Goal: Task Accomplishment & Management: Use online tool/utility

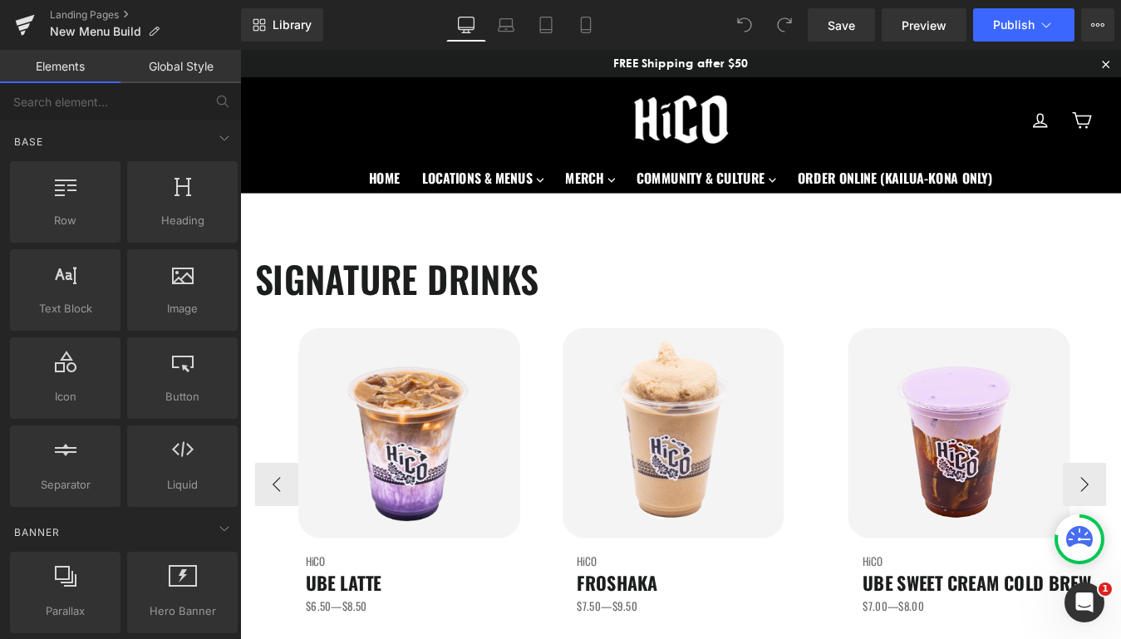
click at [358, 556] on img at bounding box center [434, 486] width 254 height 239
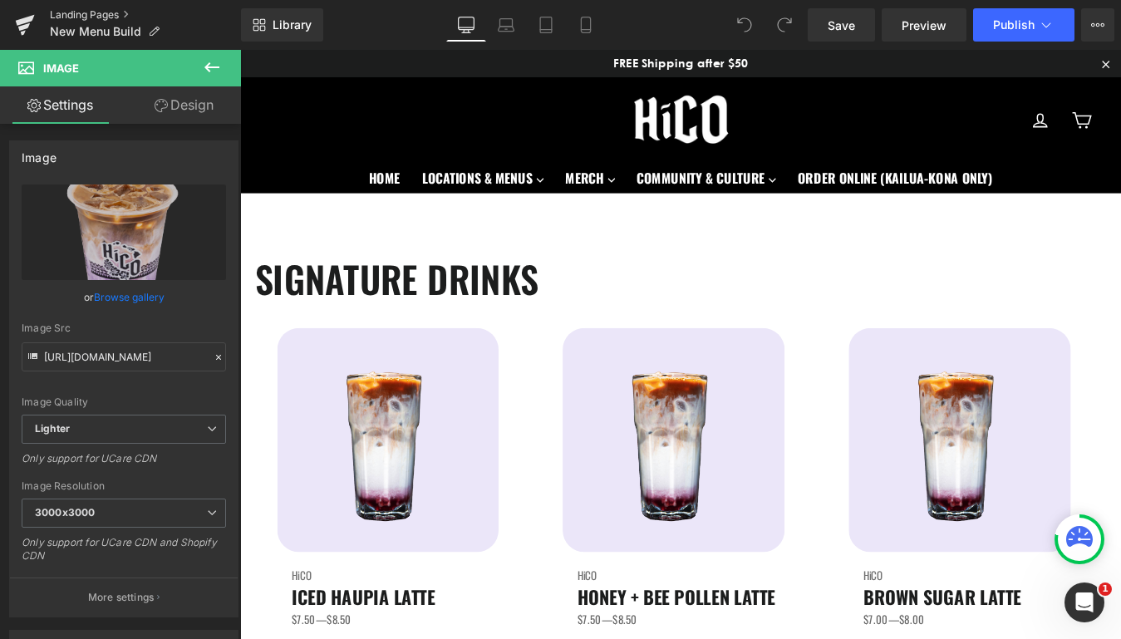
click at [66, 18] on link "Landing Pages" at bounding box center [145, 14] width 191 height 13
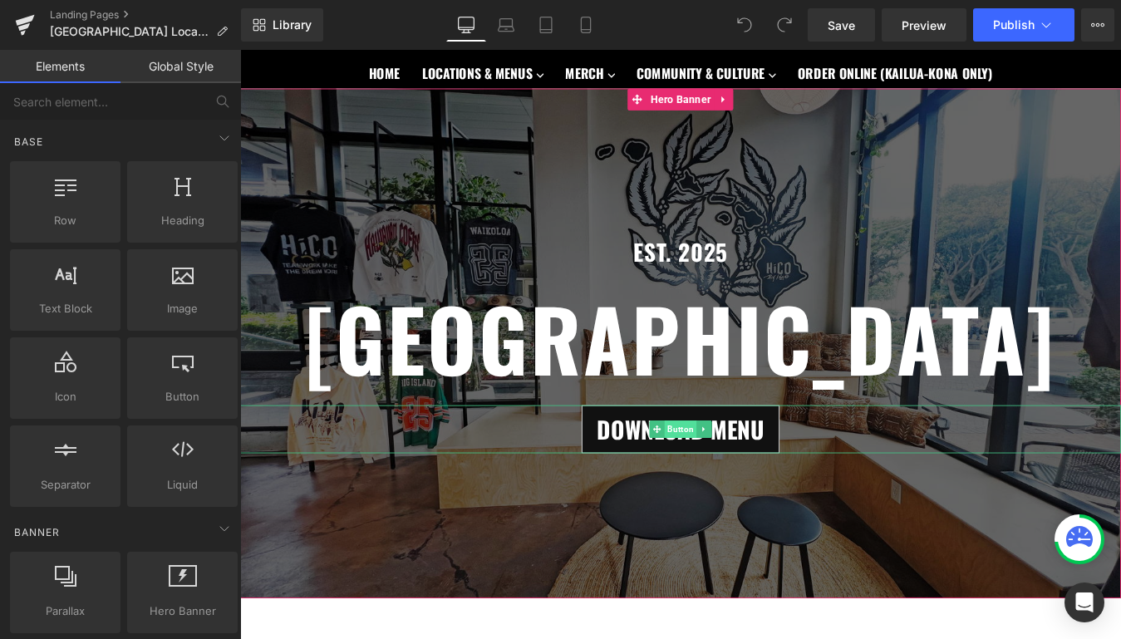
scroll to position [120, 0]
click at [752, 483] on span "Button" at bounding box center [743, 483] width 37 height 20
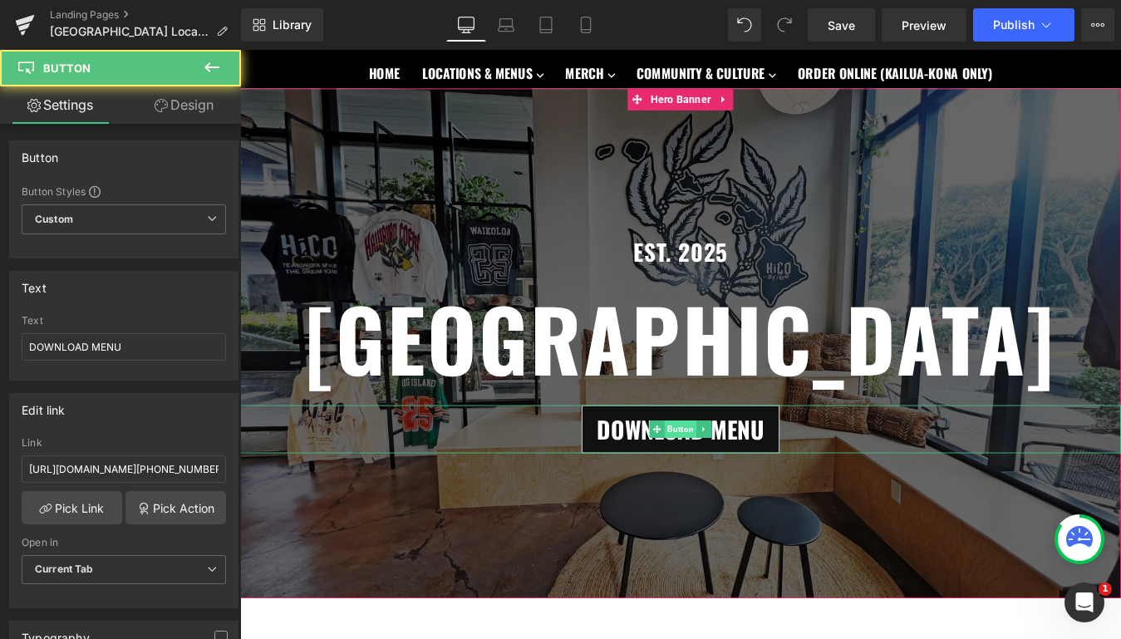
scroll to position [0, 0]
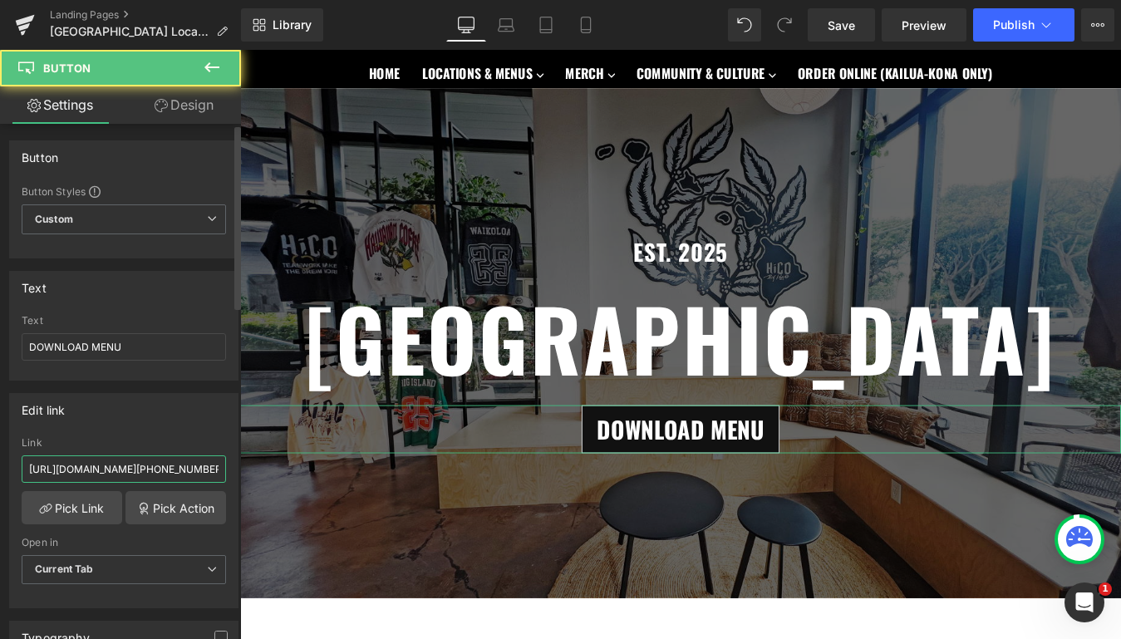
click at [144, 468] on input "https://cdn.shopify.com/s/files/1/0474/1929/3847/files/Waikoloa-Menu-Mobile-202…" at bounding box center [124, 469] width 205 height 27
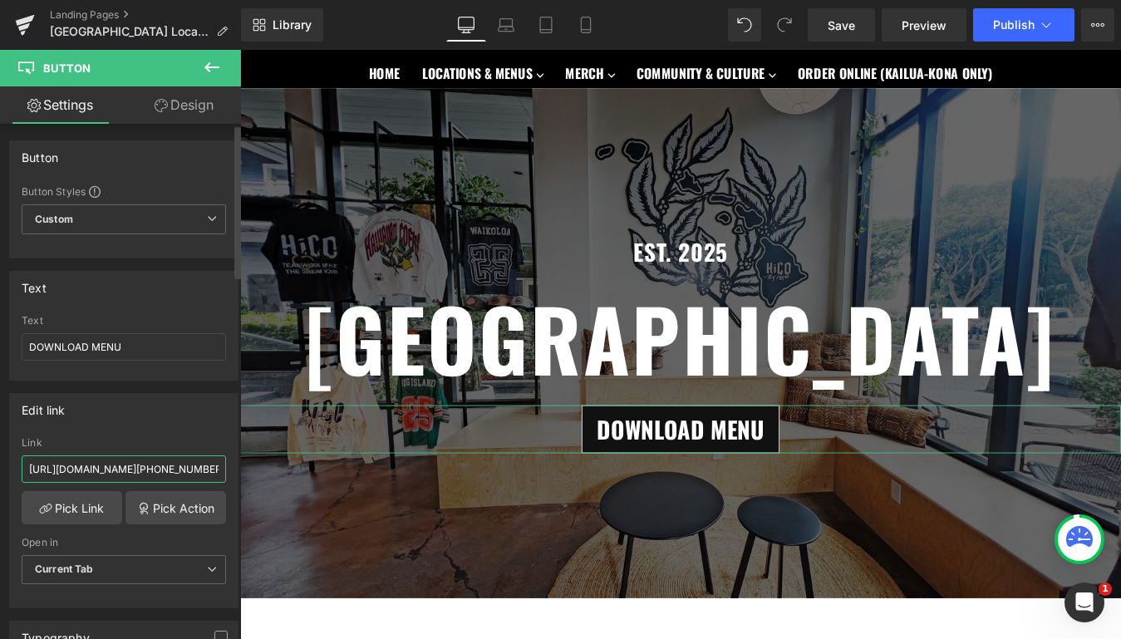
paste input "6847477"
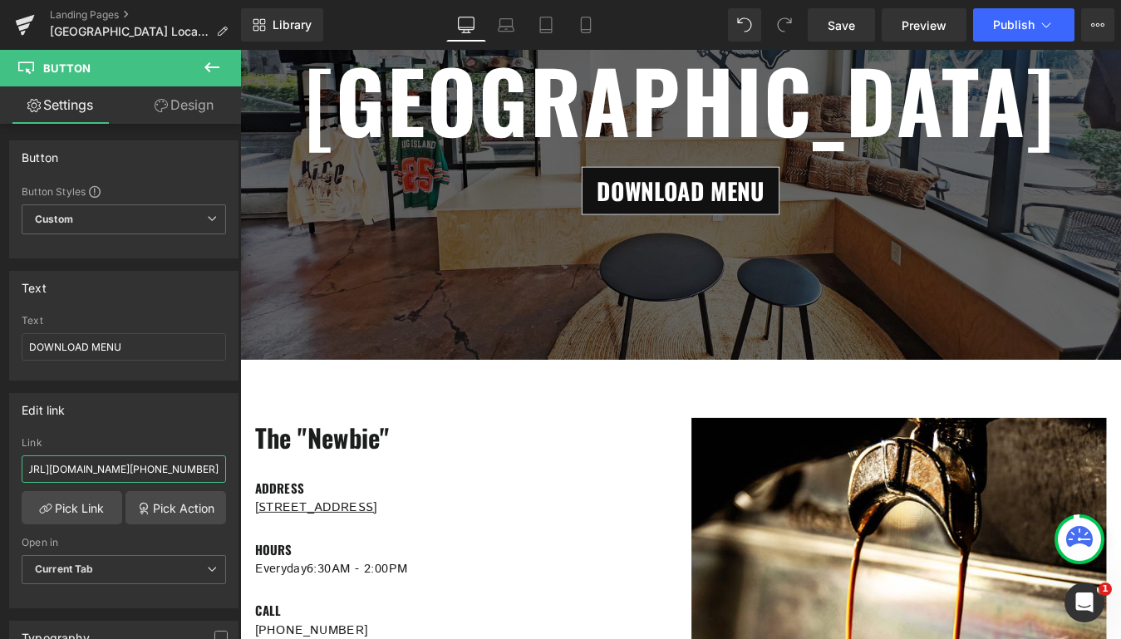
scroll to position [391, 0]
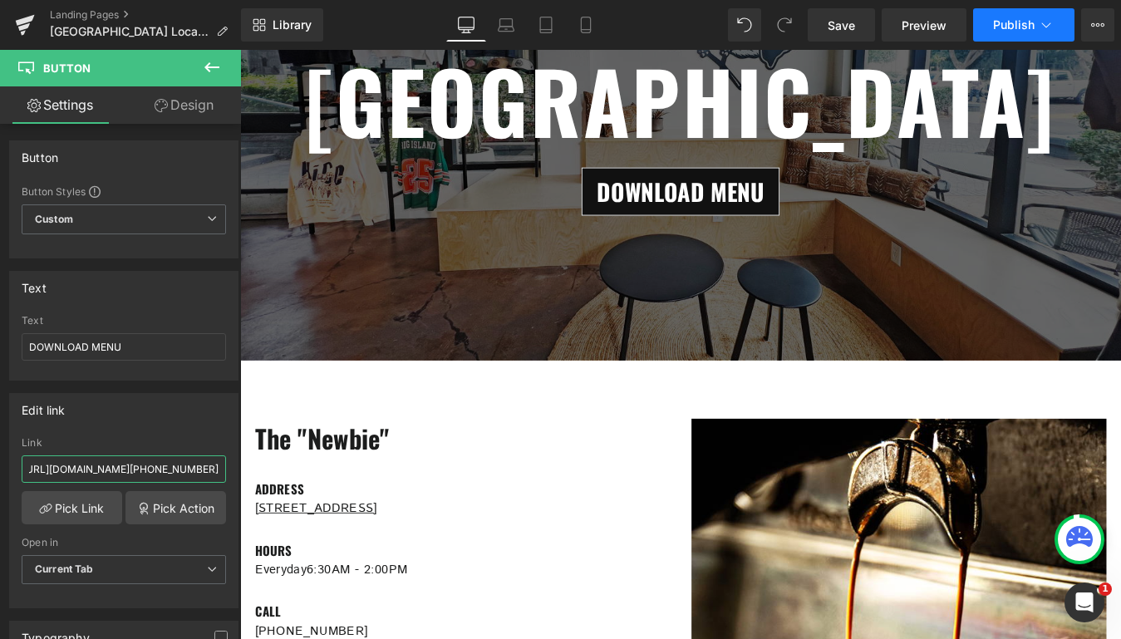
type input "https://cdn.shopify.com/s/files/1/0474/1929/3847/files/Waikoloa-Menu-Mobile-202…"
click at [1013, 22] on span "Publish" at bounding box center [1014, 24] width 42 height 13
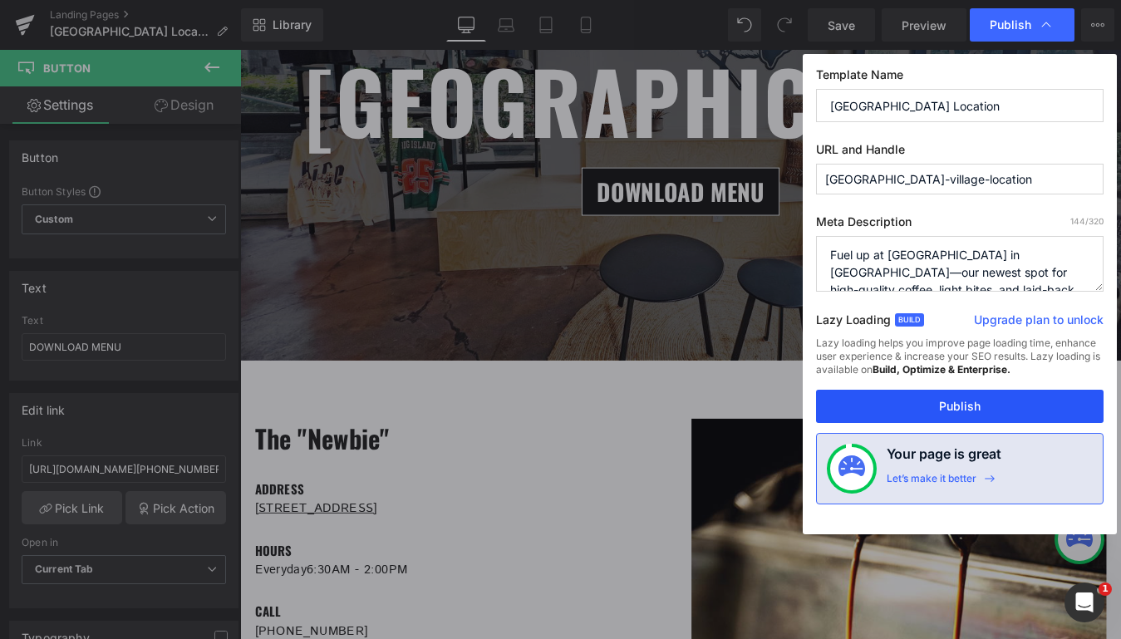
click at [932, 401] on button "Publish" at bounding box center [960, 406] width 288 height 33
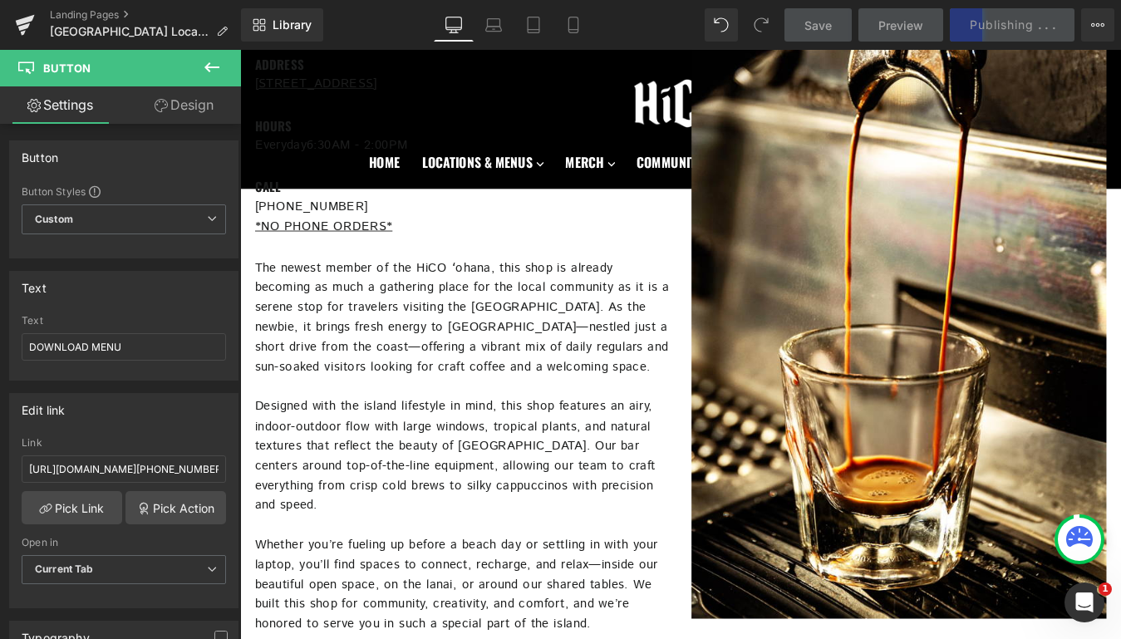
scroll to position [983, 0]
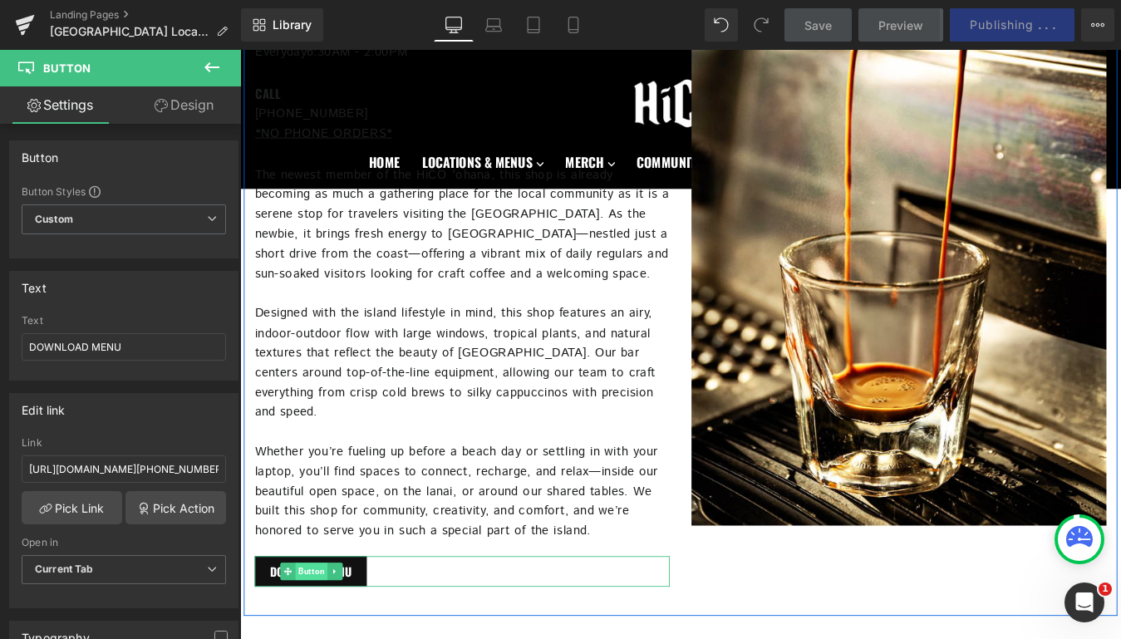
click at [318, 635] on span "Button" at bounding box center [321, 645] width 37 height 20
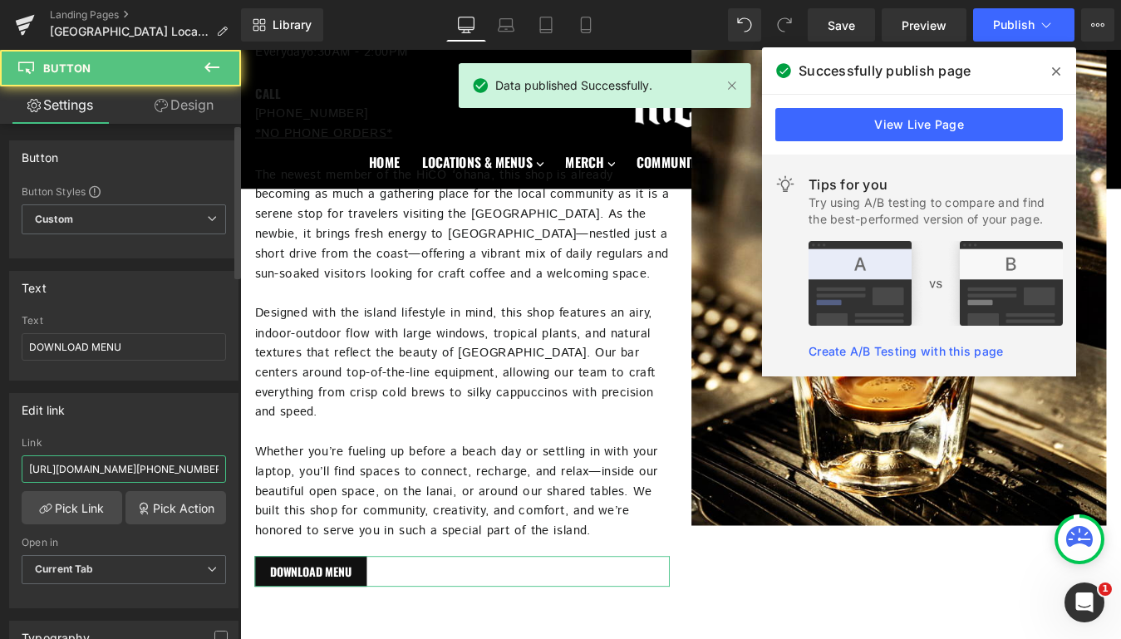
click at [146, 478] on input "https://cdn.shopify.com/s/files/1/0474/1929/3847/files/Waikoloa-Menu-Mobile-202…" at bounding box center [124, 469] width 205 height 27
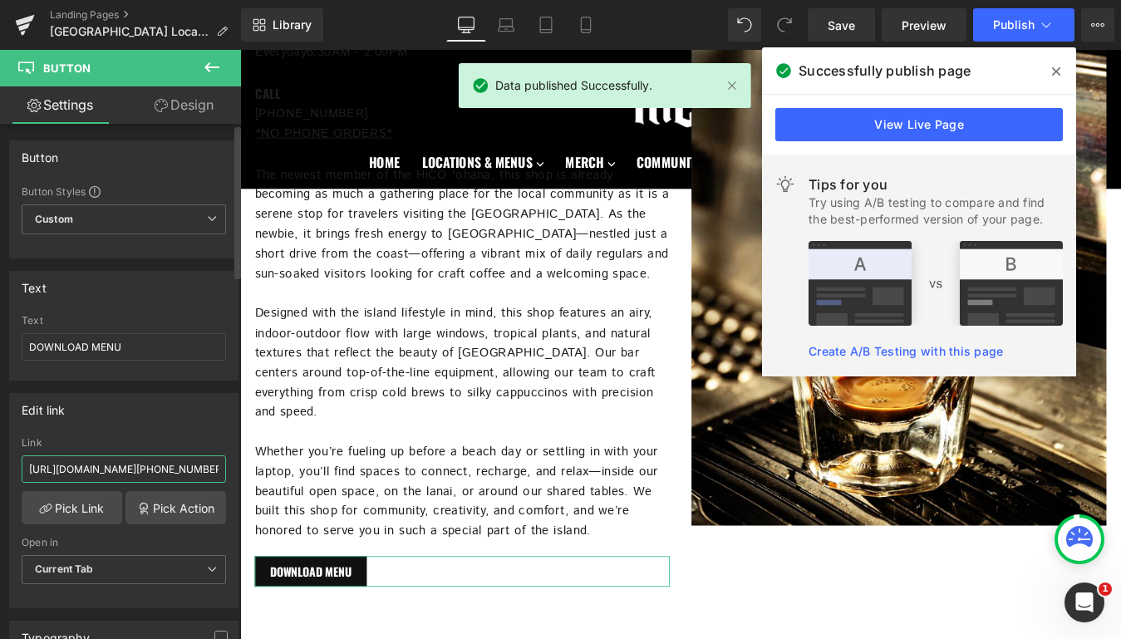
click at [146, 467] on input "https://cdn.shopify.com/s/files/1/0474/1929/3847/files/Waikoloa-Menu-Mobile-202…" at bounding box center [124, 469] width 205 height 27
paste input "6847477"
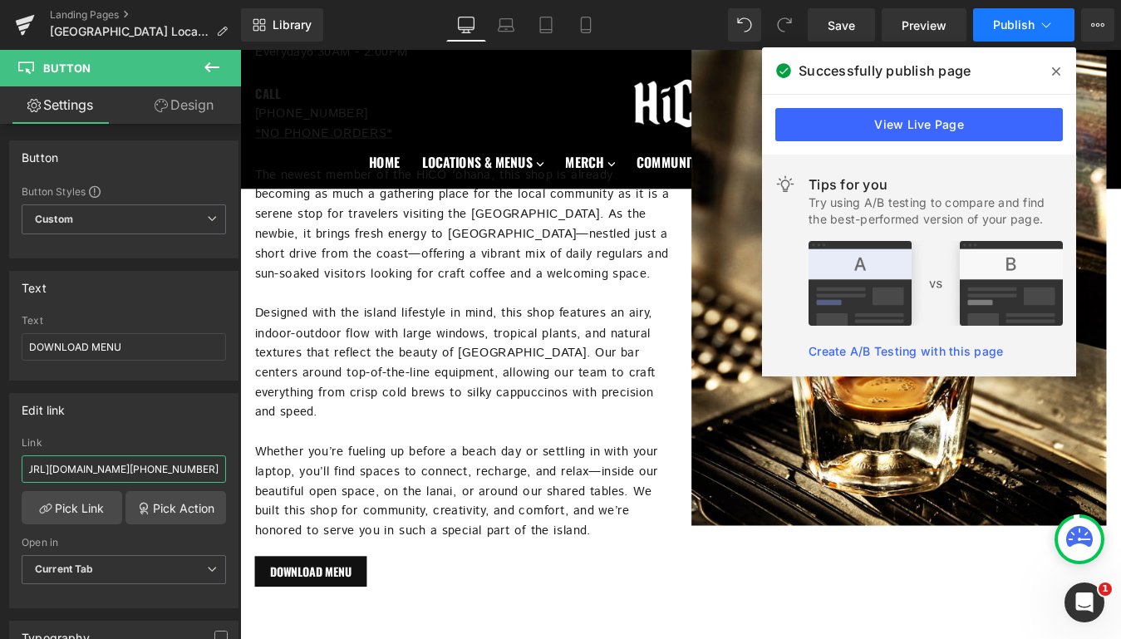
type input "https://cdn.shopify.com/s/files/1/0474/1929/3847/files/Waikoloa-Menu-Mobile-202…"
click at [1017, 19] on span "Publish" at bounding box center [1014, 24] width 42 height 13
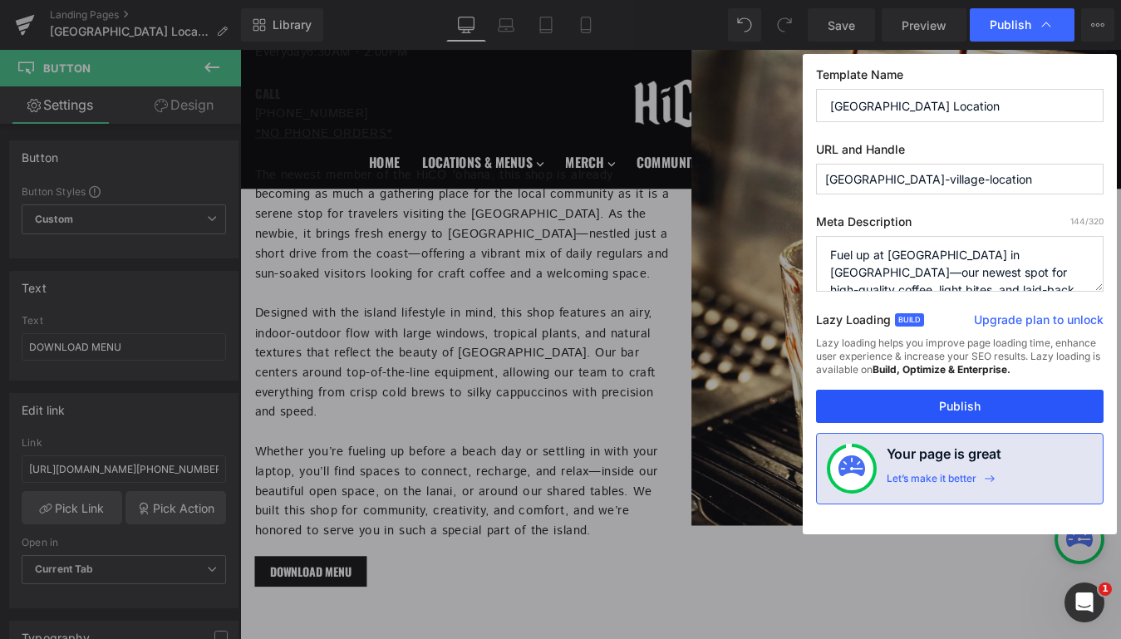
click at [933, 411] on button "Publish" at bounding box center [960, 406] width 288 height 33
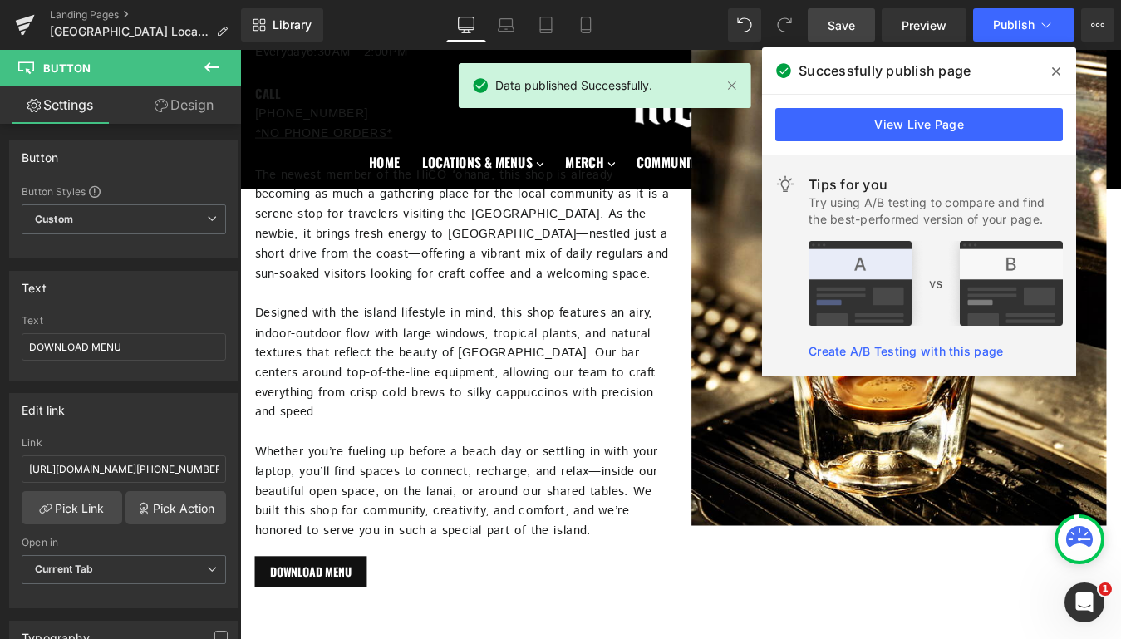
click at [825, 24] on link "Save" at bounding box center [841, 24] width 67 height 33
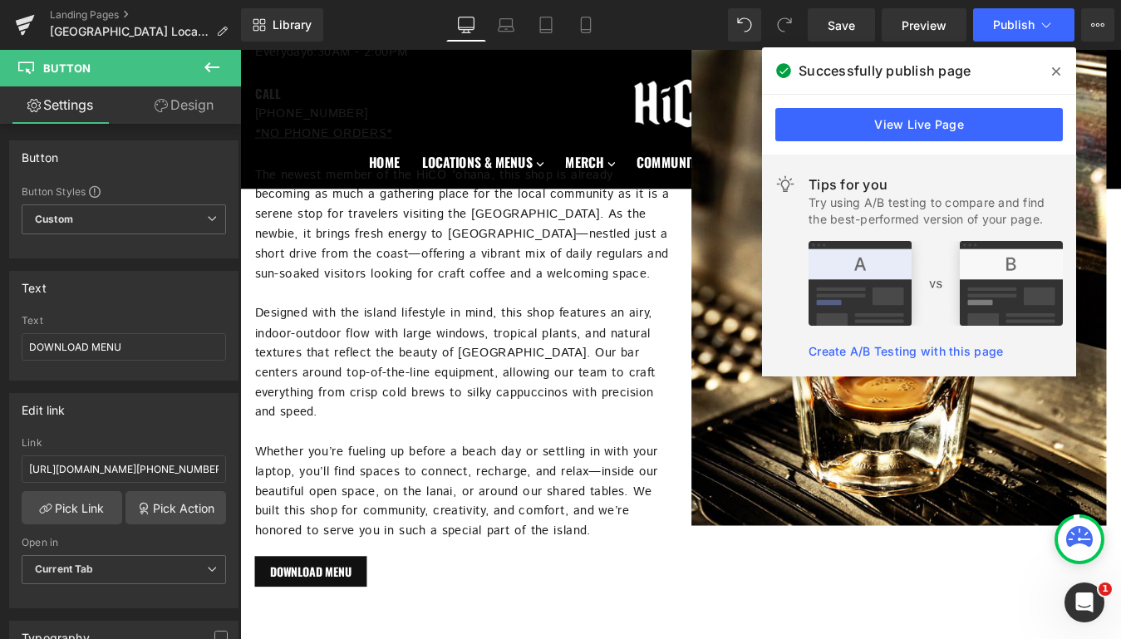
click at [82, 7] on div "Landing Pages Waikoloa Village Location" at bounding box center [120, 25] width 241 height 50
click at [109, 16] on link "Landing Pages" at bounding box center [145, 14] width 191 height 13
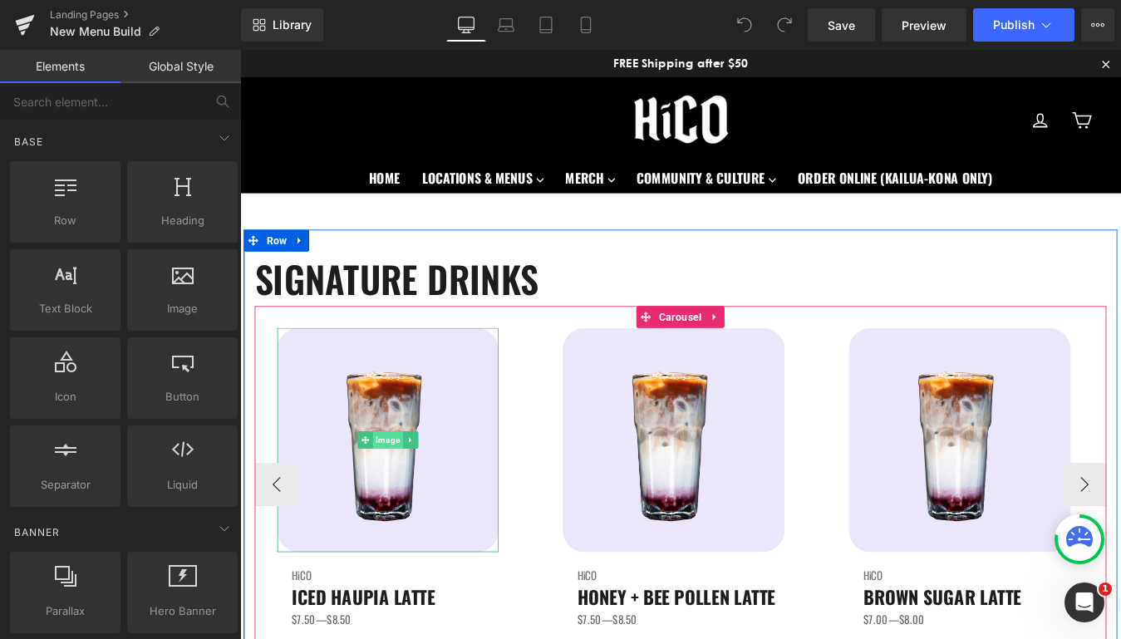
click at [420, 492] on span "Image" at bounding box center [409, 495] width 34 height 20
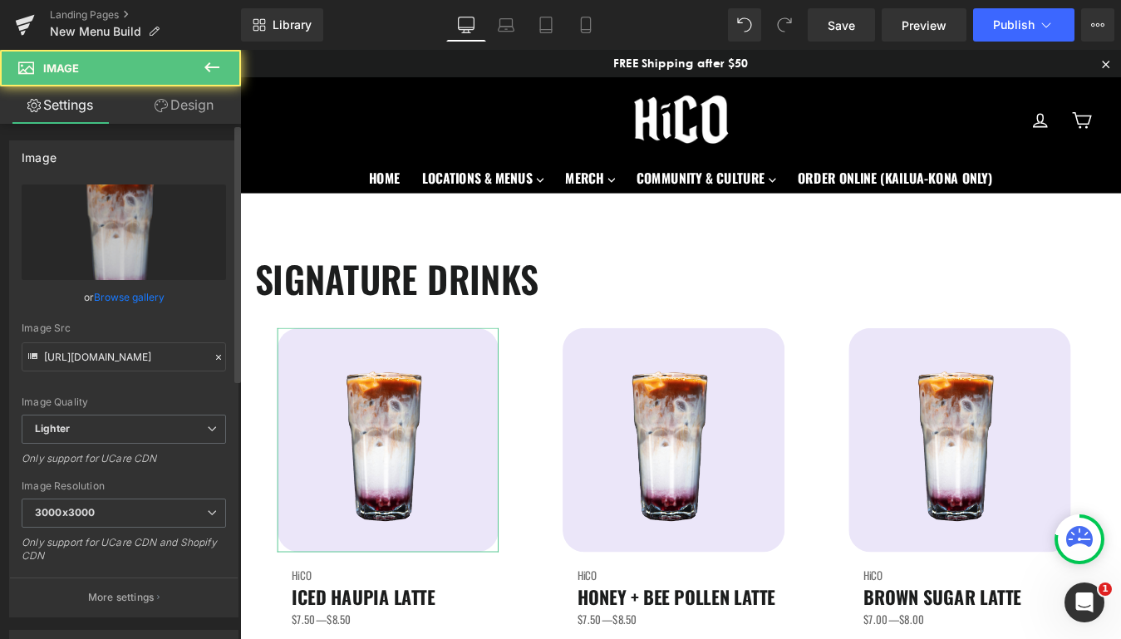
click at [131, 298] on link "Browse gallery" at bounding box center [129, 297] width 71 height 29
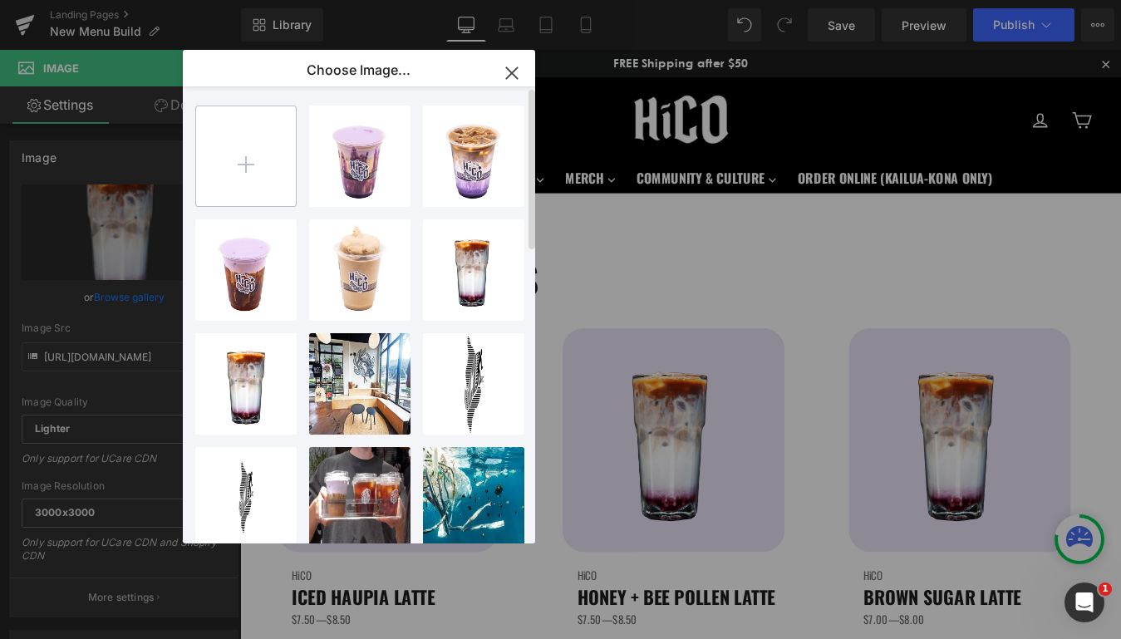
click at [240, 175] on input "file" at bounding box center [246, 156] width 100 height 100
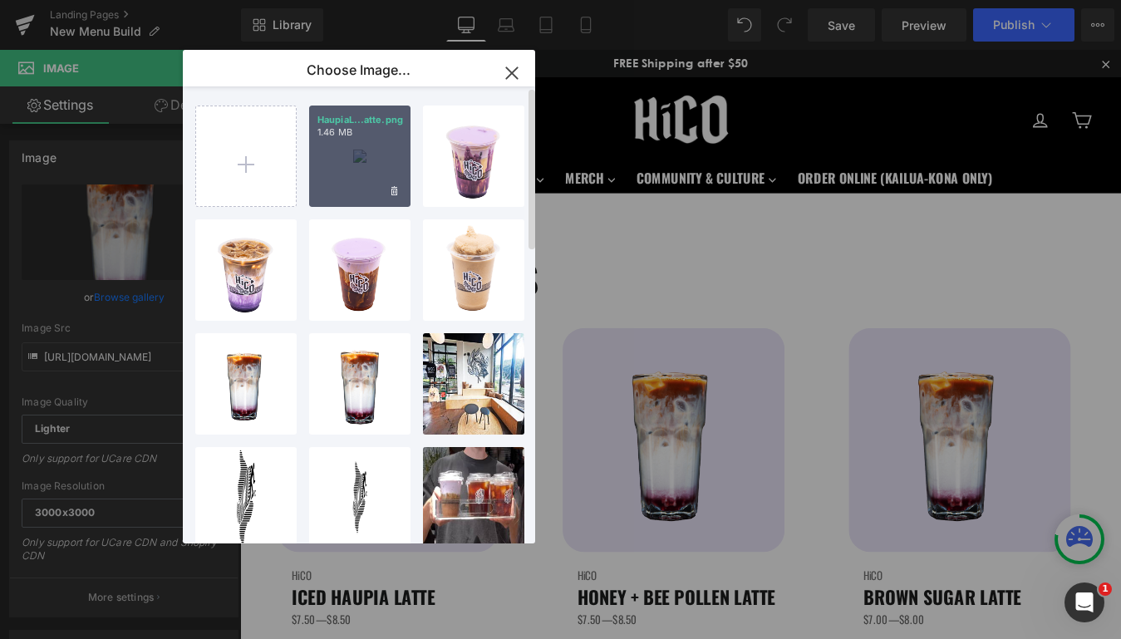
click at [400, 202] on div "HaupiaL...atte.png 1.46 MB" at bounding box center [359, 156] width 101 height 101
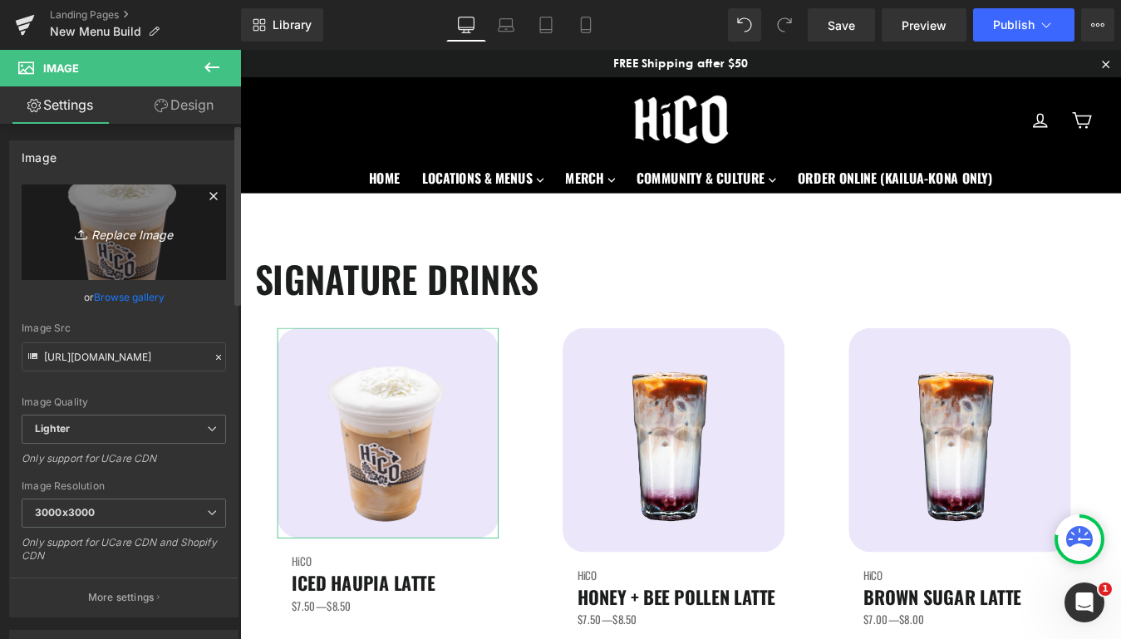
click at [149, 232] on icon "Replace Image" at bounding box center [123, 232] width 133 height 21
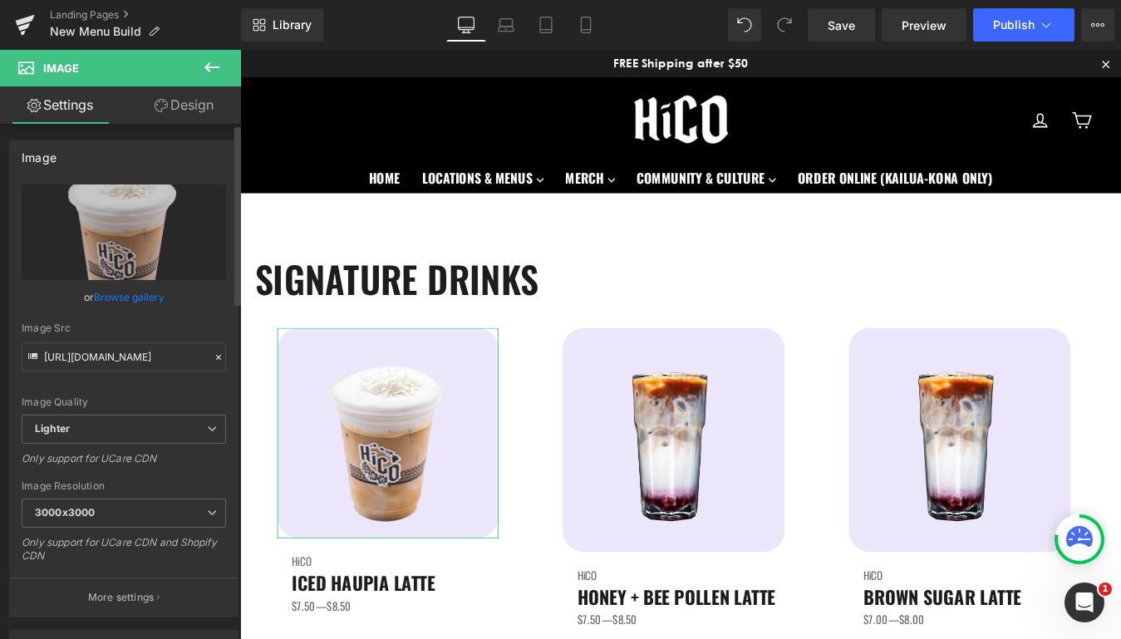
click at [121, 300] on link "Browse gallery" at bounding box center [129, 297] width 71 height 29
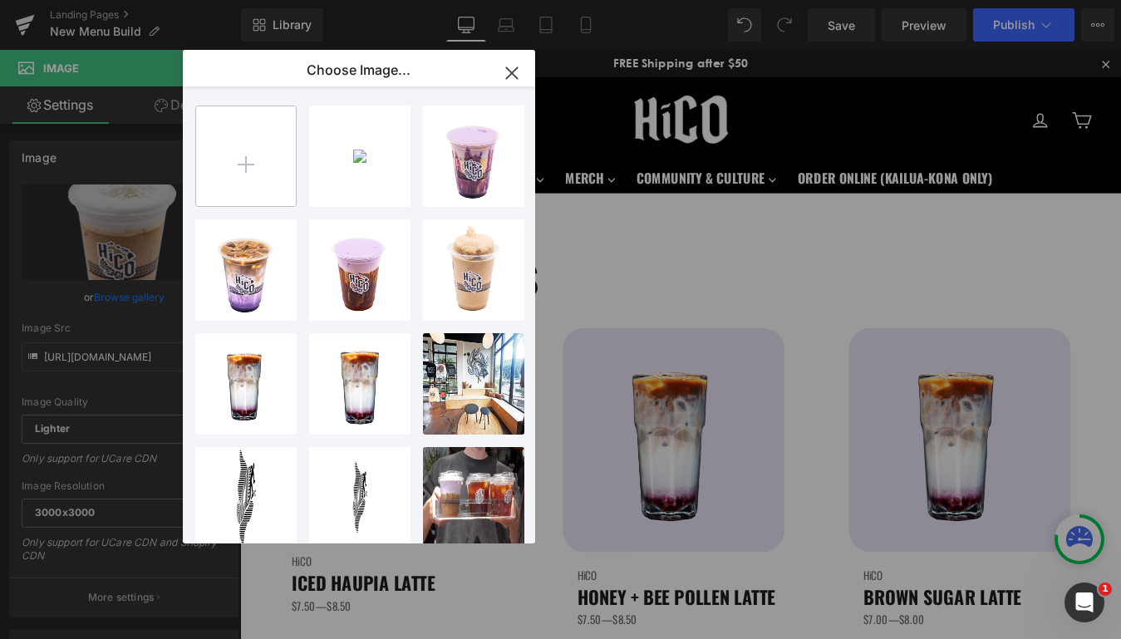
click at [234, 175] on input "file" at bounding box center [246, 156] width 100 height 100
type input "C:\fakepath\HaupiaLatte.png"
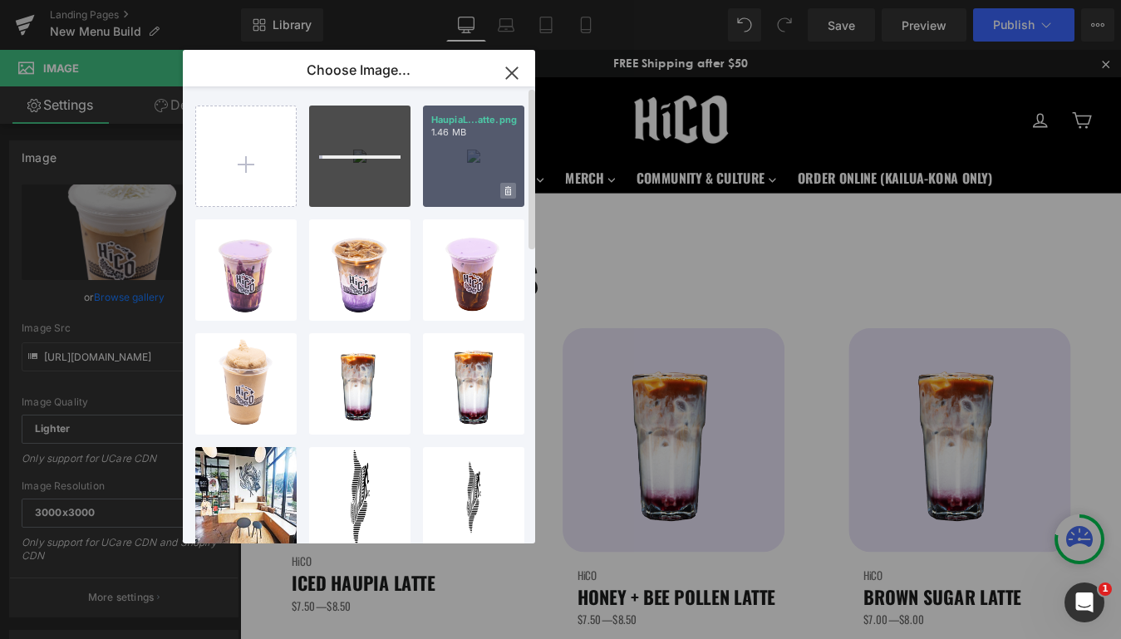
click at [511, 190] on span at bounding box center [508, 191] width 16 height 16
click at [451, 189] on span "Yes" at bounding box center [452, 190] width 42 height 17
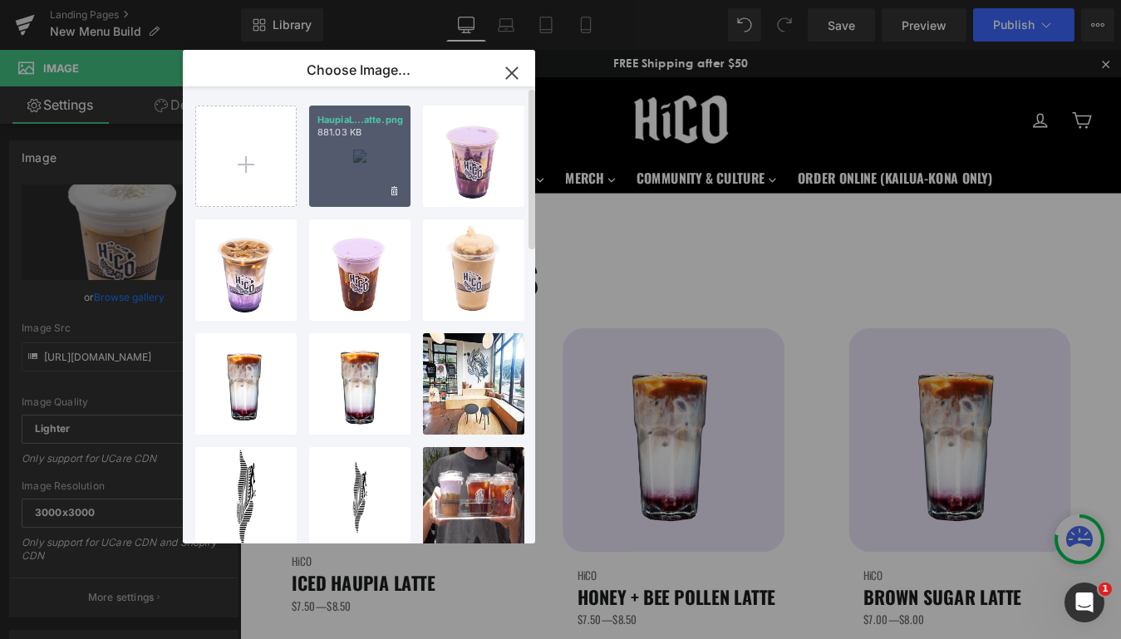
click at [359, 175] on div "HaupiaL...atte.png 881.03 KB" at bounding box center [359, 156] width 101 height 101
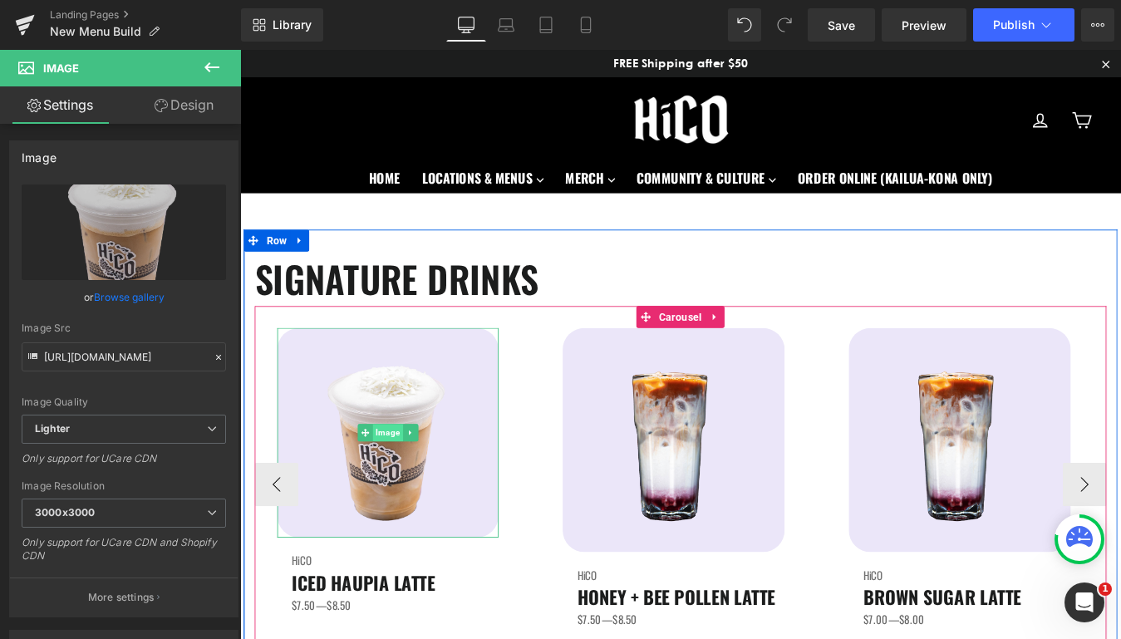
click at [412, 488] on span "Image" at bounding box center [409, 487] width 34 height 20
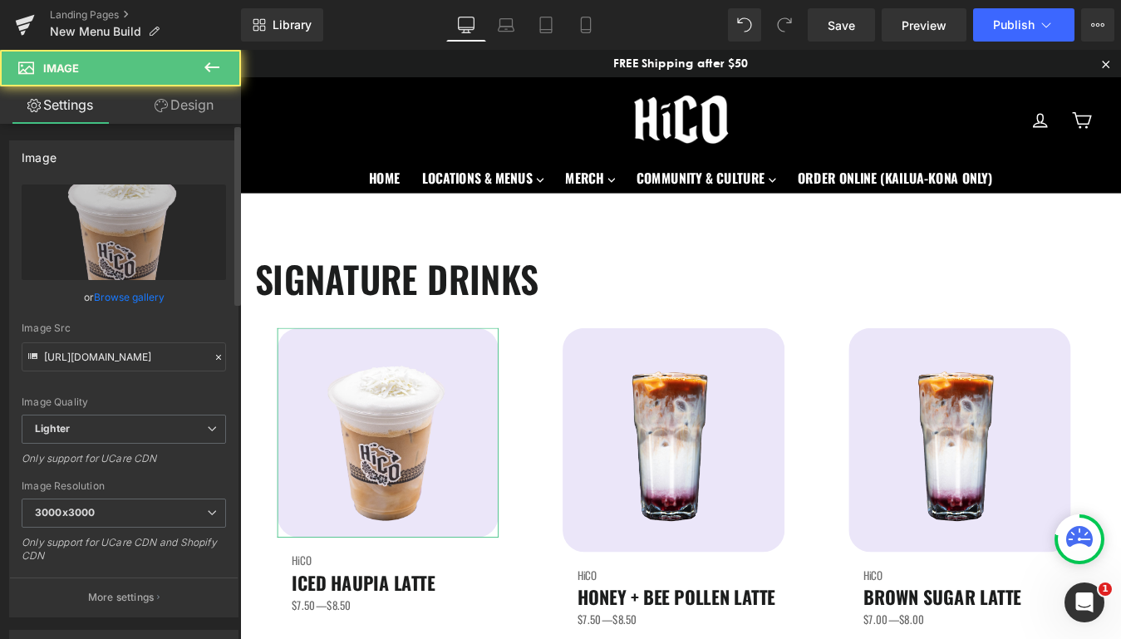
click at [107, 293] on link "Browse gallery" at bounding box center [129, 297] width 71 height 29
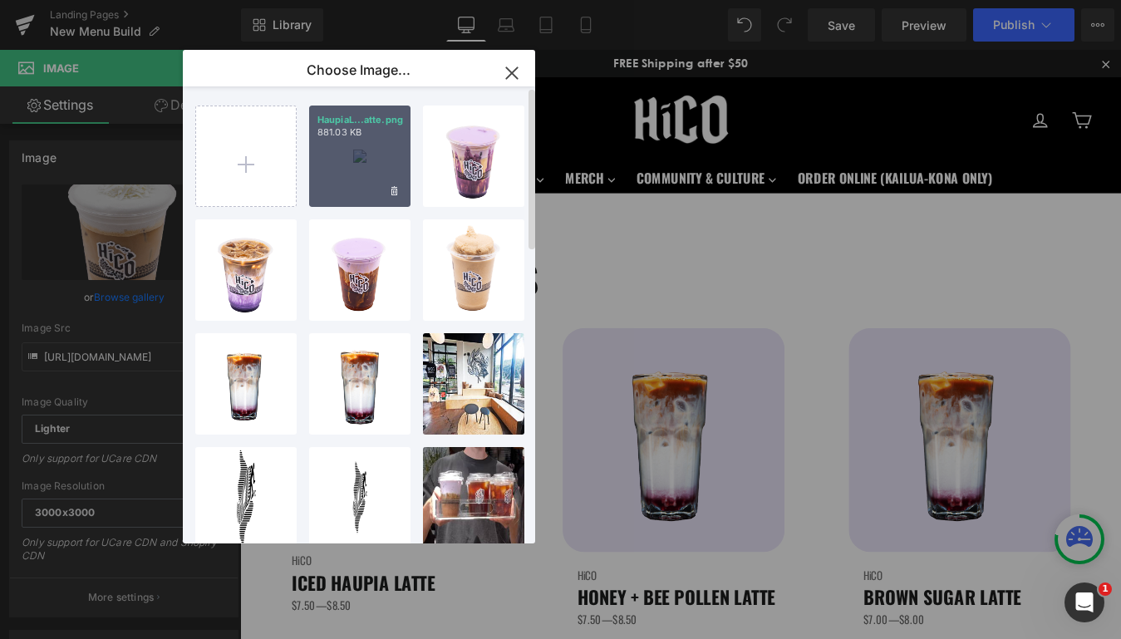
click at [346, 179] on div "HaupiaL...atte.png 881.03 KB" at bounding box center [359, 156] width 101 height 101
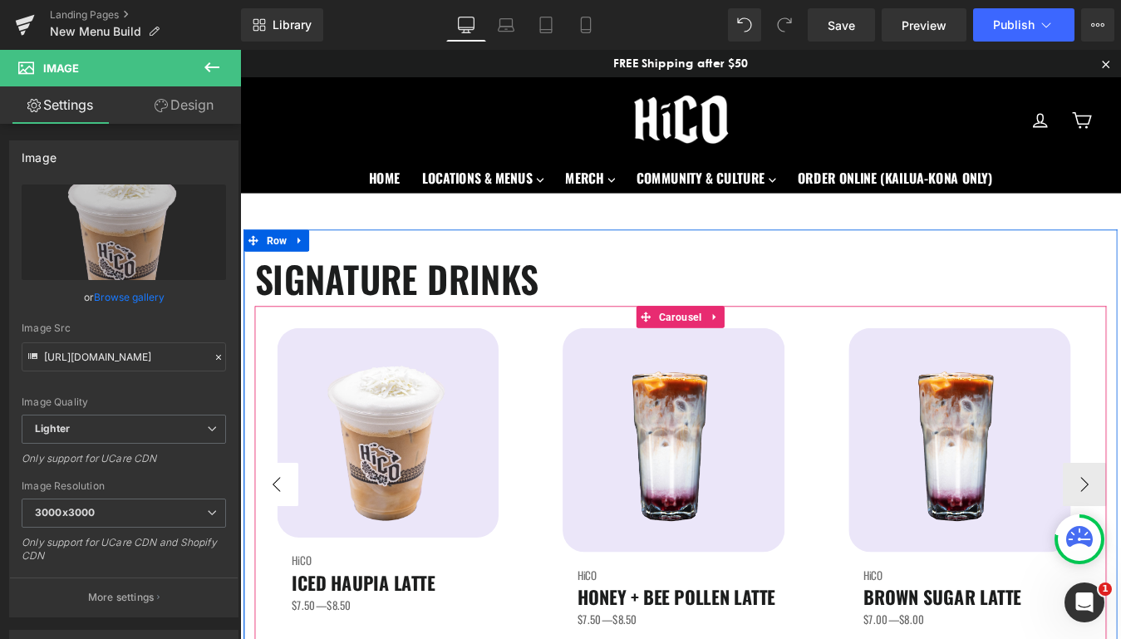
click at [291, 547] on button "‹" at bounding box center [282, 546] width 50 height 50
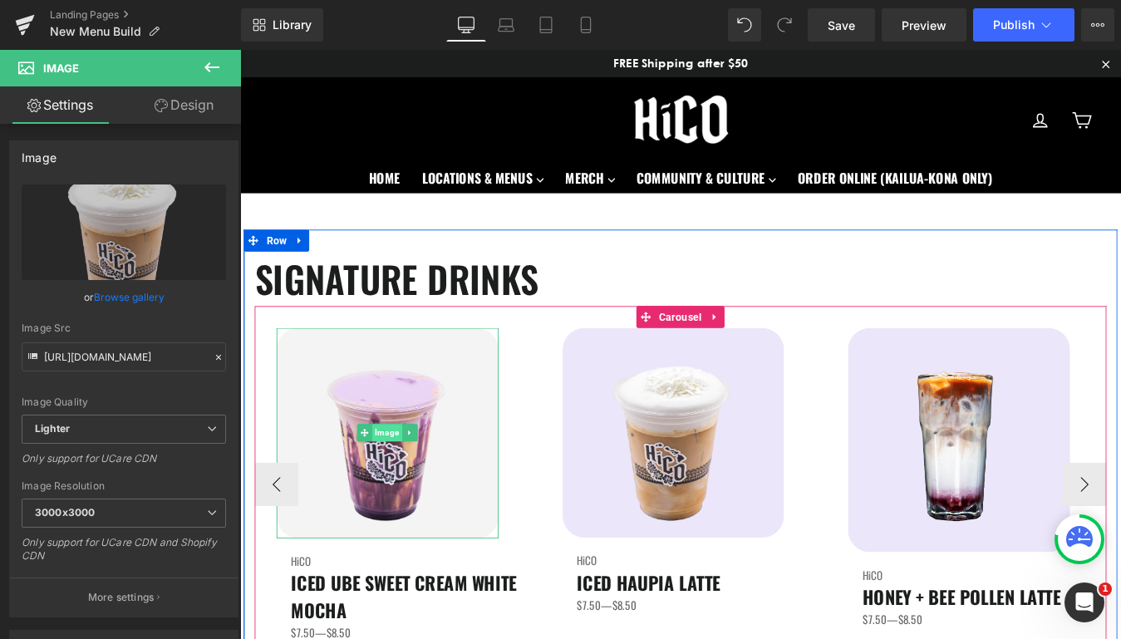
click at [411, 497] on span "Image" at bounding box center [409, 487] width 34 height 20
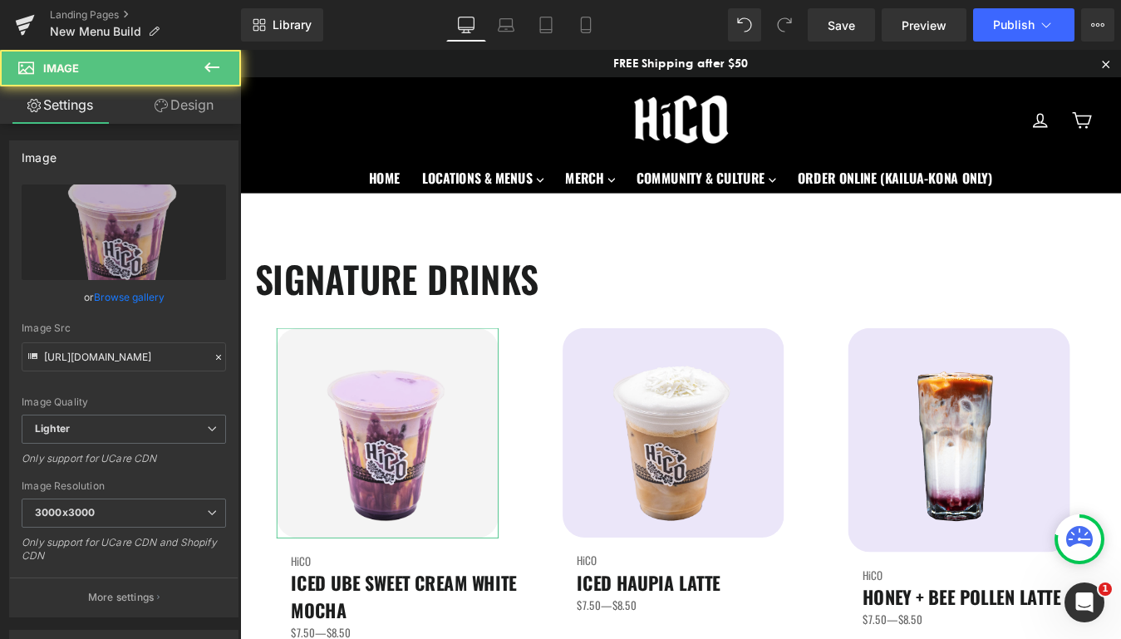
click at [186, 111] on link "Design" at bounding box center [184, 104] width 121 height 37
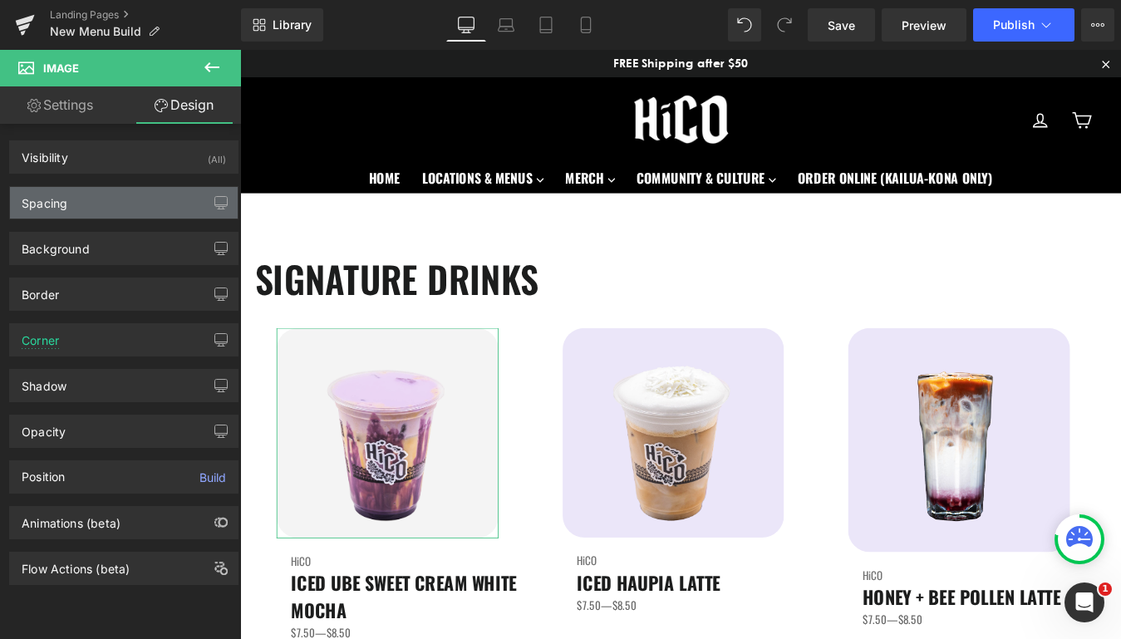
click at [104, 210] on div "Spacing" at bounding box center [124, 203] width 228 height 32
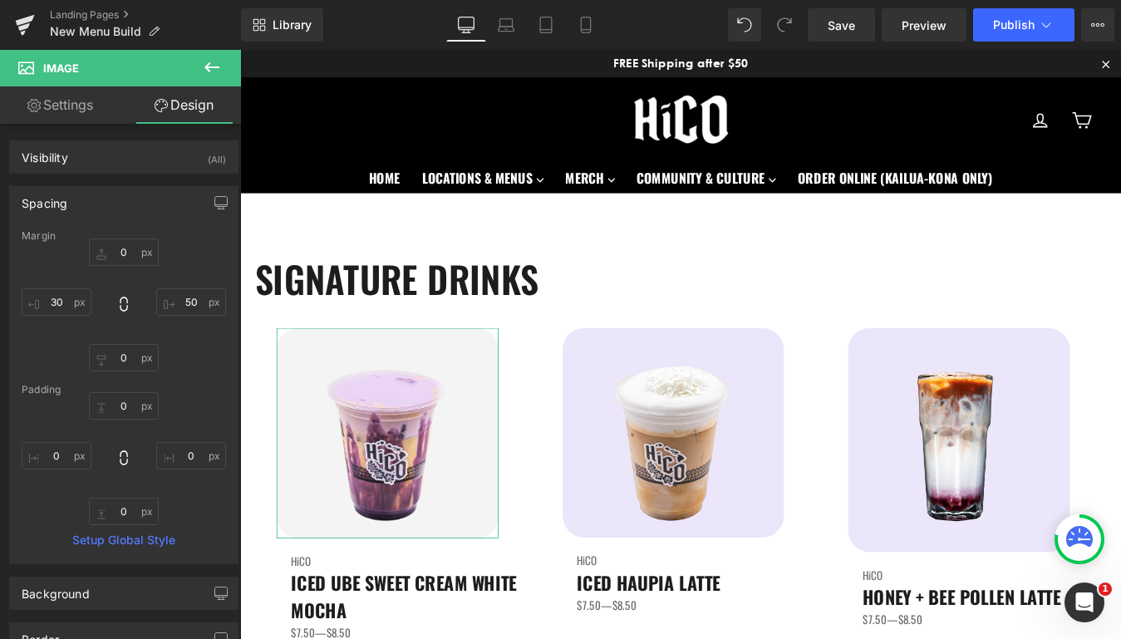
click at [118, 208] on div "Spacing" at bounding box center [124, 203] width 228 height 32
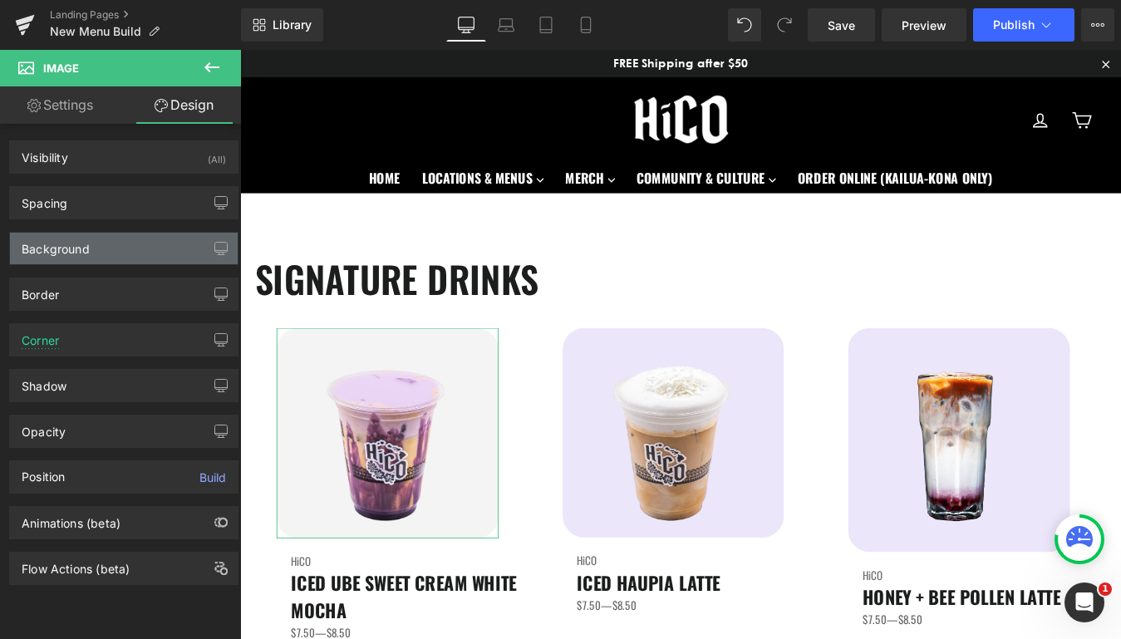
click at [112, 257] on div "Background" at bounding box center [124, 249] width 228 height 32
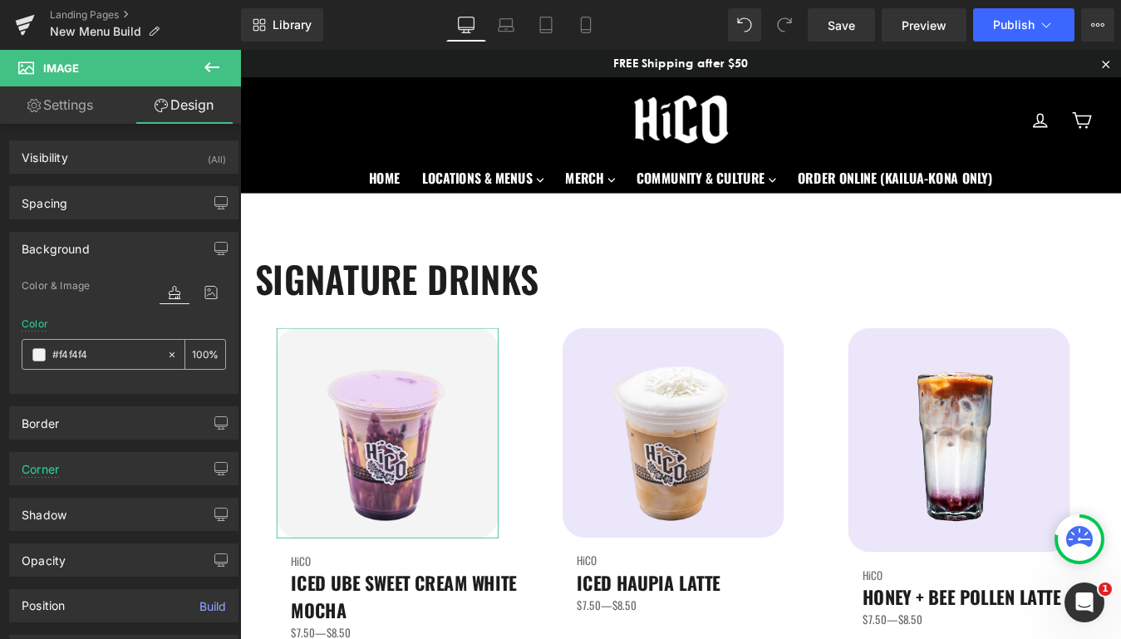
click at [100, 357] on input "#f4f4f4" at bounding box center [105, 355] width 106 height 18
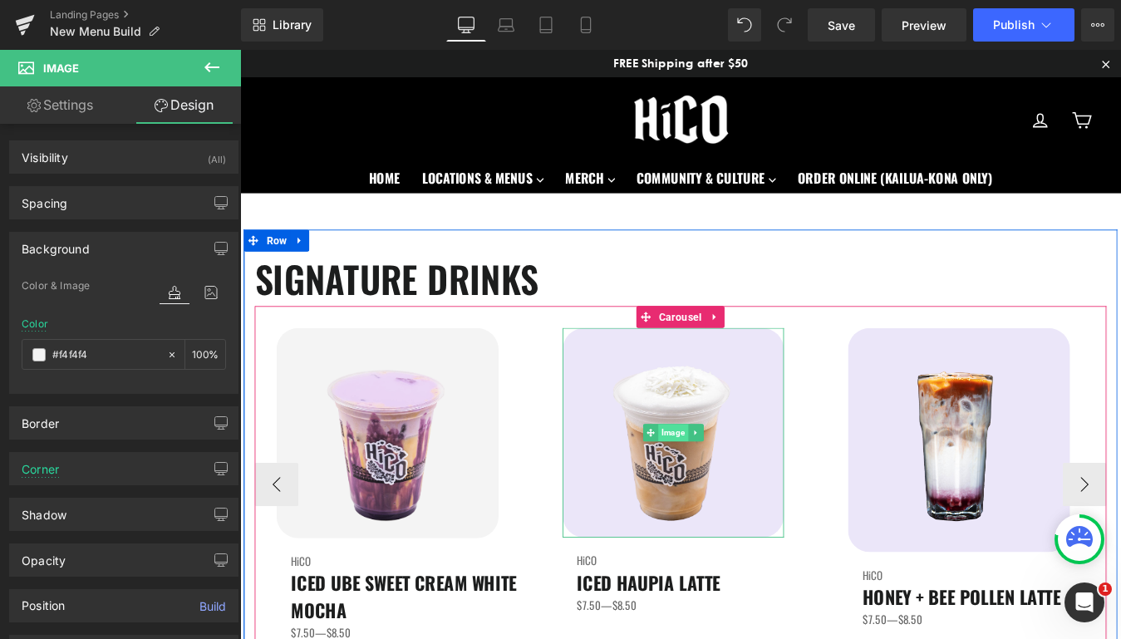
click at [747, 485] on span "Image" at bounding box center [734, 487] width 34 height 20
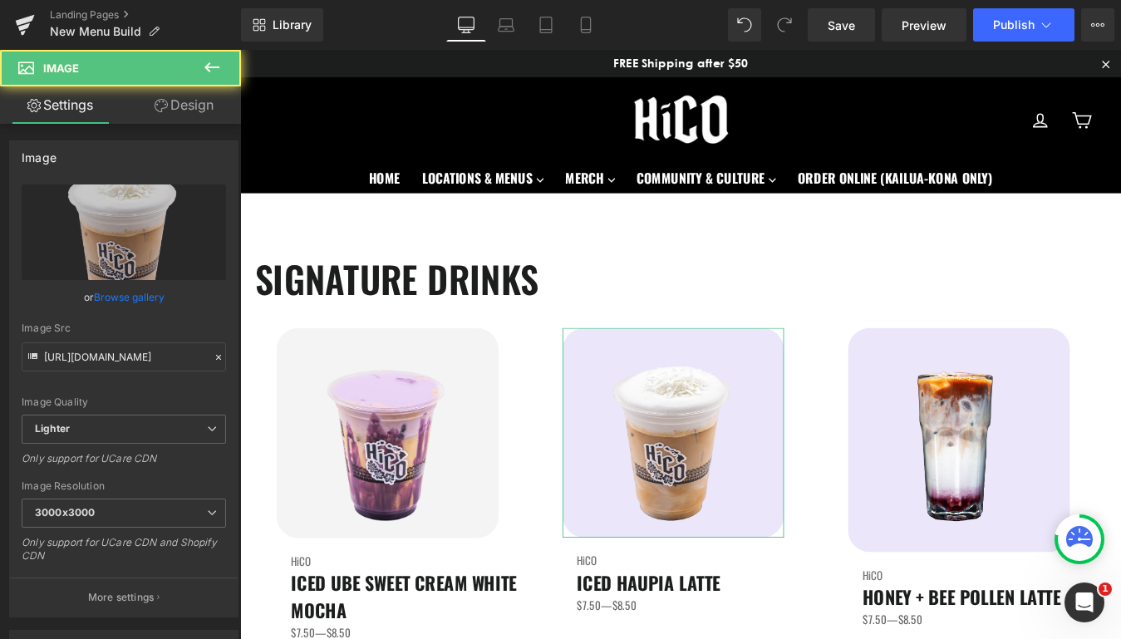
click at [166, 107] on link "Design" at bounding box center [184, 104] width 121 height 37
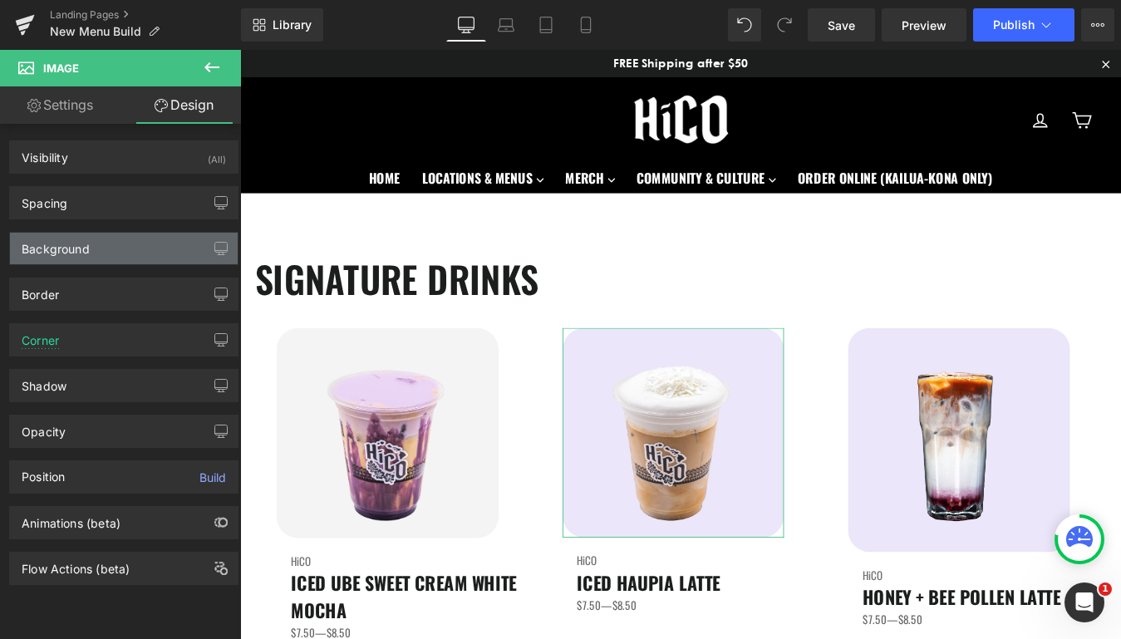
click at [96, 248] on div "Background" at bounding box center [124, 249] width 228 height 32
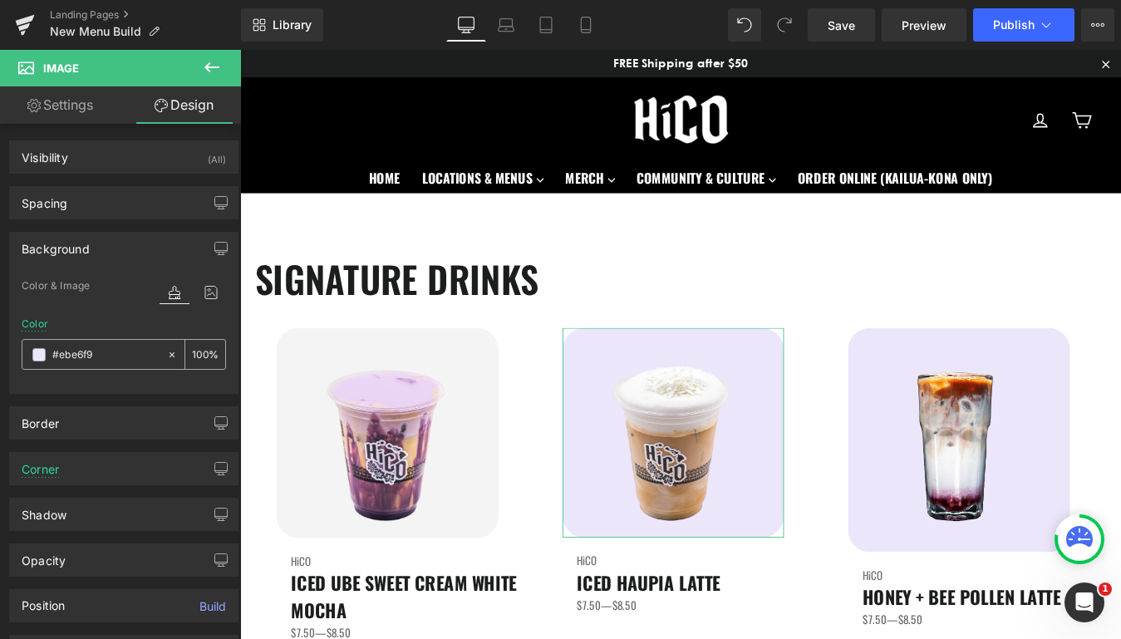
click at [109, 357] on input "#ebe6f9" at bounding box center [105, 355] width 106 height 18
paste input "f4f4f4"
type input "#f4f4f4"
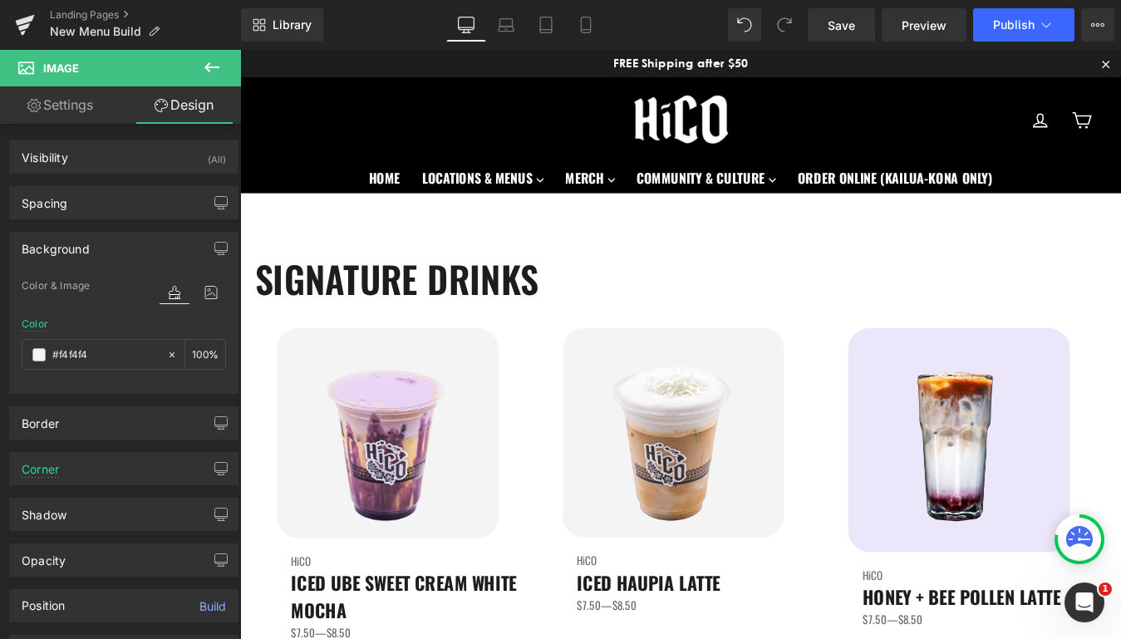
click at [880, 312] on h1 "SIGNATURE DRINKS" at bounding box center [743, 311] width 973 height 62
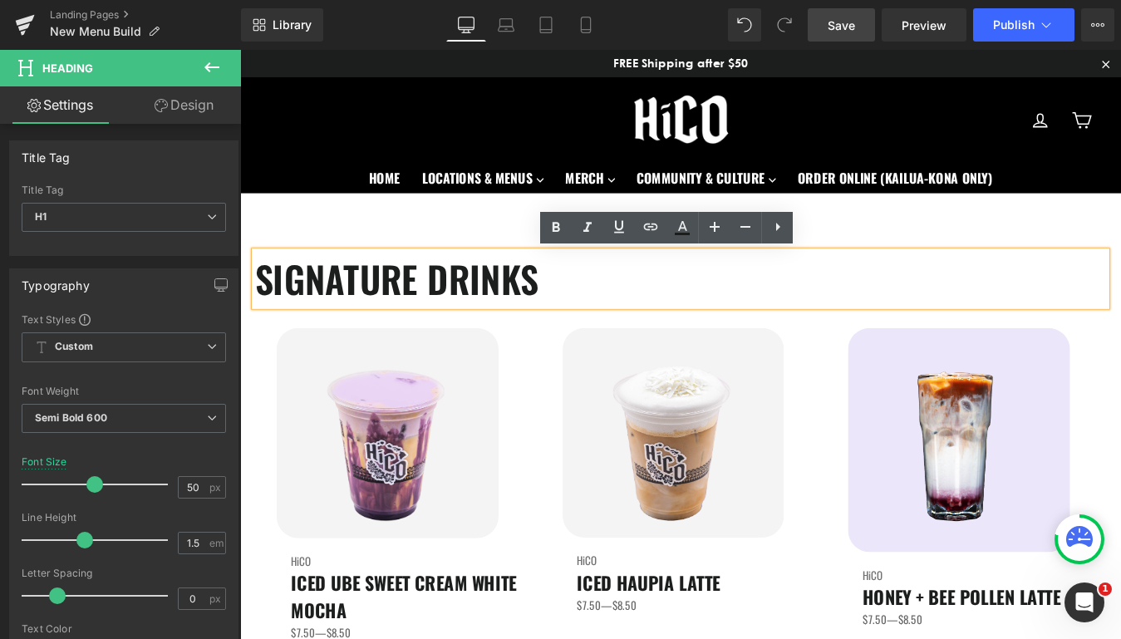
click at [855, 22] on span "Save" at bounding box center [841, 25] width 27 height 17
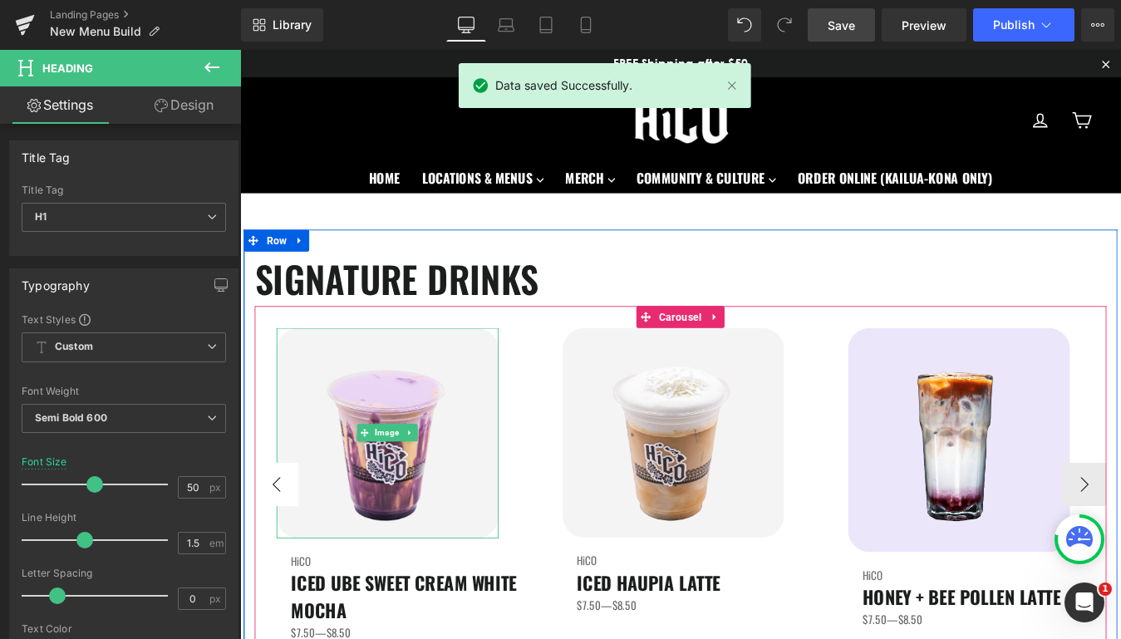
click at [284, 541] on button "‹" at bounding box center [282, 546] width 50 height 50
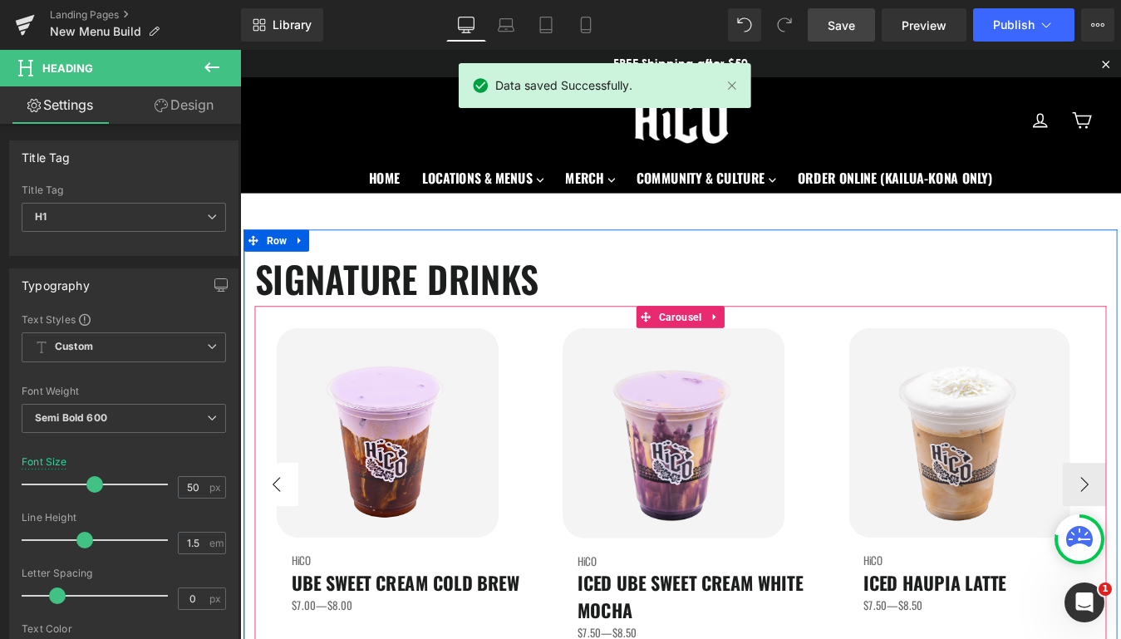
click at [284, 541] on button "‹" at bounding box center [282, 546] width 50 height 50
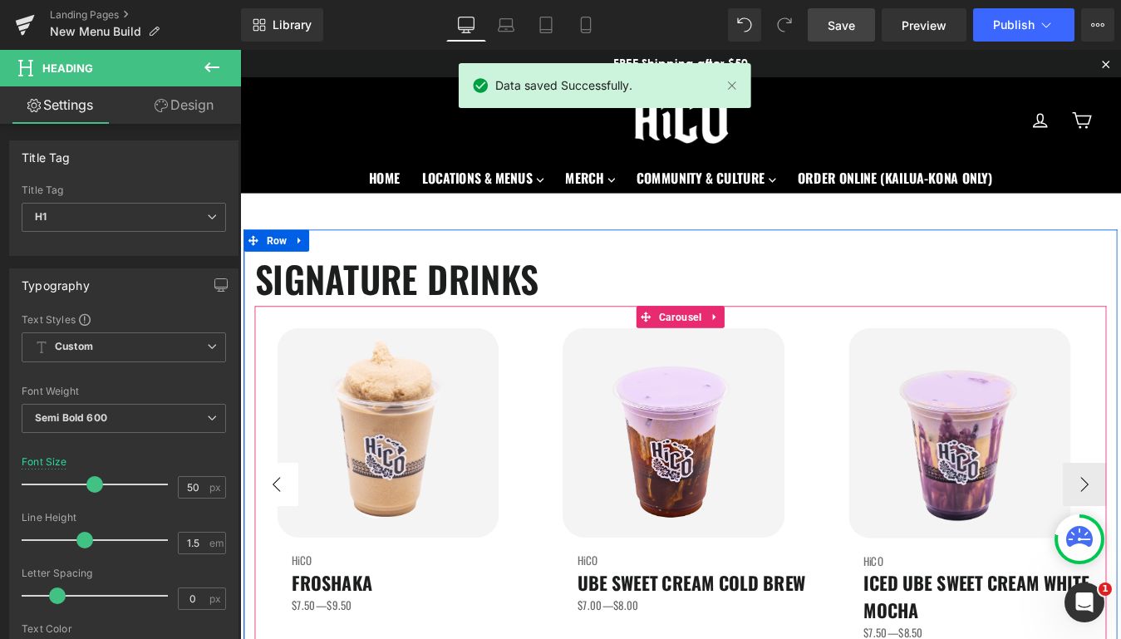
click at [284, 541] on button "‹" at bounding box center [282, 546] width 50 height 50
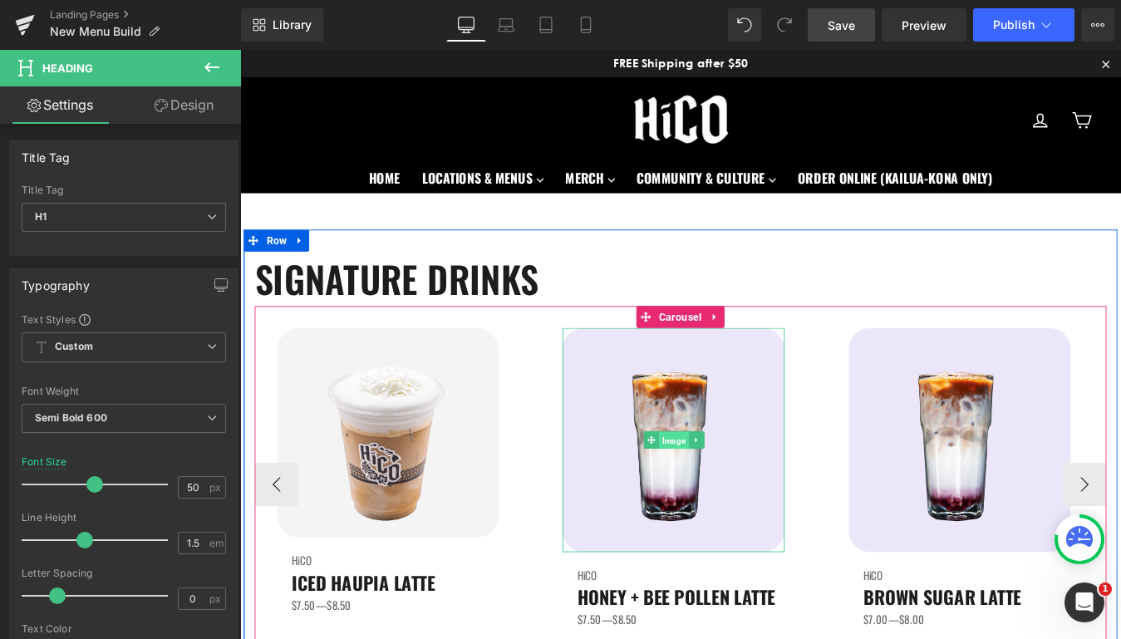
click at [732, 497] on span "Image" at bounding box center [735, 496] width 34 height 20
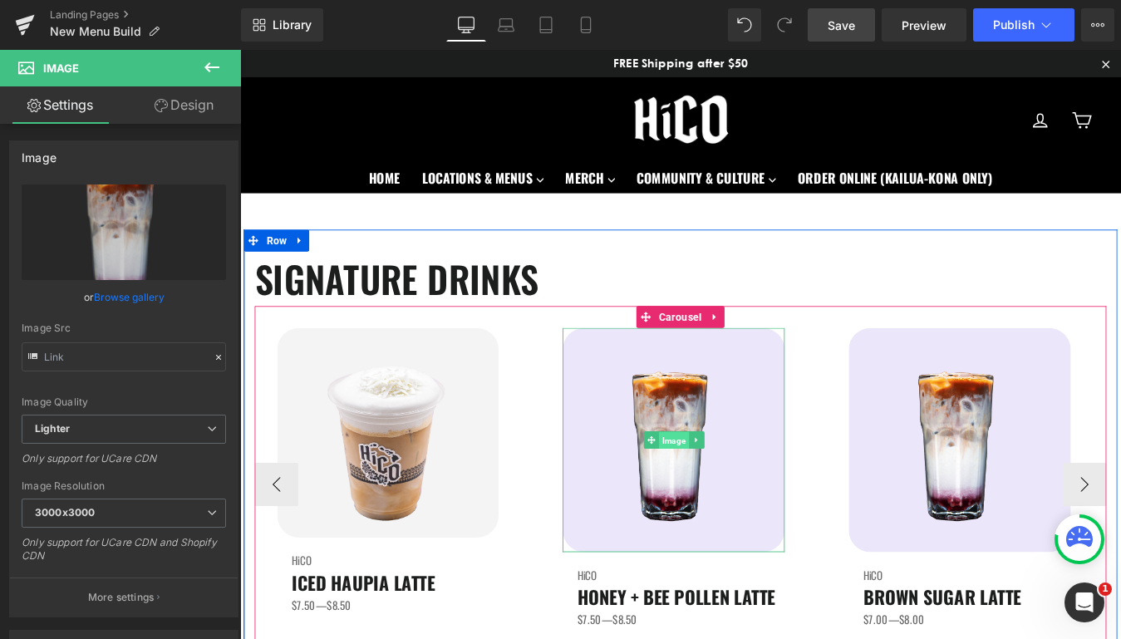
click at [742, 494] on span "Image" at bounding box center [735, 496] width 34 height 20
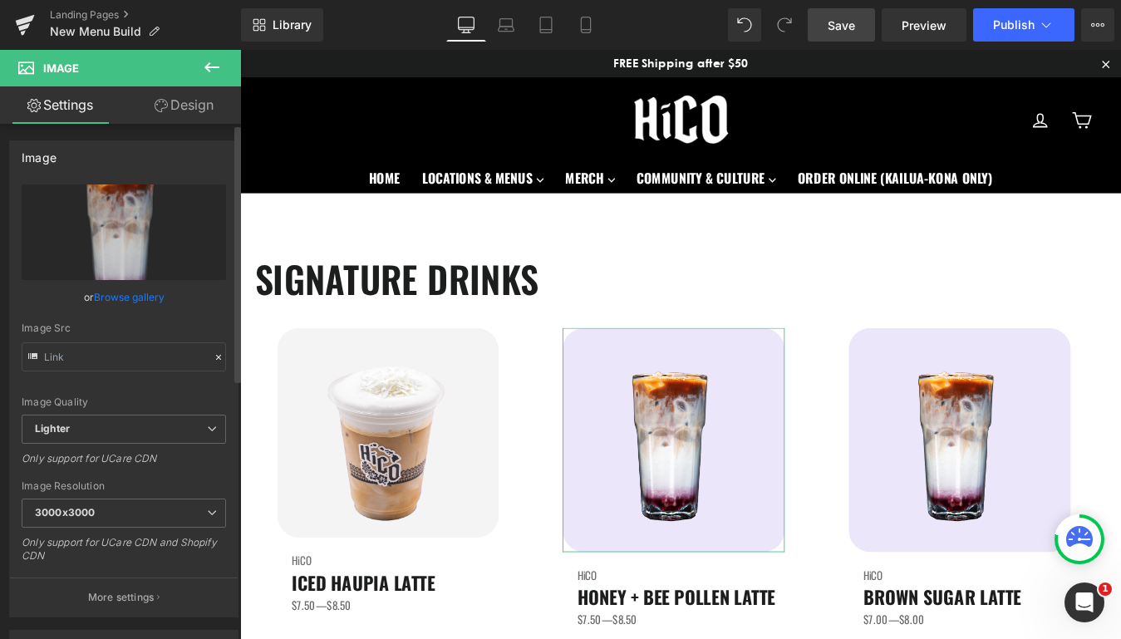
click at [103, 293] on link "Browse gallery" at bounding box center [129, 297] width 71 height 29
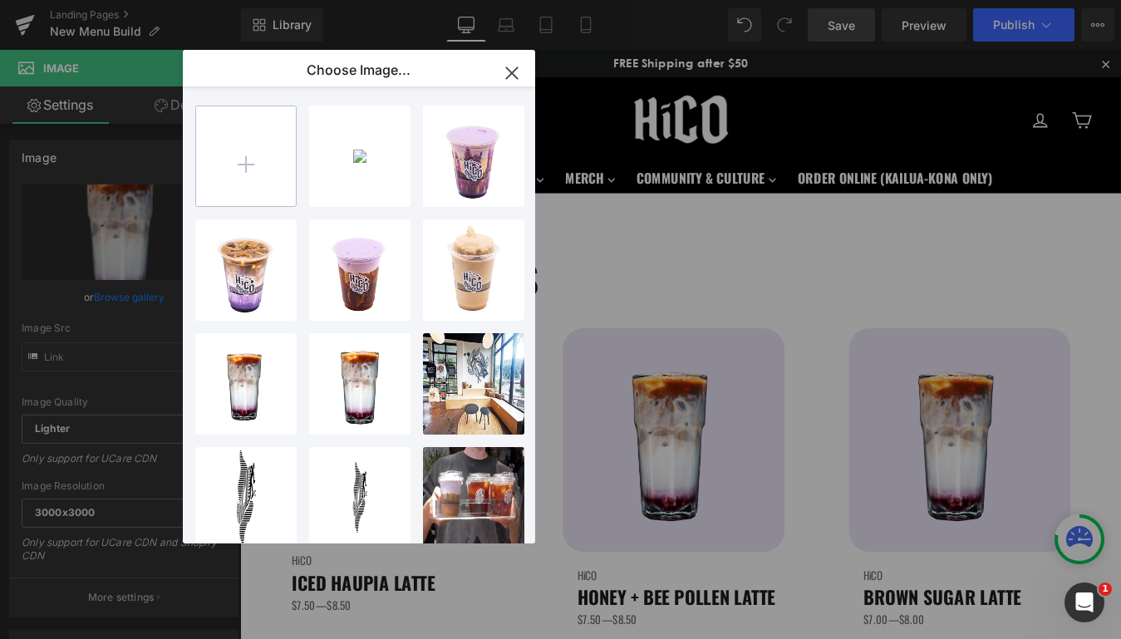
click at [233, 195] on input "file" at bounding box center [246, 156] width 100 height 100
type input "C:\fakepath\HoneyBeePollen.png"
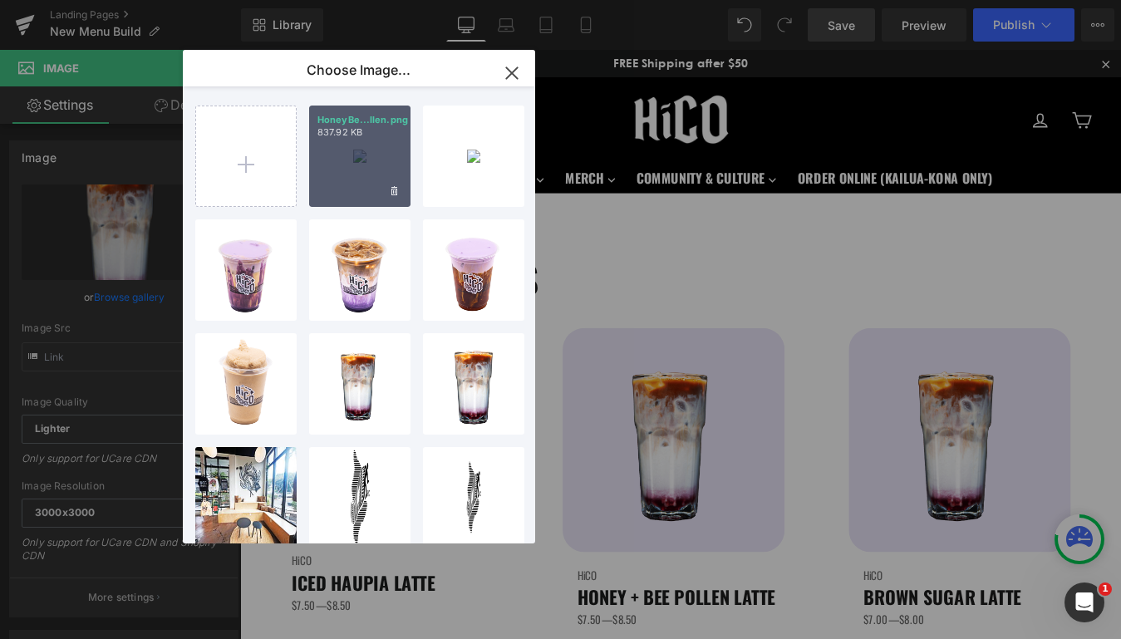
click at [372, 161] on div "HoneyBe...llen.png 837.92 KB" at bounding box center [359, 156] width 101 height 101
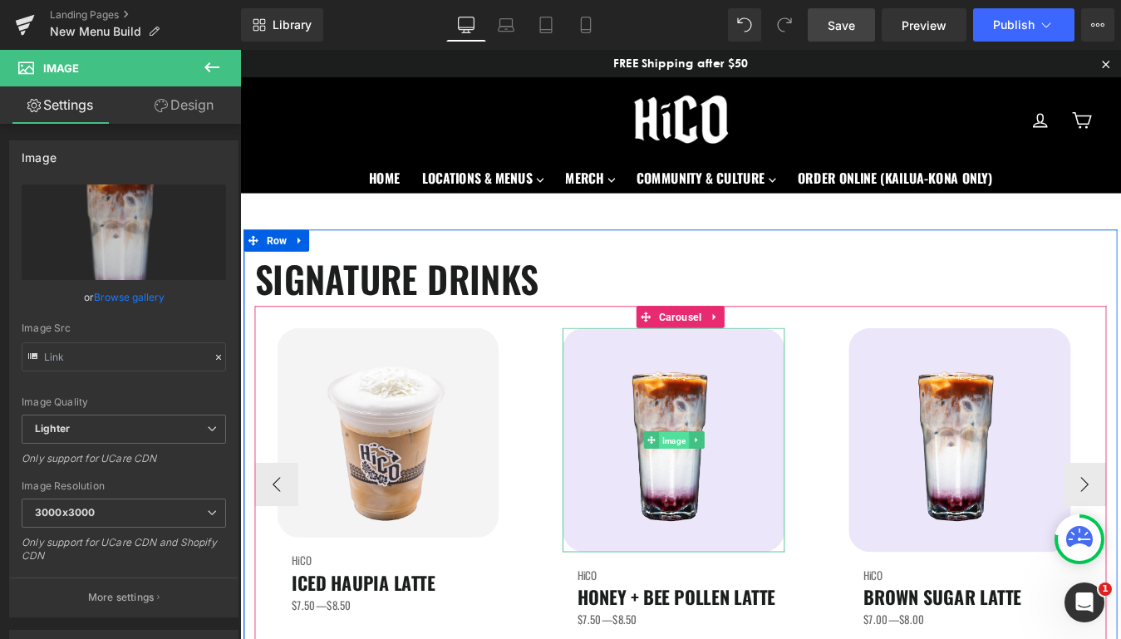
click at [740, 495] on span "Image" at bounding box center [735, 496] width 34 height 20
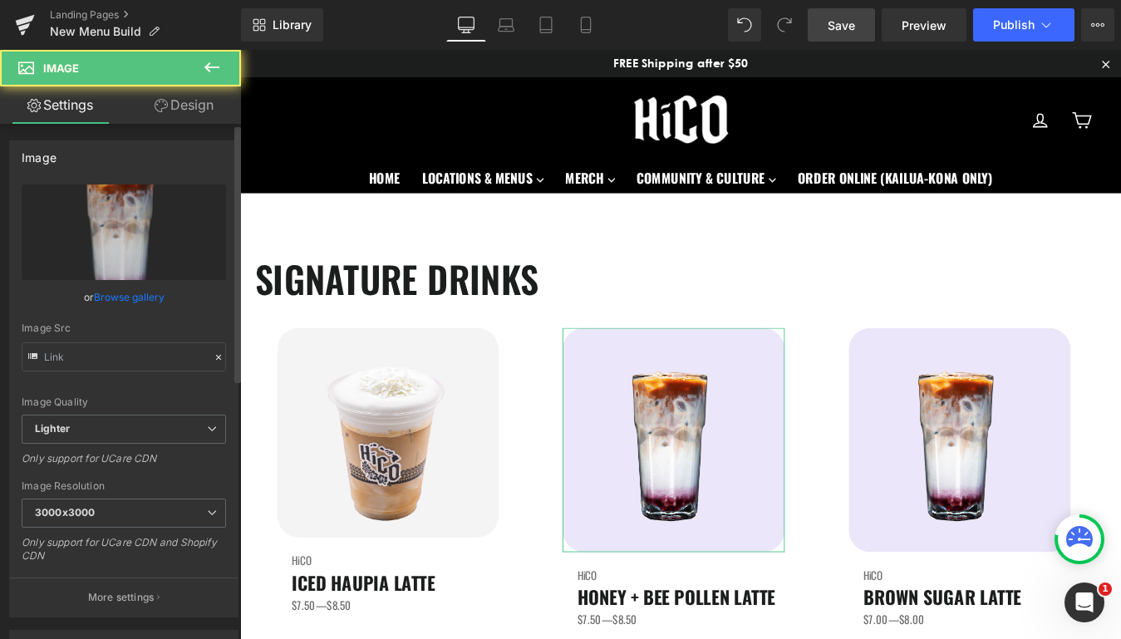
click at [133, 301] on link "Browse gallery" at bounding box center [129, 297] width 71 height 29
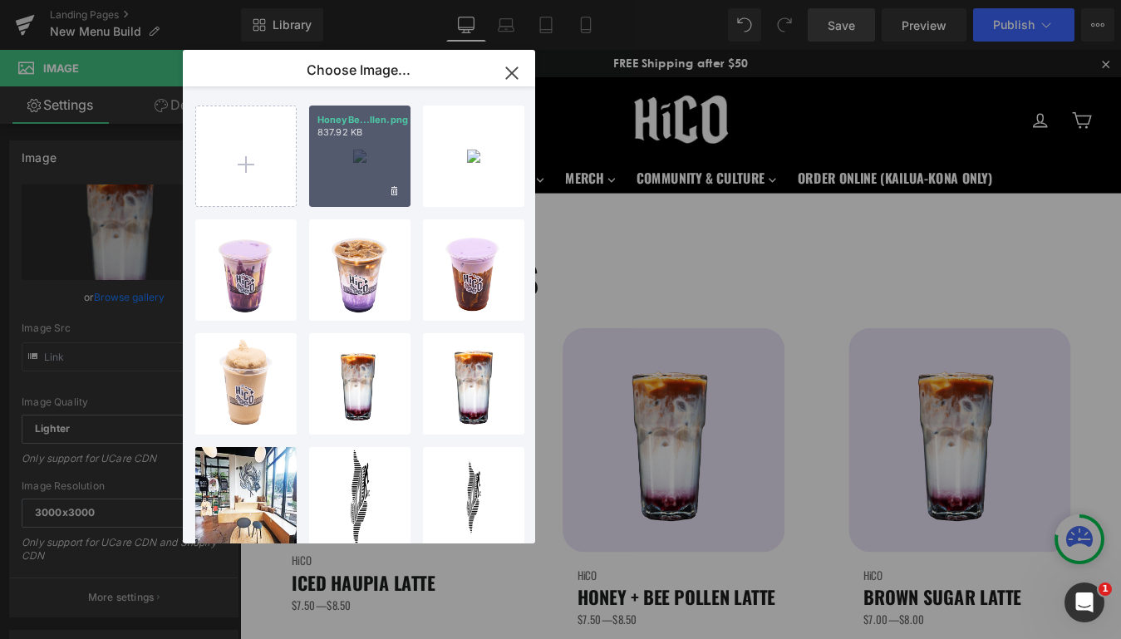
click at [364, 185] on div "HoneyBe...llen.png 837.92 KB" at bounding box center [359, 156] width 101 height 101
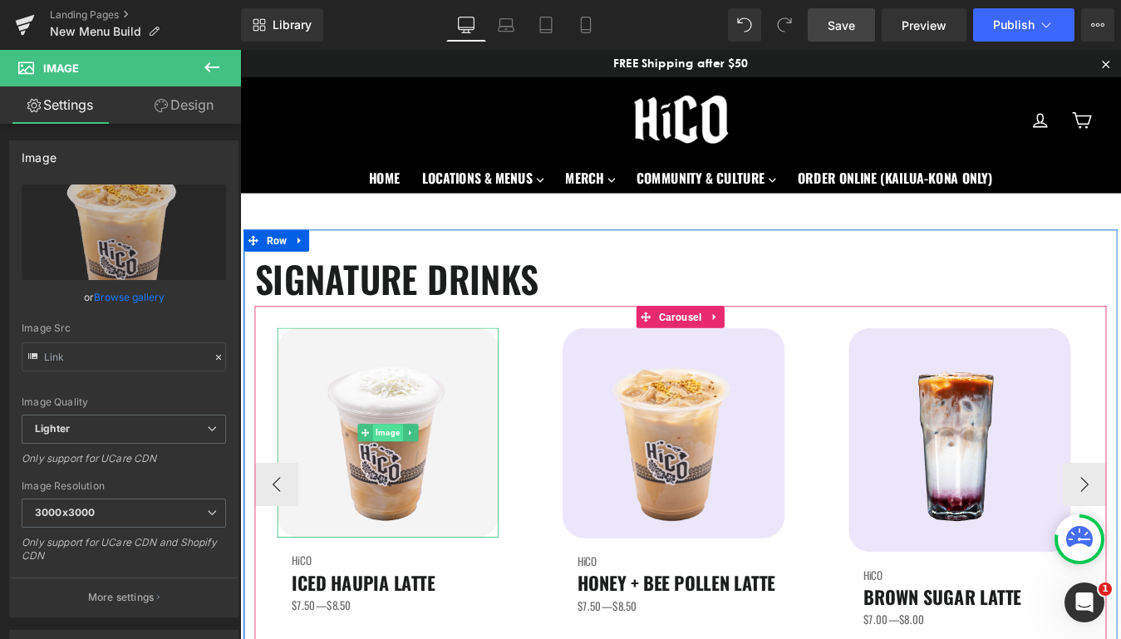
click at [402, 491] on span "Image" at bounding box center [409, 487] width 34 height 20
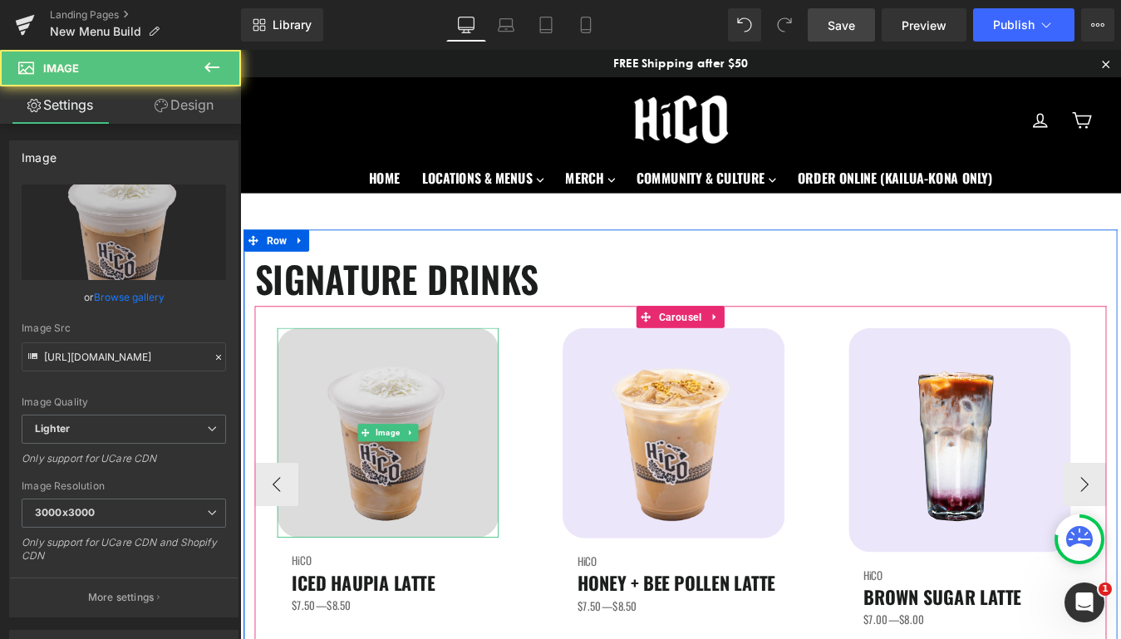
click at [473, 402] on img at bounding box center [410, 486] width 254 height 239
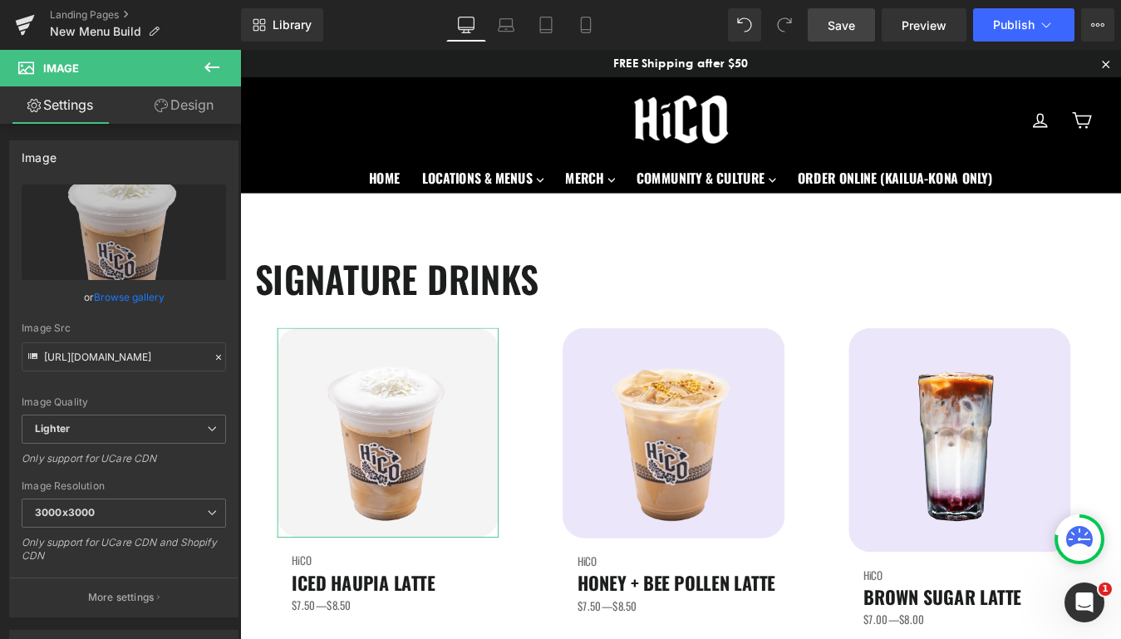
click at [181, 111] on link "Design" at bounding box center [184, 104] width 121 height 37
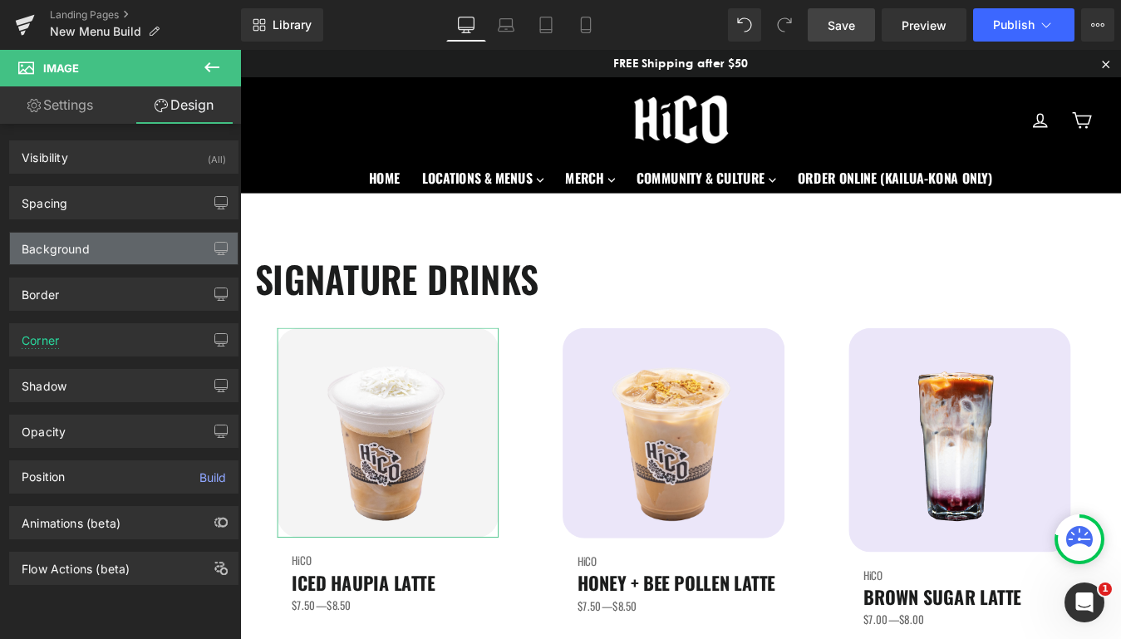
click at [126, 248] on div "Background" at bounding box center [124, 249] width 228 height 32
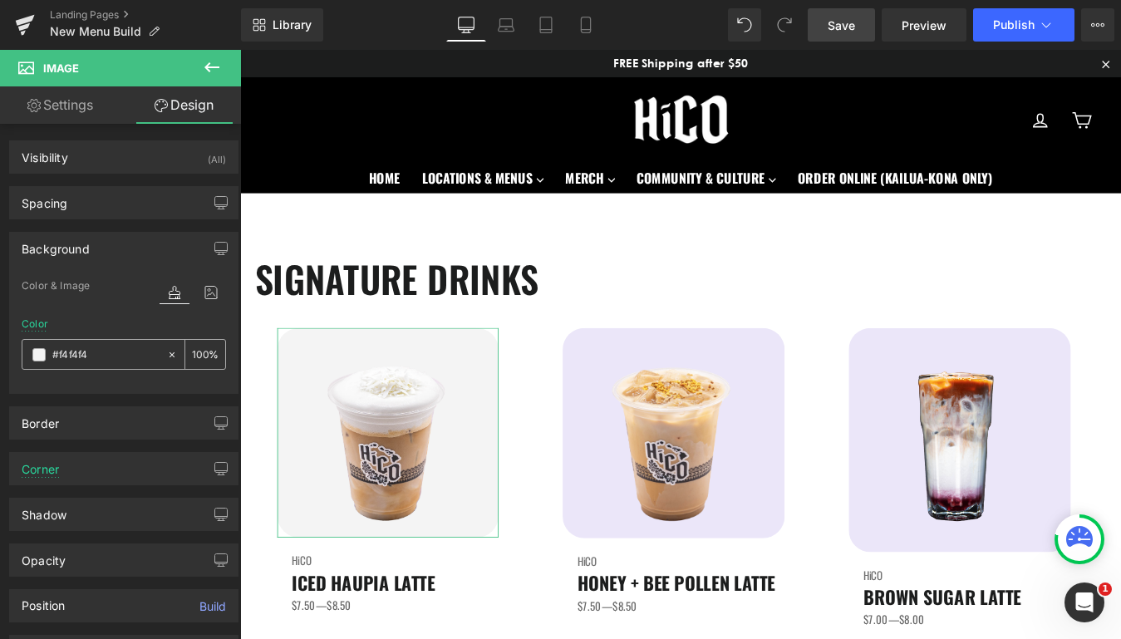
click at [104, 354] on input "text" at bounding box center [105, 355] width 106 height 18
type input "#f4f4f4"
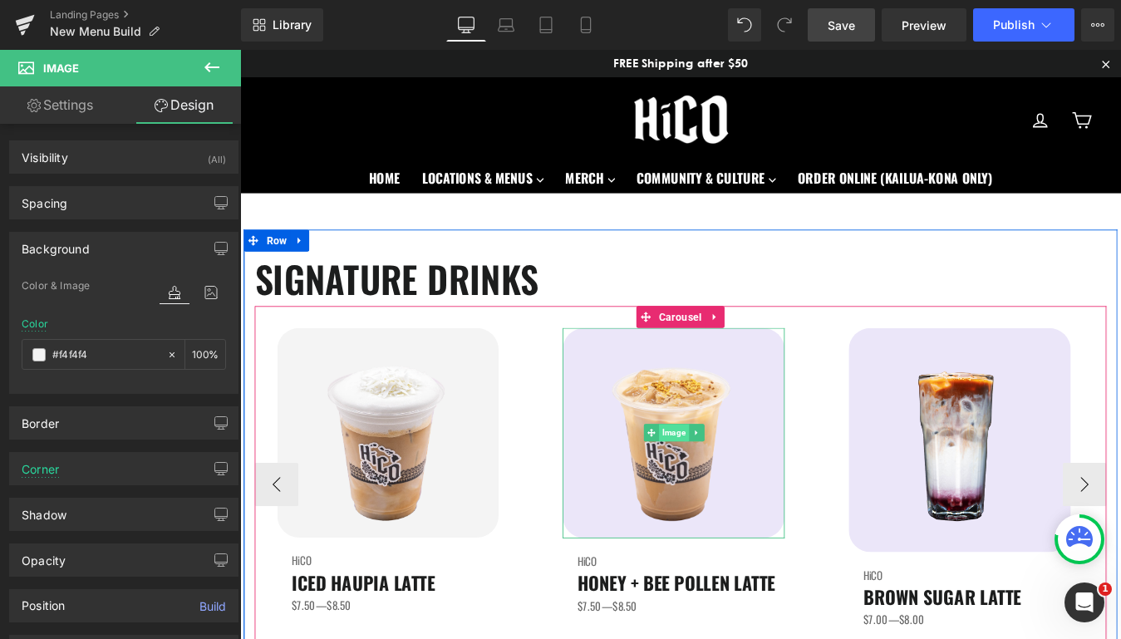
click at [747, 490] on span "Image" at bounding box center [735, 487] width 34 height 20
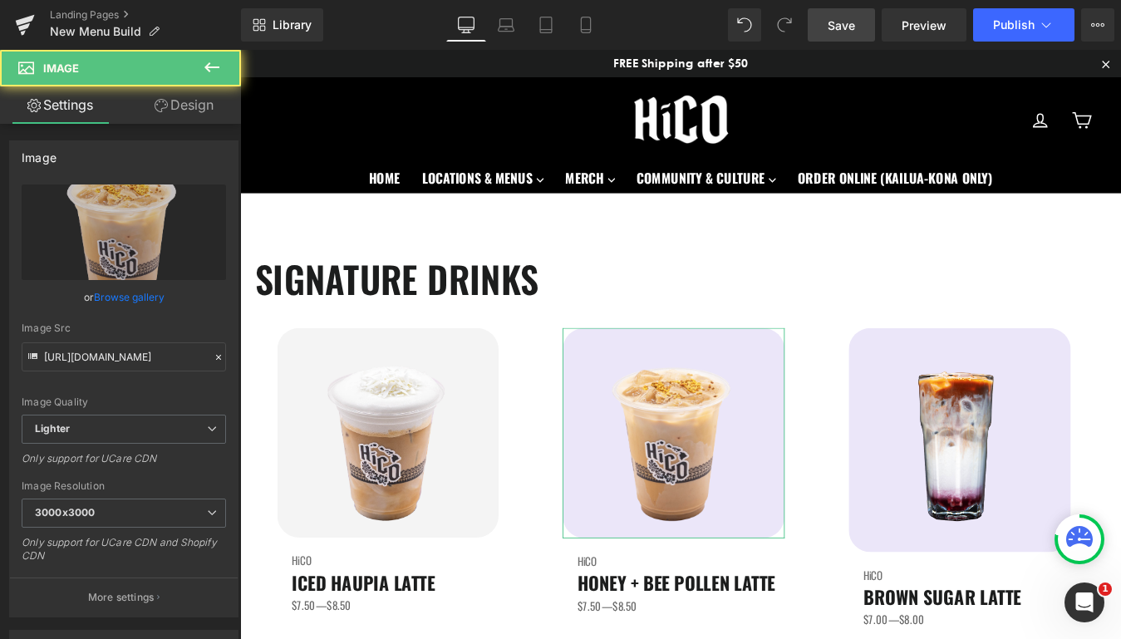
click at [186, 111] on link "Design" at bounding box center [184, 104] width 121 height 37
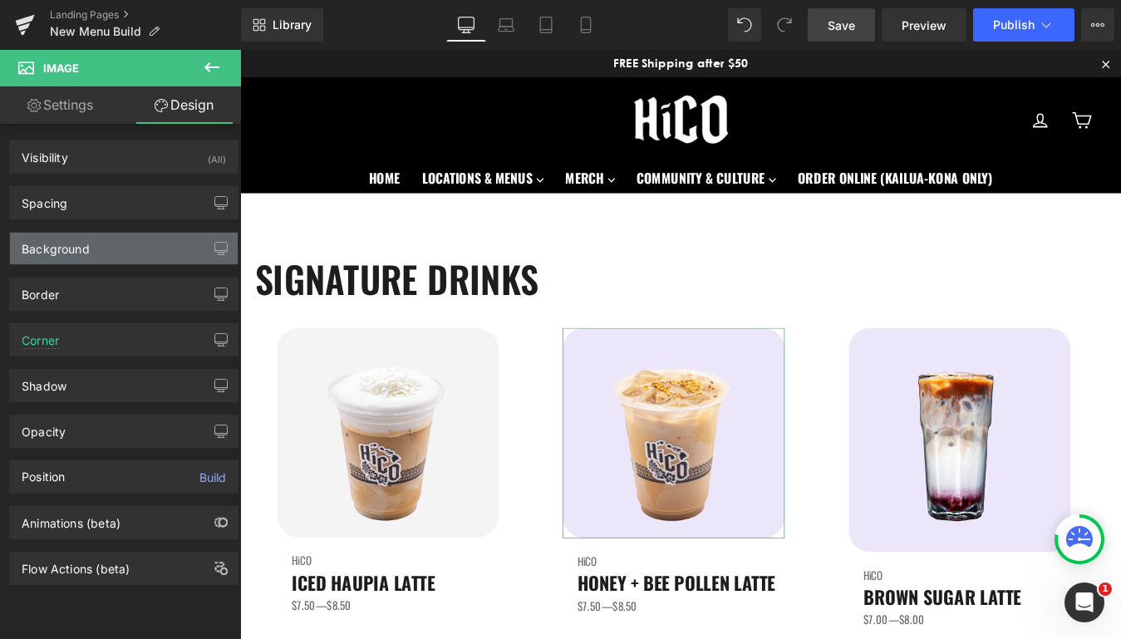
click at [109, 245] on div "Background" at bounding box center [124, 249] width 228 height 32
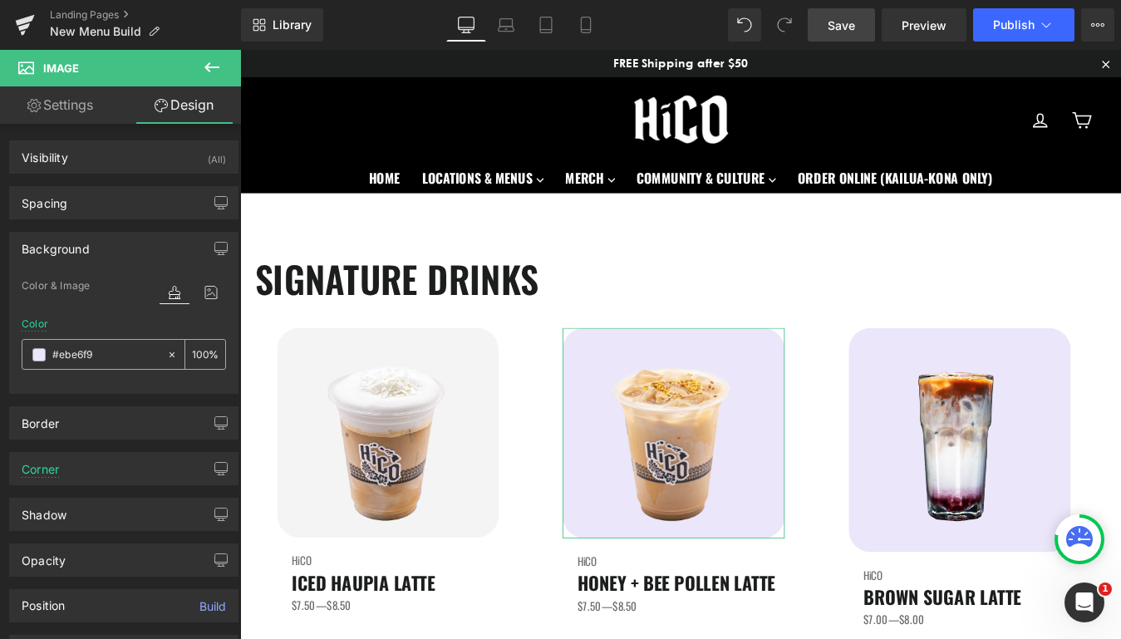
click at [121, 348] on input "#ebe6f9" at bounding box center [105, 355] width 106 height 18
paste input "f4f4f4"
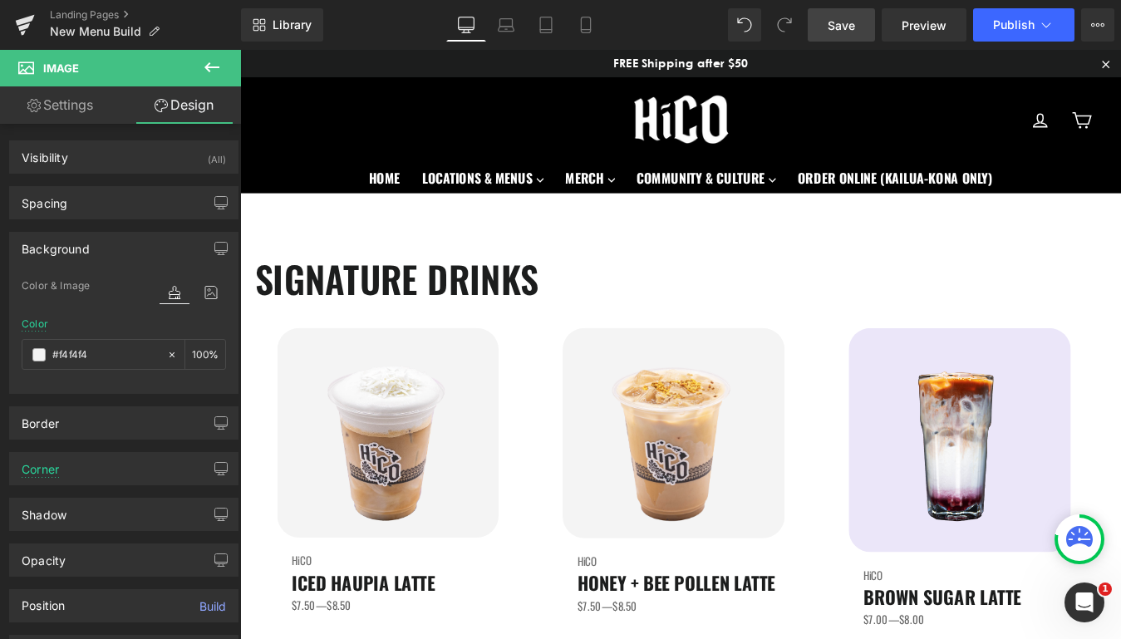
type input "#f4f4f4"
click at [843, 31] on span "Save" at bounding box center [841, 25] width 27 height 17
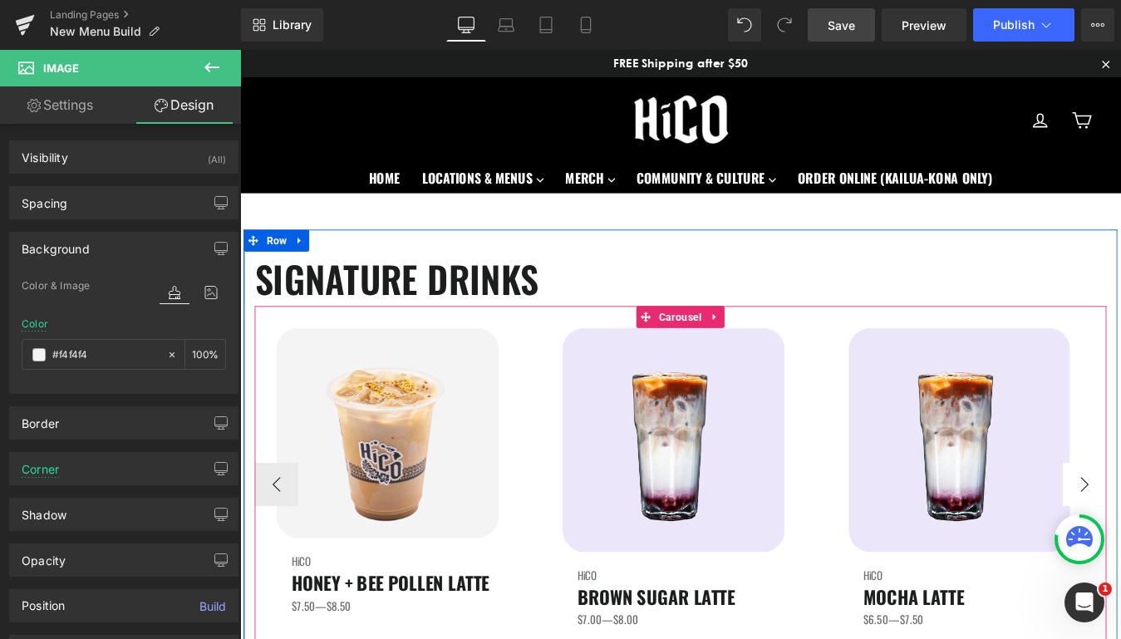
click at [735, 498] on span "Image" at bounding box center [735, 495] width 34 height 20
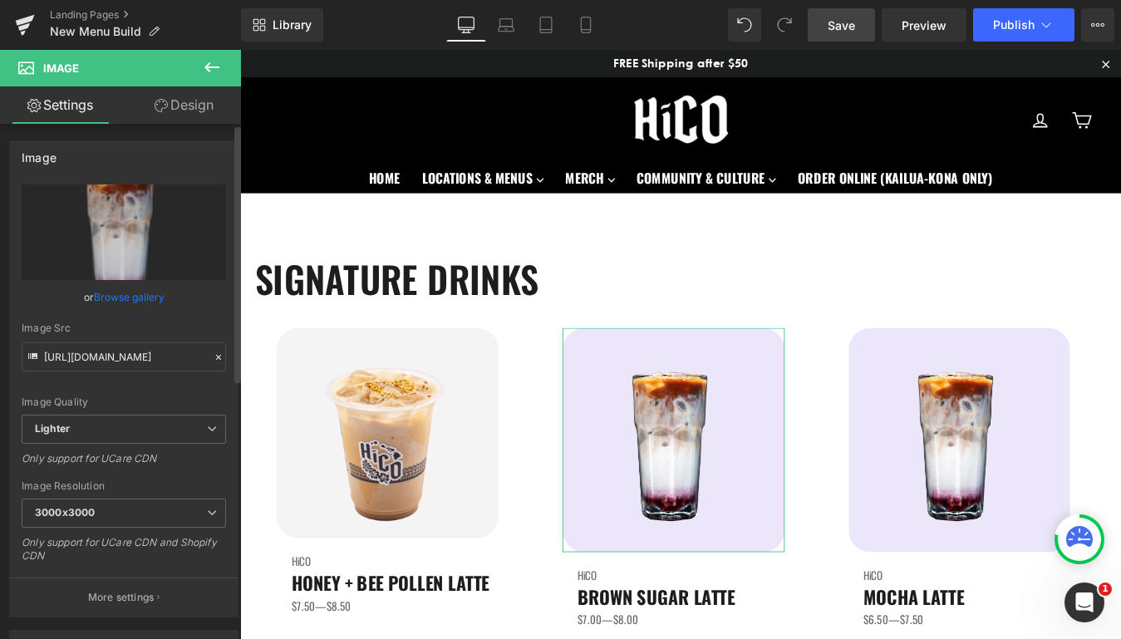
click at [110, 302] on link "Browse gallery" at bounding box center [129, 297] width 71 height 29
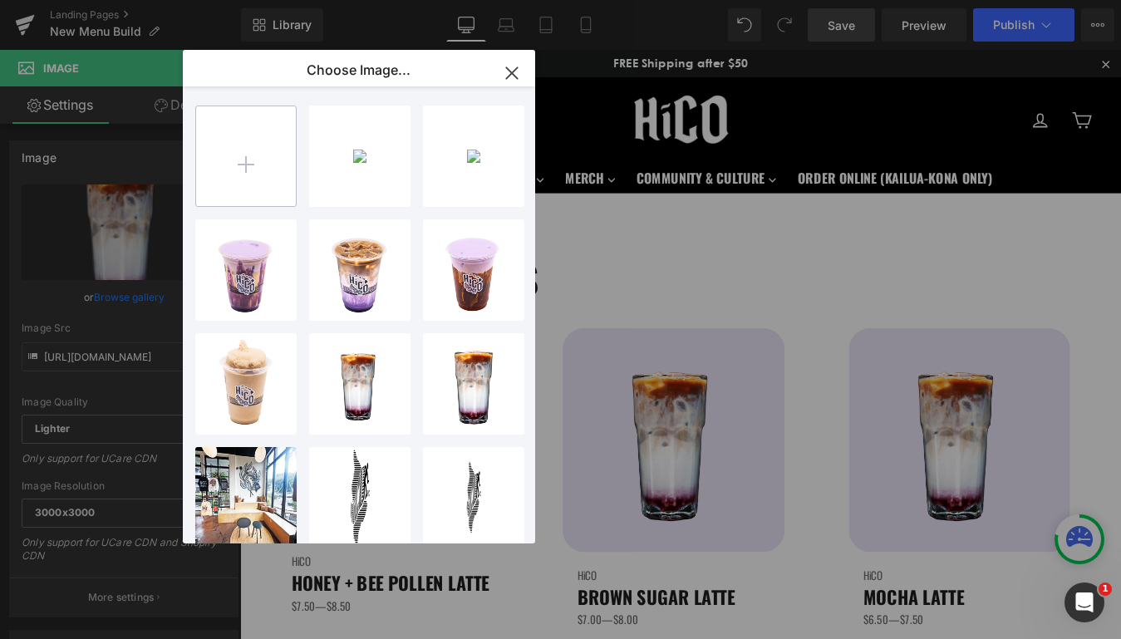
click at [209, 139] on input "file" at bounding box center [246, 156] width 100 height 100
type input "C:\fakepath\BrownSugar.png"
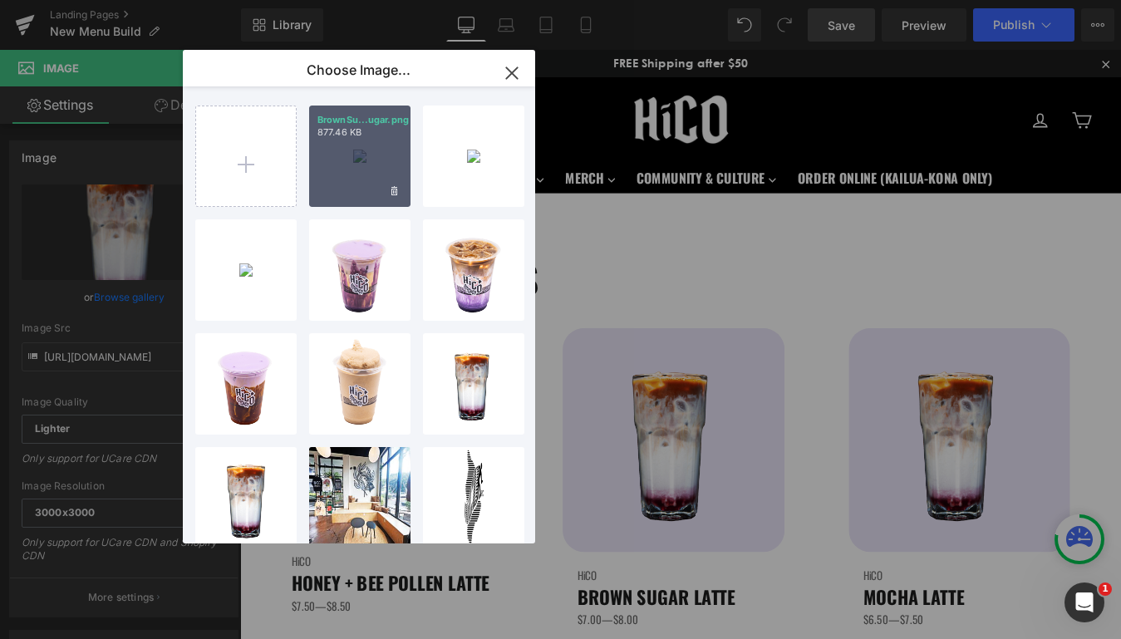
click at [351, 167] on div "BrownSu...ugar.png 877.46 KB" at bounding box center [359, 156] width 101 height 101
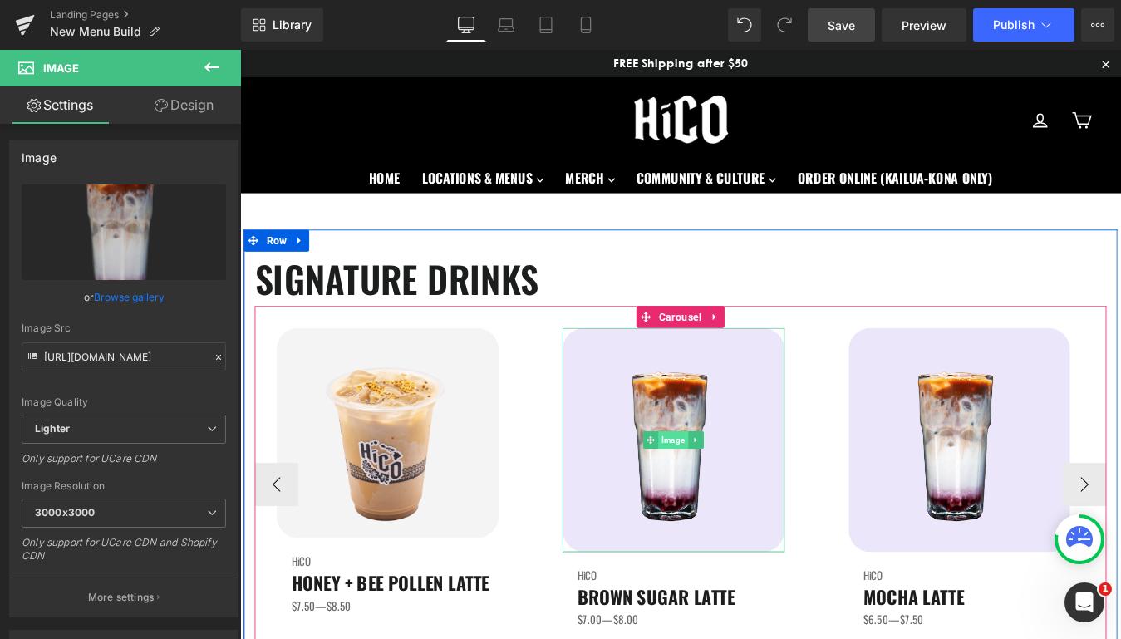
click at [736, 490] on span "Image" at bounding box center [735, 495] width 34 height 20
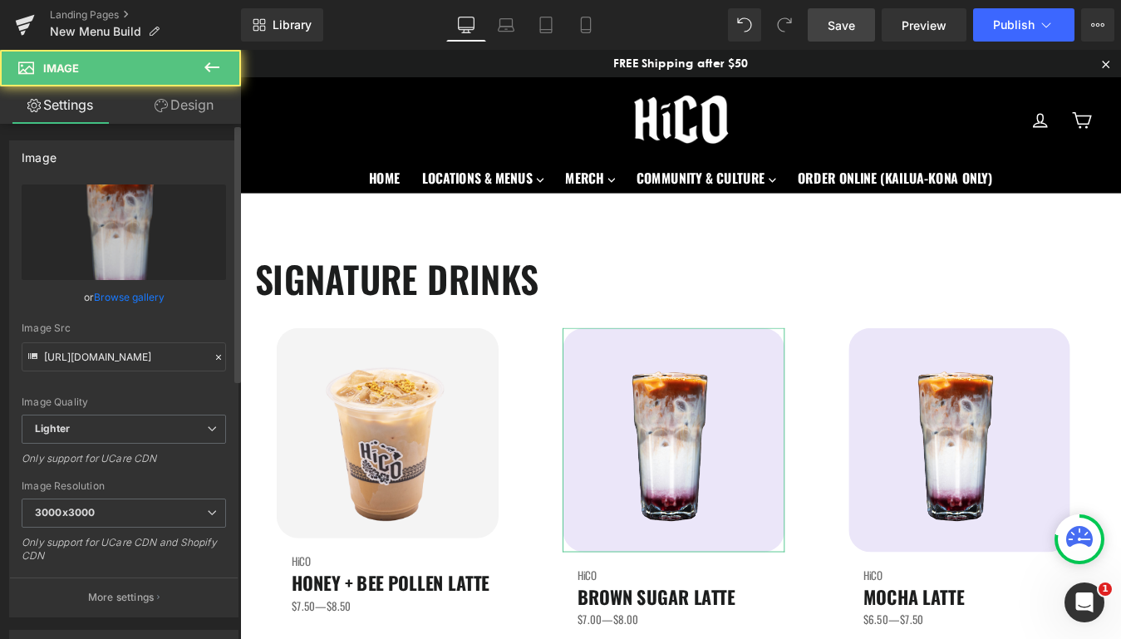
click at [117, 298] on link "Browse gallery" at bounding box center [129, 297] width 71 height 29
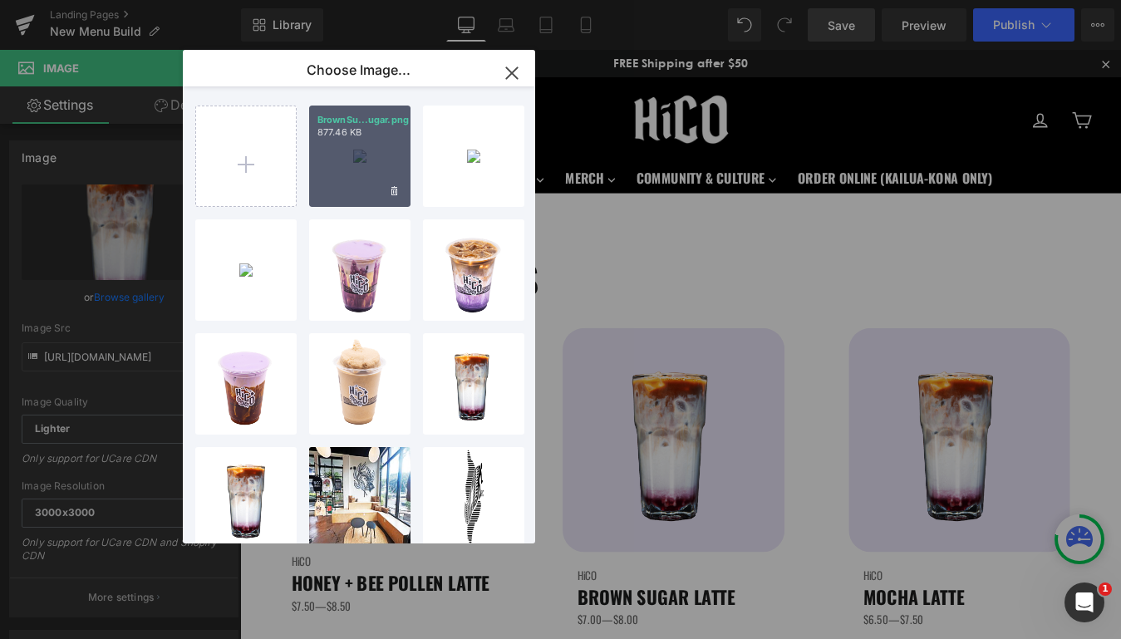
click at [333, 182] on div "BrownSu...ugar.png 877.46 KB" at bounding box center [359, 156] width 101 height 101
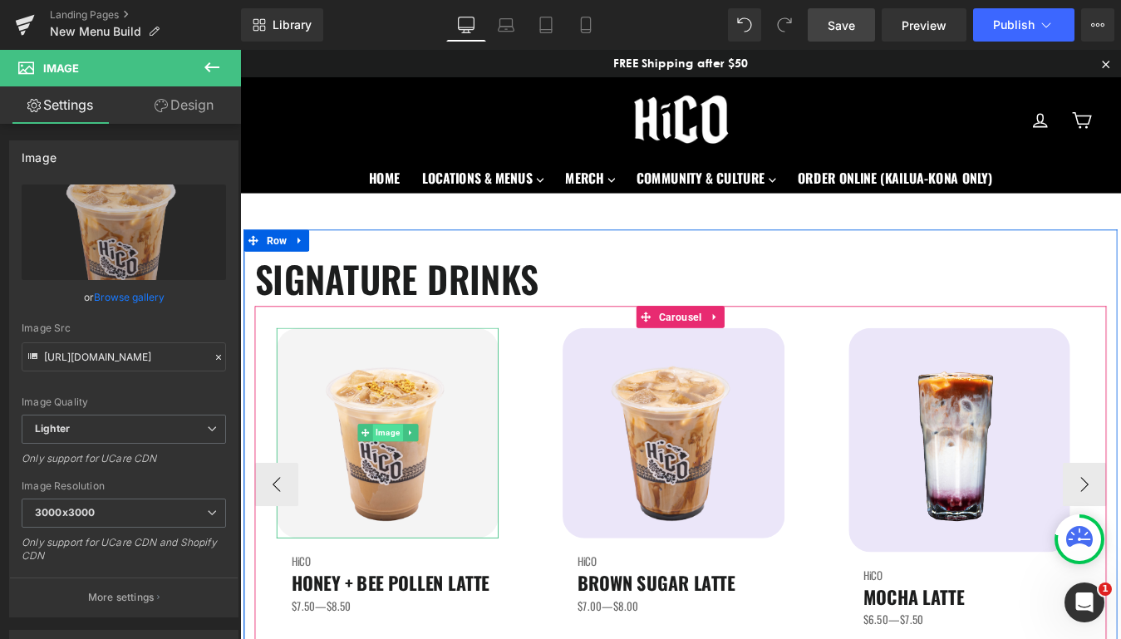
click at [408, 486] on span "Image" at bounding box center [409, 487] width 34 height 20
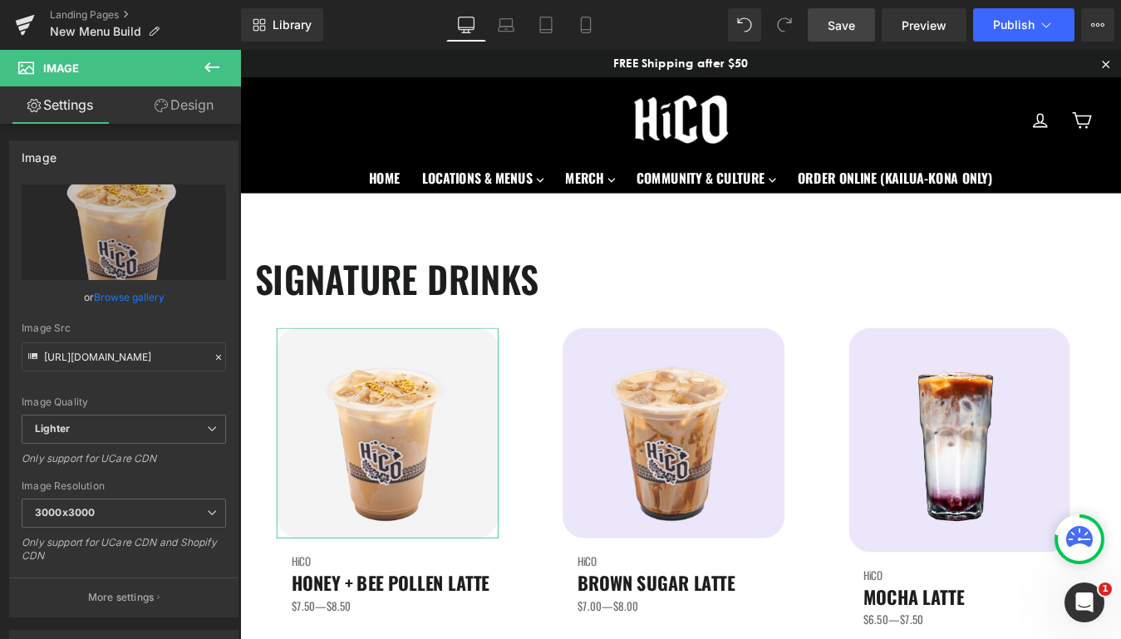
click at [200, 104] on link "Design" at bounding box center [184, 104] width 121 height 37
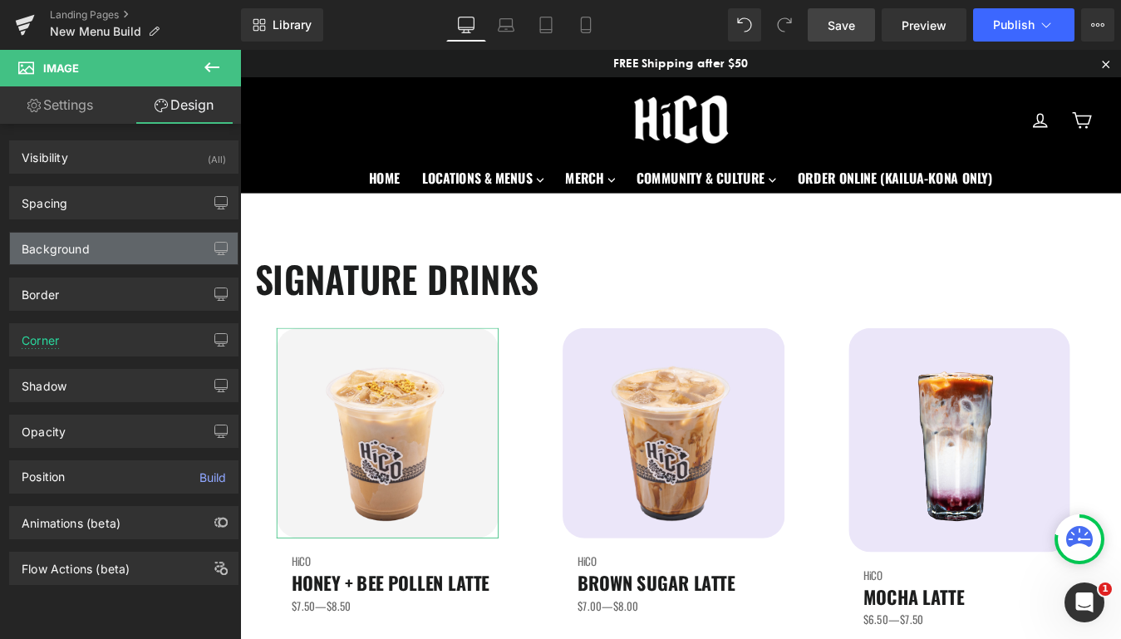
click at [98, 249] on div "Background" at bounding box center [124, 249] width 228 height 32
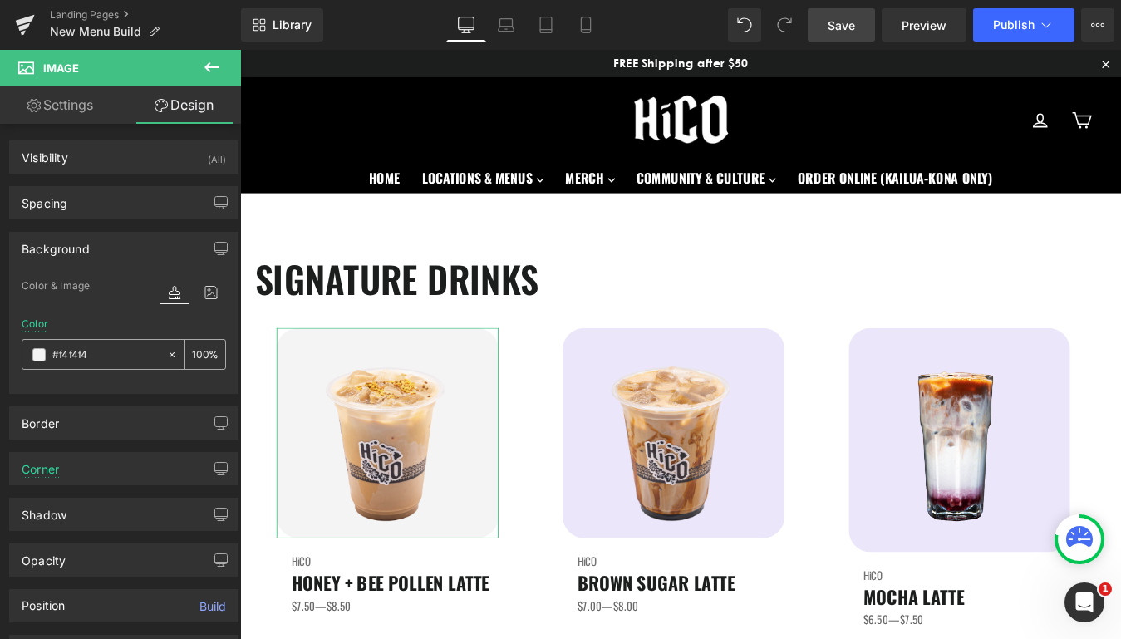
click at [121, 359] on input "#f4f4f4" at bounding box center [105, 355] width 106 height 18
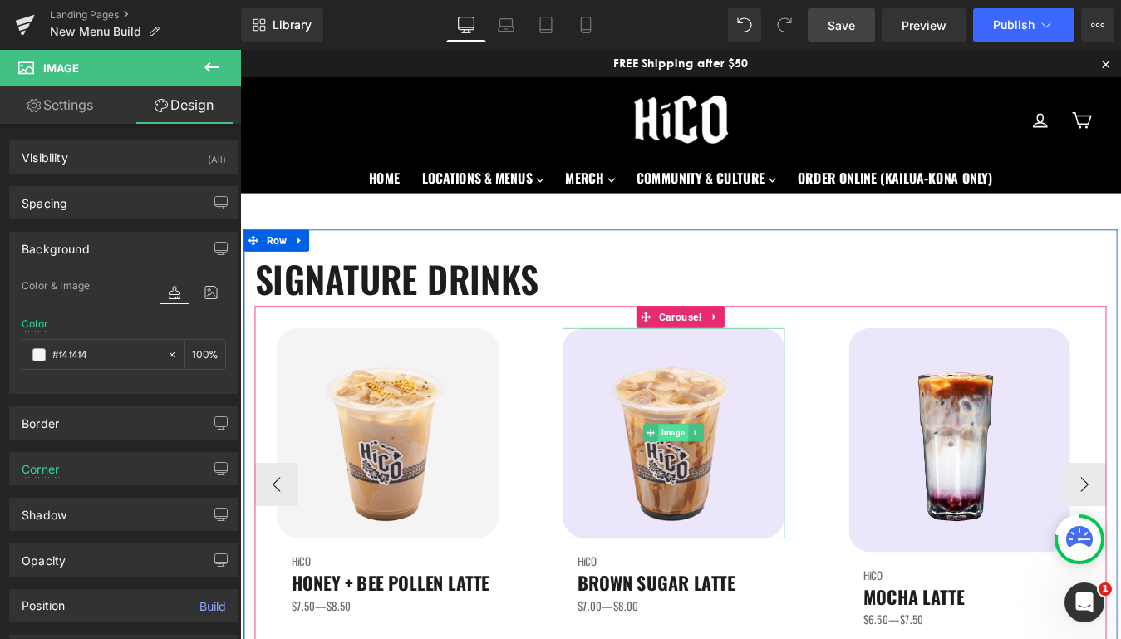
click at [728, 490] on span "Image" at bounding box center [735, 487] width 34 height 20
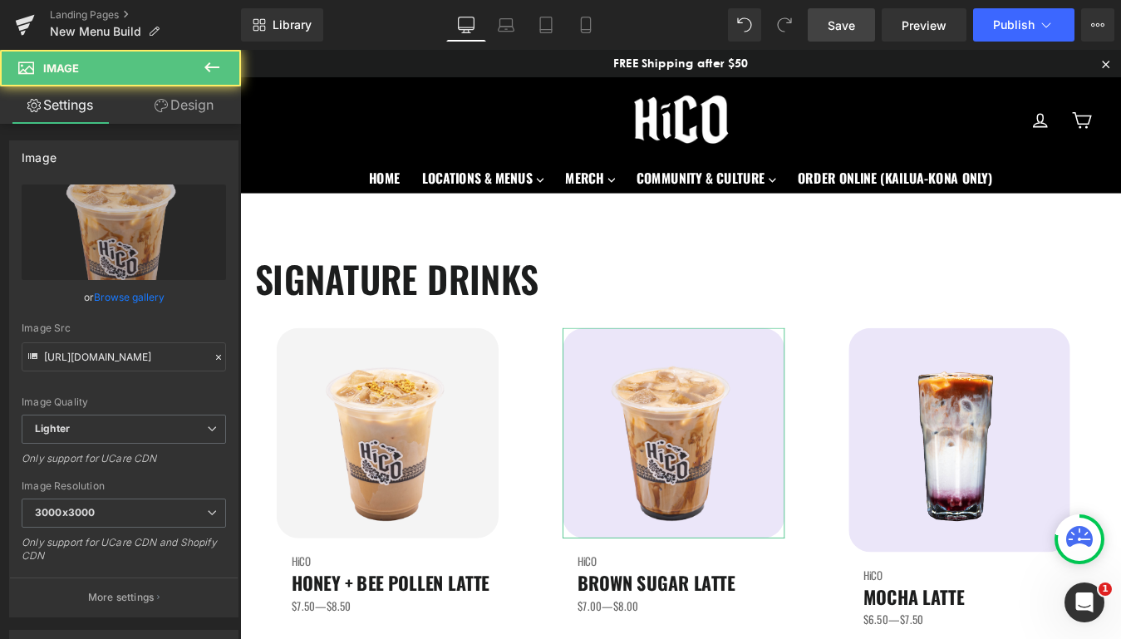
click at [195, 116] on link "Design" at bounding box center [184, 104] width 121 height 37
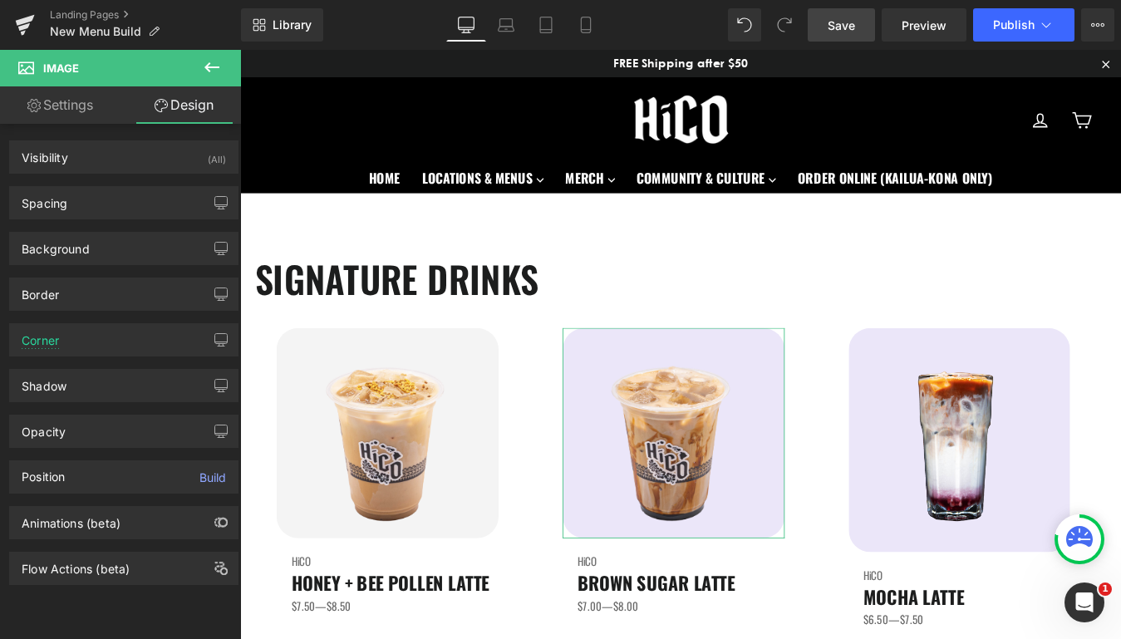
click at [124, 185] on div "Spacing [GEOGRAPHIC_DATA] [GEOGRAPHIC_DATA] Setup Global Style" at bounding box center [124, 197] width 249 height 46
click at [104, 249] on div "Background" at bounding box center [124, 249] width 228 height 32
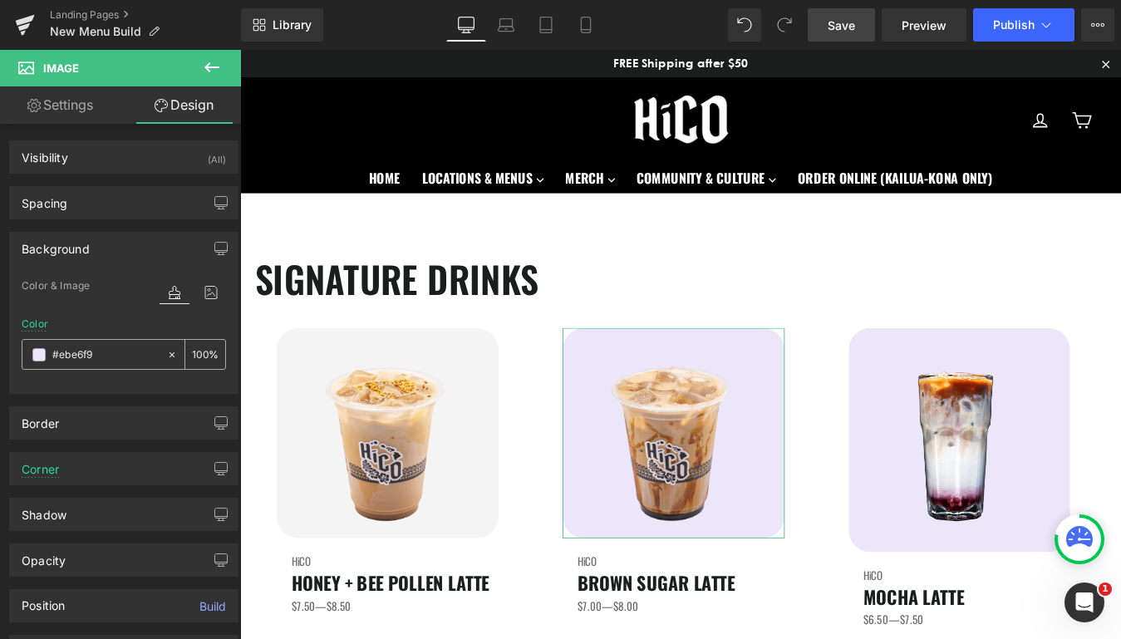
click at [115, 350] on input "text" at bounding box center [105, 355] width 106 height 18
paste input "f4f4f4"
type input "#f4f4f4"
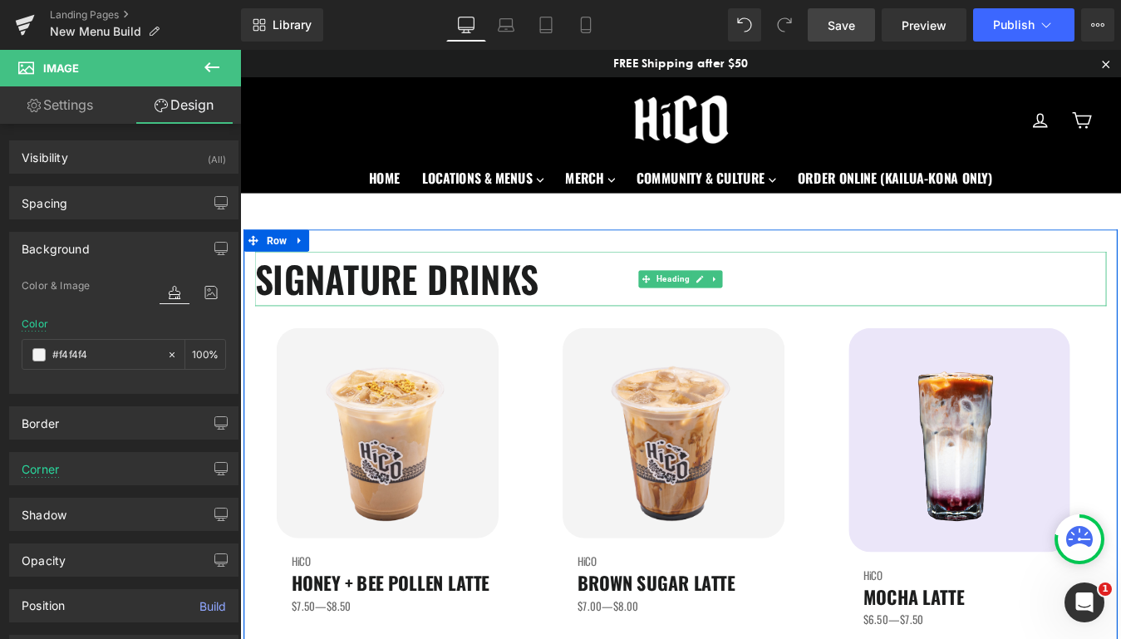
click at [845, 312] on h1 "SIGNATURE DRINKS" at bounding box center [743, 311] width 973 height 62
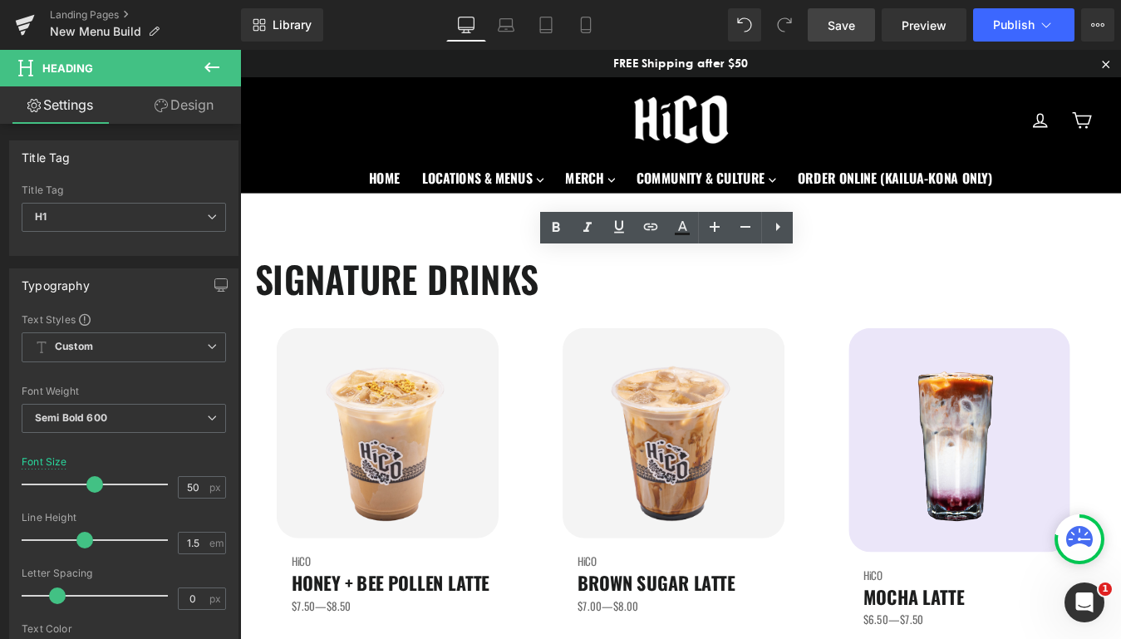
click at [847, 27] on span "Save" at bounding box center [841, 25] width 27 height 17
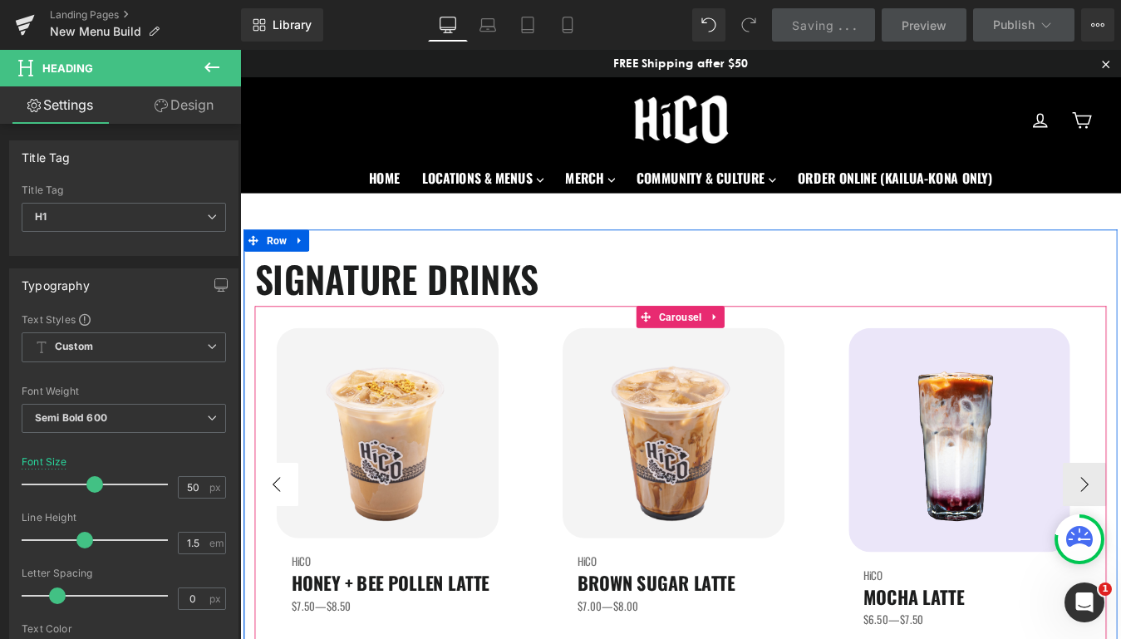
click at [284, 545] on button "‹" at bounding box center [282, 546] width 50 height 50
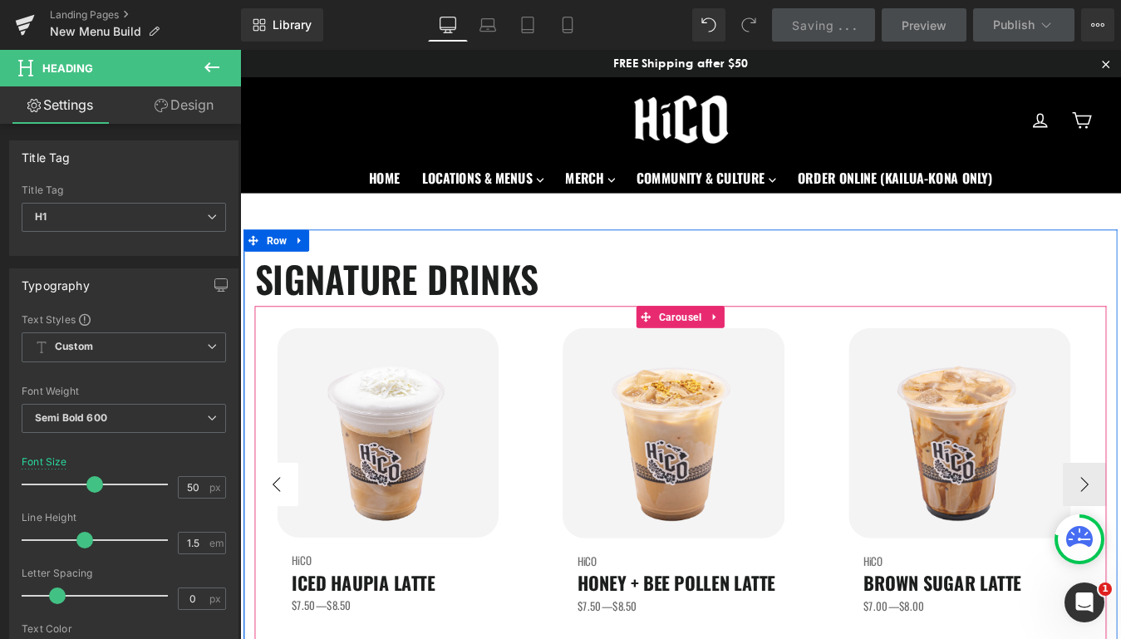
click at [284, 545] on button "‹" at bounding box center [282, 546] width 50 height 50
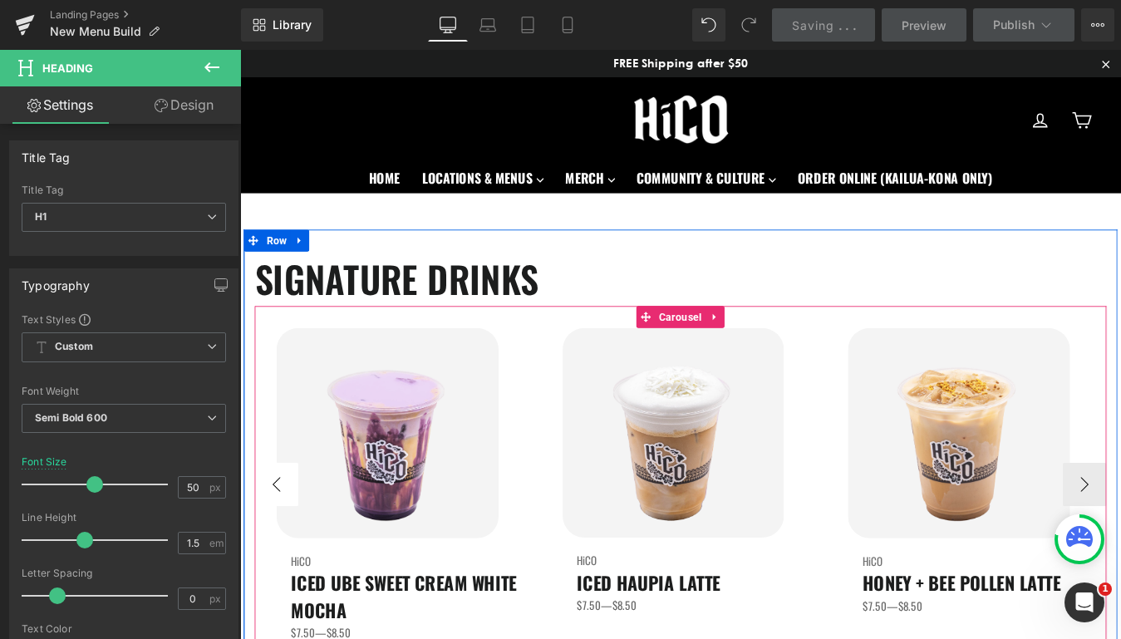
click at [284, 545] on button "‹" at bounding box center [282, 546] width 50 height 50
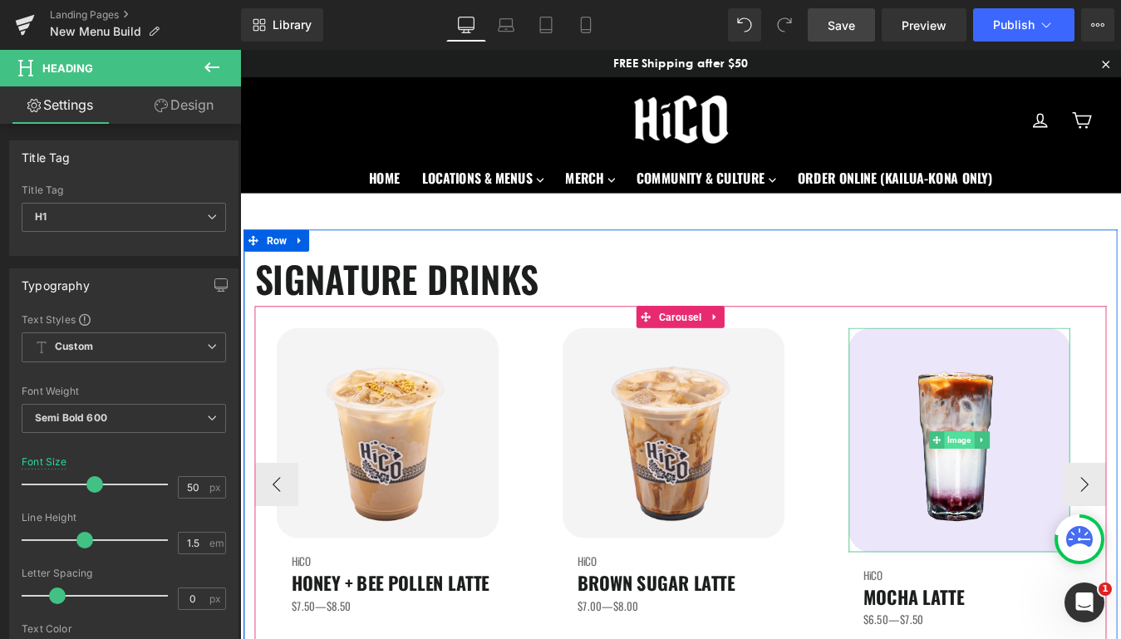
click at [1057, 499] on span "Image" at bounding box center [1061, 495] width 34 height 20
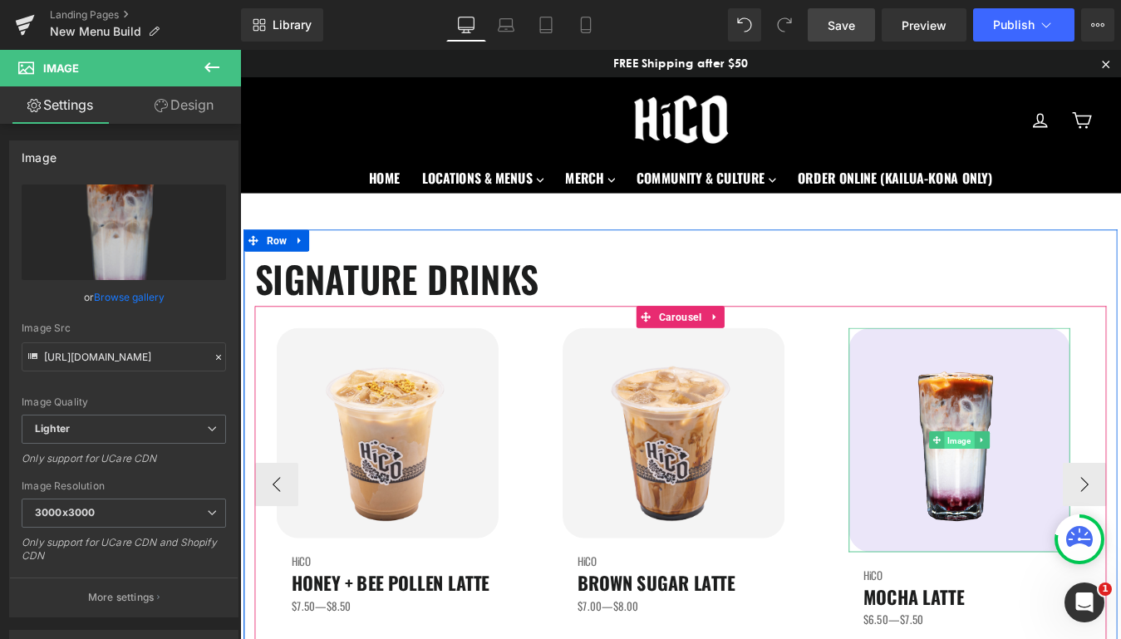
click at [1068, 501] on span "Image" at bounding box center [1061, 496] width 34 height 20
click at [1091, 492] on icon at bounding box center [1086, 495] width 9 height 10
click at [1096, 497] on icon at bounding box center [1096, 495] width 9 height 9
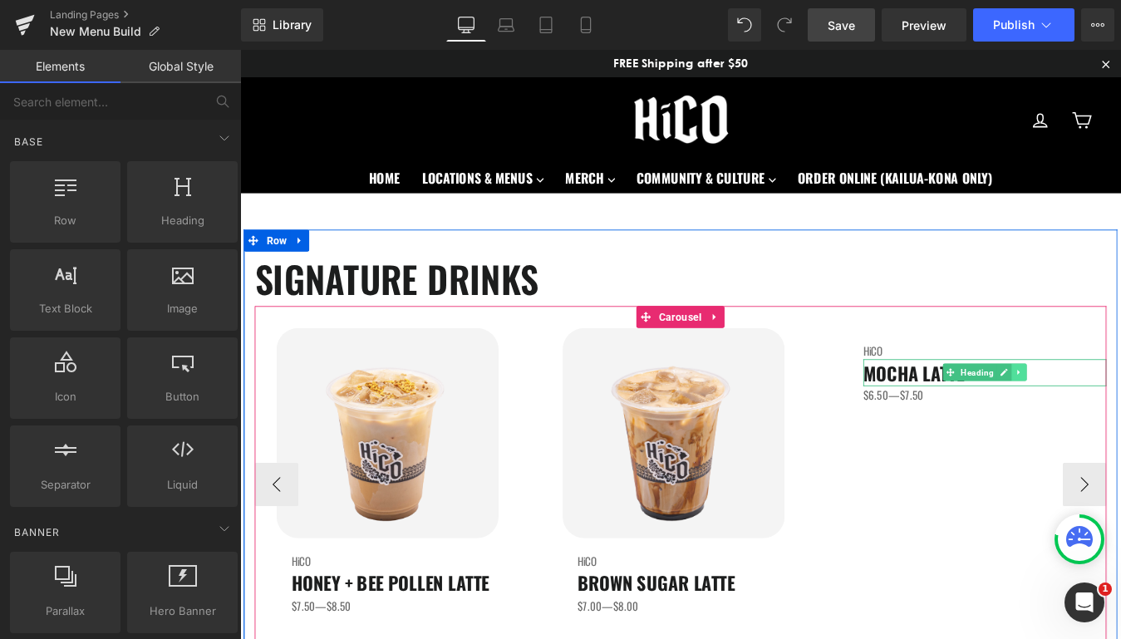
click at [1121, 421] on icon at bounding box center [1130, 418] width 9 height 10
click at [1121, 422] on icon at bounding box center [1138, 418] width 9 height 10
click at [742, 354] on span "Carousel" at bounding box center [742, 355] width 57 height 25
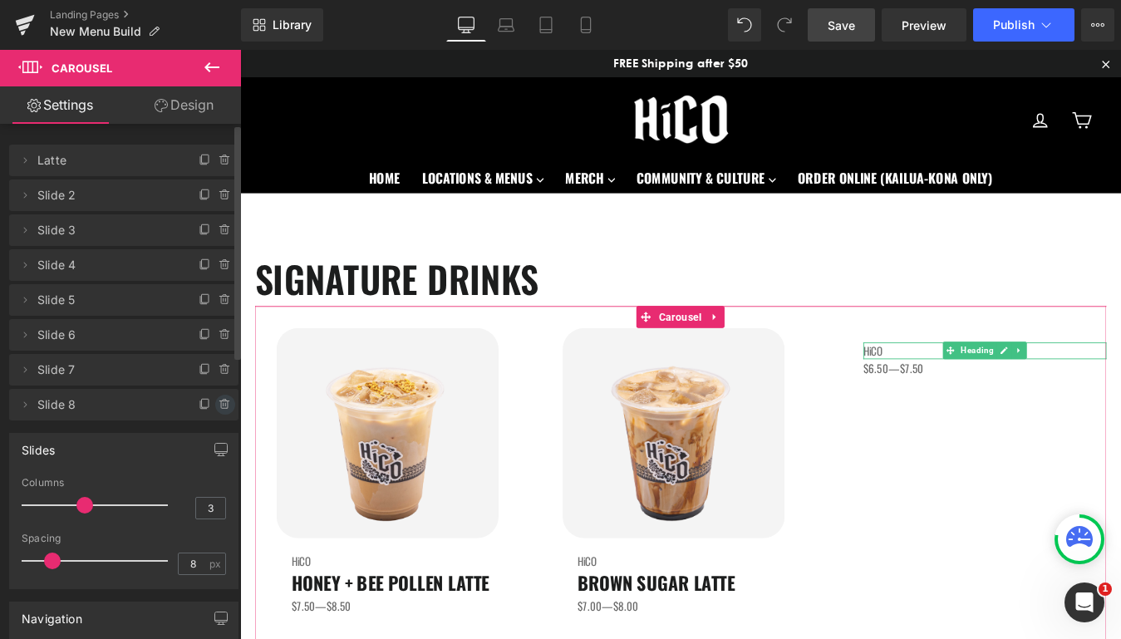
click at [219, 409] on icon at bounding box center [225, 404] width 13 height 13
click at [200, 407] on button "Delete" at bounding box center [207, 406] width 52 height 22
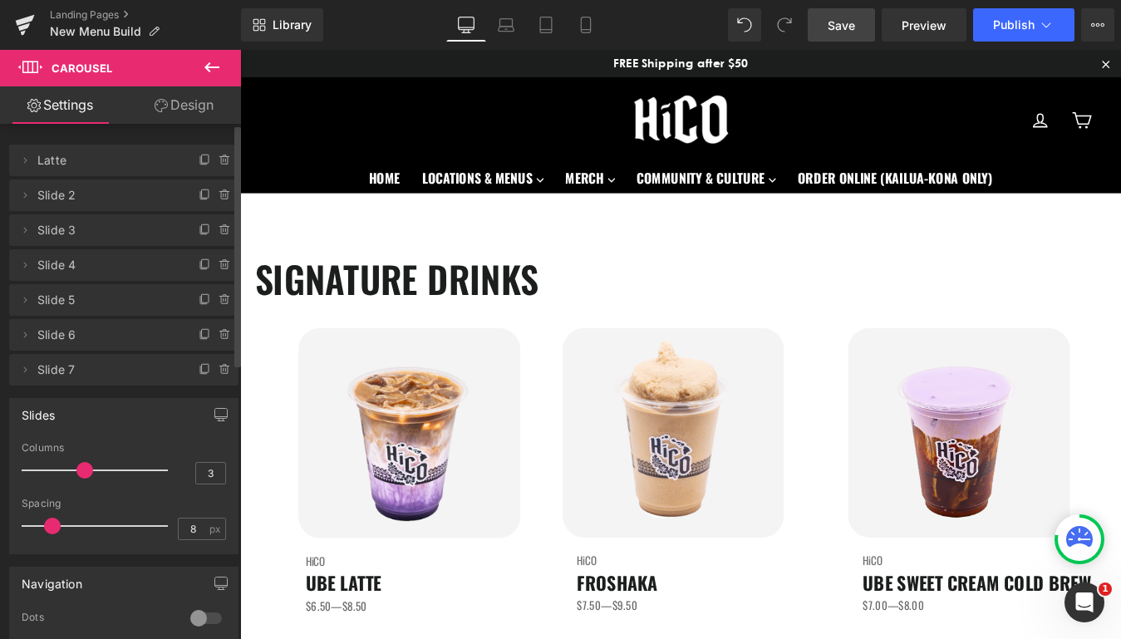
click at [860, 33] on link "Save" at bounding box center [841, 24] width 67 height 33
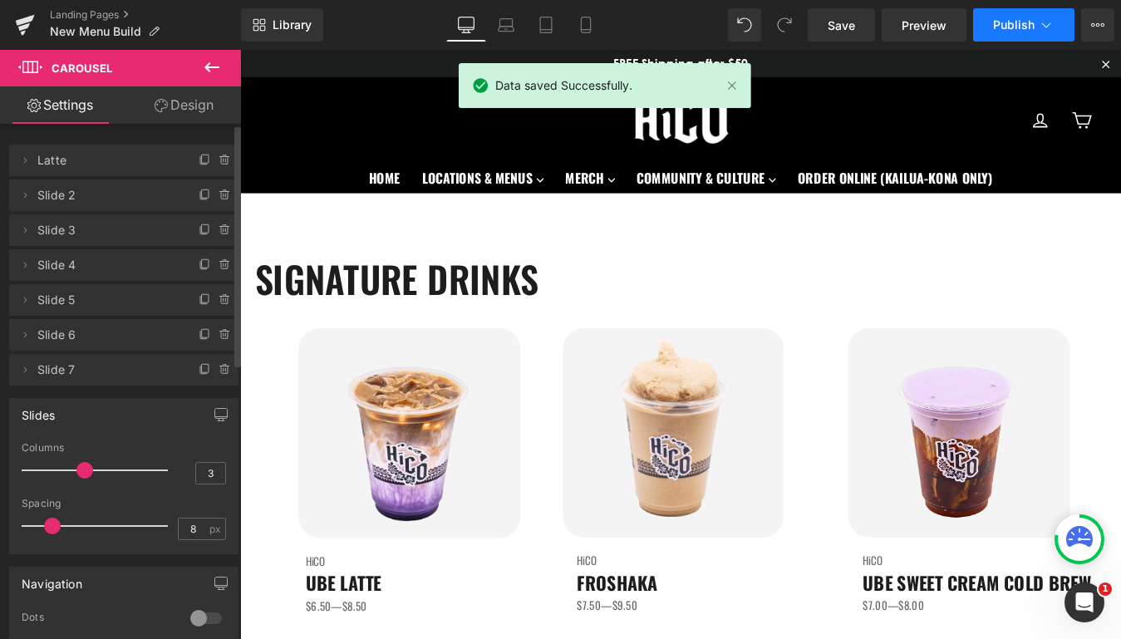
click at [1017, 18] on span "Publish" at bounding box center [1014, 24] width 42 height 13
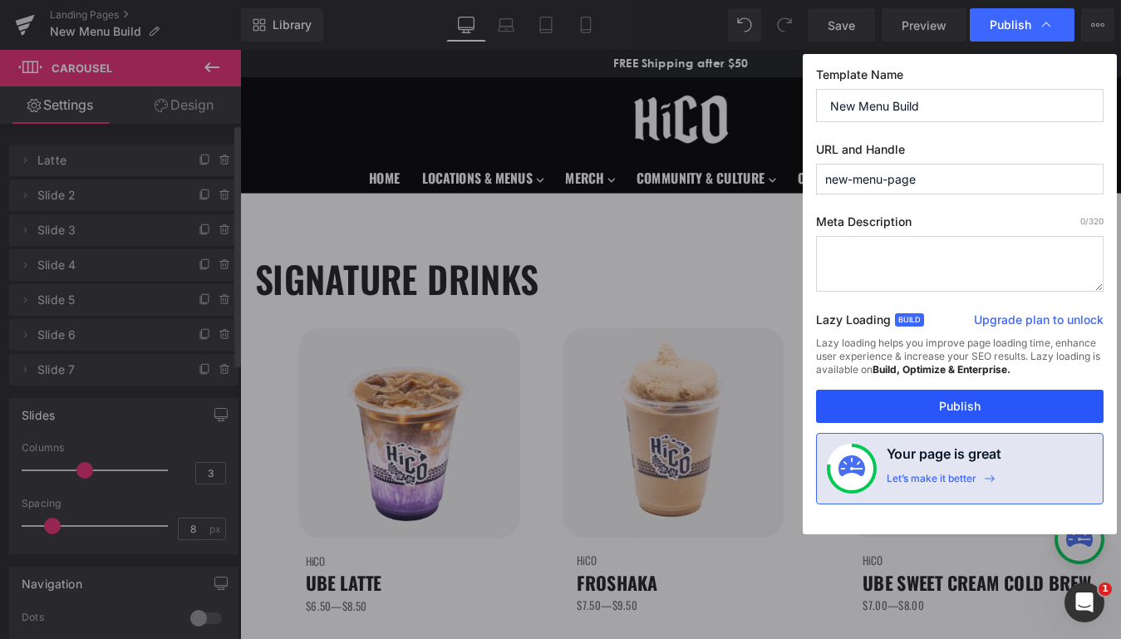
click at [909, 412] on button "Publish" at bounding box center [960, 406] width 288 height 33
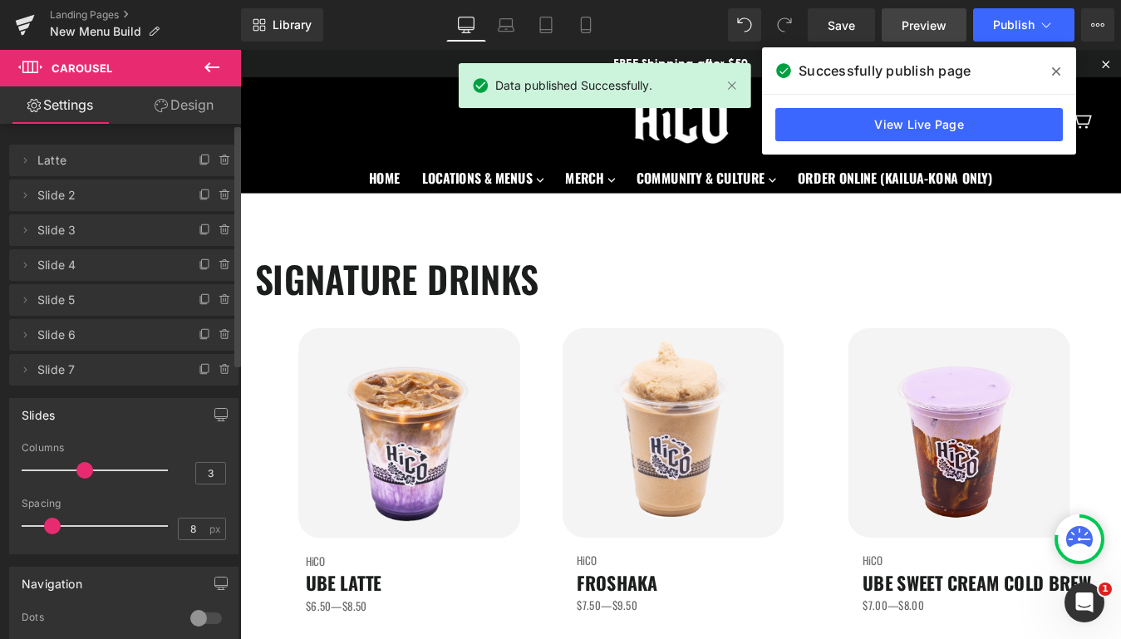
click at [929, 32] on span "Preview" at bounding box center [924, 25] width 45 height 17
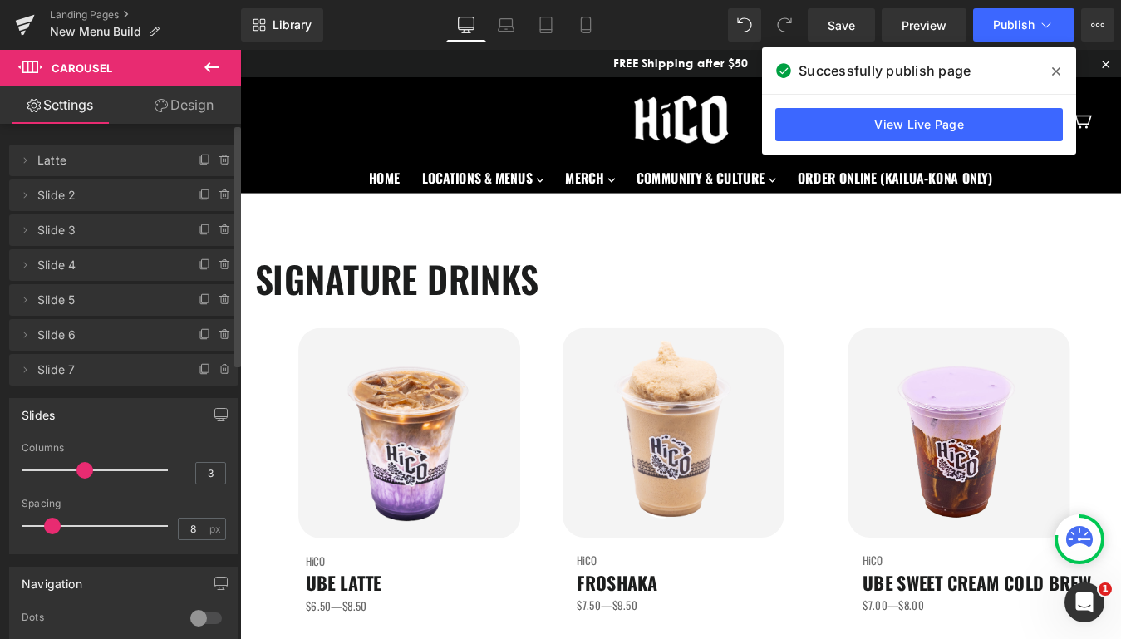
drag, startPoint x: 1058, startPoint y: 71, endPoint x: 766, endPoint y: 166, distance: 307.6
click at [1058, 71] on icon at bounding box center [1056, 71] width 8 height 13
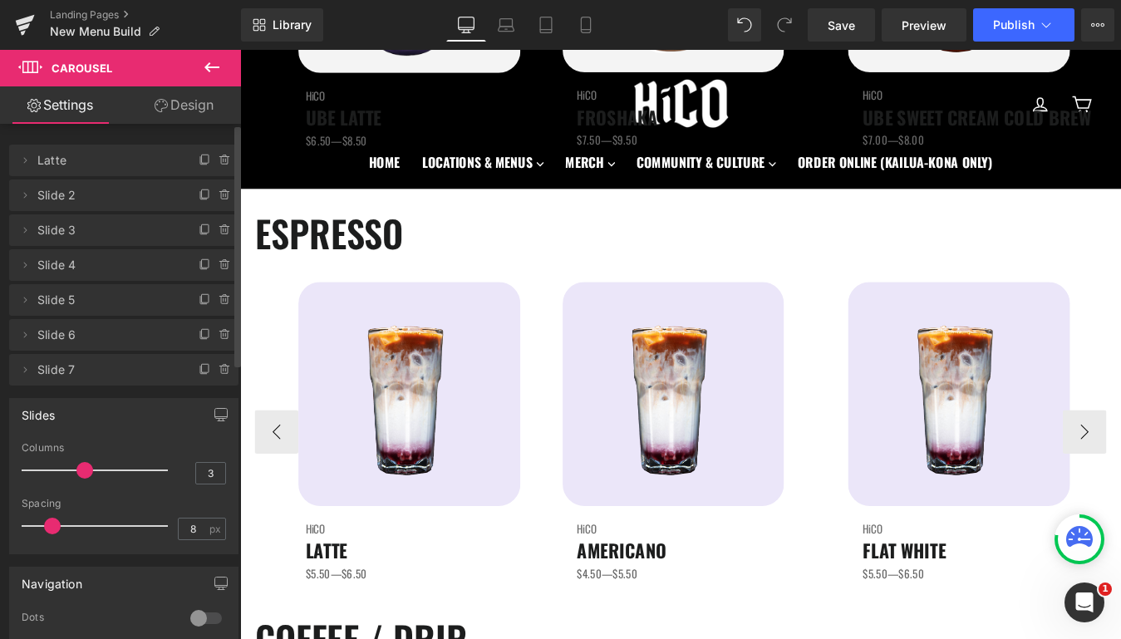
scroll to position [508, 0]
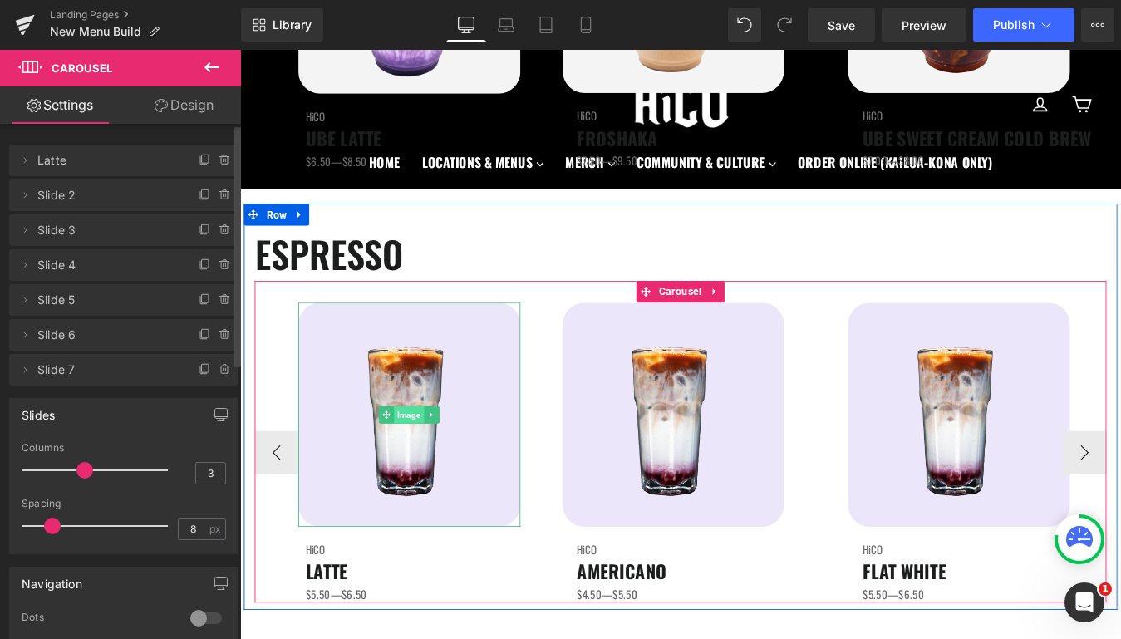
click at [442, 471] on span "Image" at bounding box center [433, 466] width 34 height 20
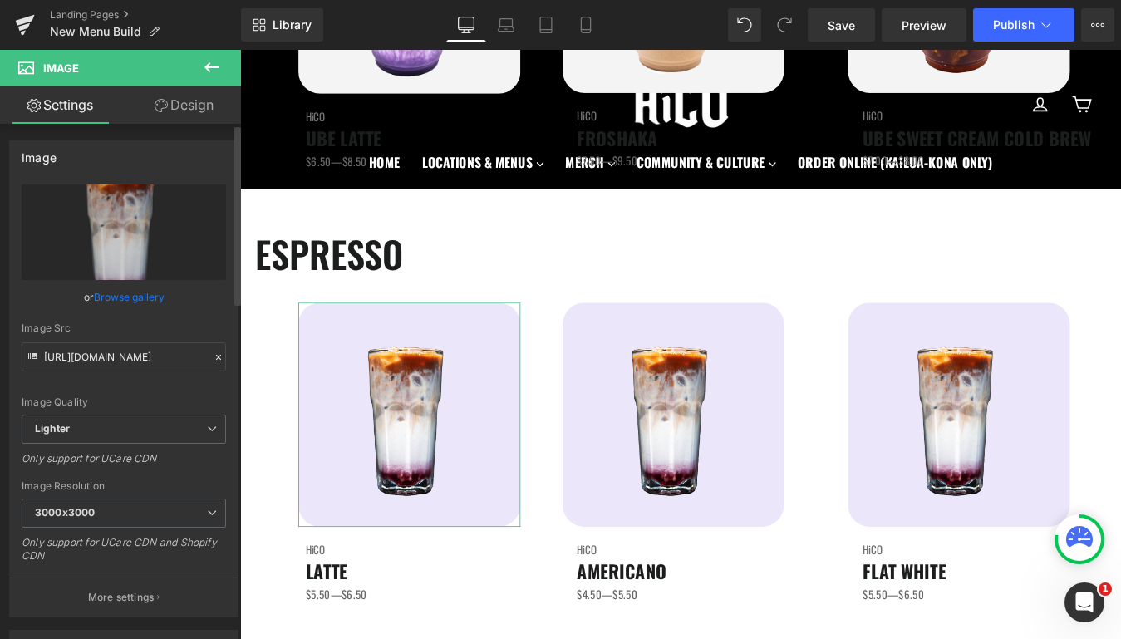
click at [145, 298] on link "Browse gallery" at bounding box center [129, 297] width 71 height 29
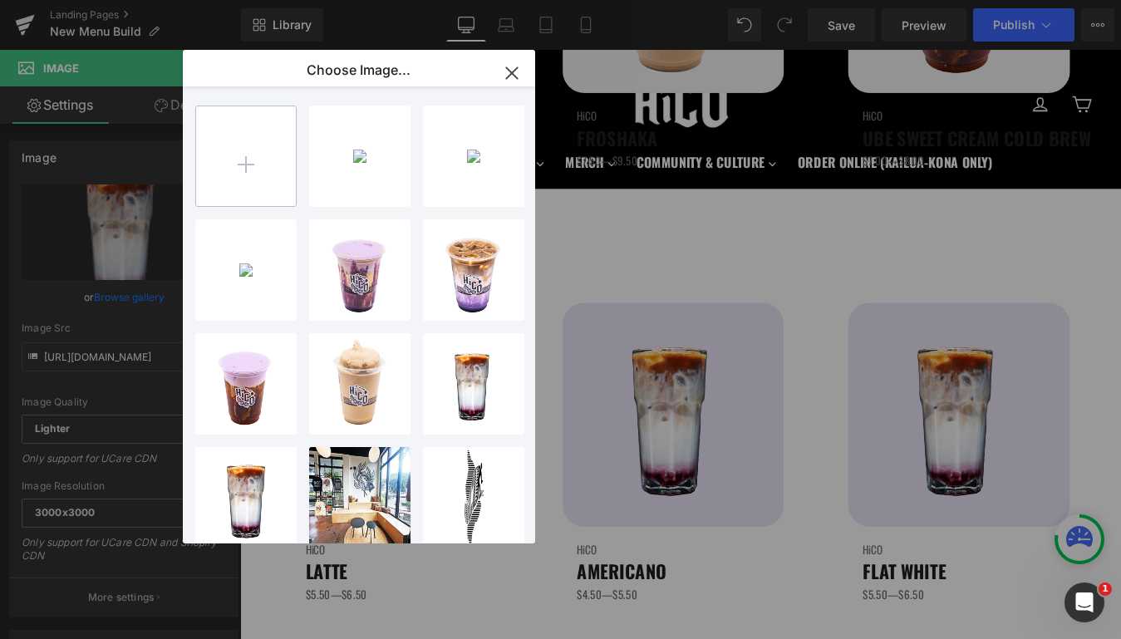
click at [219, 184] on input "file" at bounding box center [246, 156] width 100 height 100
type input "C:\fakepath\Latte.png"
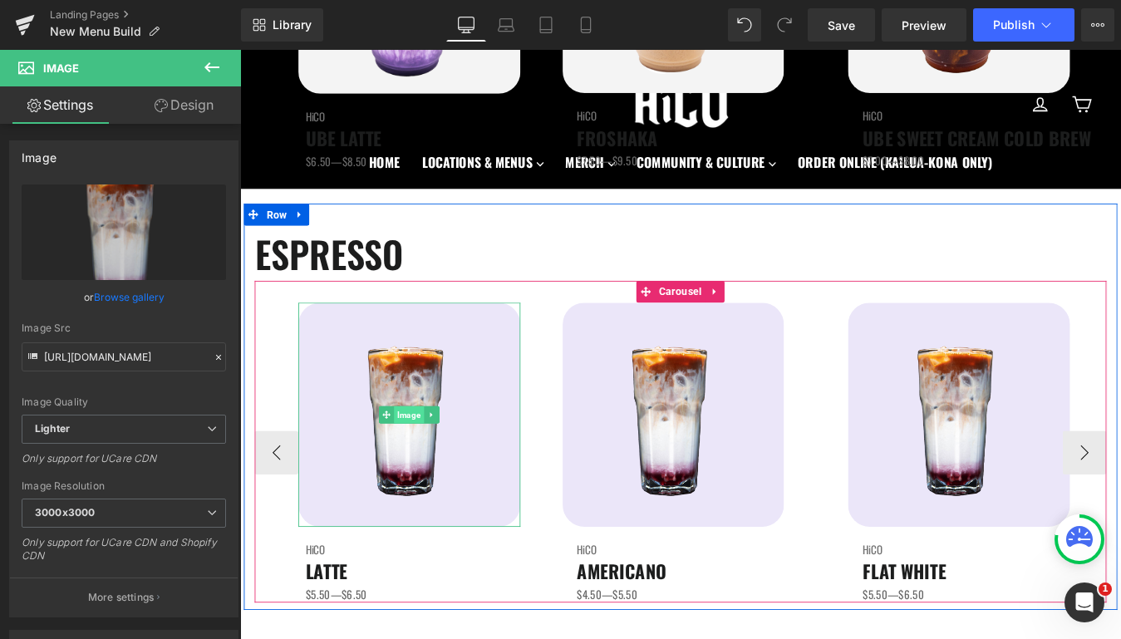
click at [425, 466] on span "Image" at bounding box center [433, 466] width 34 height 20
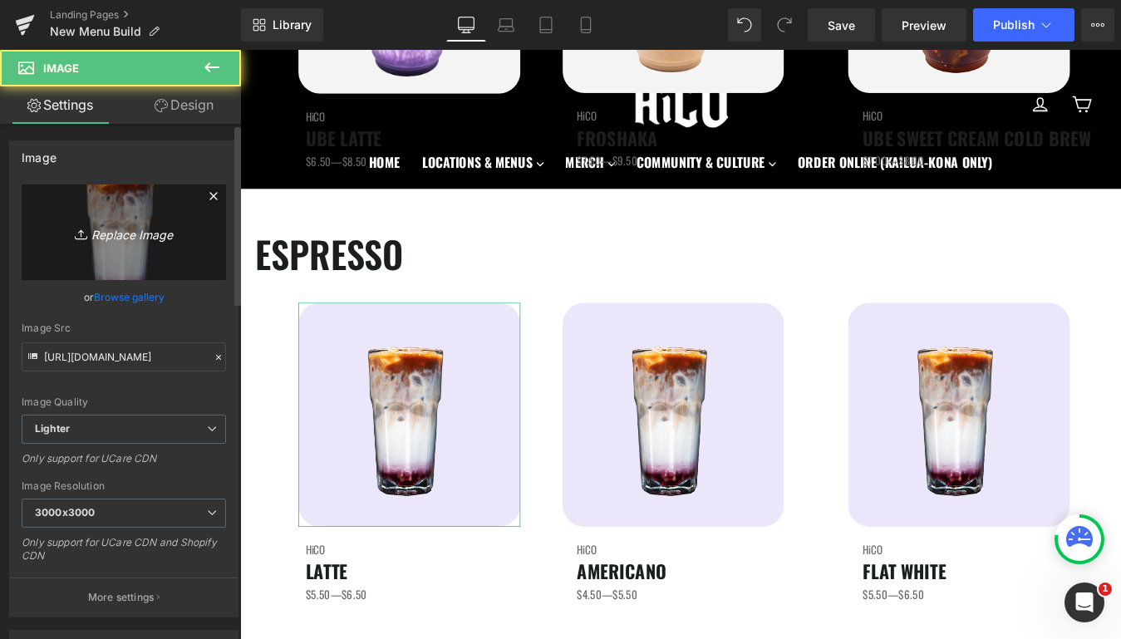
click at [121, 233] on icon "Replace Image" at bounding box center [123, 232] width 133 height 21
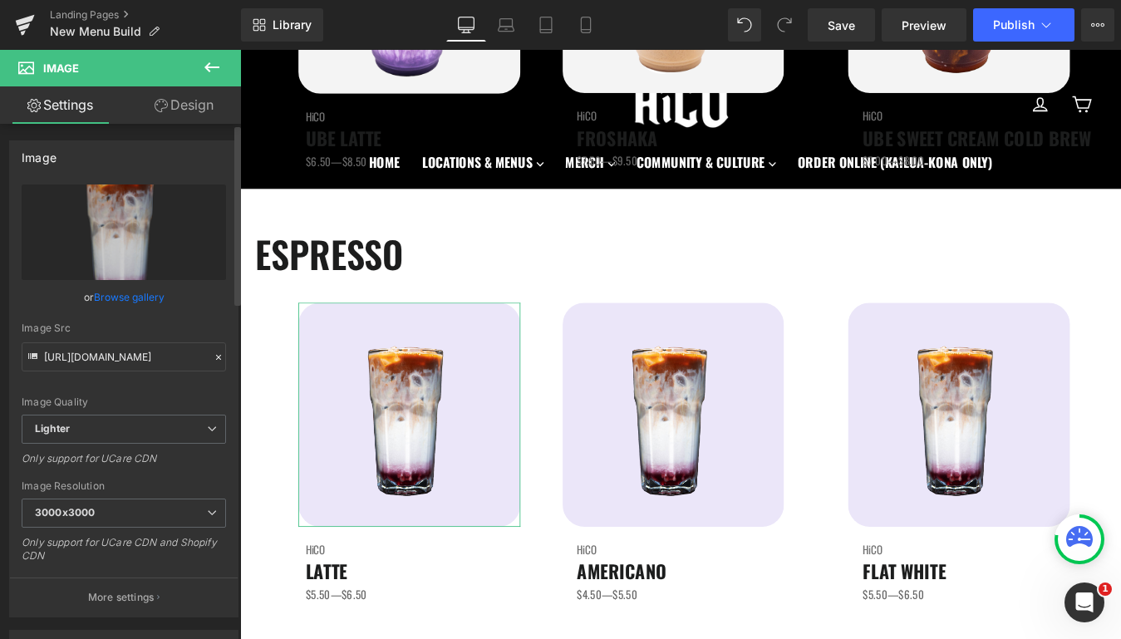
click at [146, 295] on link "Browse gallery" at bounding box center [129, 297] width 71 height 29
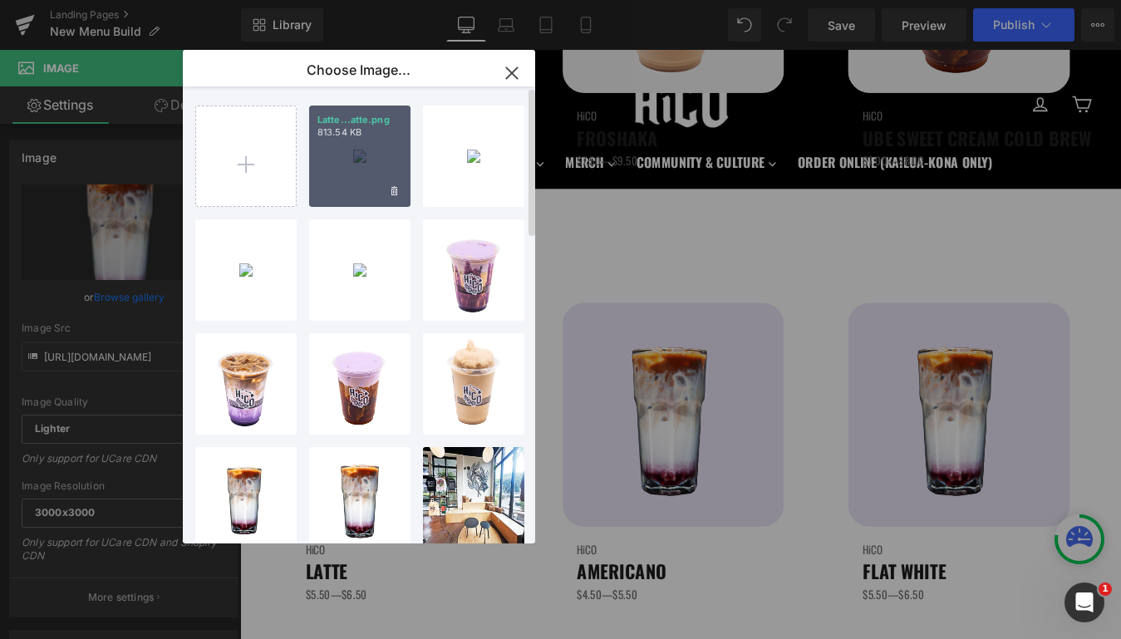
drag, startPoint x: 330, startPoint y: 180, endPoint x: 103, endPoint y: 150, distance: 228.9
click at [330, 180] on div "Latte...atte.png 813.54 KB" at bounding box center [359, 156] width 101 height 101
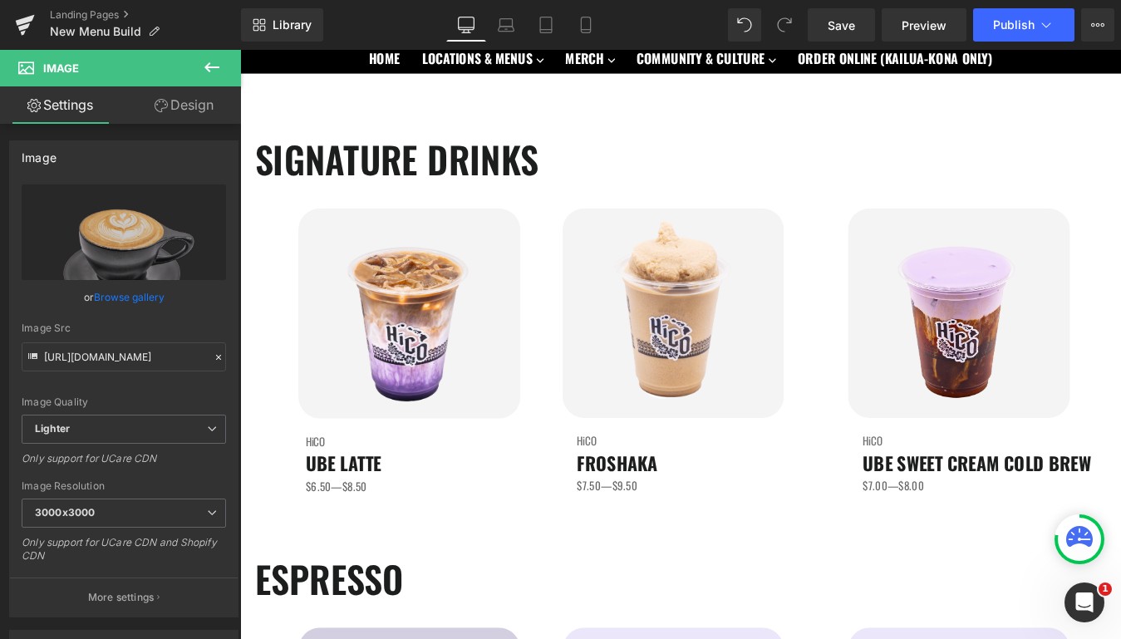
scroll to position [116, 0]
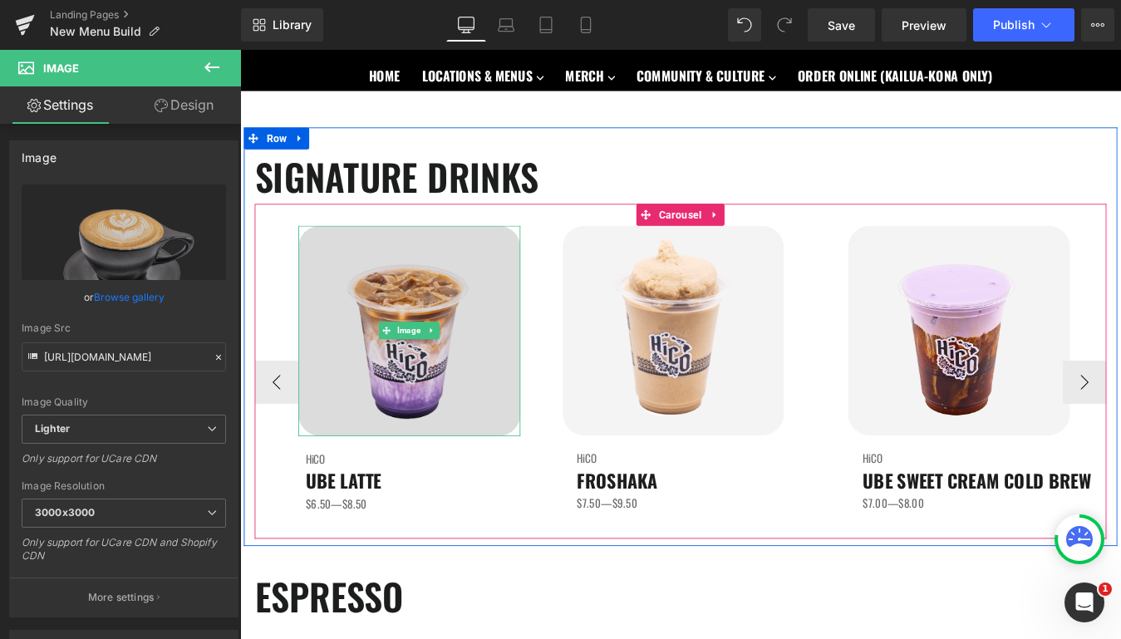
click at [426, 387] on img at bounding box center [434, 370] width 254 height 239
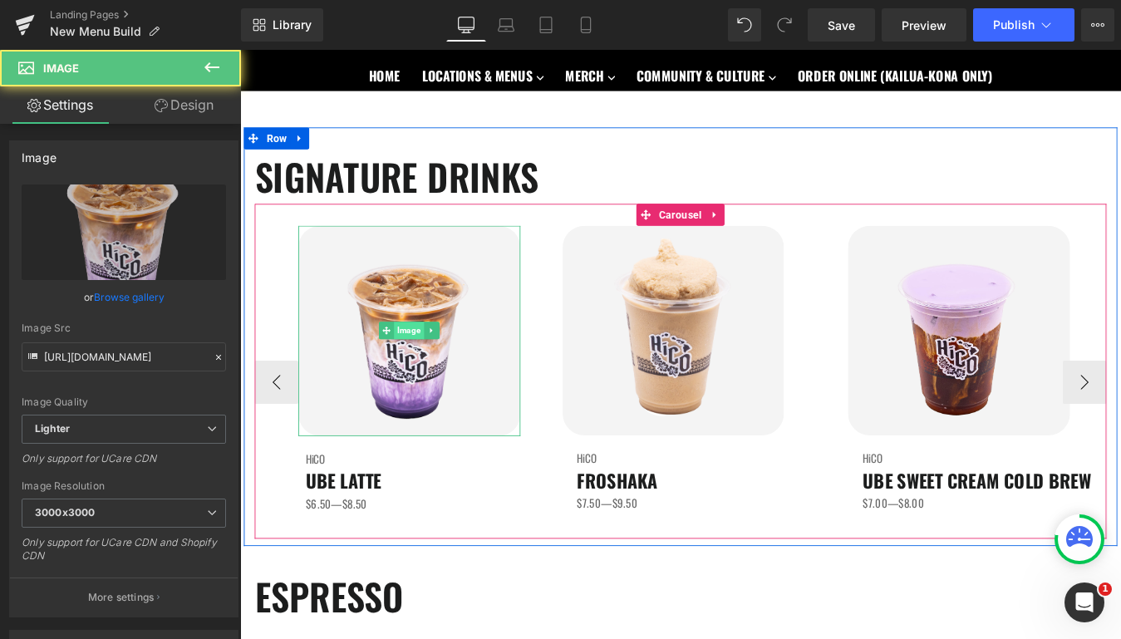
click at [431, 374] on span "Image" at bounding box center [433, 371] width 34 height 20
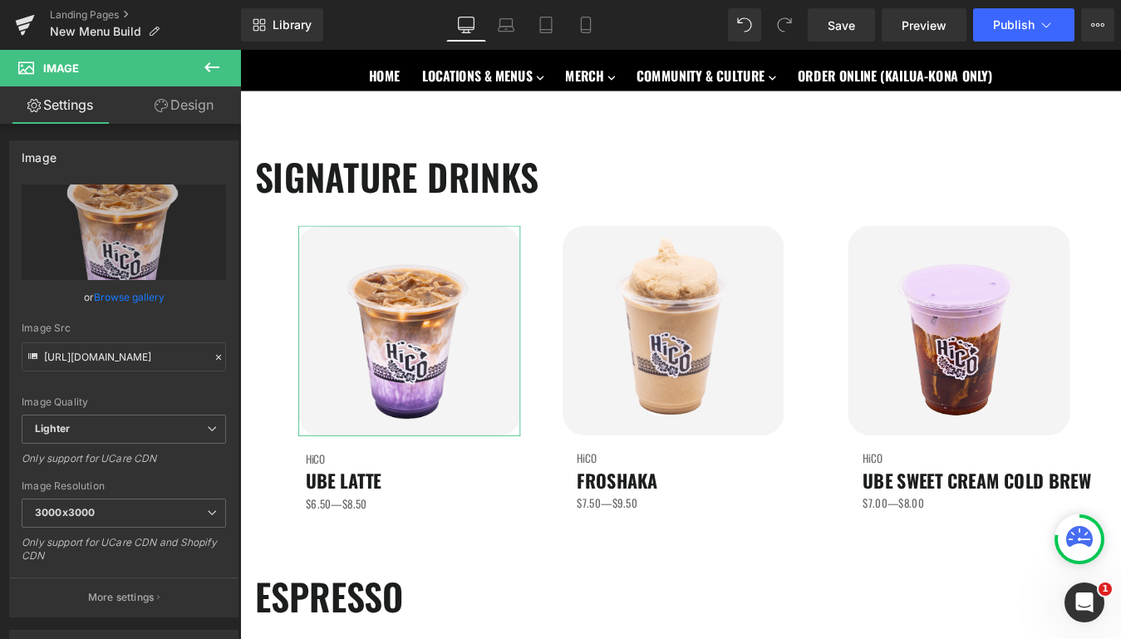
click at [200, 107] on link "Design" at bounding box center [184, 104] width 121 height 37
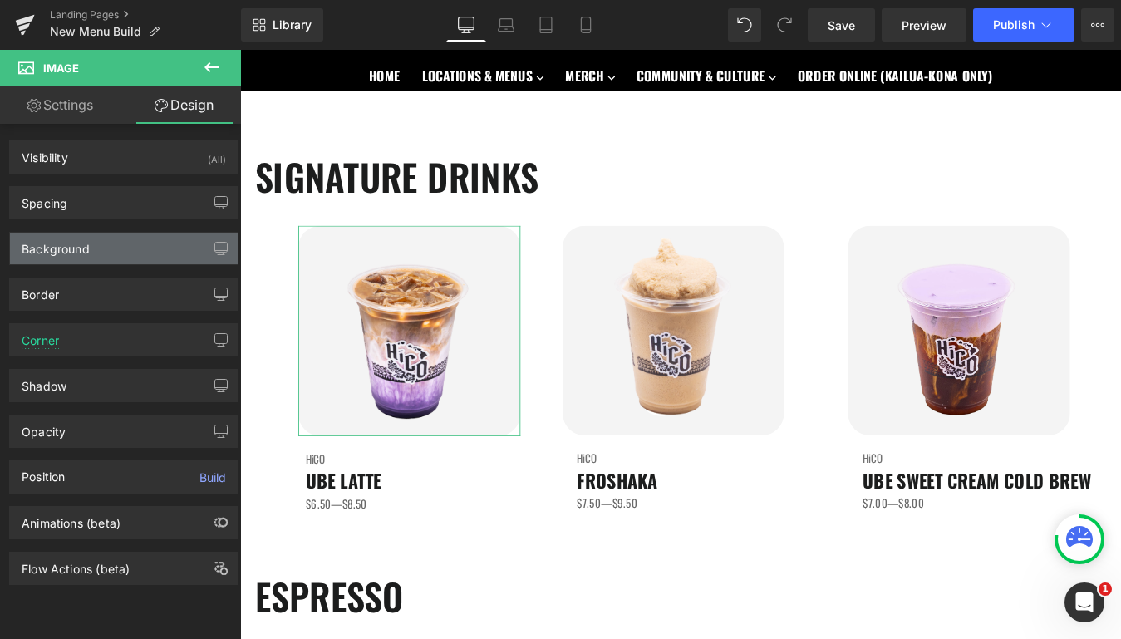
click at [98, 244] on div "Background" at bounding box center [124, 249] width 228 height 32
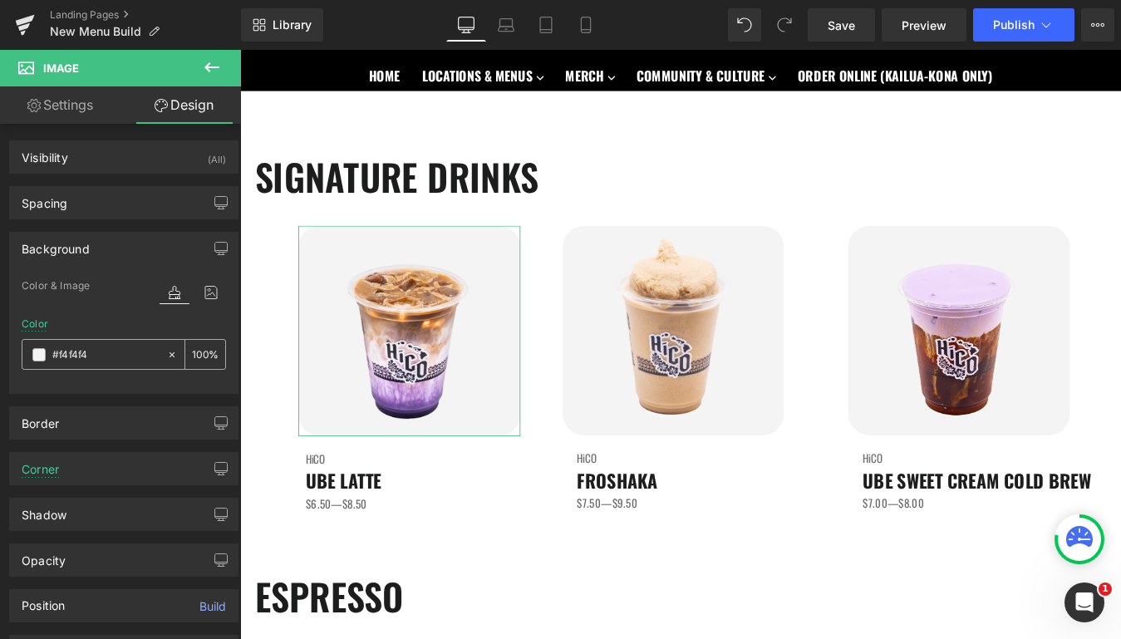
click at [100, 355] on input "#f4f4f4" at bounding box center [105, 355] width 106 height 18
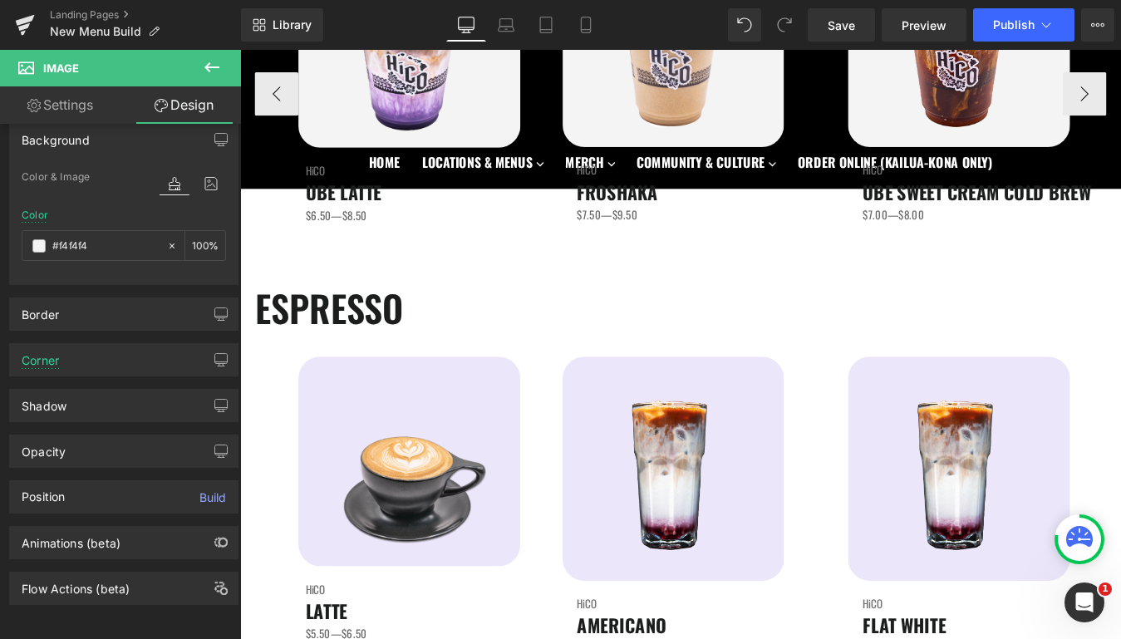
scroll to position [469, 0]
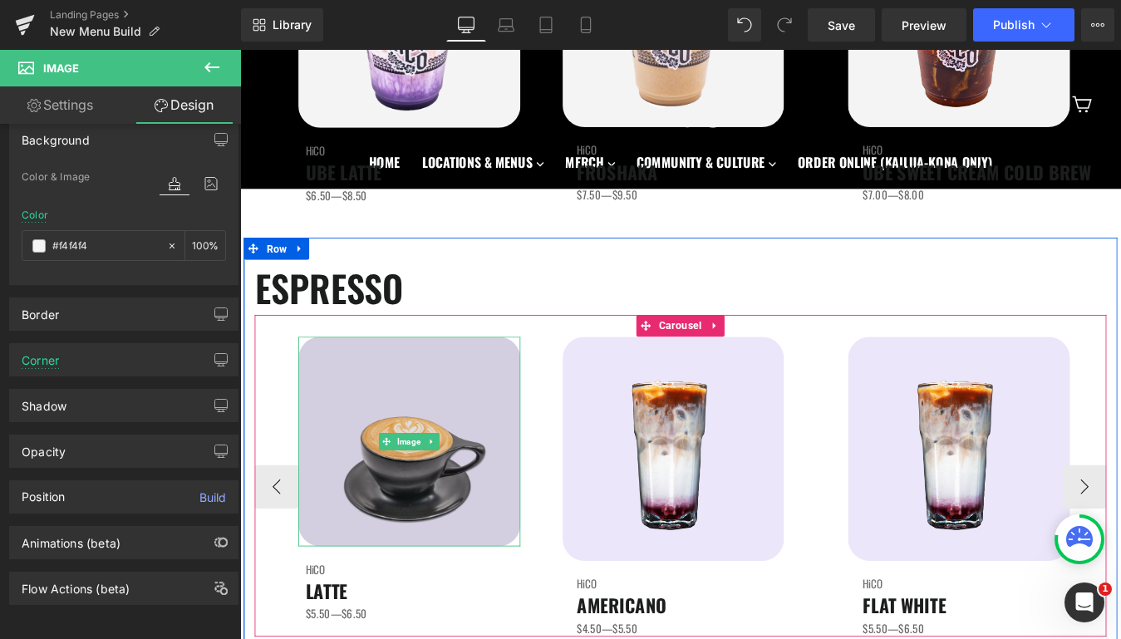
click at [432, 494] on div "Image" at bounding box center [434, 496] width 254 height 239
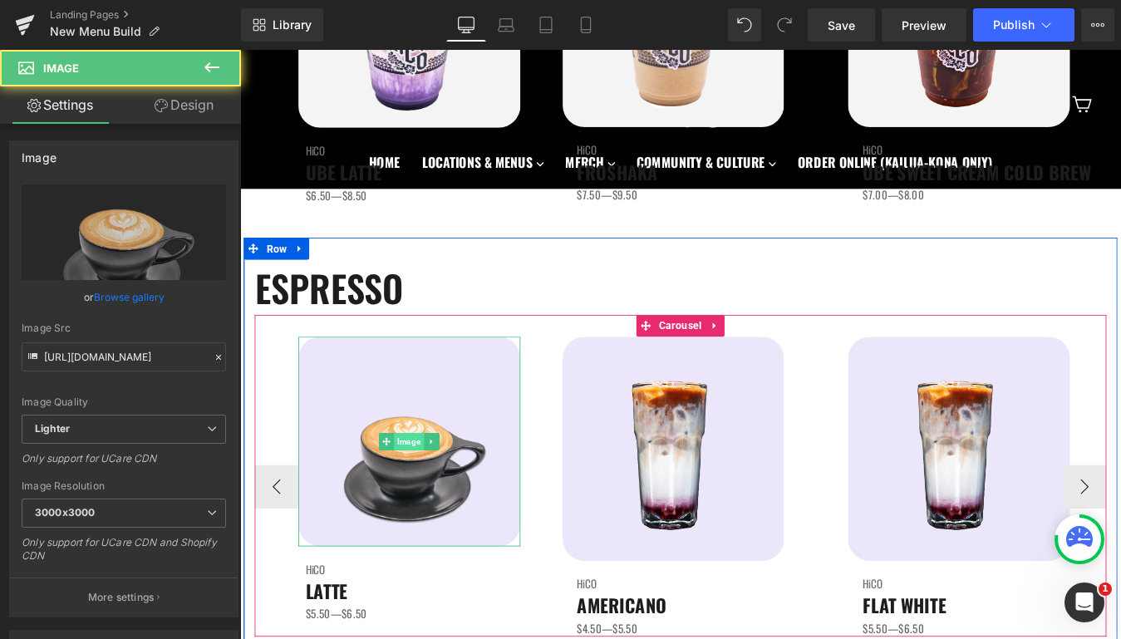
click at [432, 493] on span "Image" at bounding box center [433, 497] width 34 height 20
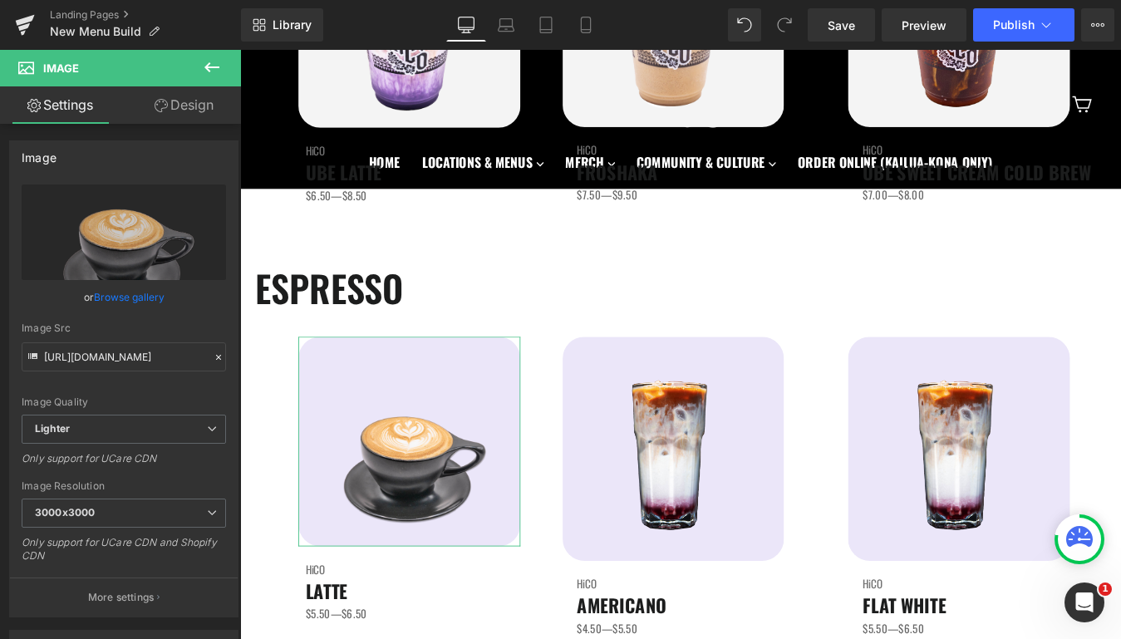
click at [205, 120] on link "Design" at bounding box center [184, 104] width 121 height 37
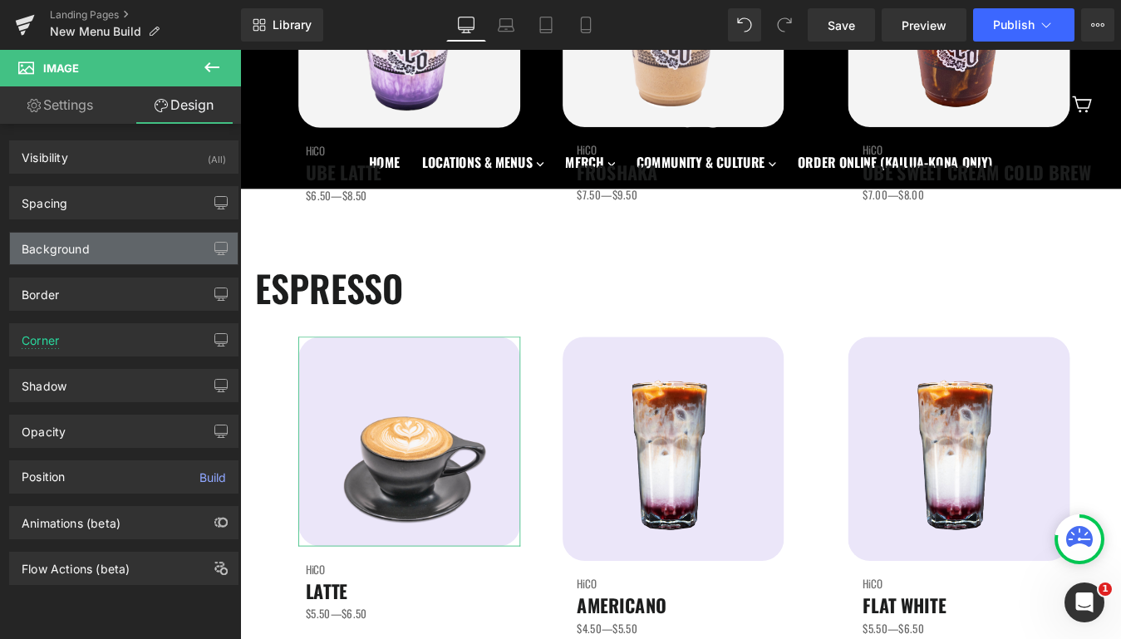
click at [98, 251] on div "Background" at bounding box center [124, 249] width 228 height 32
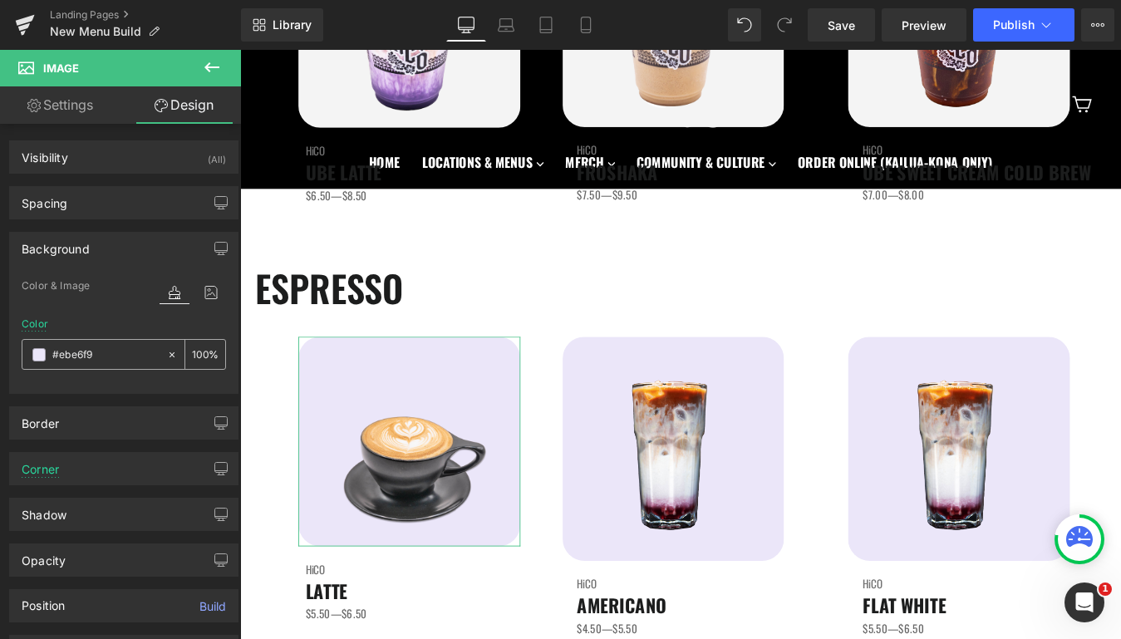
click at [138, 362] on input "#ebe6f9" at bounding box center [105, 355] width 106 height 18
paste input "f4f4f4"
type input "#f4f4f4"
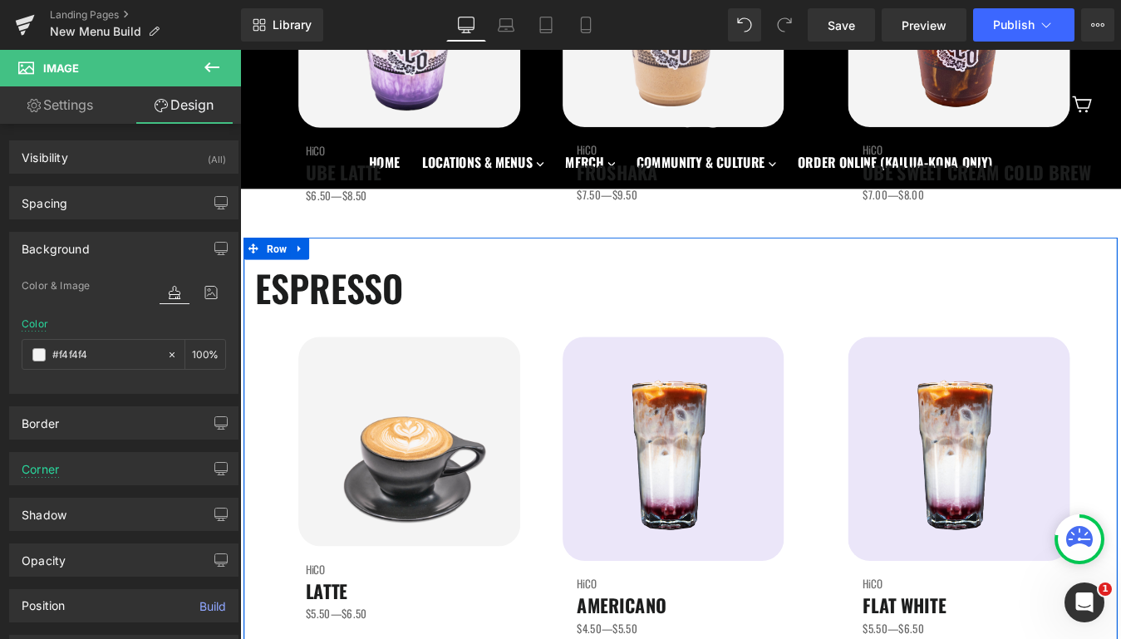
click at [535, 288] on div "ESPRESSO Heading Image HiCO Heading LATTE Heading $5.50—$6.50 Text Block Image …" at bounding box center [743, 496] width 998 height 464
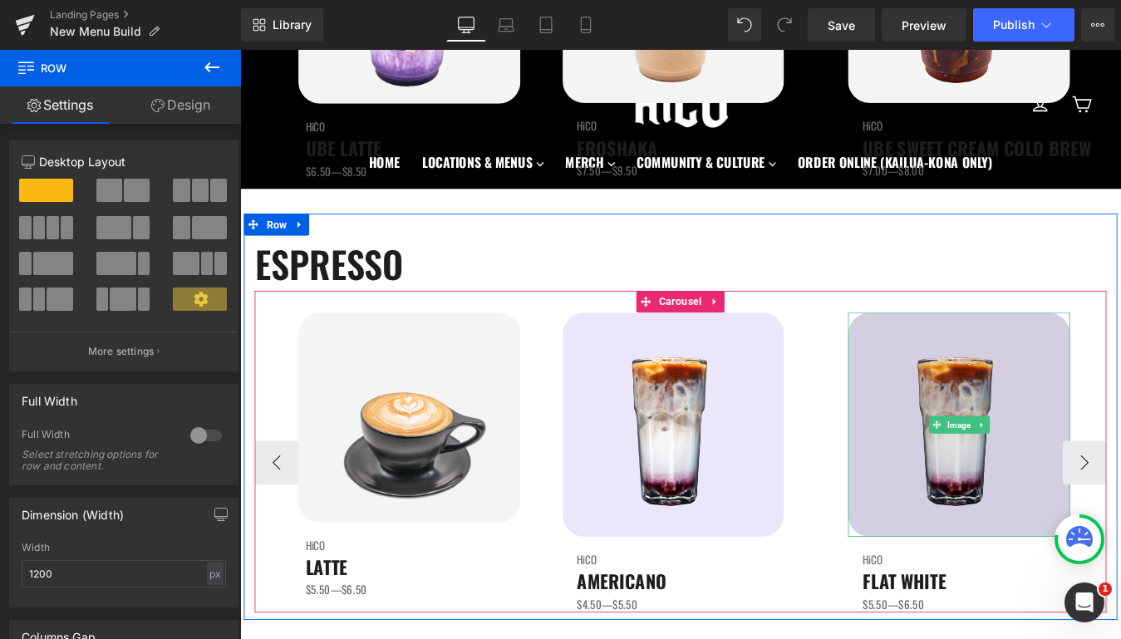
scroll to position [508, 0]
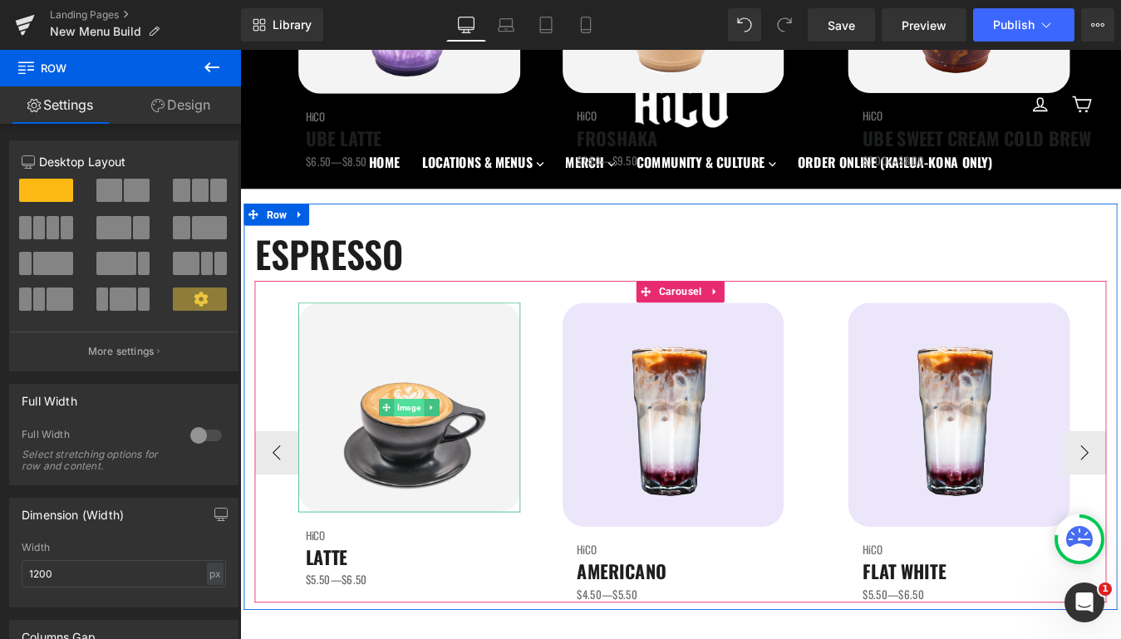
click at [445, 450] on span "Image" at bounding box center [433, 458] width 34 height 20
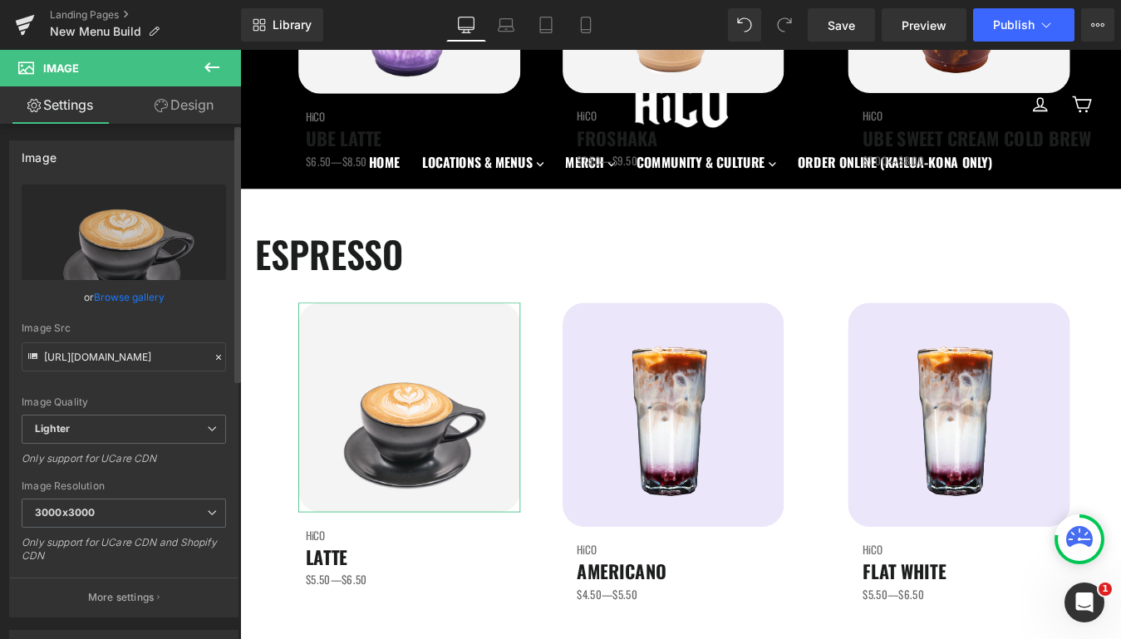
click at [147, 303] on link "Browse gallery" at bounding box center [129, 297] width 71 height 29
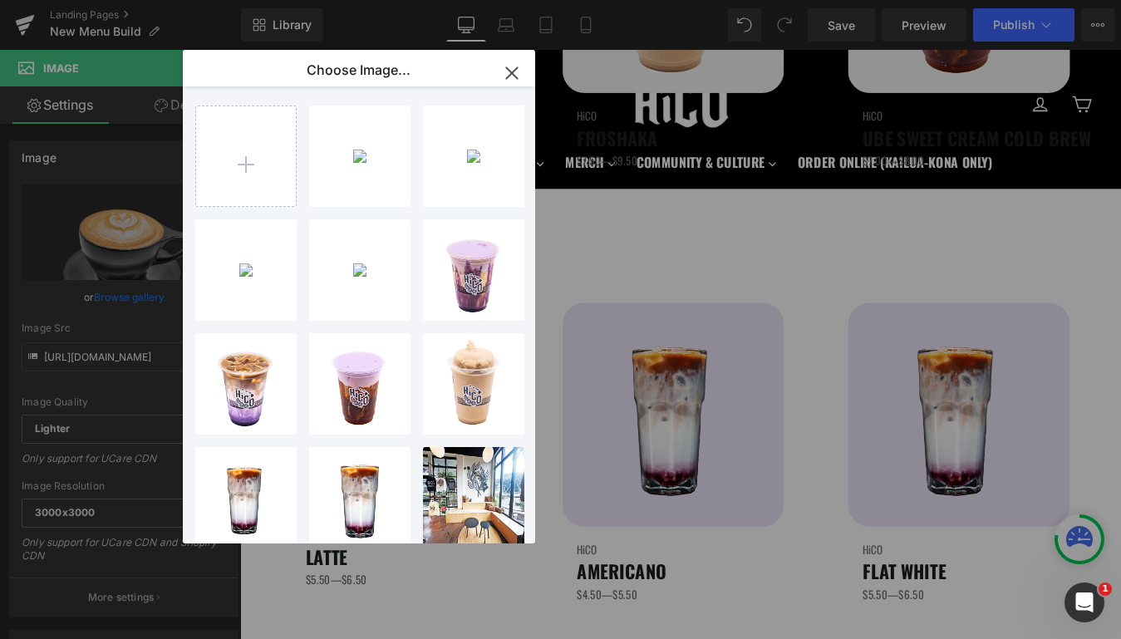
click at [509, 79] on icon "button" at bounding box center [512, 73] width 27 height 27
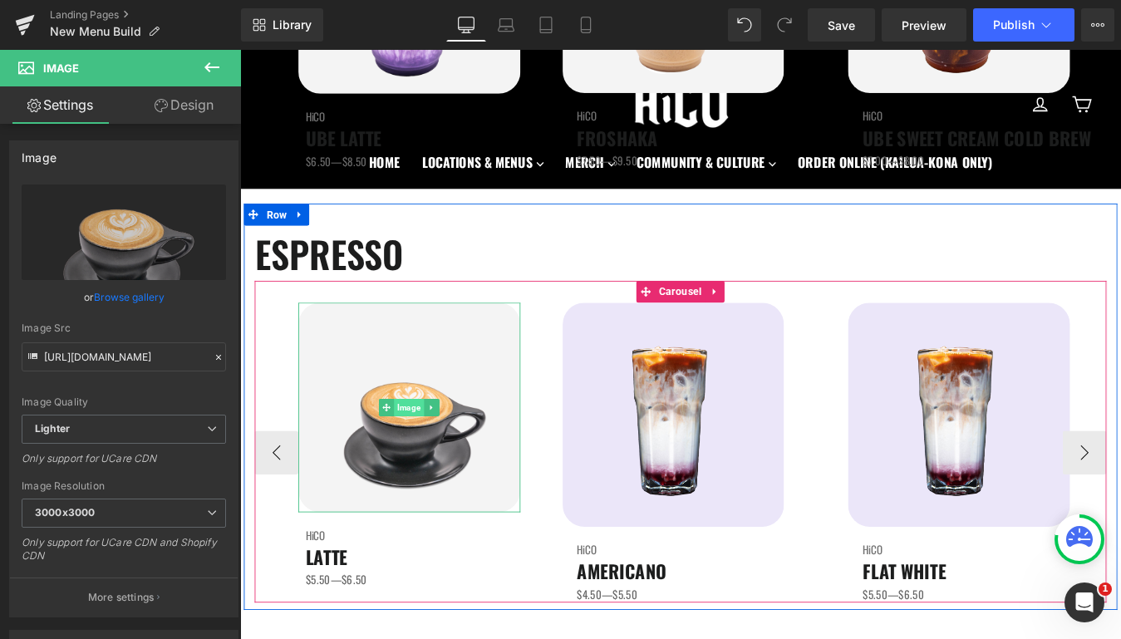
click at [436, 461] on span "Image" at bounding box center [433, 458] width 34 height 20
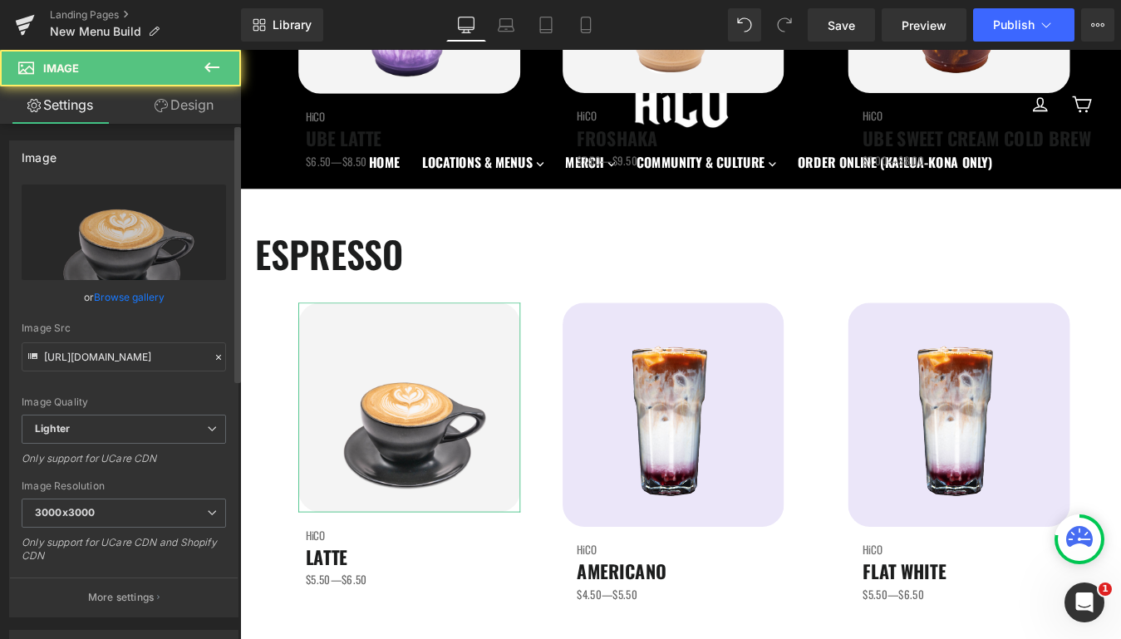
click at [119, 297] on link "Browse gallery" at bounding box center [129, 297] width 71 height 29
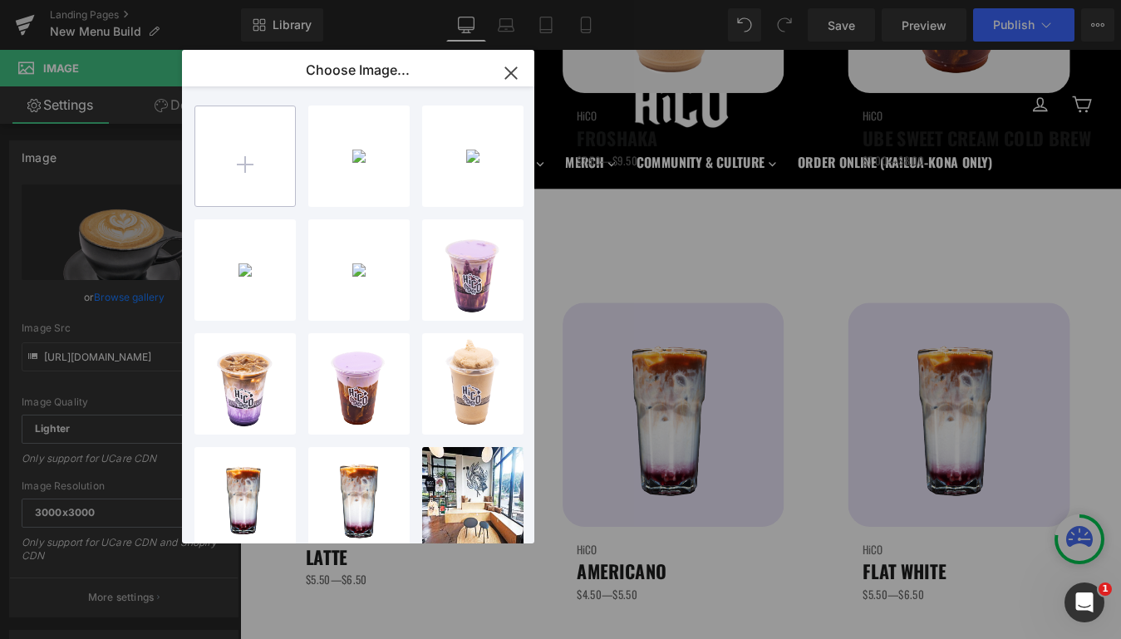
click at [230, 174] on input "file" at bounding box center [245, 156] width 100 height 100
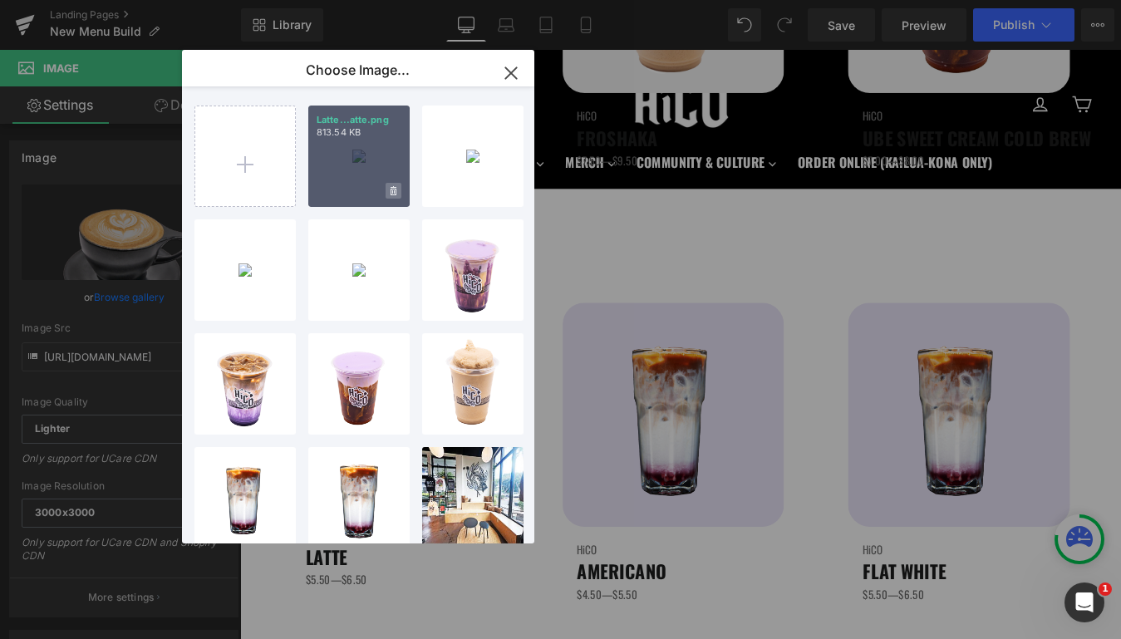
click at [391, 190] on icon at bounding box center [394, 191] width 6 height 11
click at [341, 189] on span "Yes" at bounding box center [338, 190] width 42 height 17
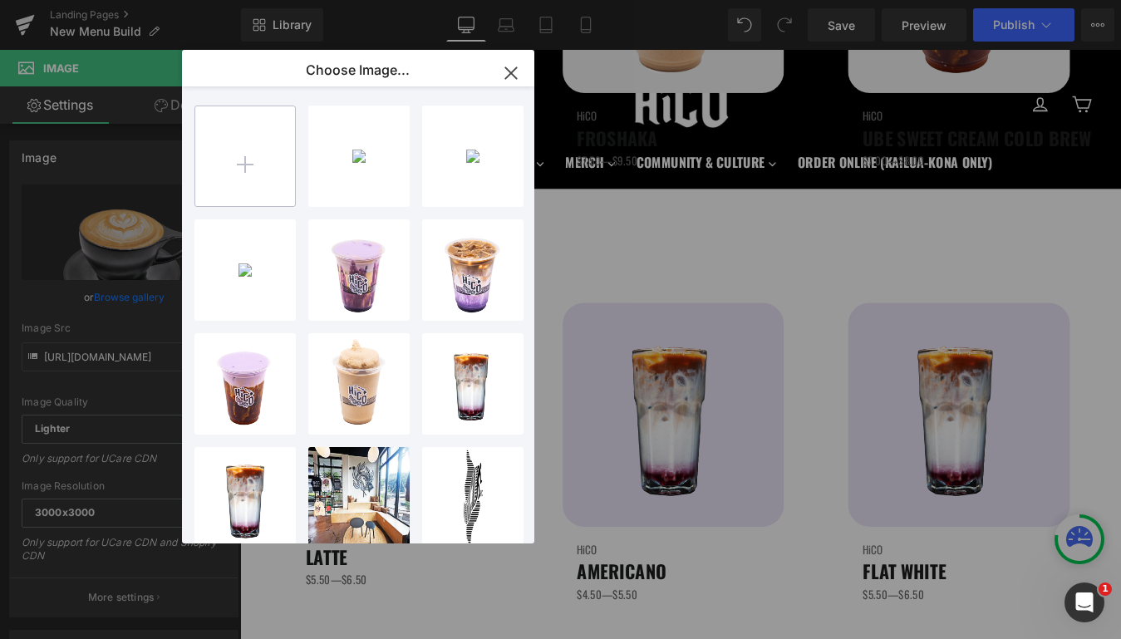
click at [255, 155] on input "file" at bounding box center [245, 156] width 100 height 100
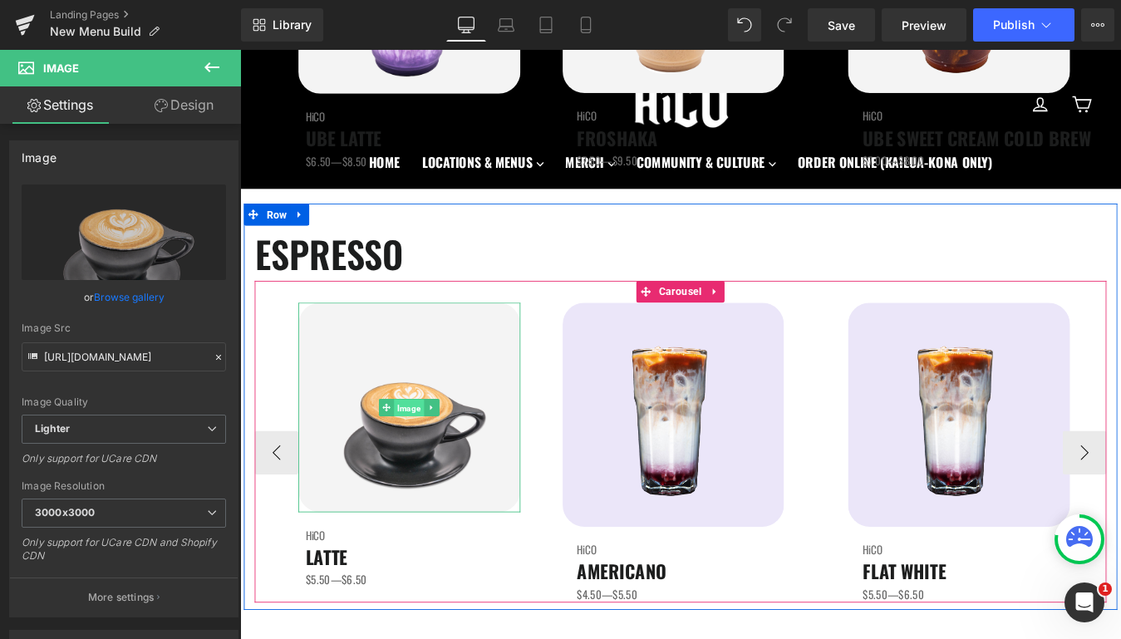
click at [436, 462] on span "Image" at bounding box center [433, 459] width 34 height 20
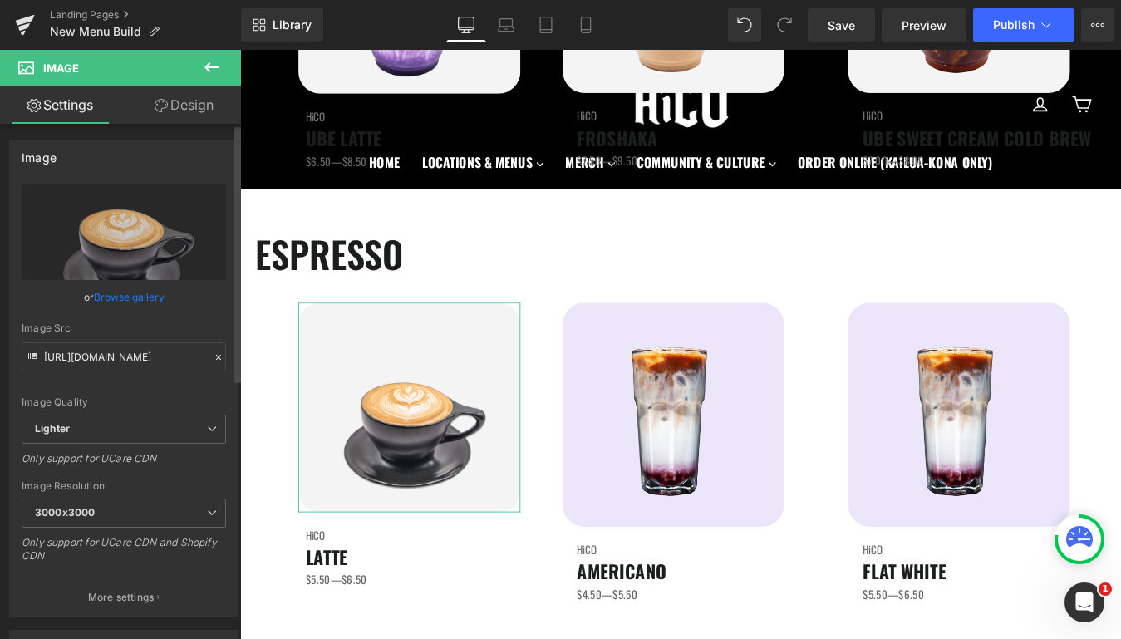
click at [147, 300] on link "Browse gallery" at bounding box center [129, 297] width 71 height 29
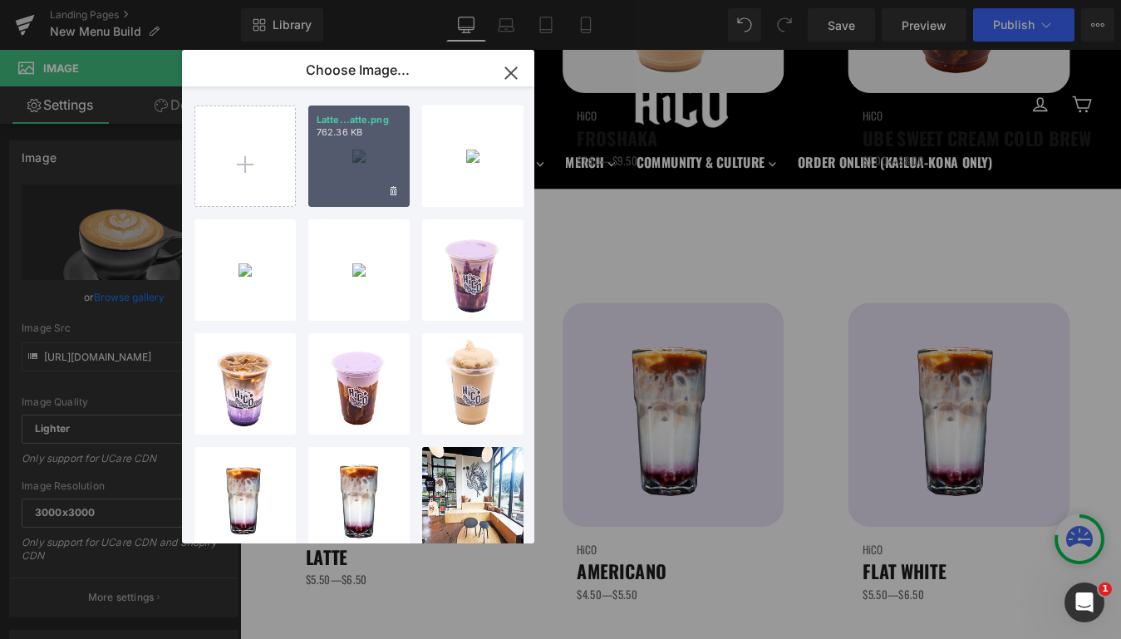
click at [371, 165] on div "Latte...atte.png 762.36 KB" at bounding box center [358, 156] width 101 height 101
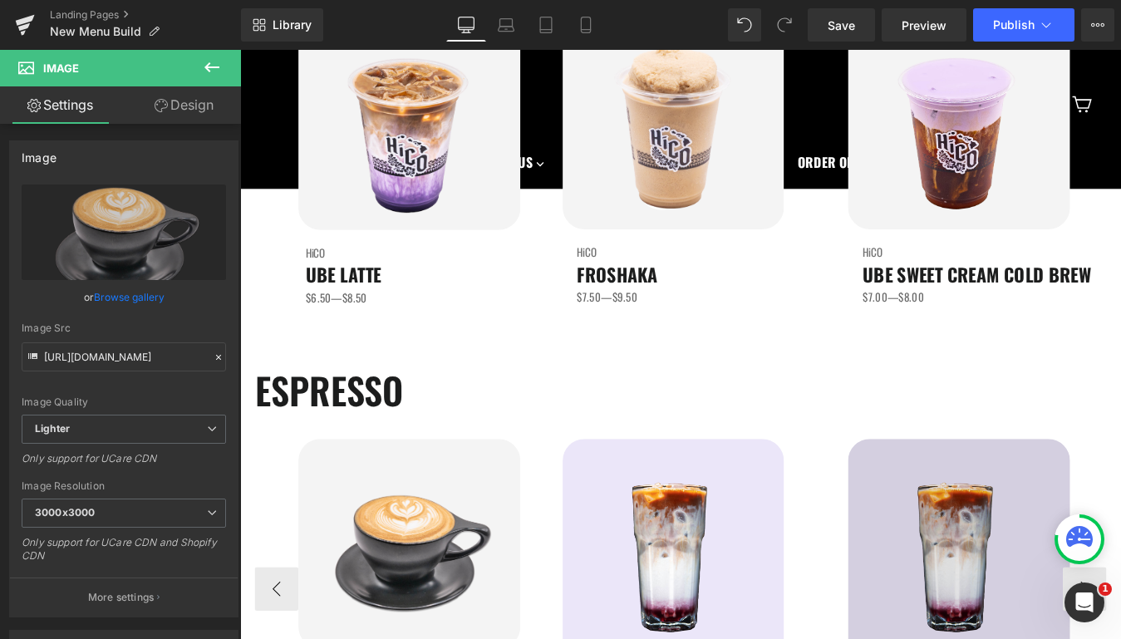
scroll to position [359, 0]
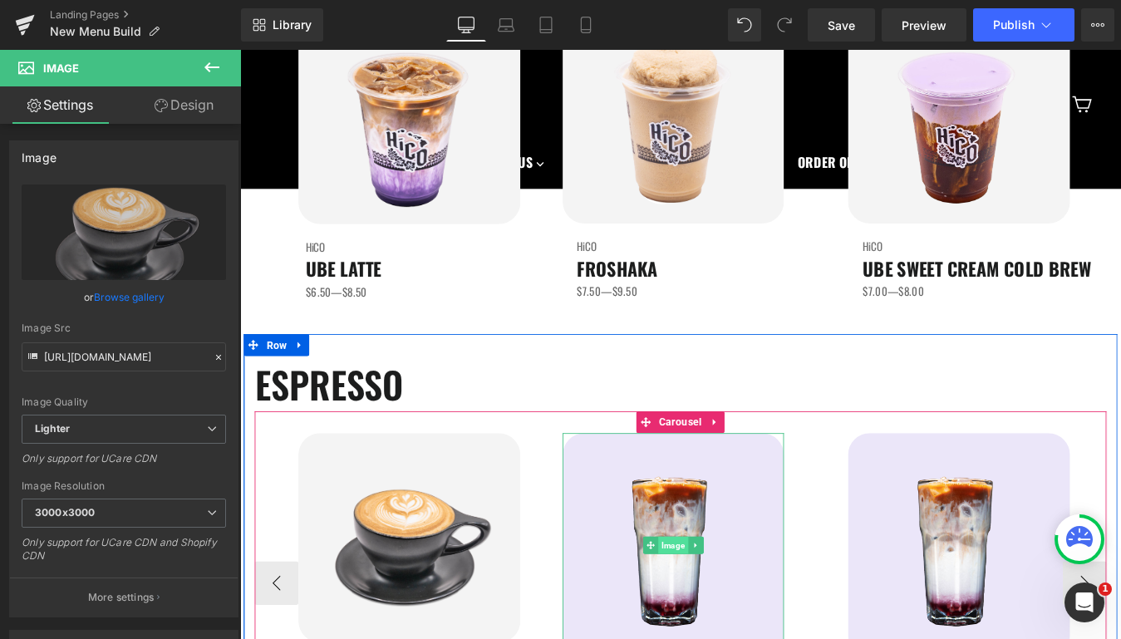
click at [727, 616] on span "Image" at bounding box center [734, 615] width 34 height 20
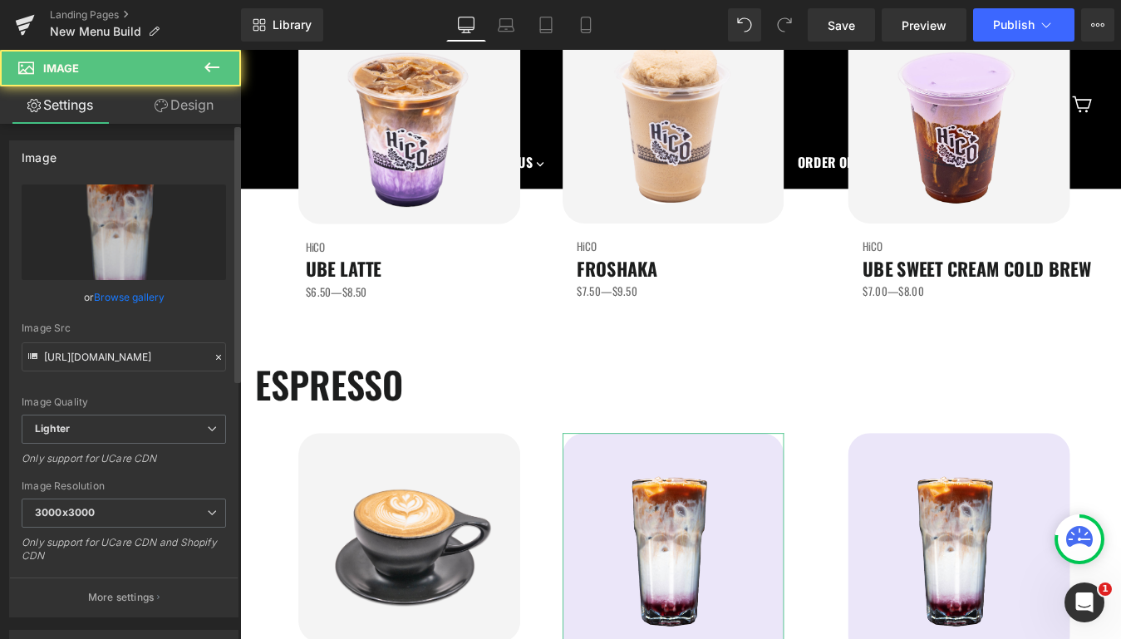
click at [118, 294] on link "Browse gallery" at bounding box center [129, 297] width 71 height 29
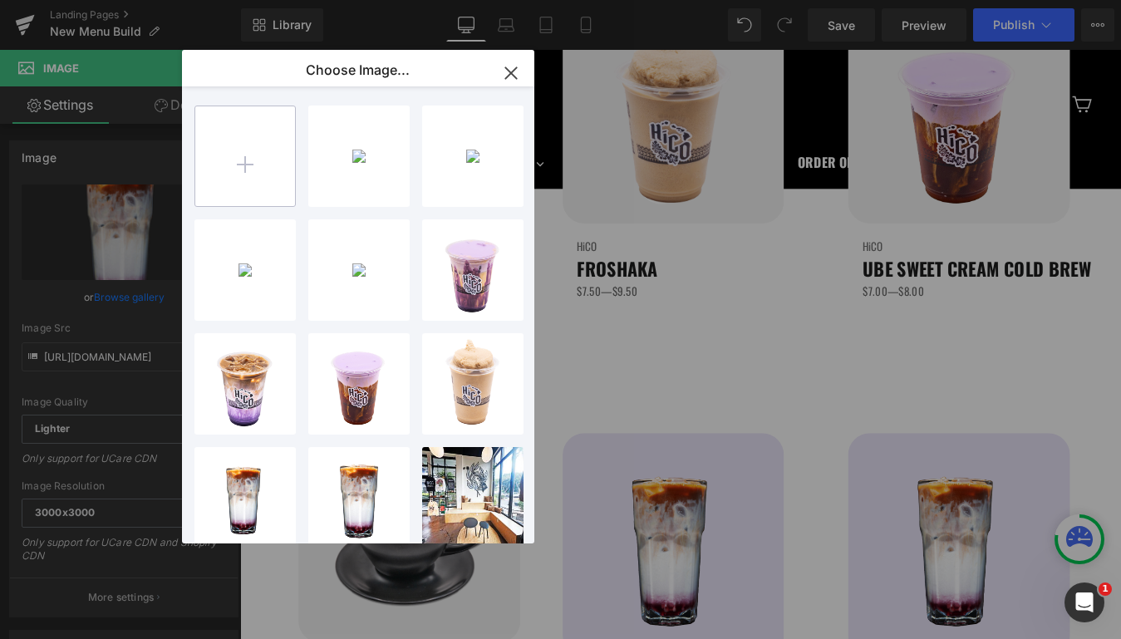
click at [241, 170] on input "file" at bounding box center [245, 156] width 100 height 100
type input "C:\fakepath\Americano.png"
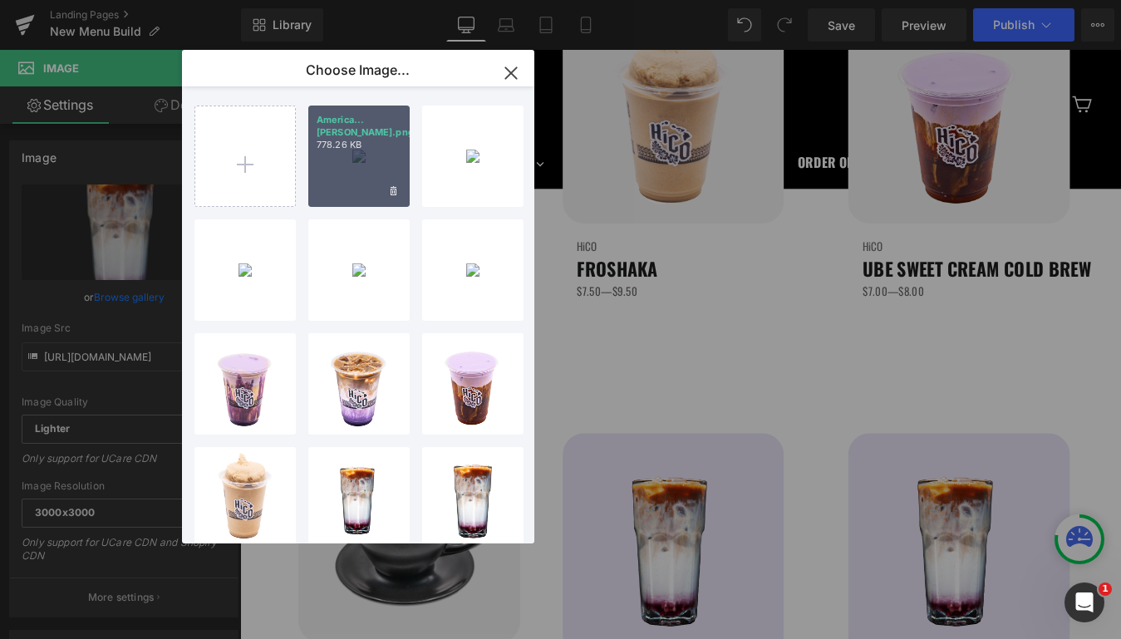
click at [347, 159] on div "America...[PERSON_NAME].png 778.26 KB" at bounding box center [358, 156] width 101 height 101
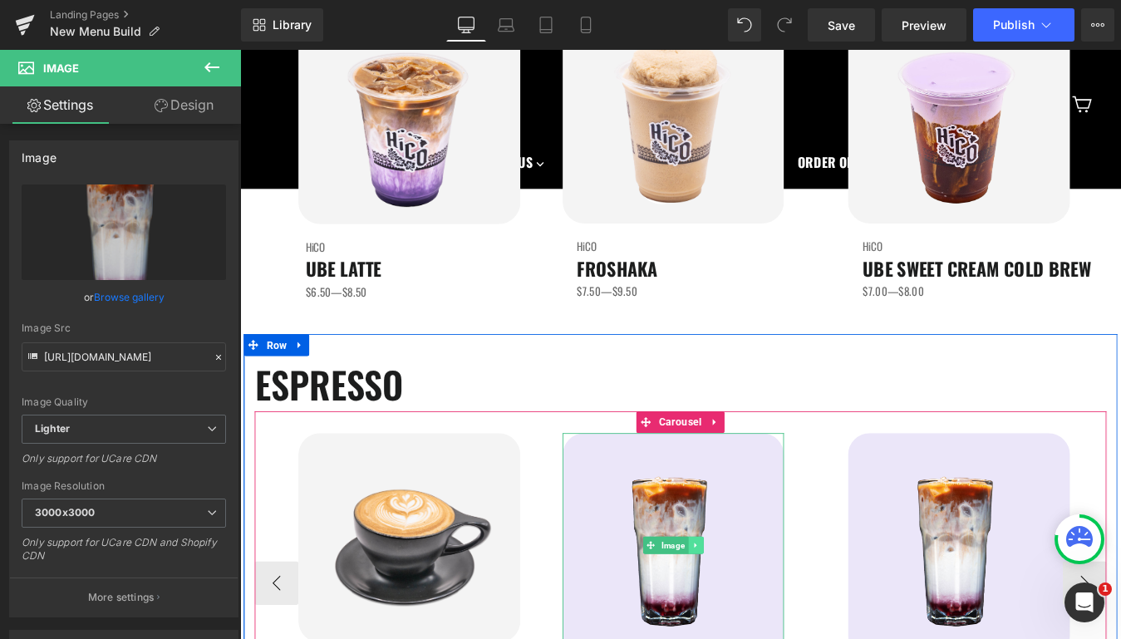
click at [752, 608] on link at bounding box center [760, 615] width 17 height 20
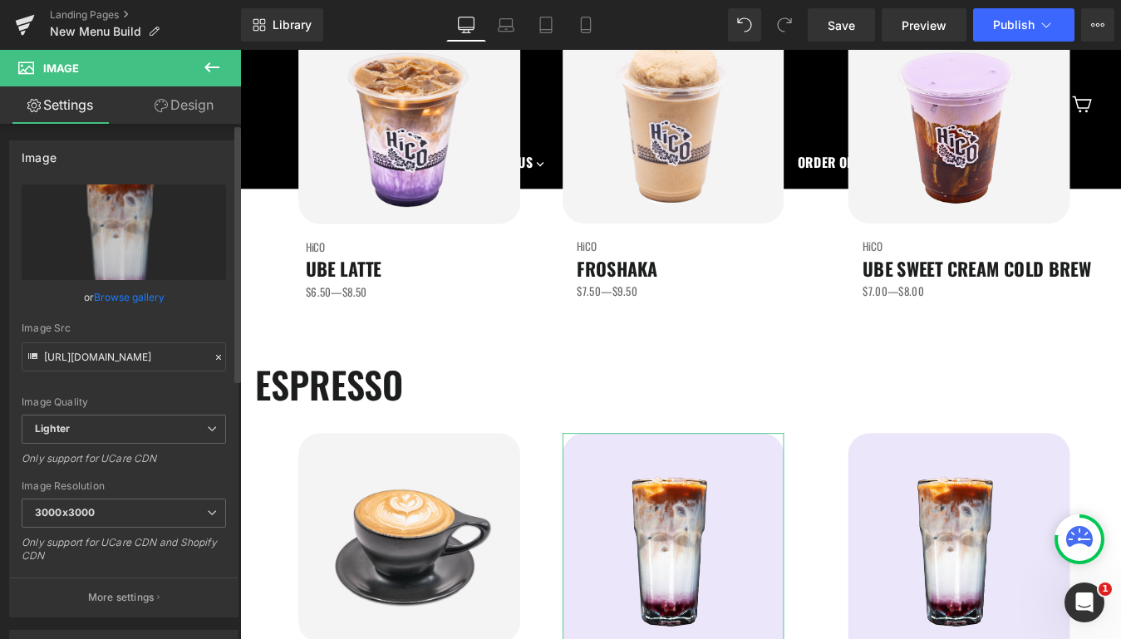
click at [145, 298] on link "Browse gallery" at bounding box center [129, 297] width 71 height 29
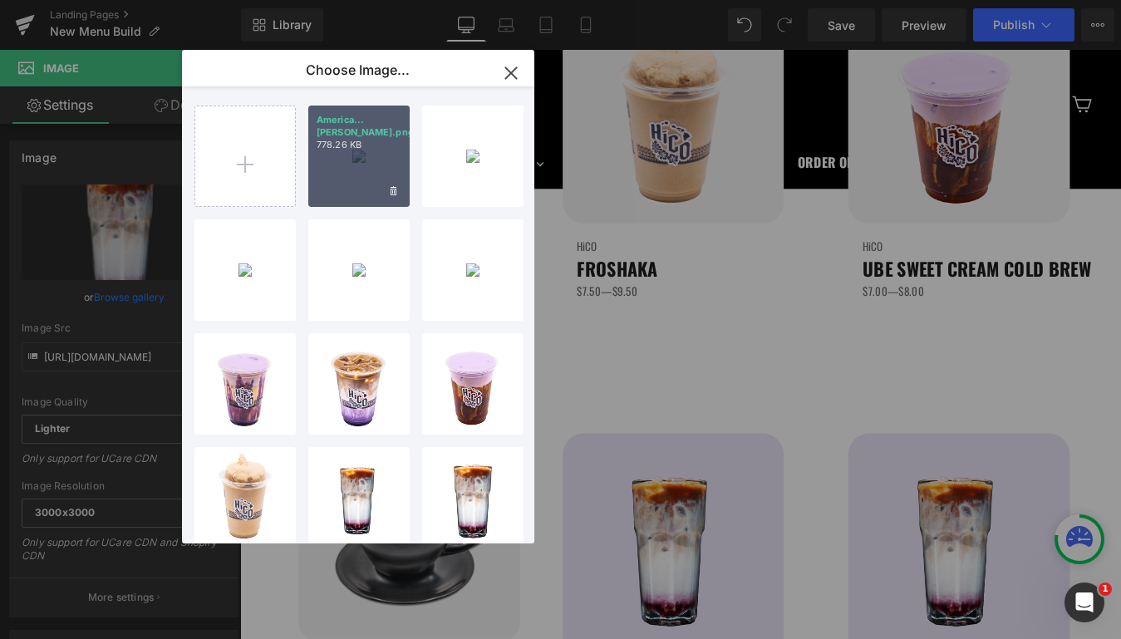
click at [361, 153] on div "America...[PERSON_NAME].png 778.26 KB" at bounding box center [358, 156] width 101 height 101
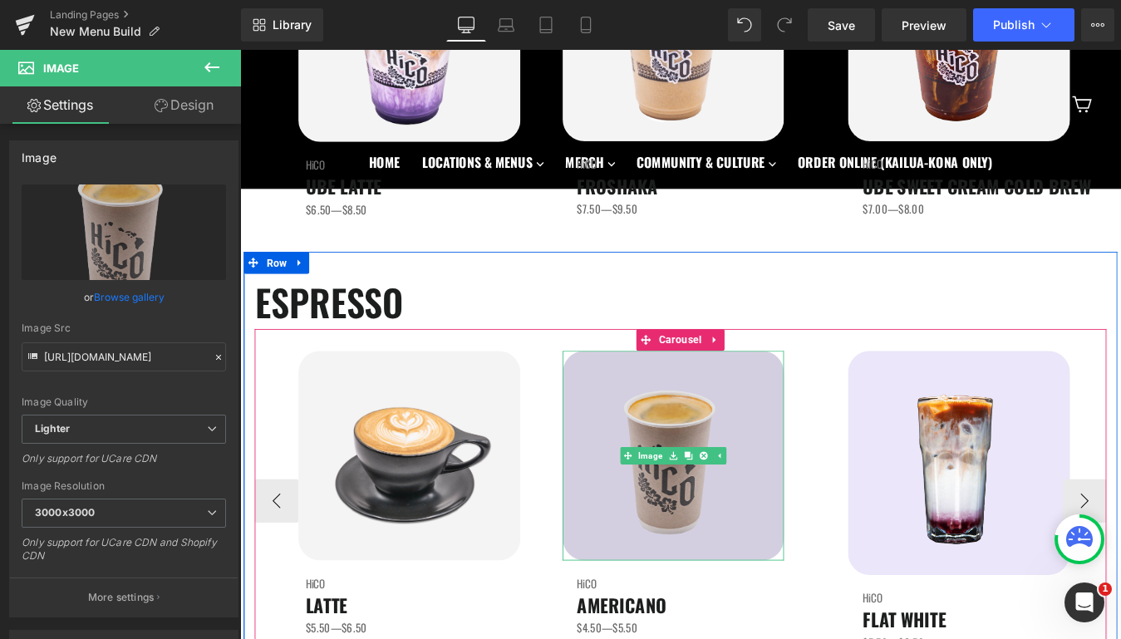
scroll to position [457, 0]
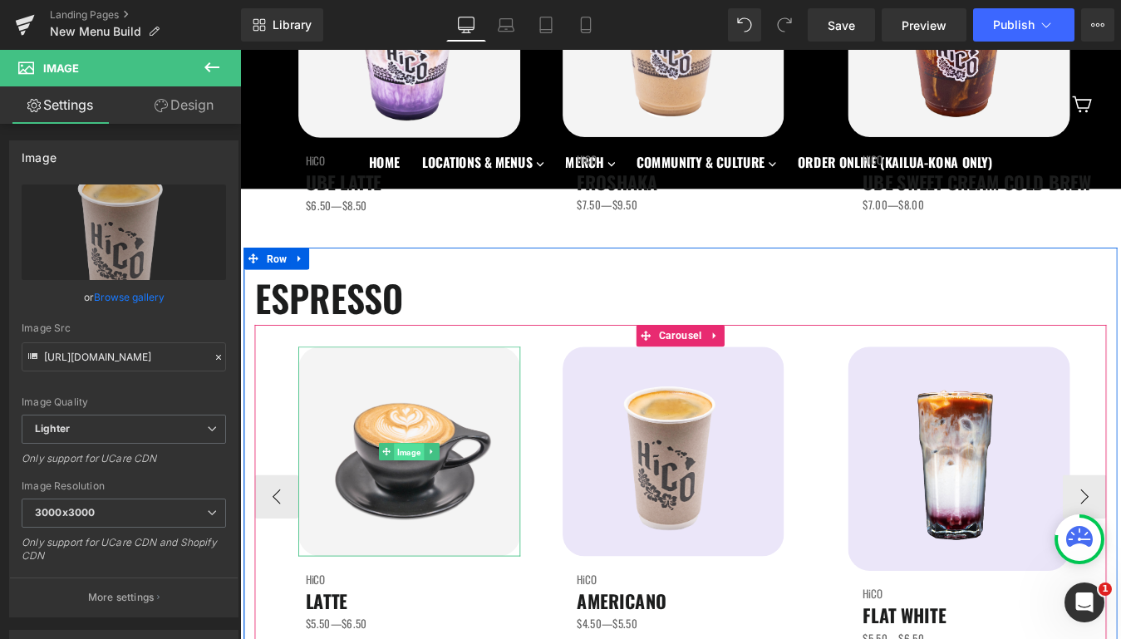
click at [422, 514] on span "Image" at bounding box center [433, 510] width 34 height 20
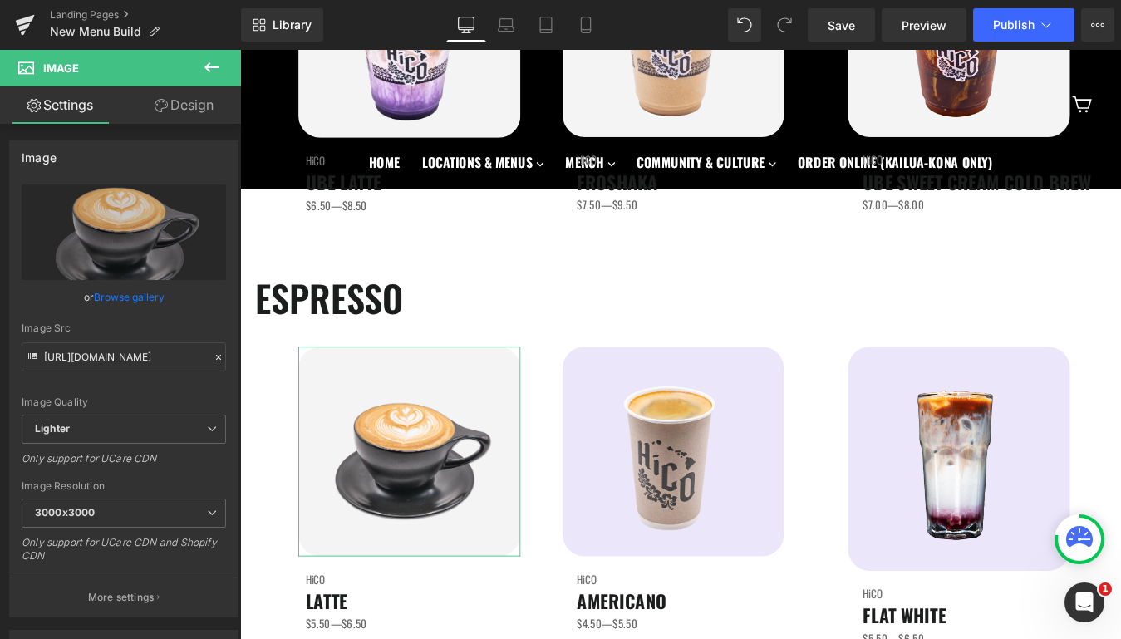
click at [187, 106] on link "Design" at bounding box center [184, 104] width 121 height 37
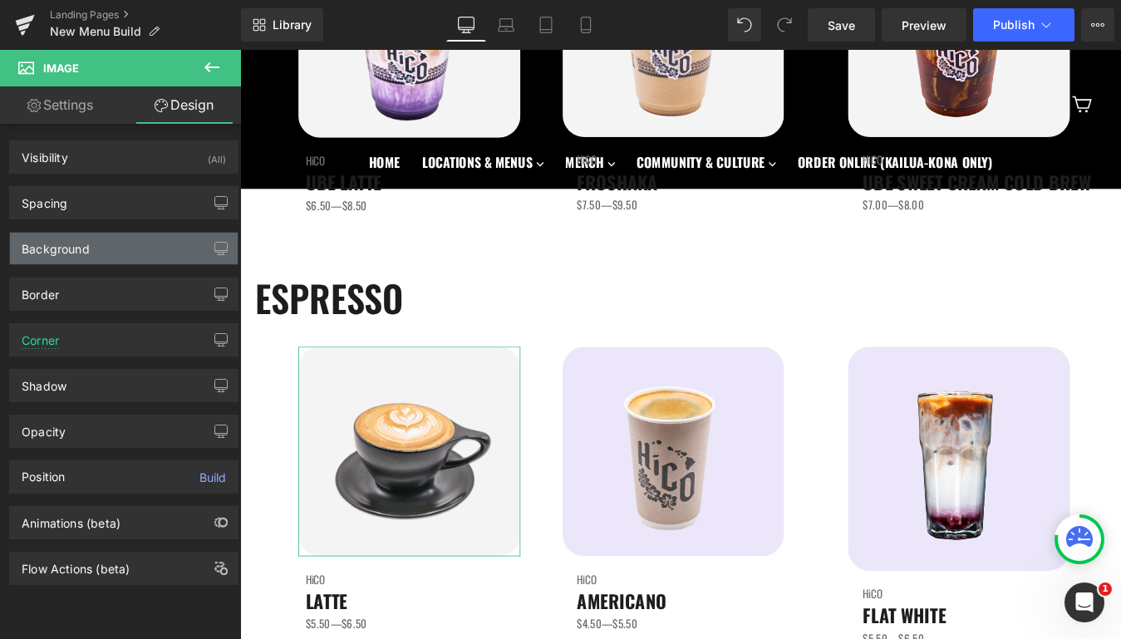
click at [143, 253] on div "Background" at bounding box center [124, 249] width 228 height 32
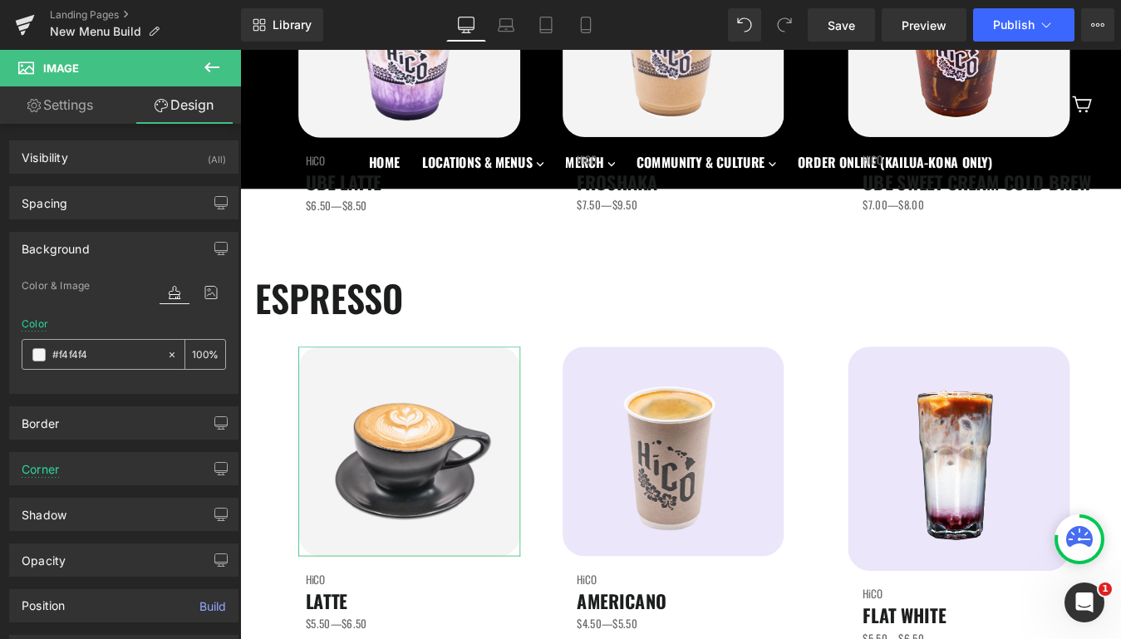
click at [81, 353] on input "text" at bounding box center [105, 355] width 106 height 18
type input "#f4f4f4"
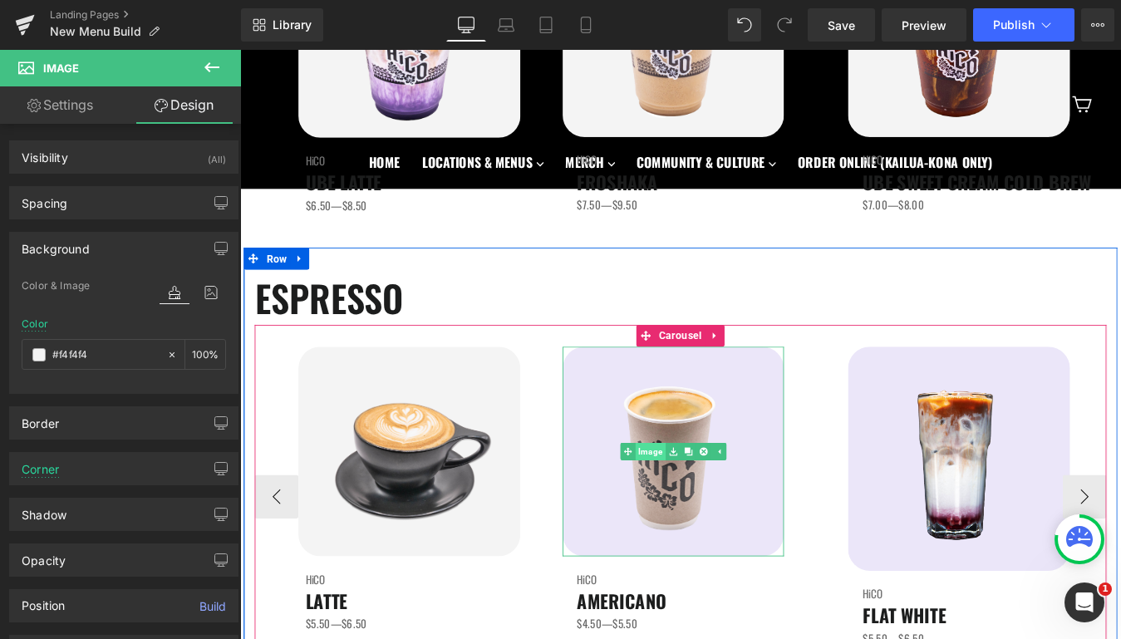
click at [716, 510] on link "Image" at bounding box center [700, 509] width 52 height 20
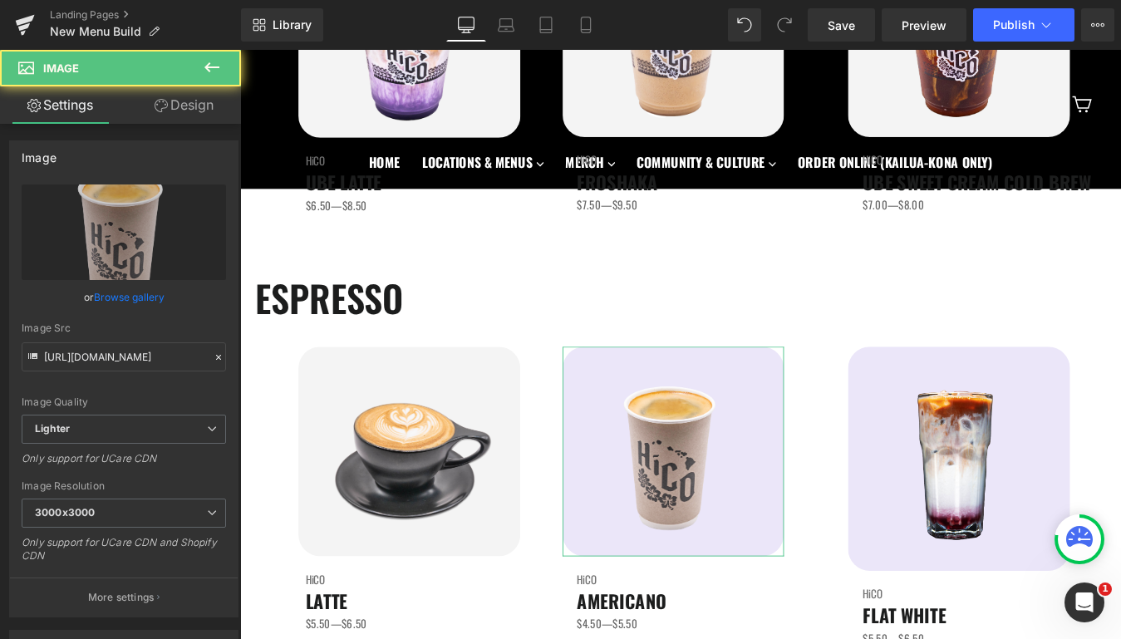
click at [185, 96] on link "Design" at bounding box center [184, 104] width 121 height 37
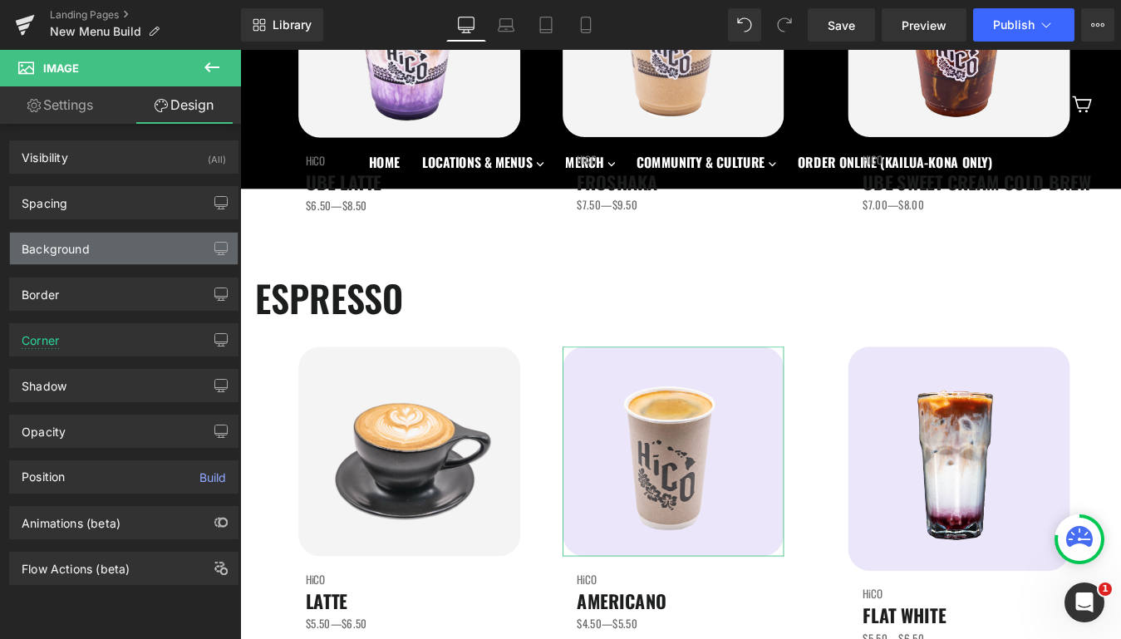
click at [140, 247] on div "Background" at bounding box center [124, 249] width 228 height 32
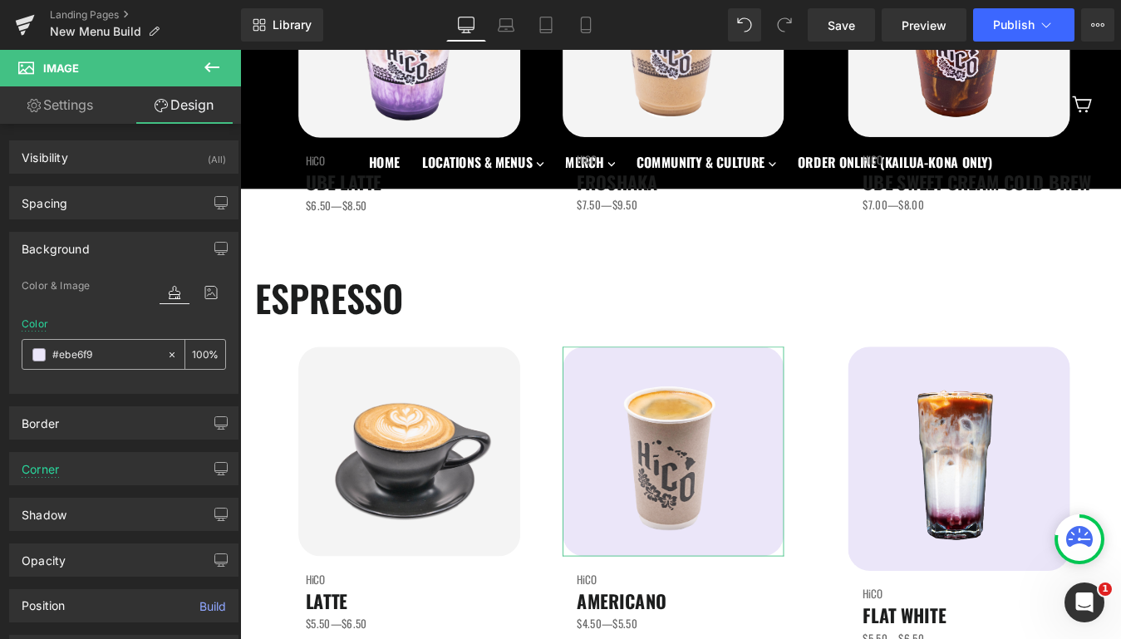
click at [101, 361] on input "#ebe6f9" at bounding box center [105, 355] width 106 height 18
paste input "f4f4f"
type input "#f4f4f"
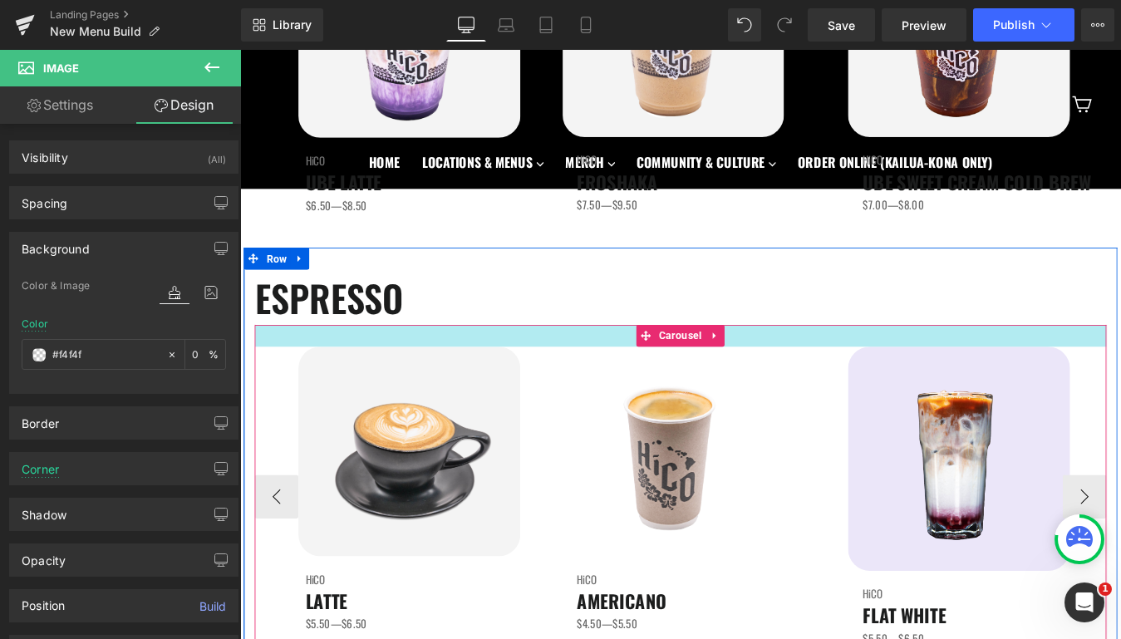
click at [939, 372] on div at bounding box center [743, 376] width 973 height 25
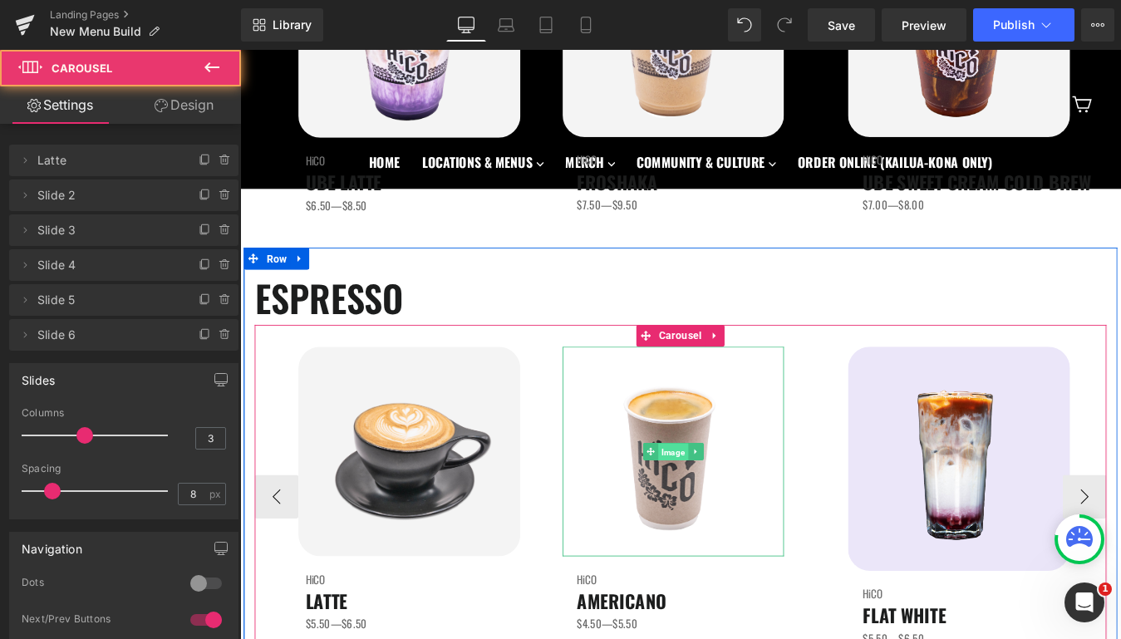
click at [724, 510] on span "Image" at bounding box center [734, 510] width 34 height 20
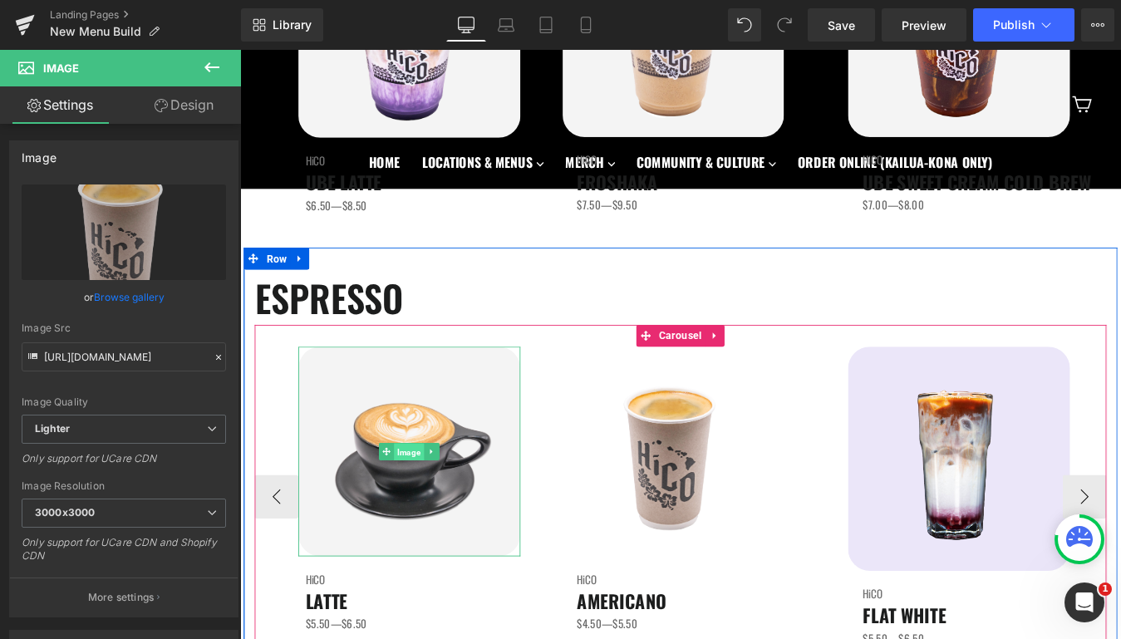
click at [426, 507] on span "Image" at bounding box center [433, 510] width 34 height 20
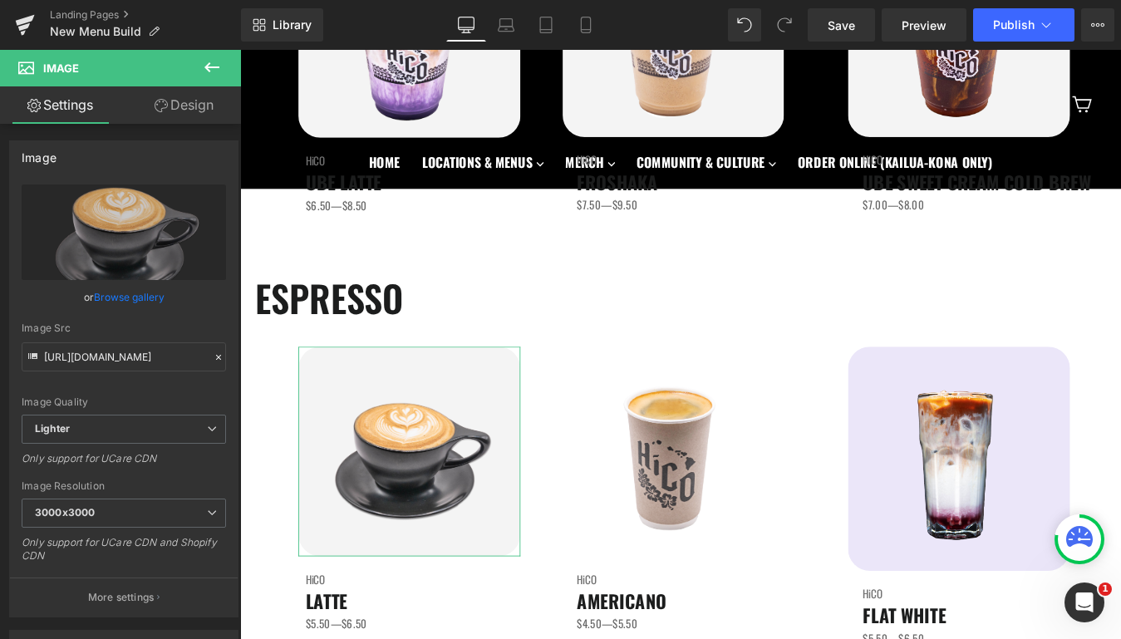
click at [209, 117] on link "Design" at bounding box center [184, 104] width 121 height 37
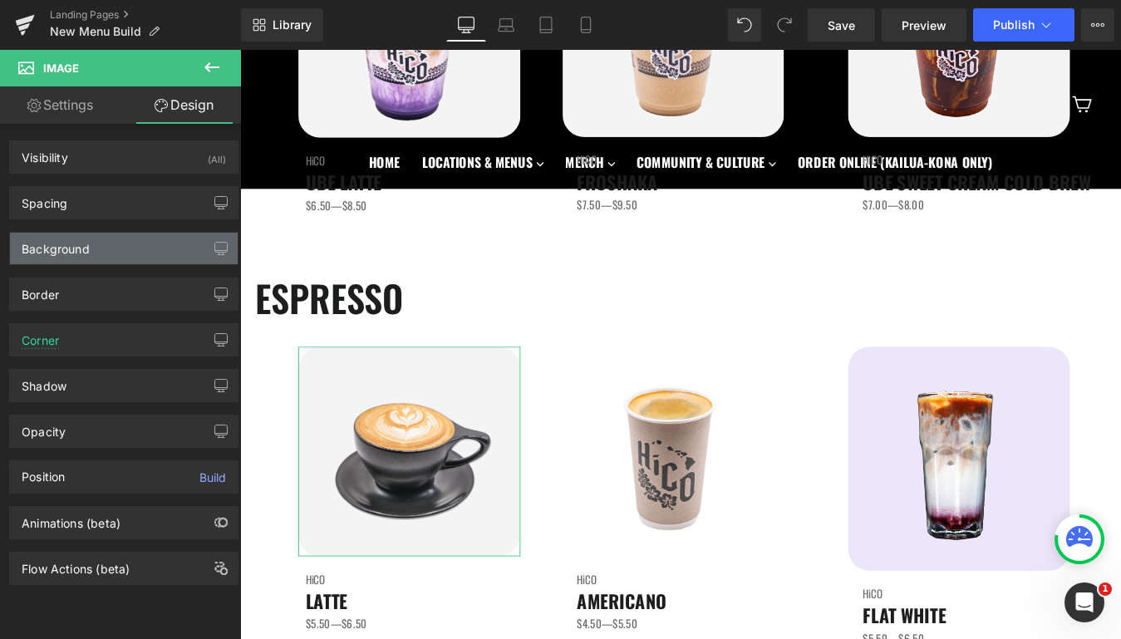
click at [111, 258] on div "Background" at bounding box center [124, 249] width 228 height 32
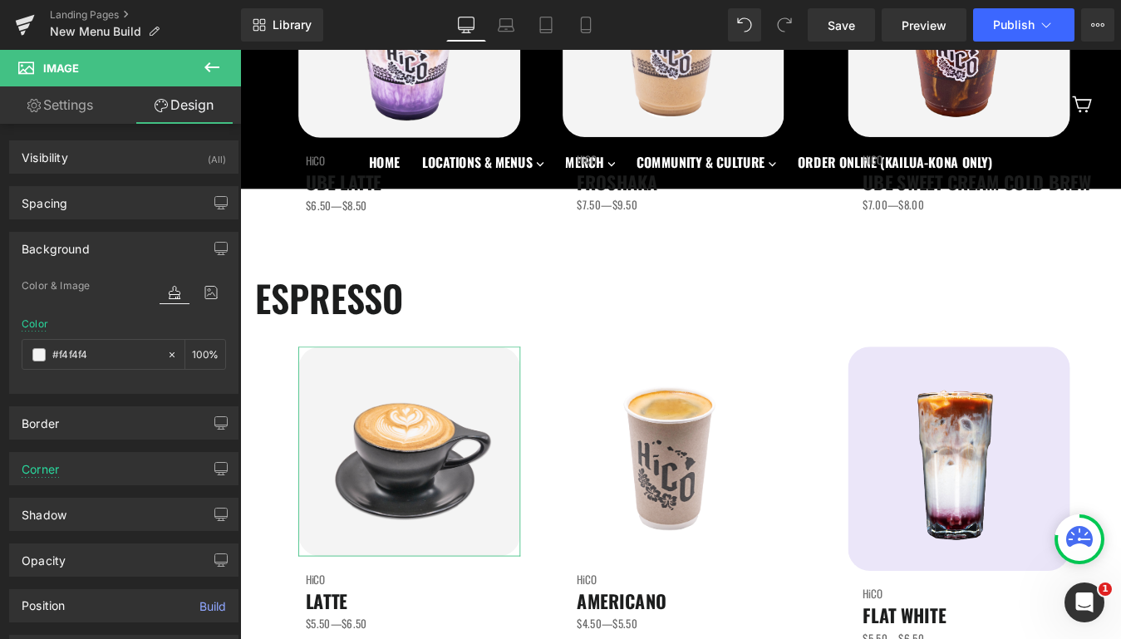
click at [86, 370] on div "Color %" at bounding box center [124, 353] width 205 height 71
click at [86, 359] on input "text" at bounding box center [105, 355] width 106 height 18
type input "#f4f4f4"
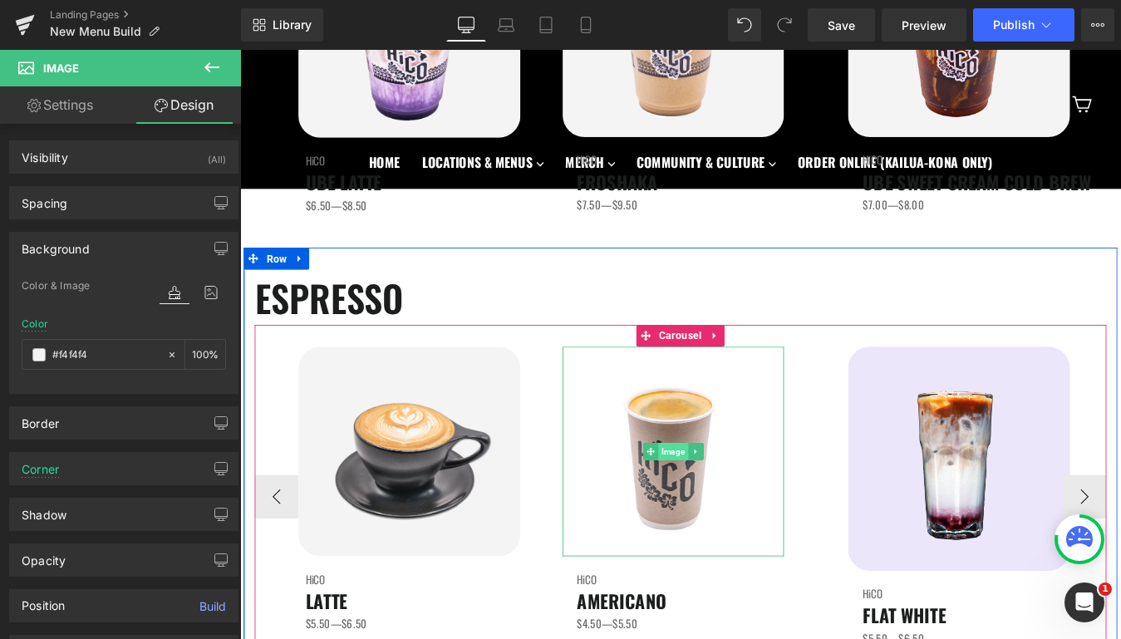
click at [743, 512] on span "Image" at bounding box center [734, 509] width 34 height 20
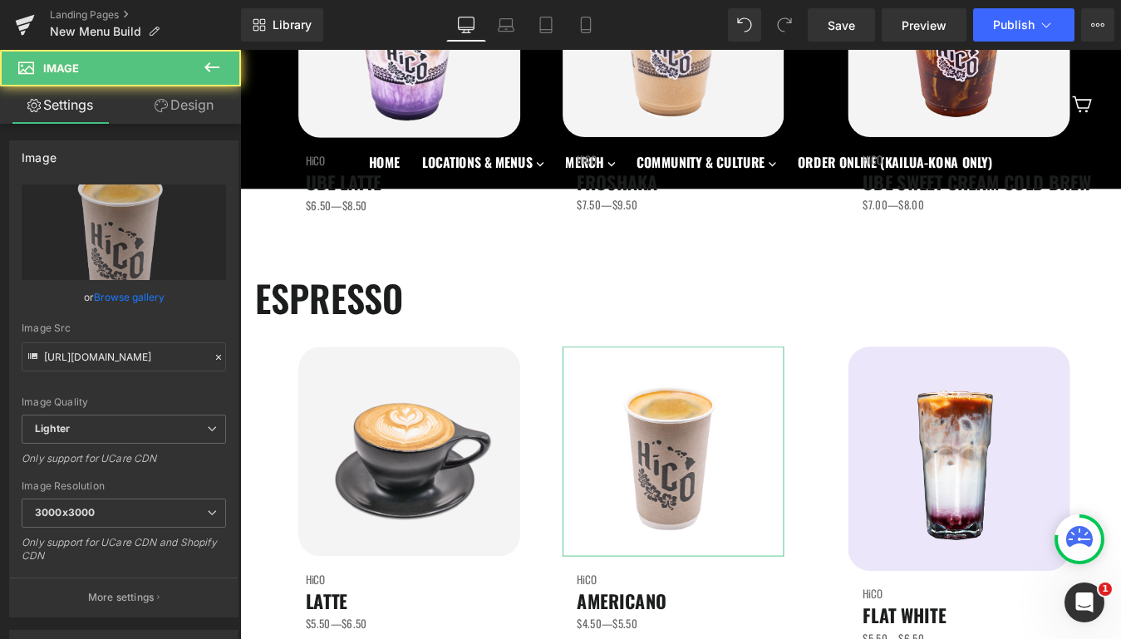
click at [195, 119] on link "Design" at bounding box center [184, 104] width 121 height 37
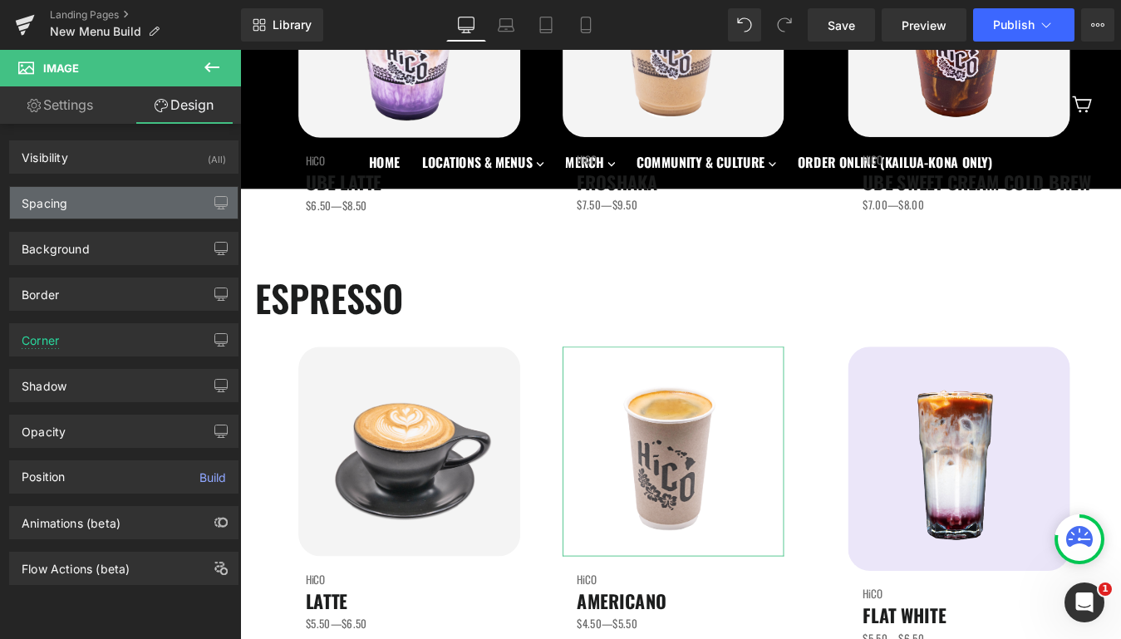
click at [124, 203] on div "Spacing" at bounding box center [124, 203] width 228 height 32
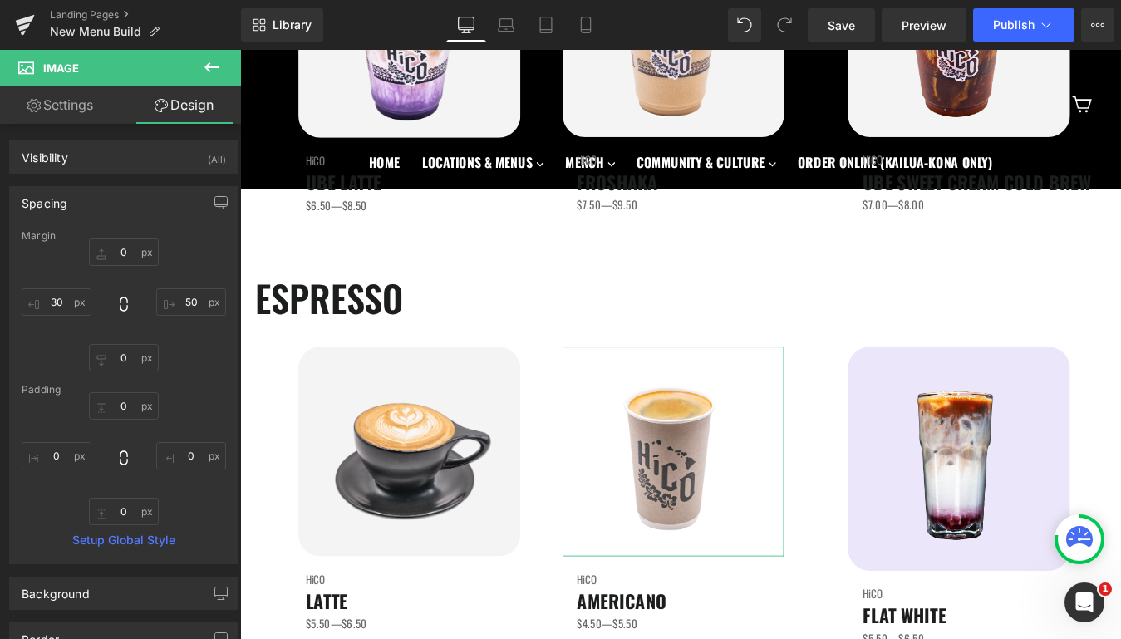
click at [124, 203] on div "Spacing" at bounding box center [124, 203] width 228 height 32
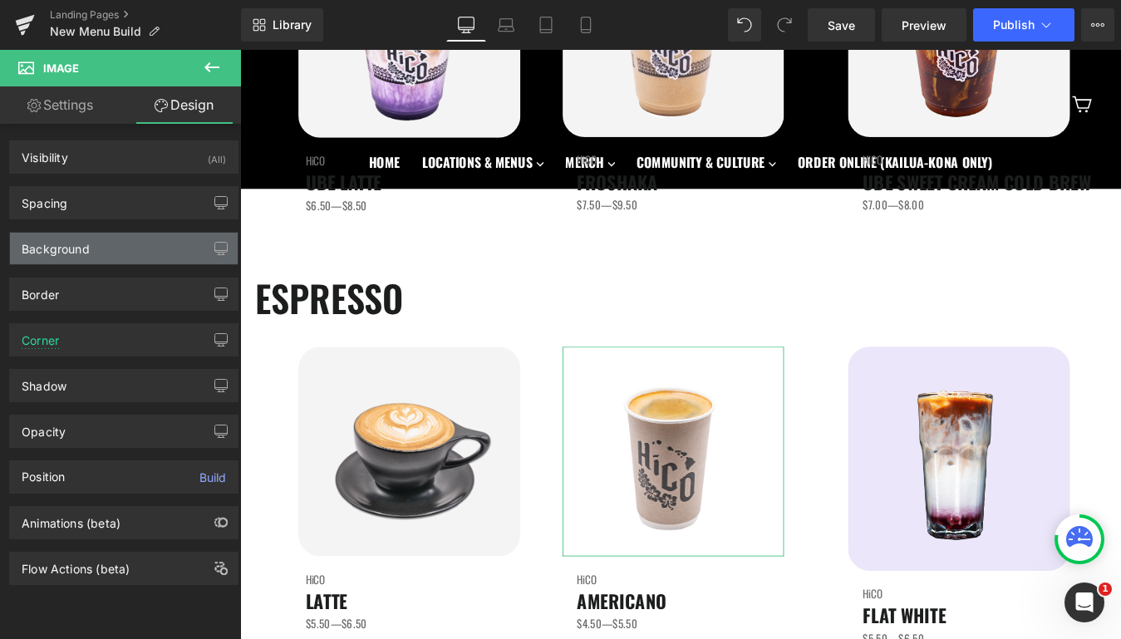
click at [111, 245] on div "Background" at bounding box center [124, 249] width 228 height 32
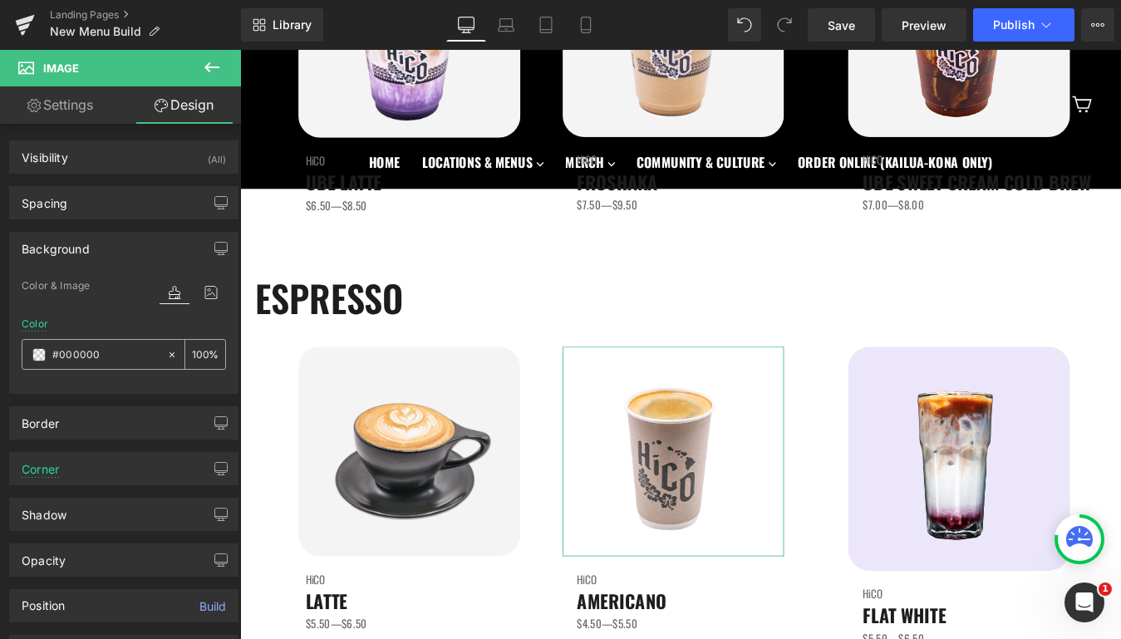
click at [100, 352] on input "#000000" at bounding box center [105, 355] width 106 height 18
paste input "f4f4f4"
type input "#f4f4f4"
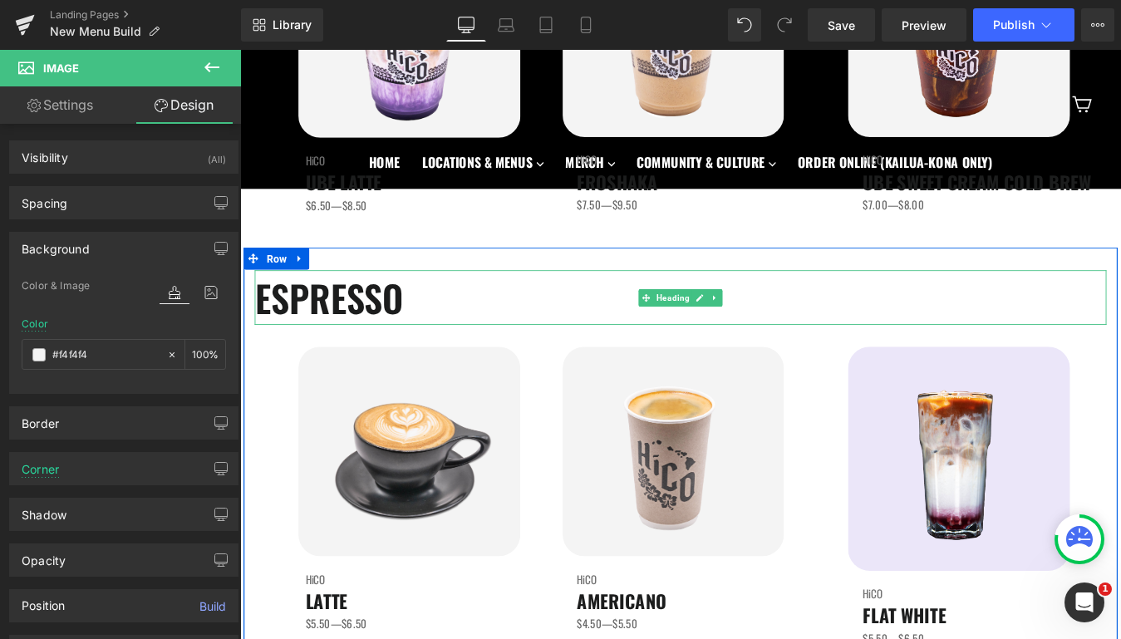
click at [806, 357] on h1 "ESPRESSO" at bounding box center [743, 333] width 973 height 62
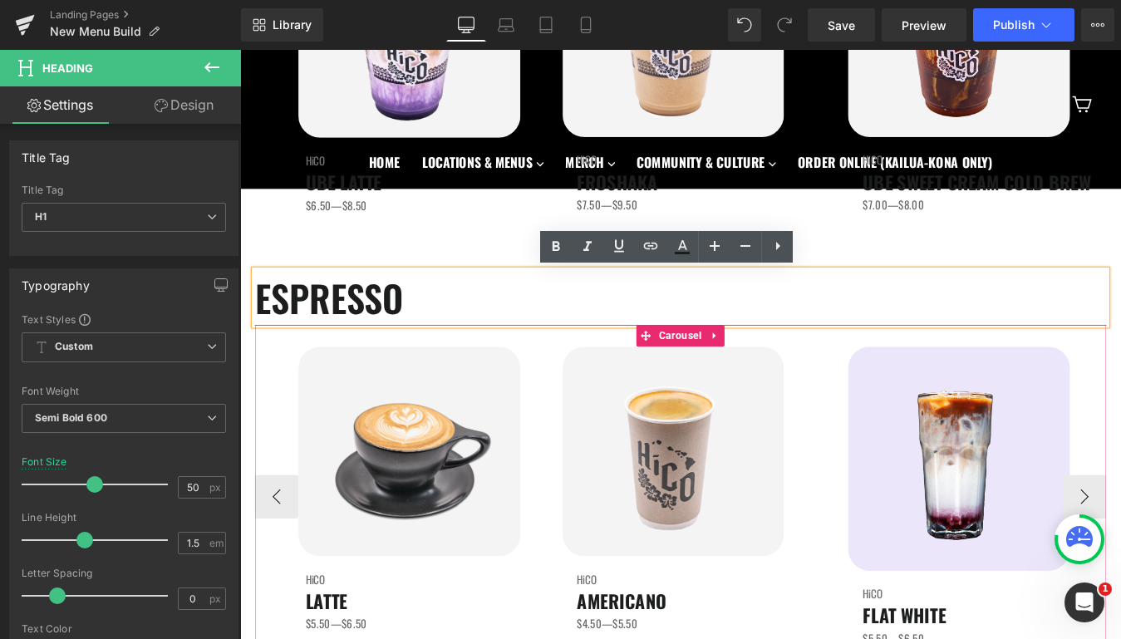
scroll to position [497, 0]
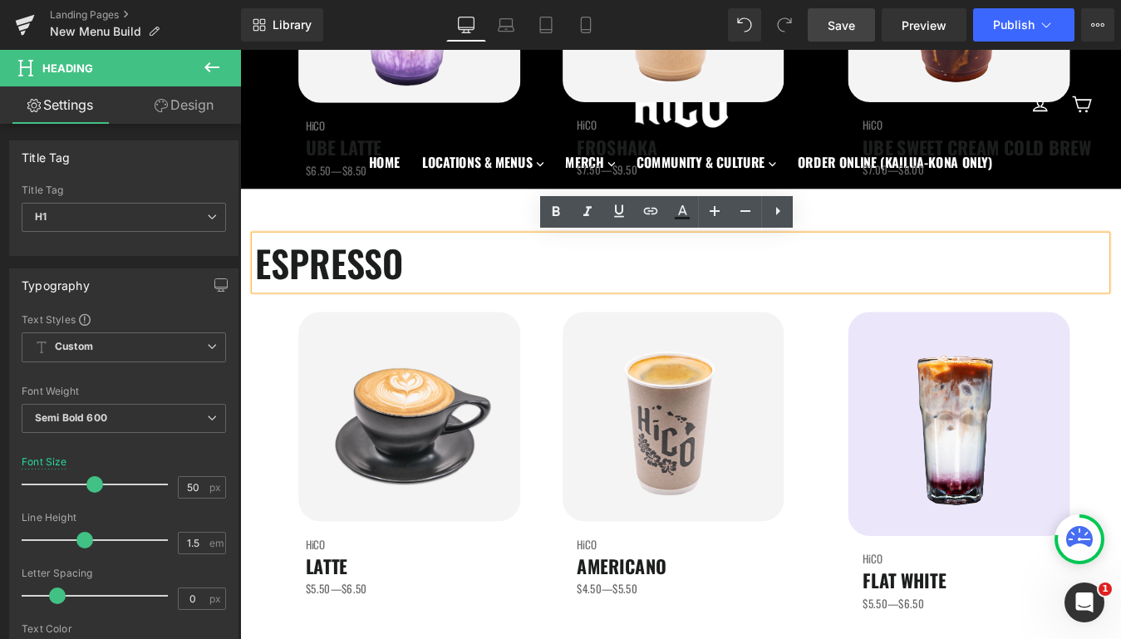
click at [845, 27] on span "Save" at bounding box center [841, 25] width 27 height 17
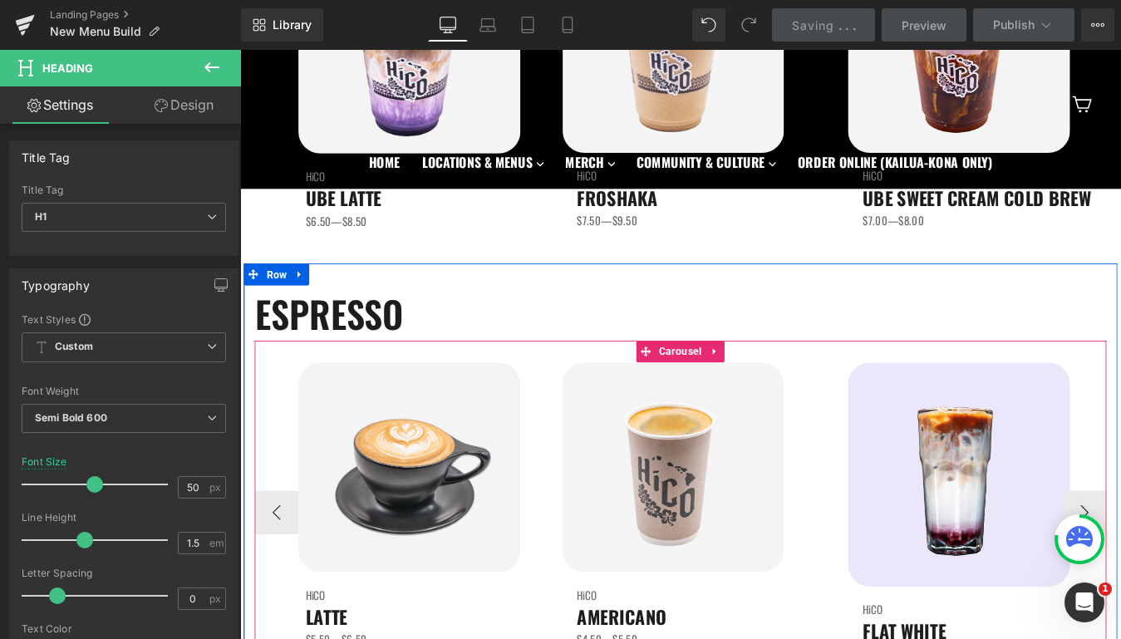
scroll to position [416, 0]
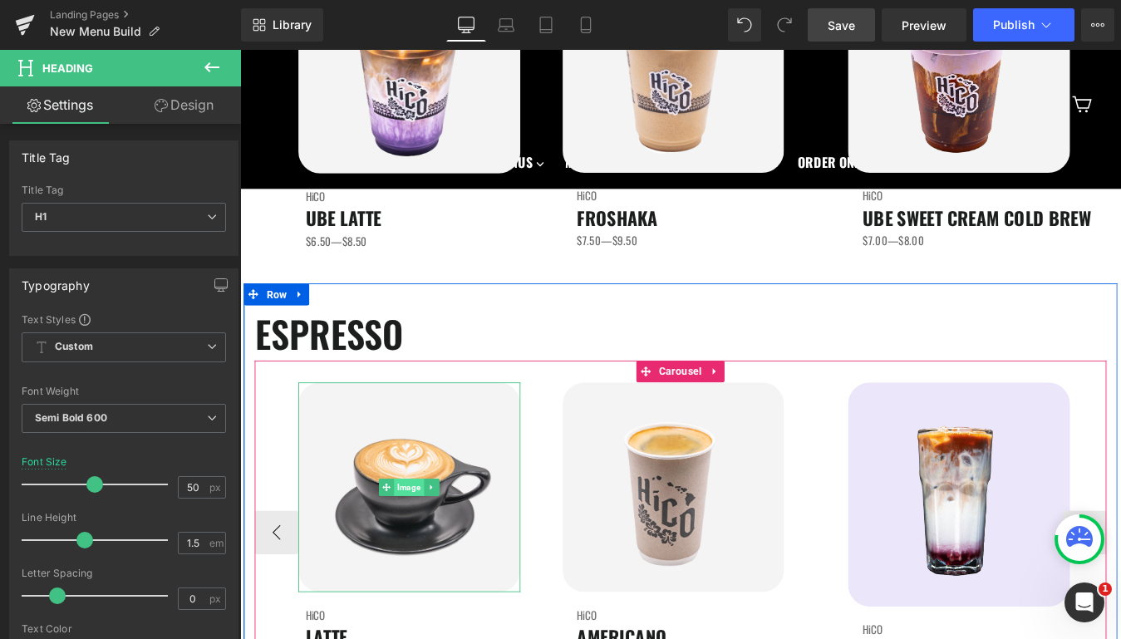
click at [428, 540] on link "Image" at bounding box center [425, 550] width 52 height 20
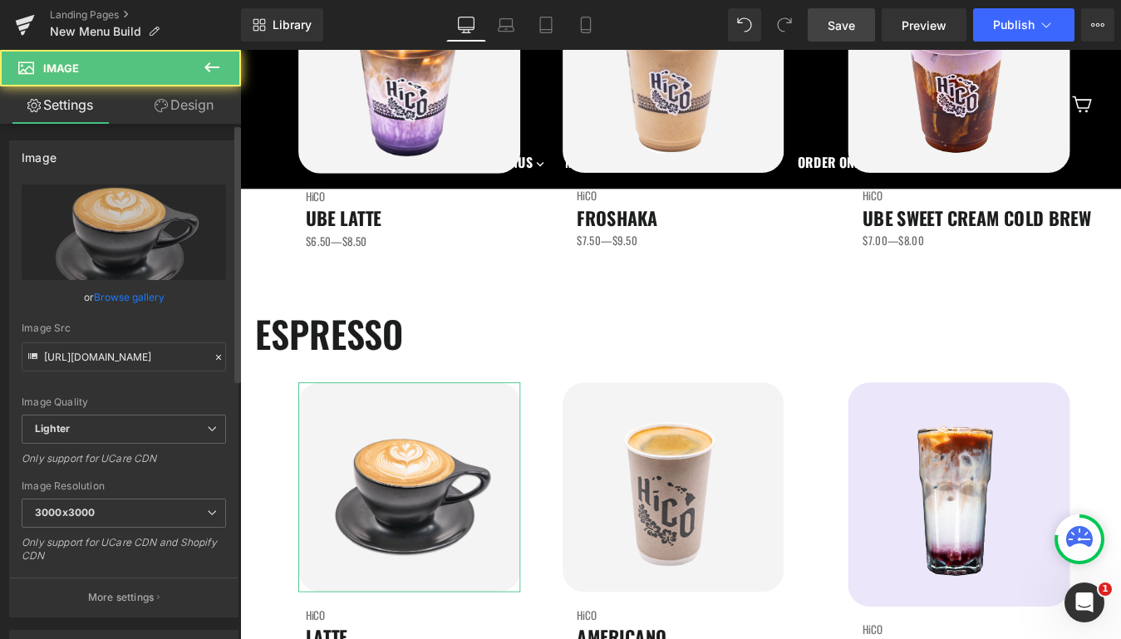
click at [136, 293] on link "Browse gallery" at bounding box center [129, 297] width 71 height 29
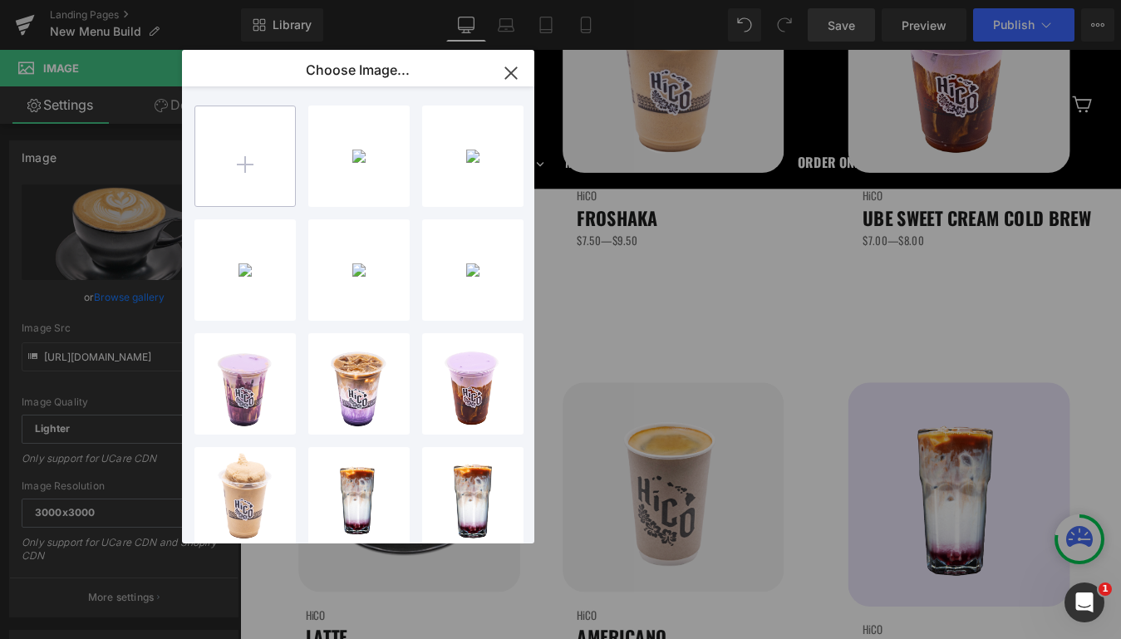
click at [214, 166] on input "file" at bounding box center [245, 156] width 100 height 100
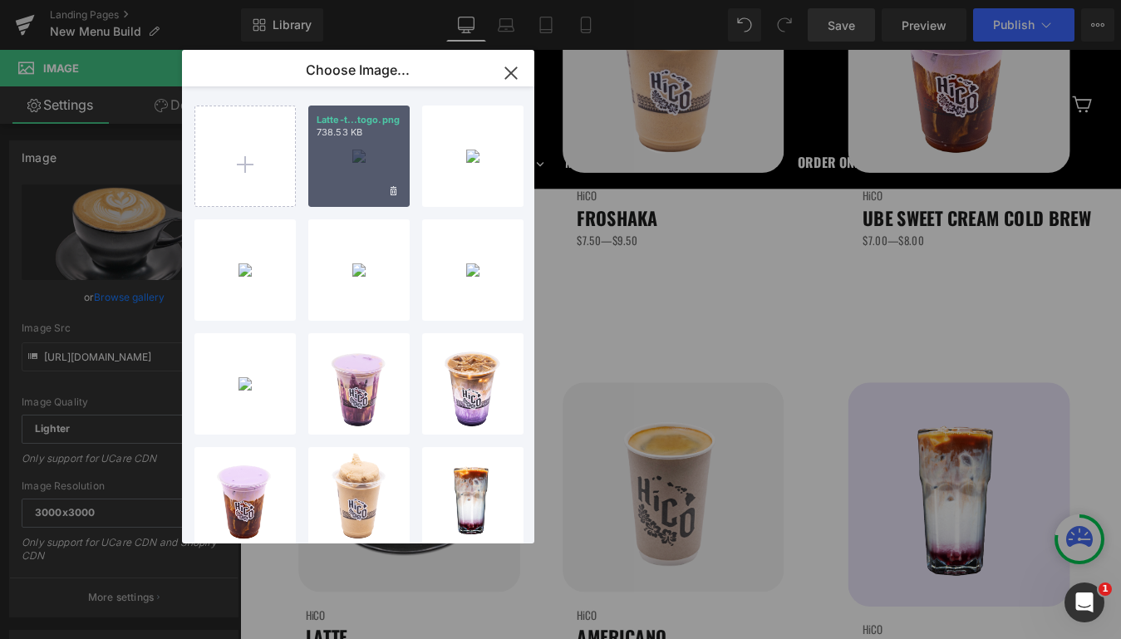
click at [383, 180] on div "Latte-t...togo.png 738.53 KB" at bounding box center [358, 156] width 101 height 101
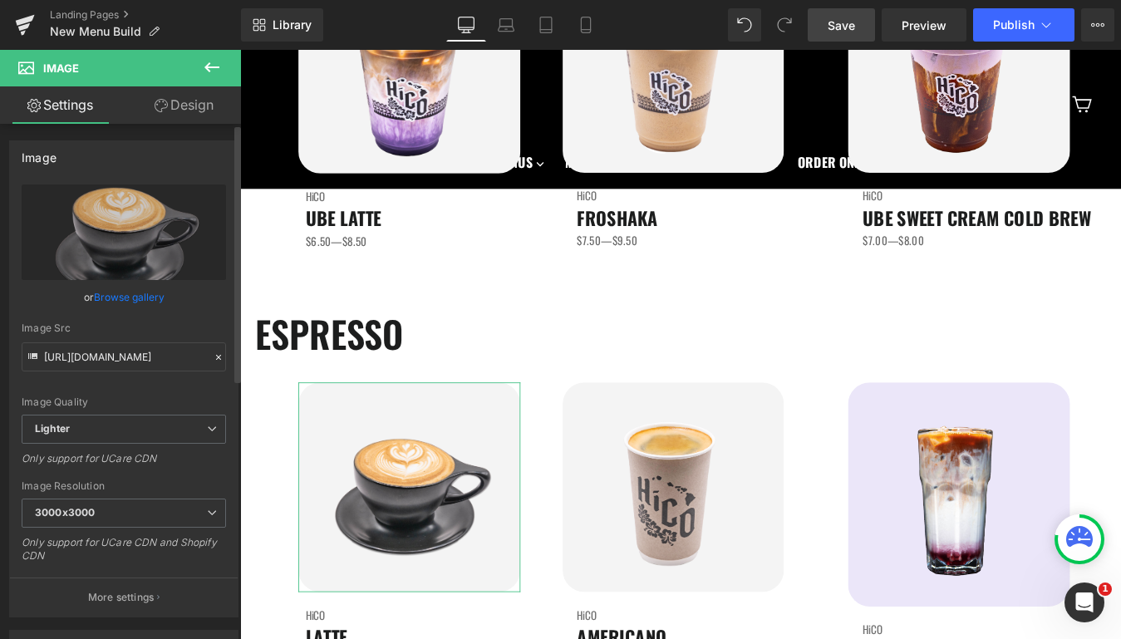
click at [137, 299] on link "Browse gallery" at bounding box center [129, 297] width 71 height 29
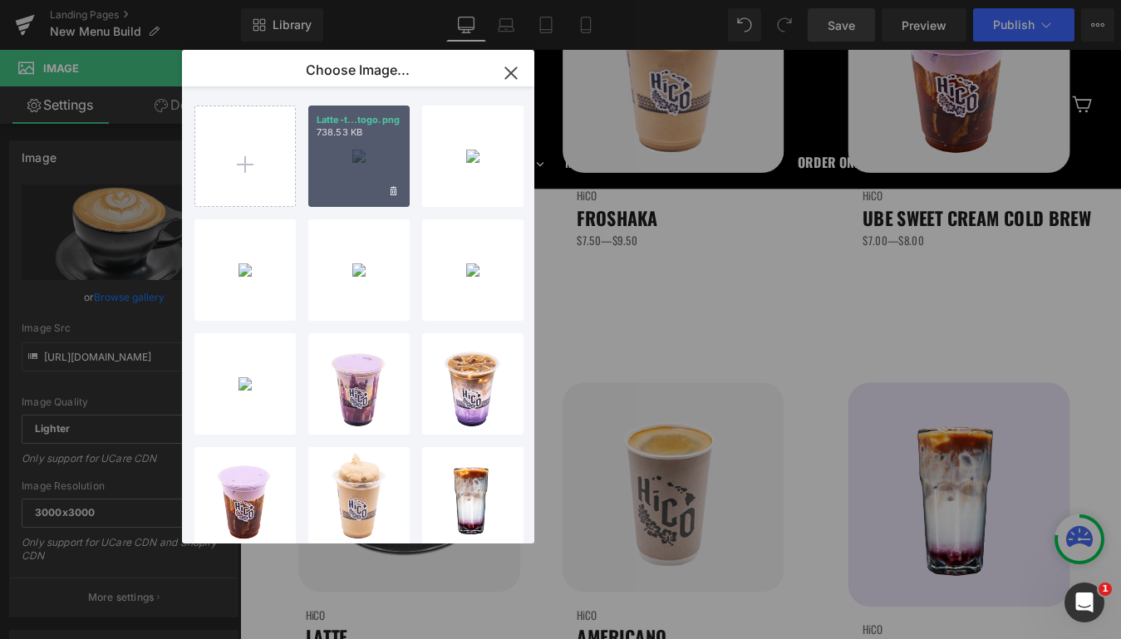
click at [313, 162] on div "Latte-t...togo.png 738.53 KB" at bounding box center [358, 156] width 101 height 101
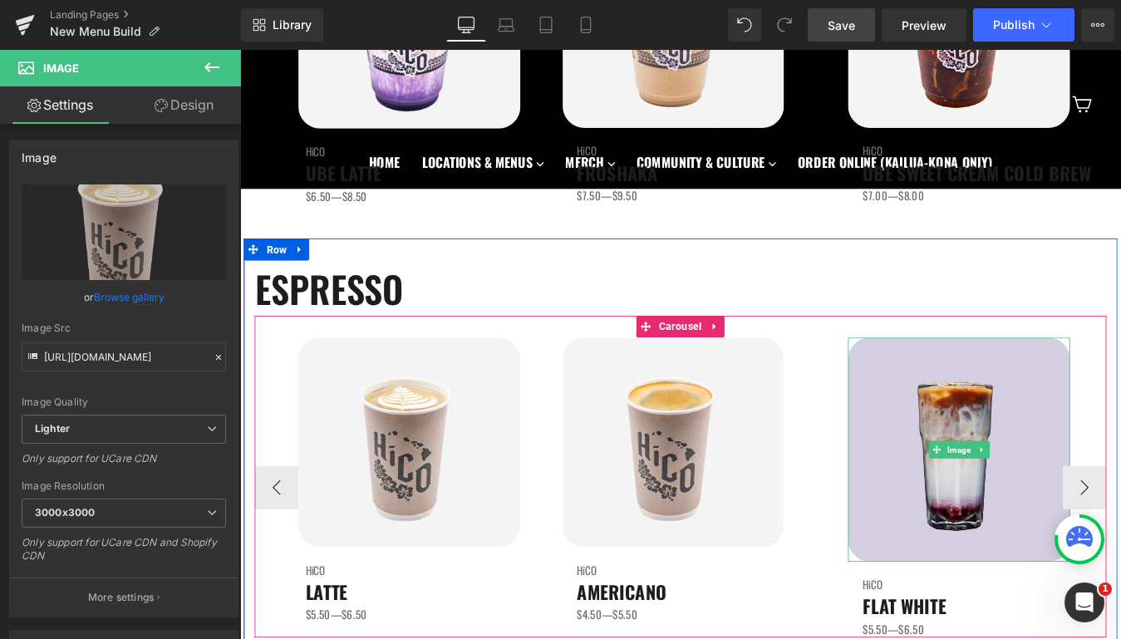
scroll to position [475, 0]
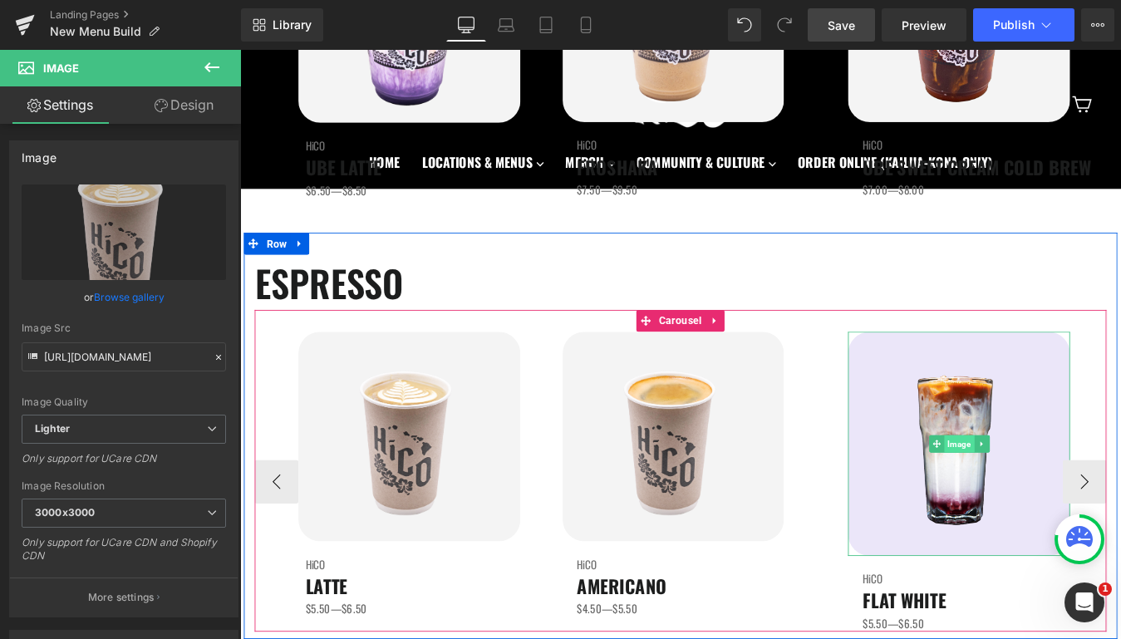
click at [1060, 501] on span "Image" at bounding box center [1061, 500] width 34 height 20
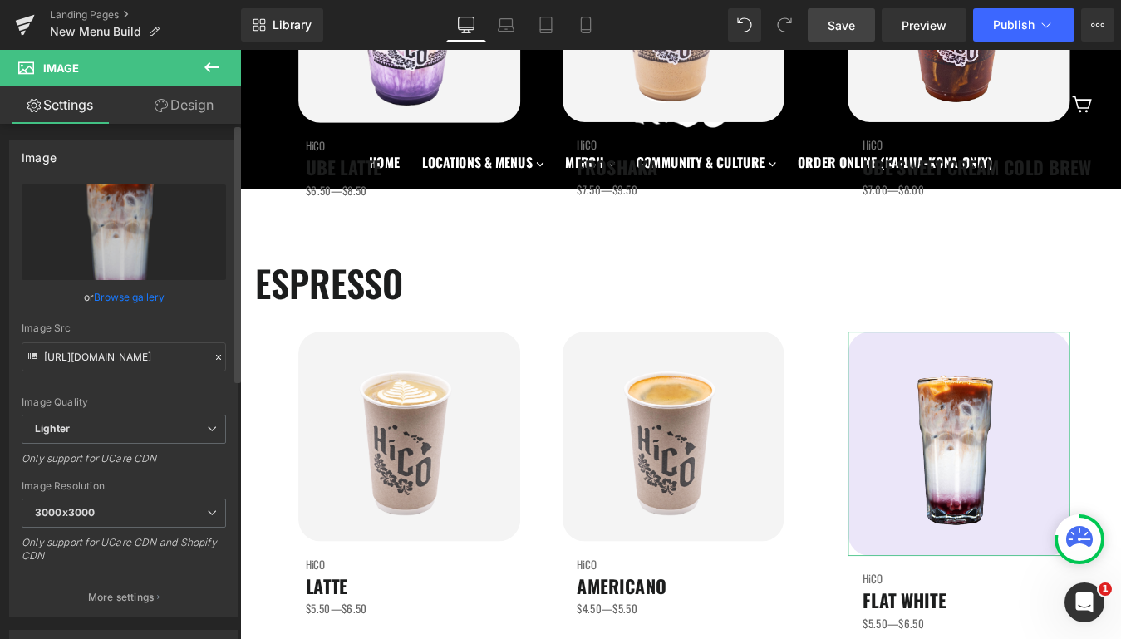
click at [113, 294] on link "Browse gallery" at bounding box center [129, 297] width 71 height 29
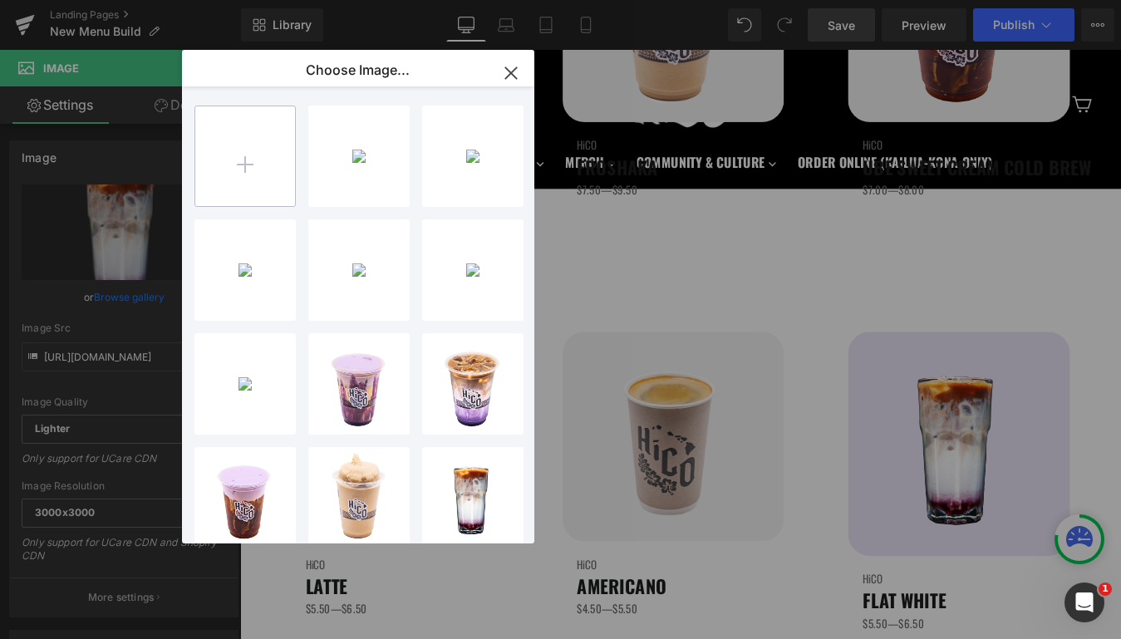
click at [259, 175] on input "file" at bounding box center [245, 156] width 100 height 100
type input "C:\fakepath\FlatWhite.png"
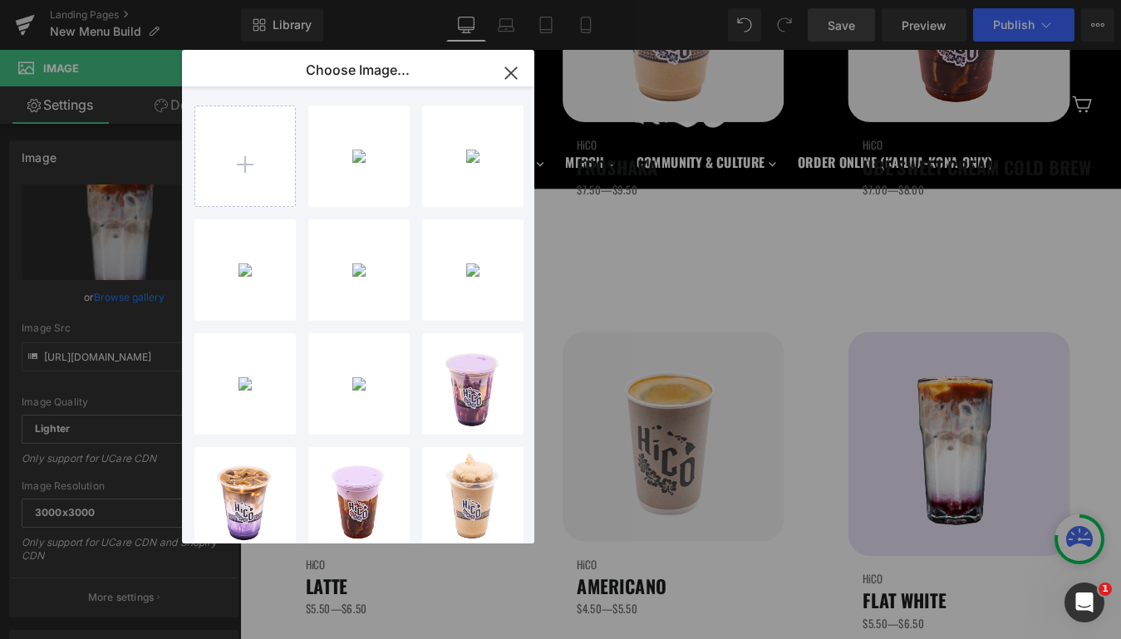
click at [518, 67] on icon "button" at bounding box center [511, 73] width 27 height 27
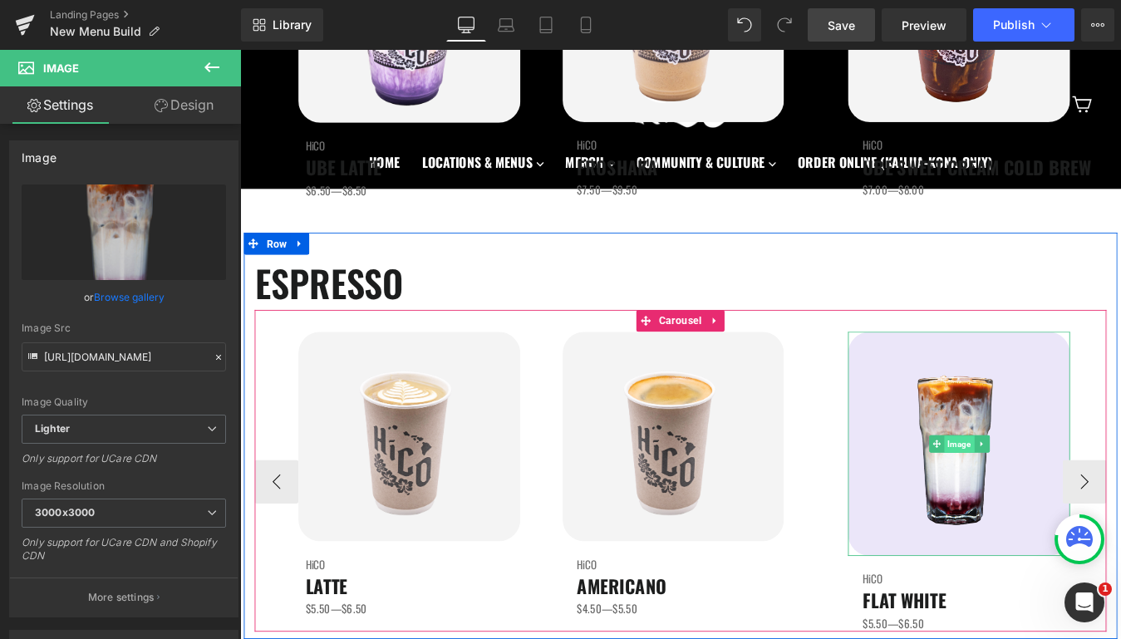
click at [1071, 501] on span "Image" at bounding box center [1061, 500] width 34 height 20
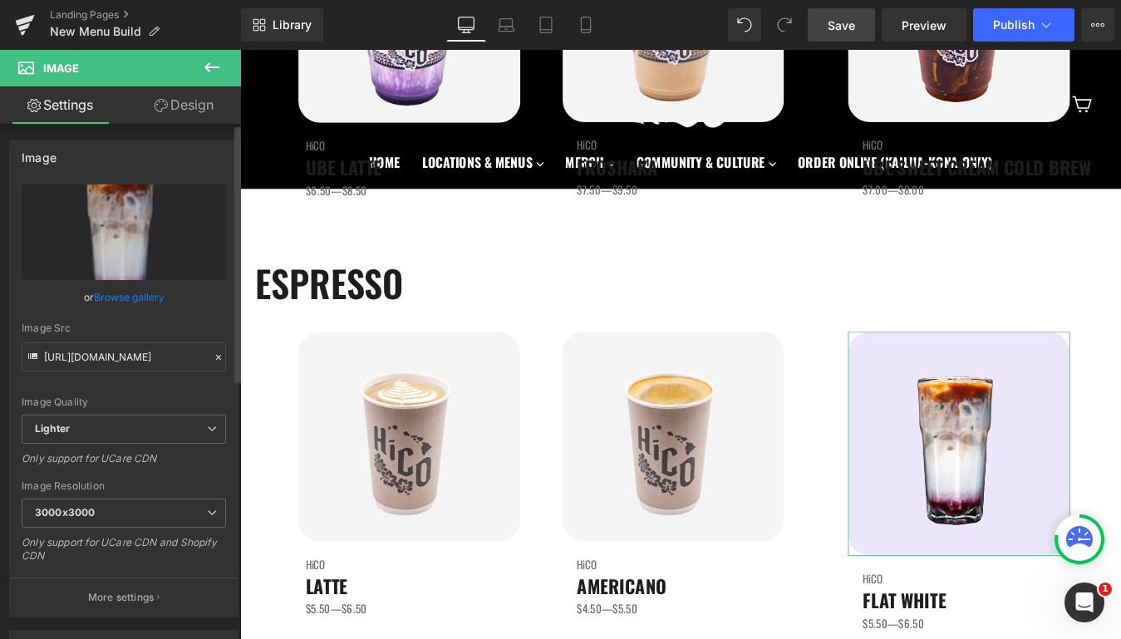
click at [126, 293] on link "Browse gallery" at bounding box center [129, 297] width 71 height 29
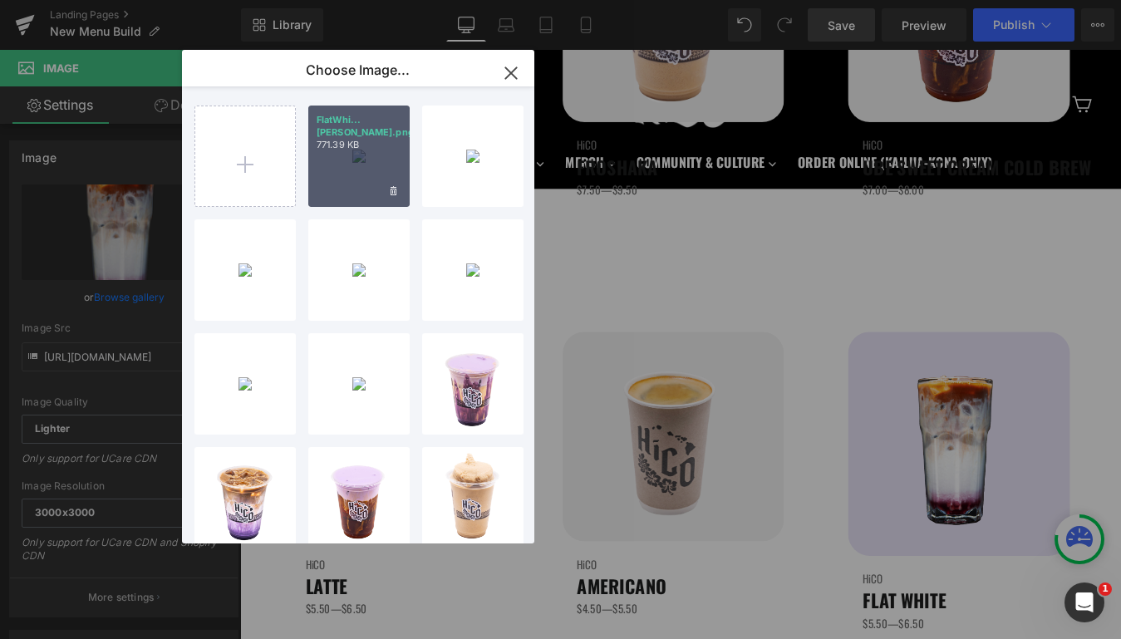
click at [359, 160] on div "FlatWhi...[PERSON_NAME].png 771.39 KB" at bounding box center [358, 156] width 101 height 101
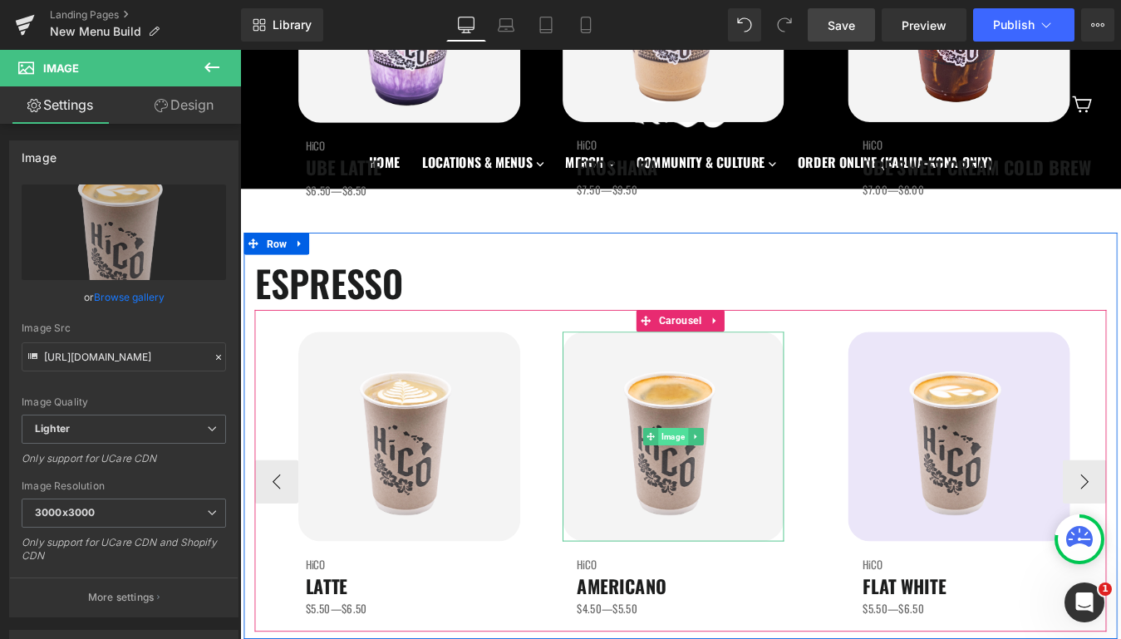
click at [722, 487] on span "Image" at bounding box center [734, 491] width 34 height 20
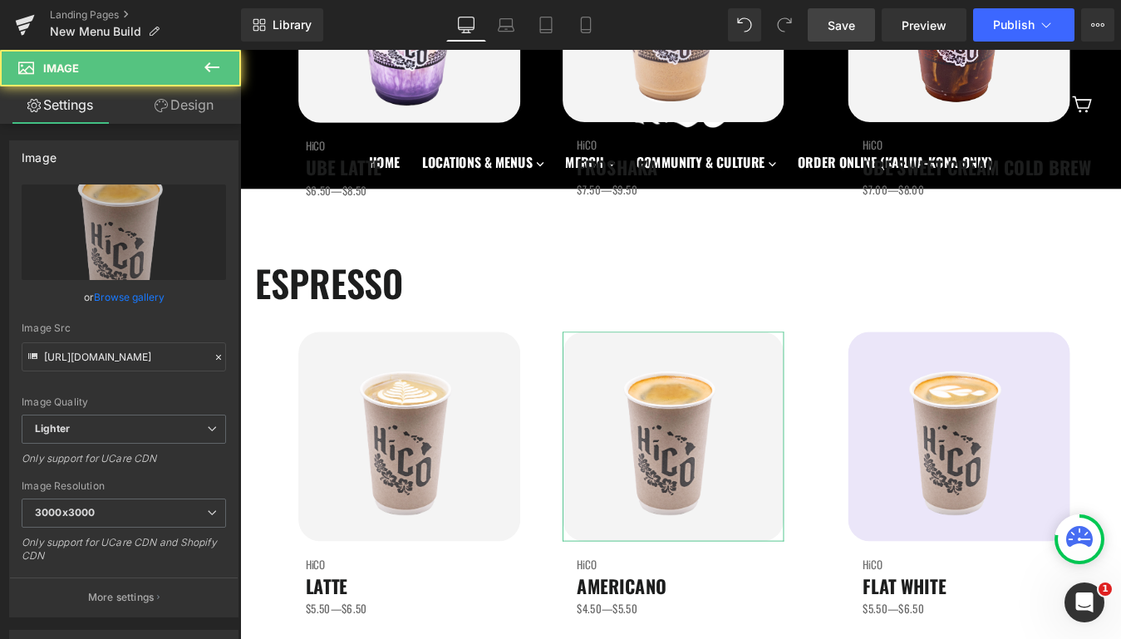
click at [205, 105] on link "Design" at bounding box center [184, 104] width 121 height 37
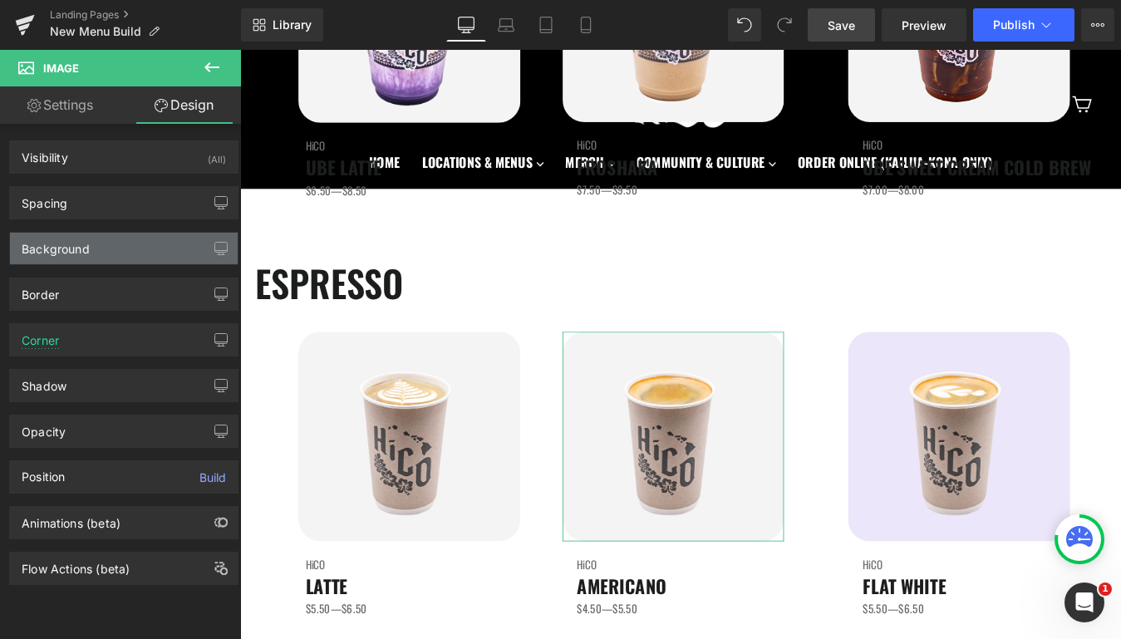
click at [73, 249] on div "Background" at bounding box center [56, 244] width 68 height 23
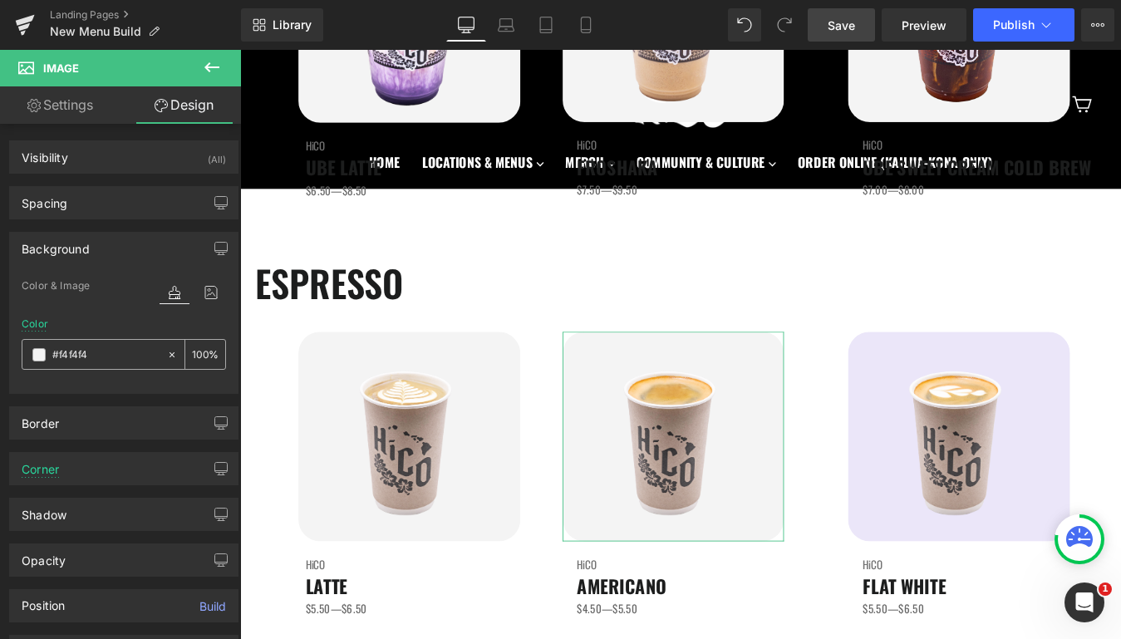
click at [87, 353] on input "text" at bounding box center [105, 355] width 106 height 18
type input "#f4f4f4"
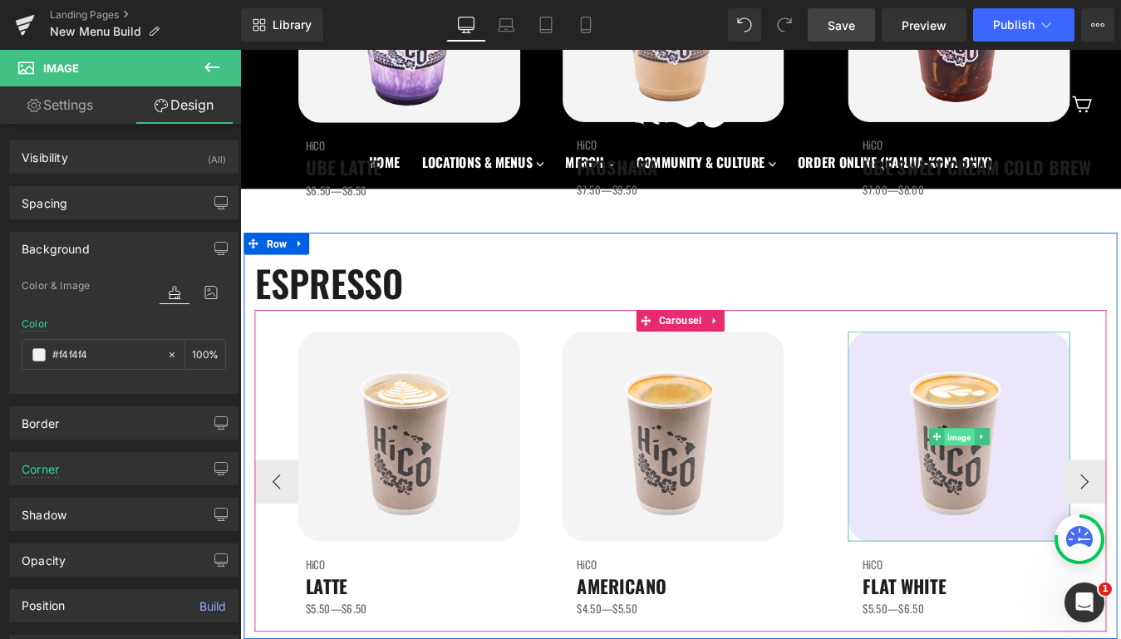
click at [1061, 489] on span "Image" at bounding box center [1061, 492] width 34 height 20
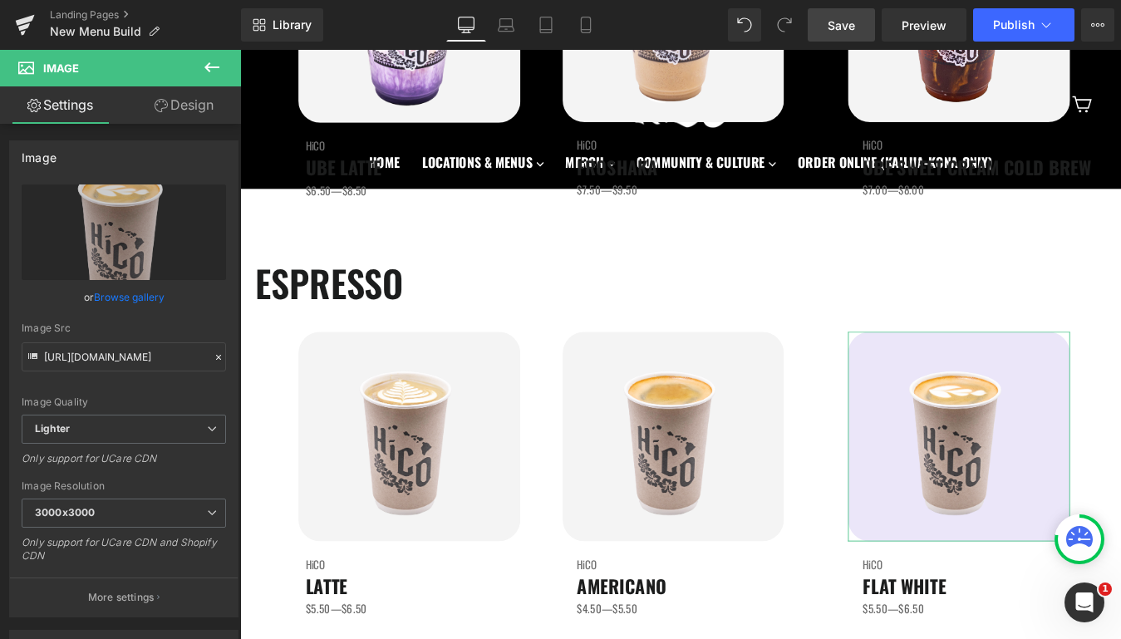
click at [175, 105] on link "Design" at bounding box center [184, 104] width 121 height 37
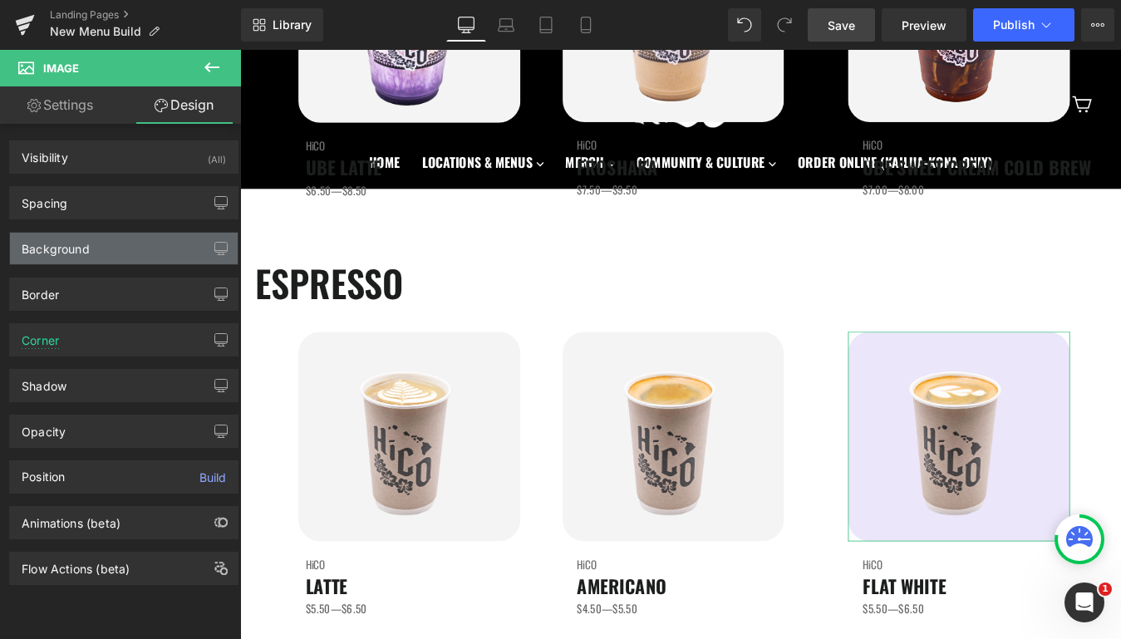
click at [77, 254] on div "Background" at bounding box center [56, 244] width 68 height 23
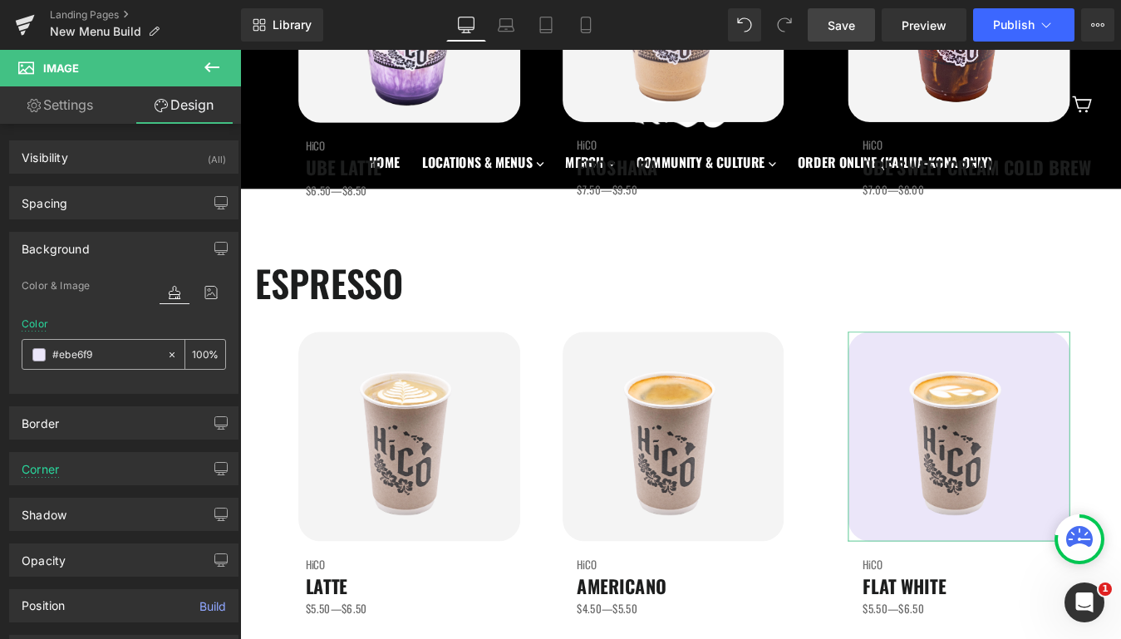
click at [84, 357] on input "text" at bounding box center [105, 355] width 106 height 18
paste input "f4f4f4"
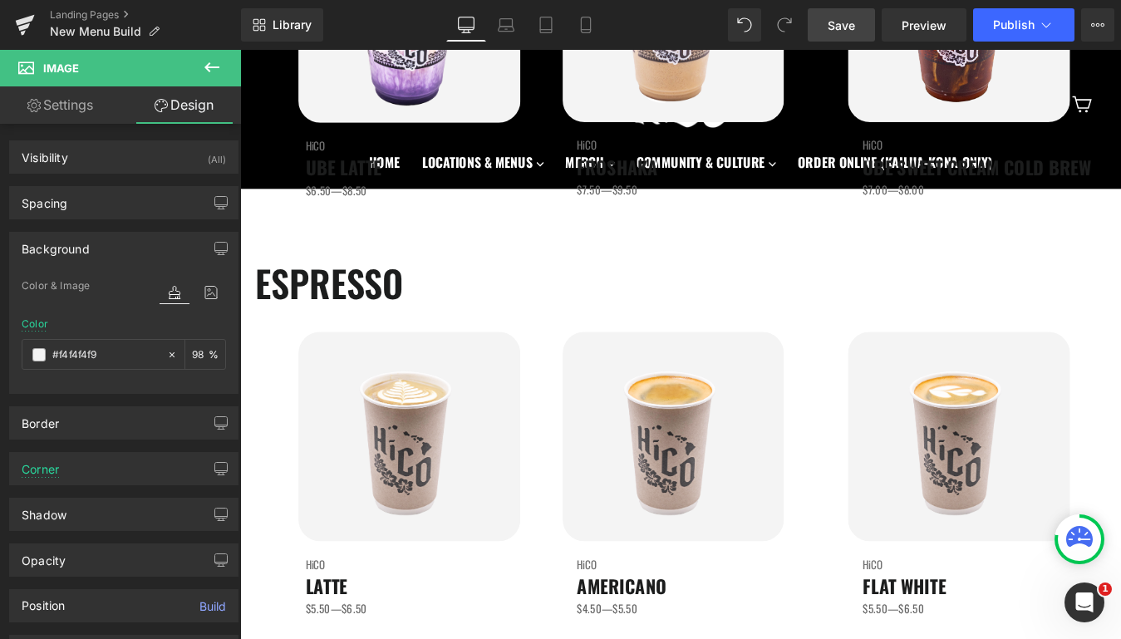
type input "#f4f4f4f9"
click at [855, 32] on span "Save" at bounding box center [841, 25] width 27 height 17
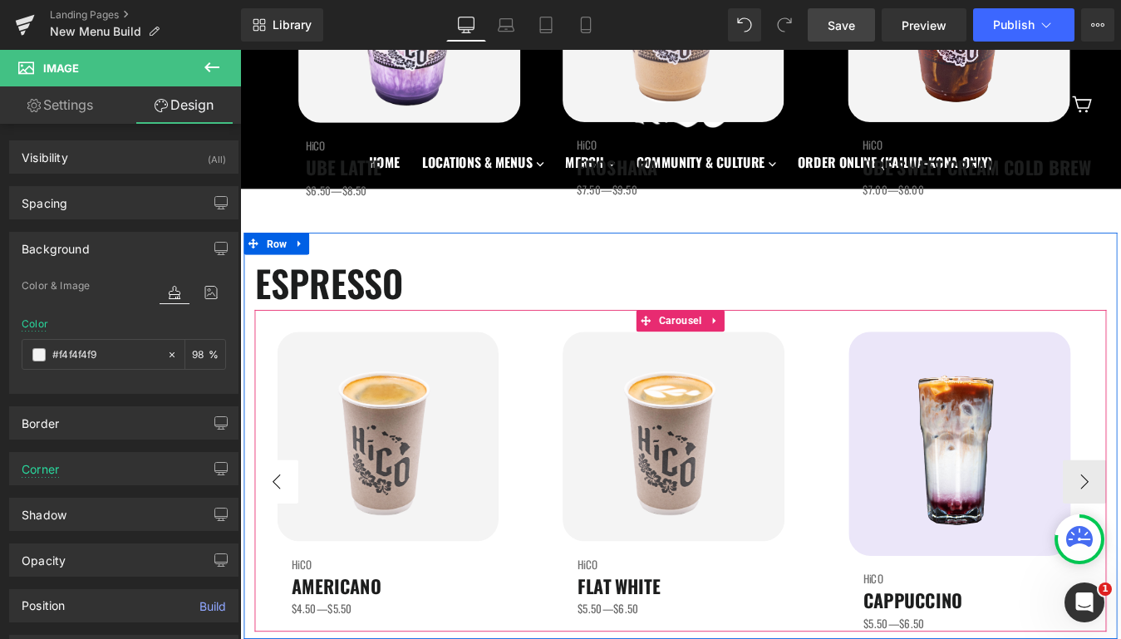
click at [283, 535] on button "‹" at bounding box center [282, 543] width 50 height 50
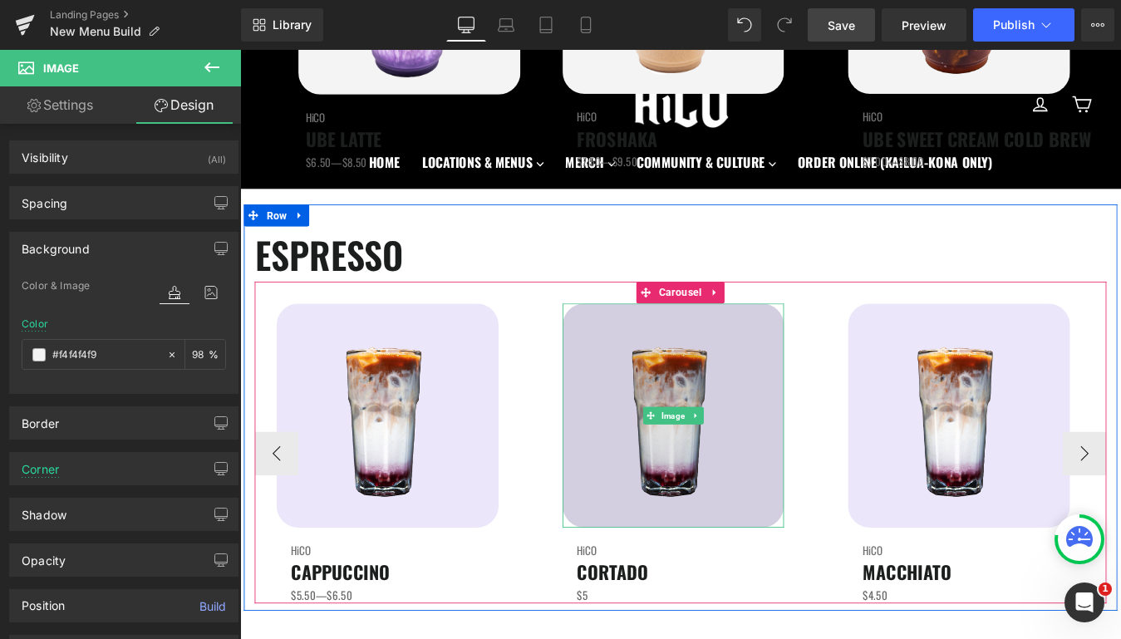
scroll to position [508, 0]
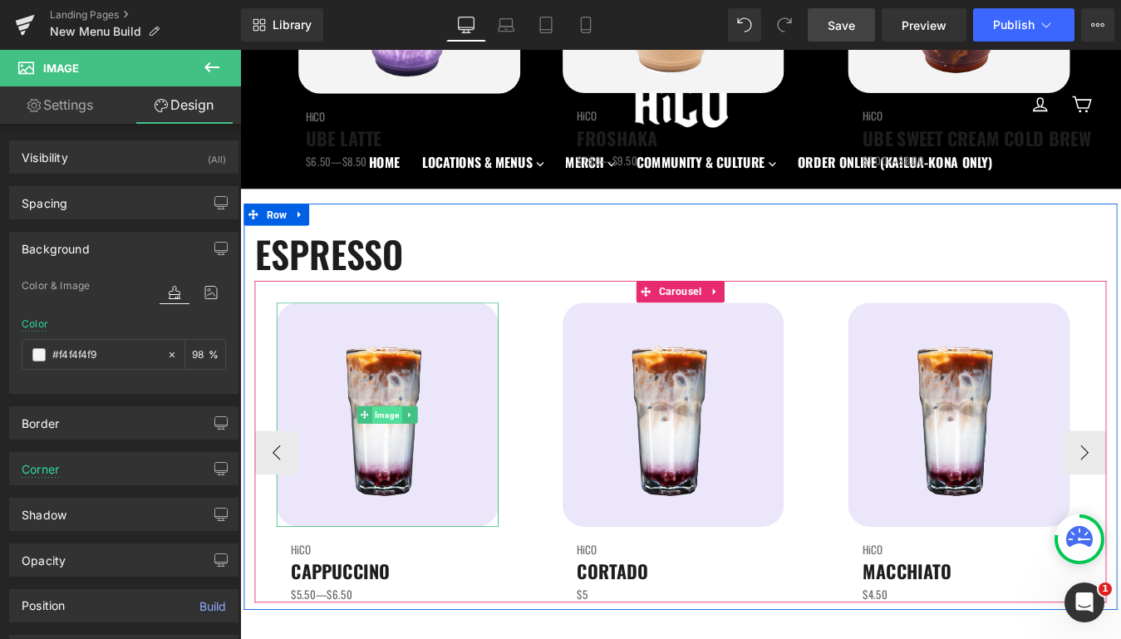
click at [406, 464] on span "Image" at bounding box center [409, 466] width 34 height 20
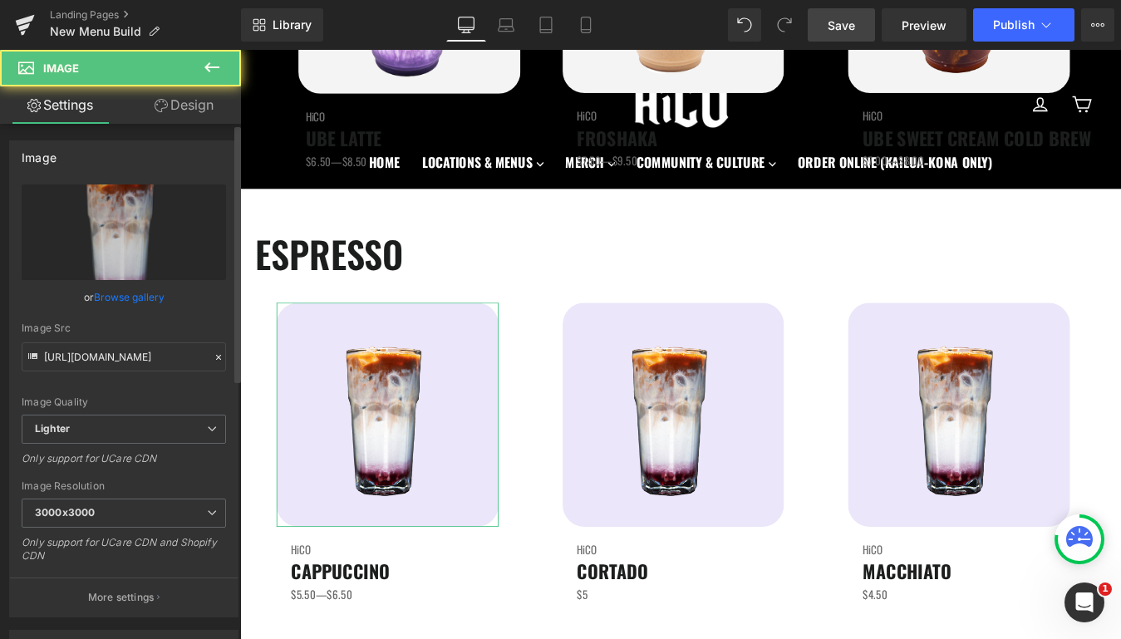
click at [133, 298] on link "Browse gallery" at bounding box center [129, 297] width 71 height 29
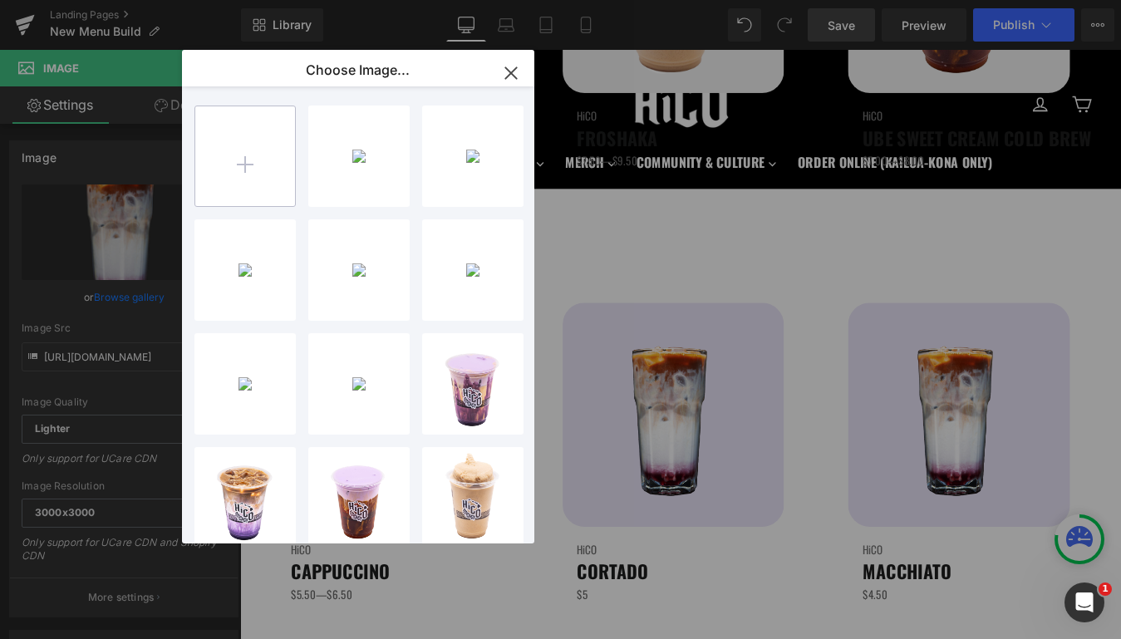
click at [213, 175] on input "file" at bounding box center [245, 156] width 100 height 100
type input "C:\fakepath\Cappuccino.png"
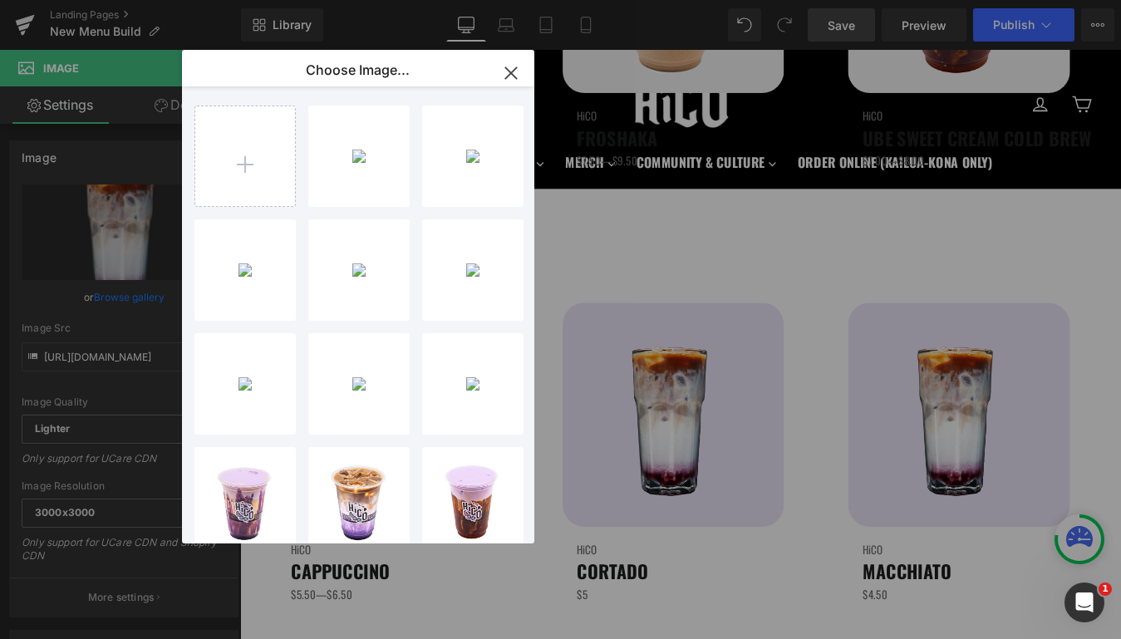
click at [505, 82] on icon "button" at bounding box center [511, 73] width 27 height 27
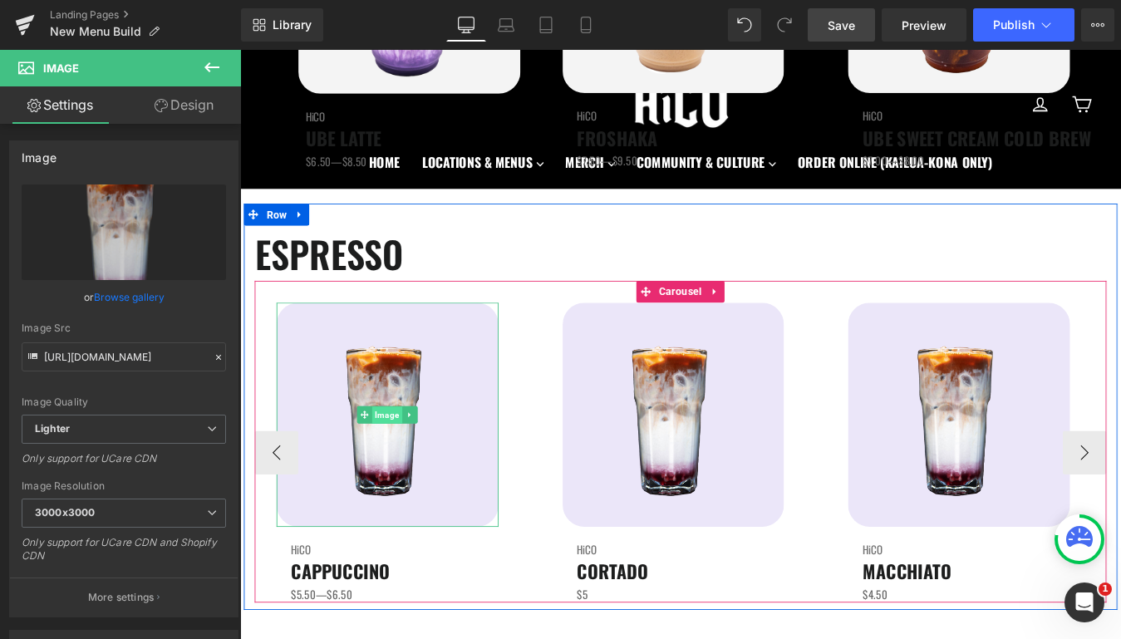
click at [397, 457] on span "Image" at bounding box center [409, 467] width 34 height 20
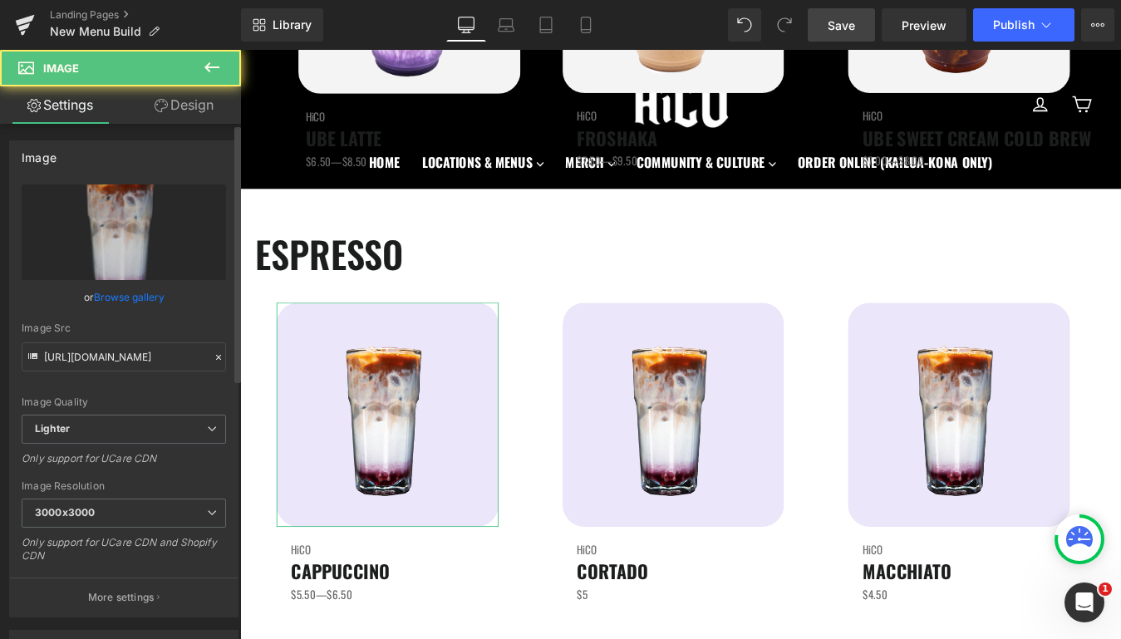
click at [137, 289] on link "Browse gallery" at bounding box center [129, 297] width 71 height 29
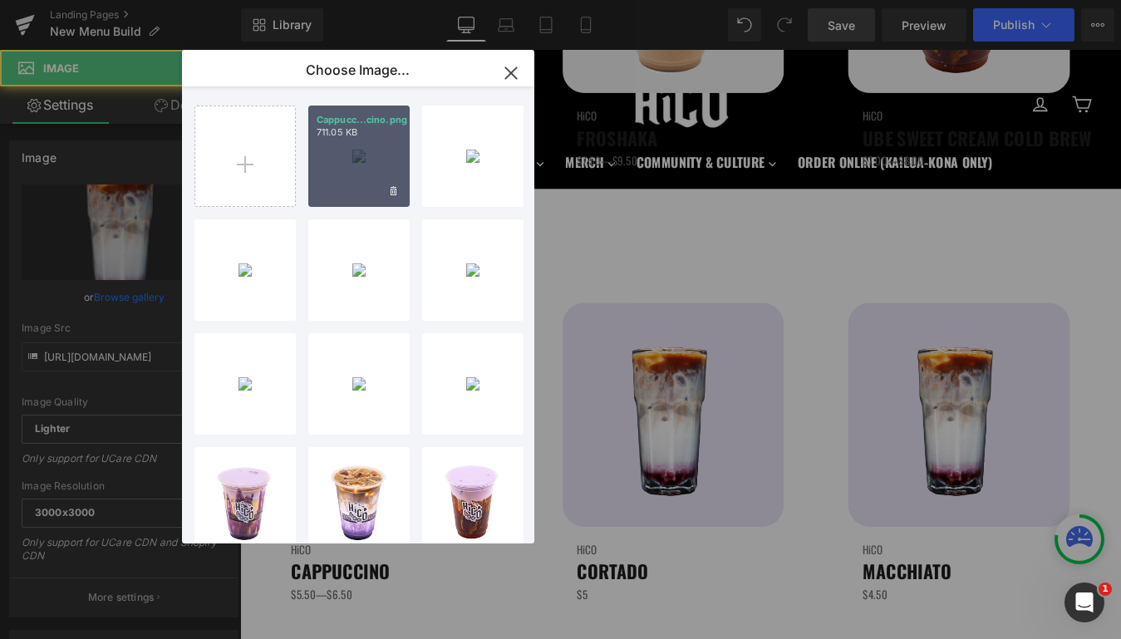
drag, startPoint x: 345, startPoint y: 186, endPoint x: 121, endPoint y: 157, distance: 225.5
click at [345, 186] on div "Cappucc...cino.png 711.05 KB" at bounding box center [358, 156] width 101 height 101
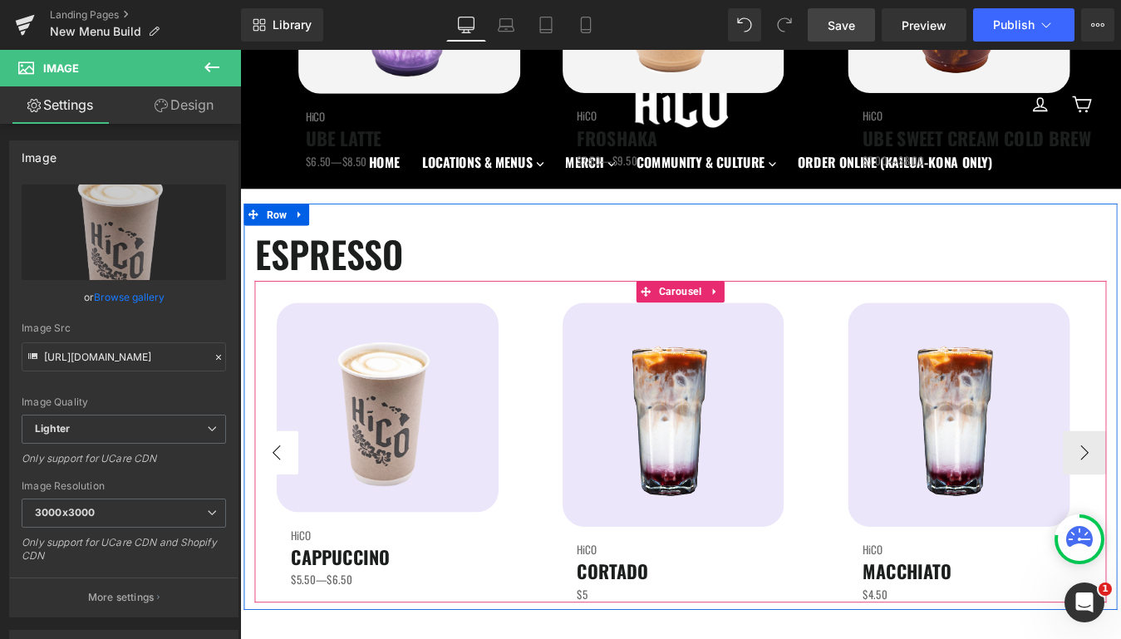
click at [272, 518] on button "‹" at bounding box center [282, 510] width 50 height 50
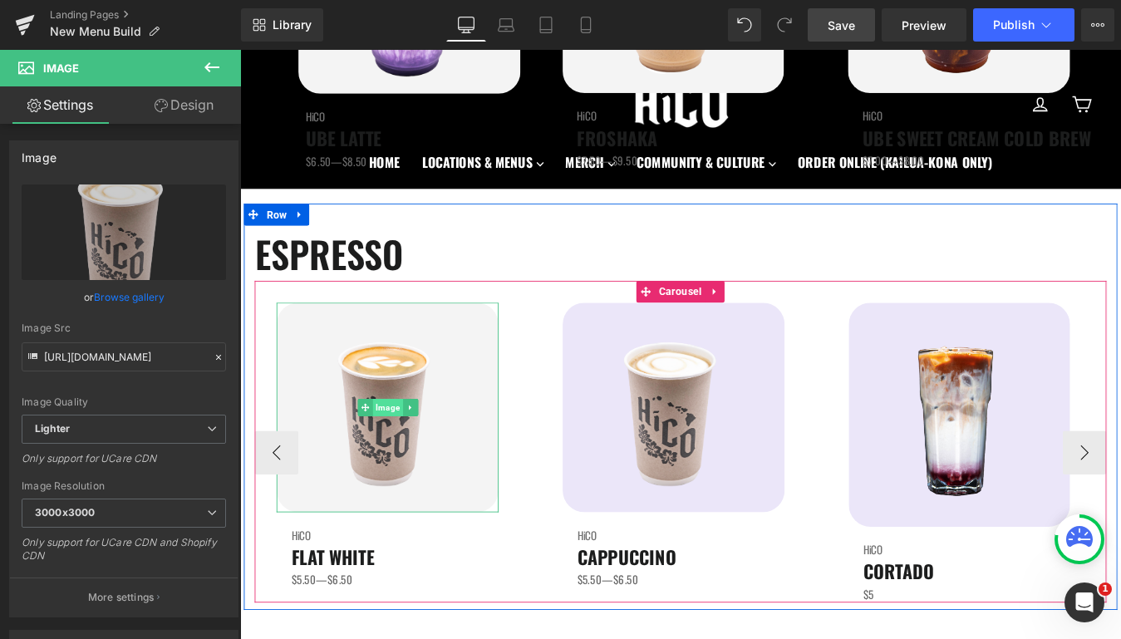
click at [416, 452] on span "Image" at bounding box center [409, 458] width 34 height 20
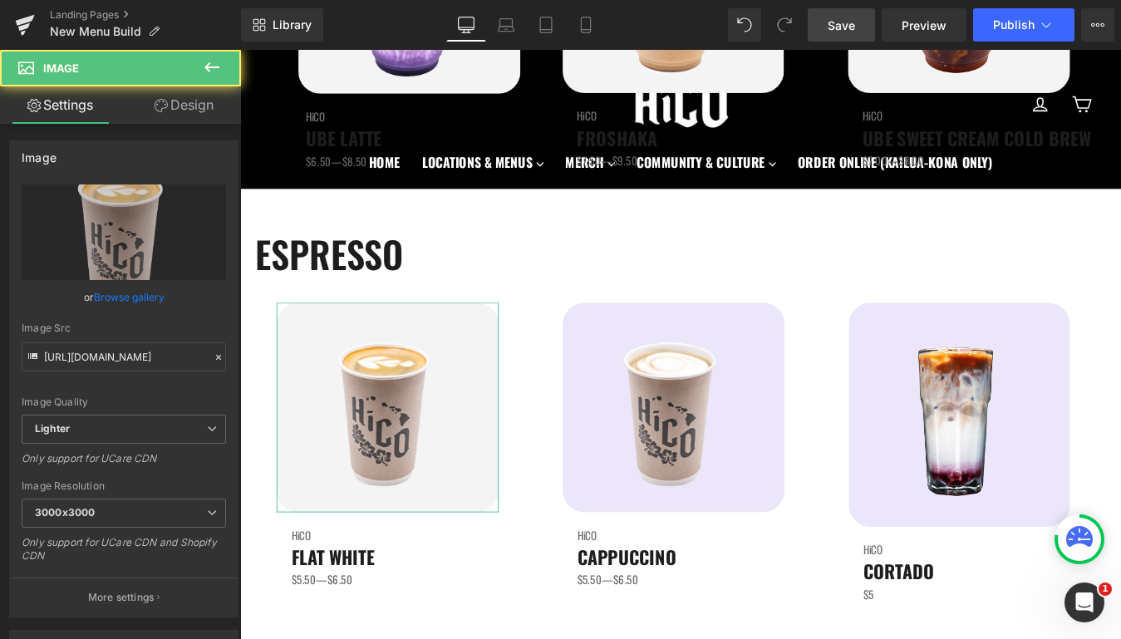
click at [200, 104] on link "Design" at bounding box center [184, 104] width 121 height 37
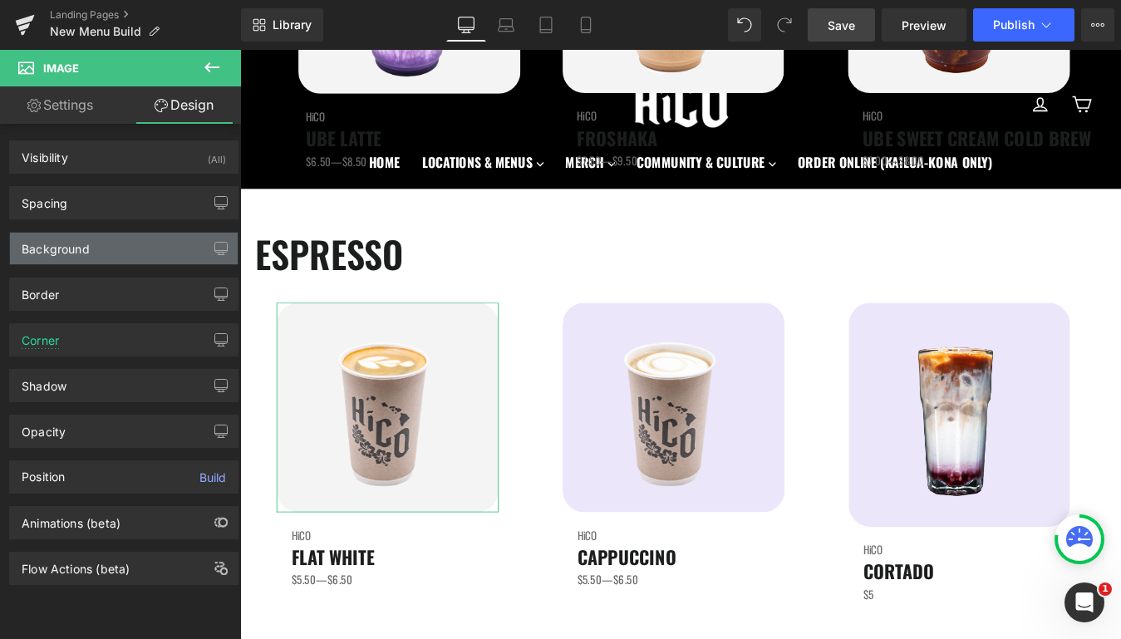
click at [66, 242] on div "Background" at bounding box center [56, 244] width 68 height 23
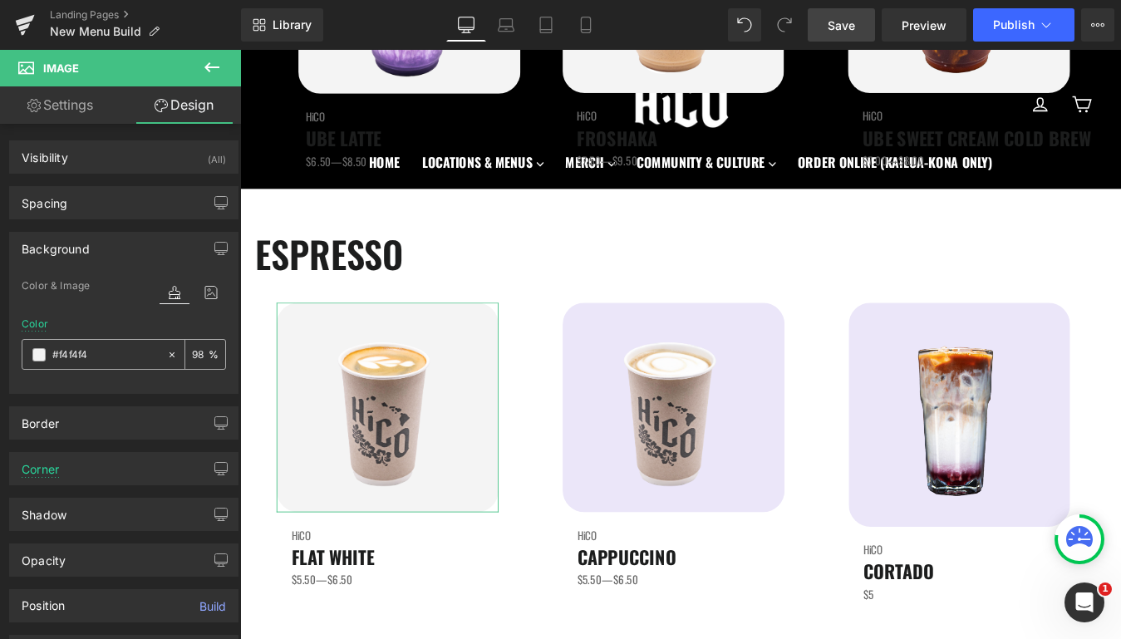
click at [90, 352] on input "#f4f4f4" at bounding box center [105, 355] width 106 height 18
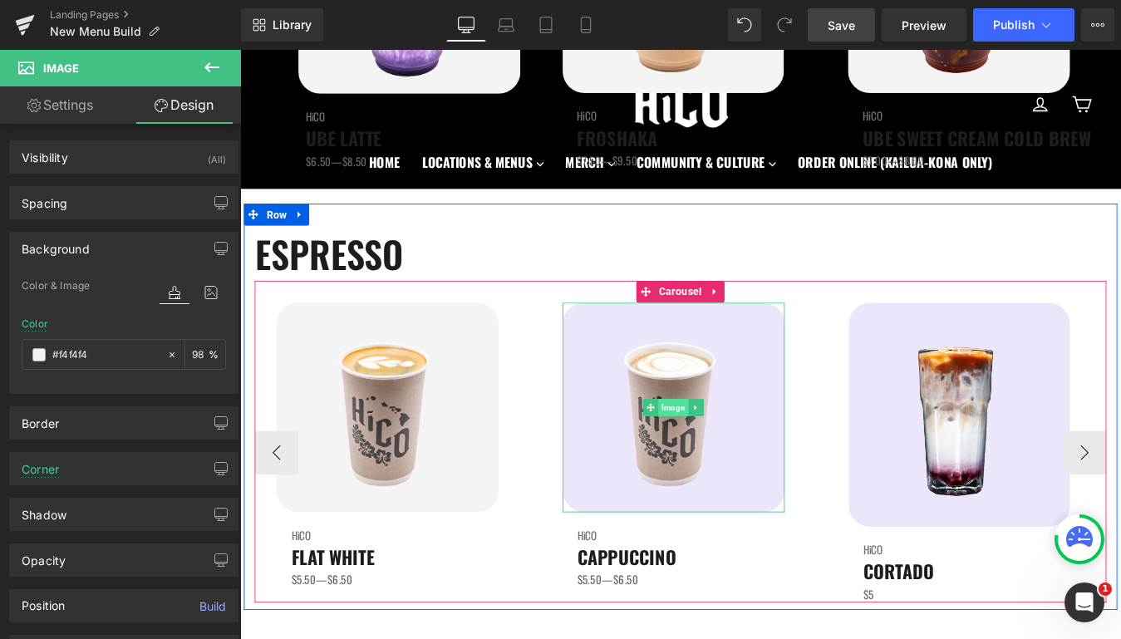
click at [737, 461] on span "Image" at bounding box center [735, 458] width 34 height 20
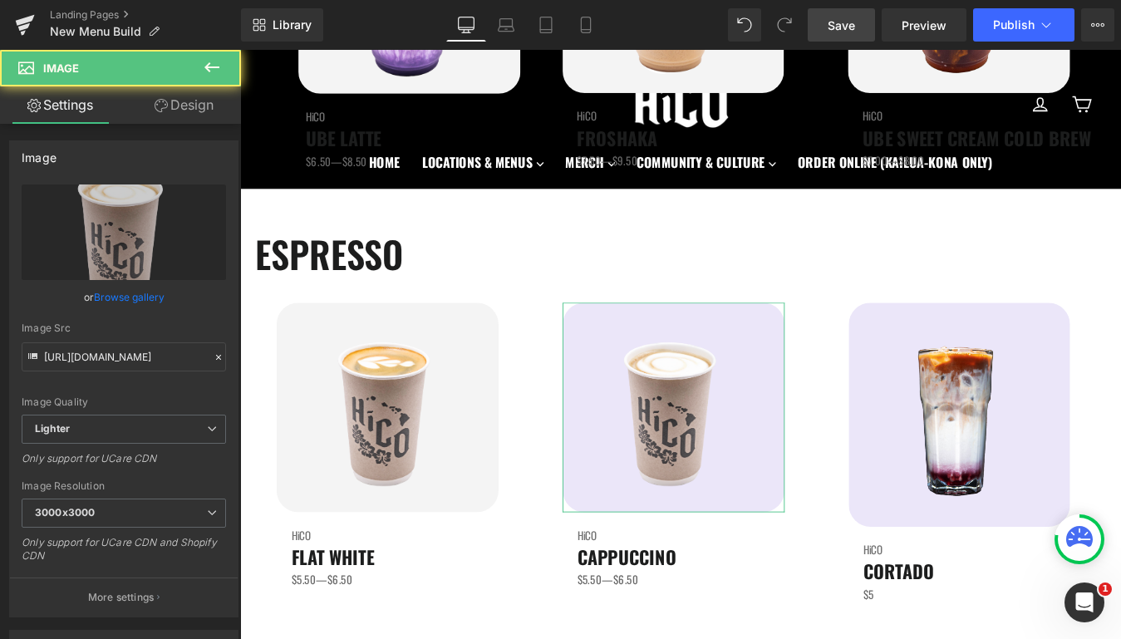
click at [205, 107] on link "Design" at bounding box center [184, 104] width 121 height 37
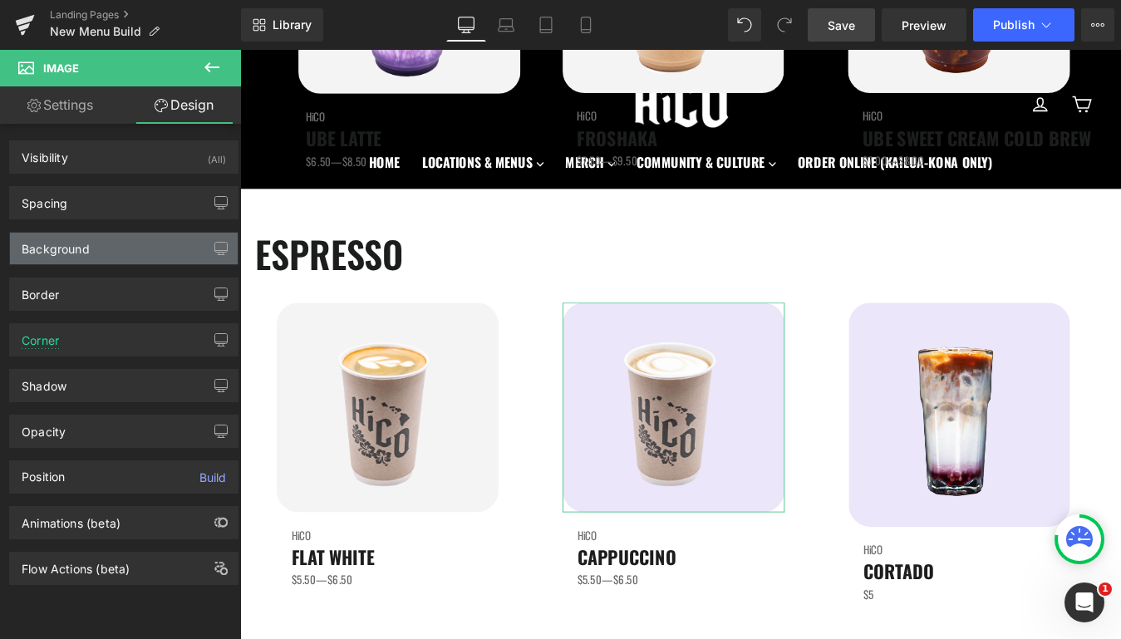
click at [93, 248] on div "Background" at bounding box center [124, 249] width 228 height 32
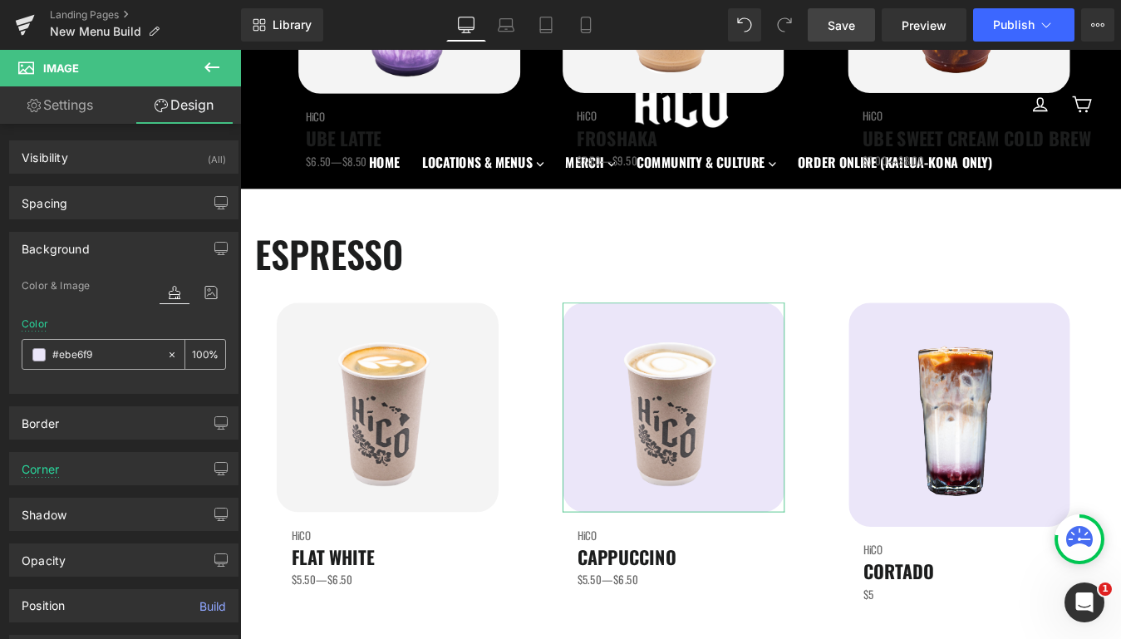
click at [74, 351] on input "#ebe6f9" at bounding box center [105, 355] width 106 height 18
paste input "f4f4f4"
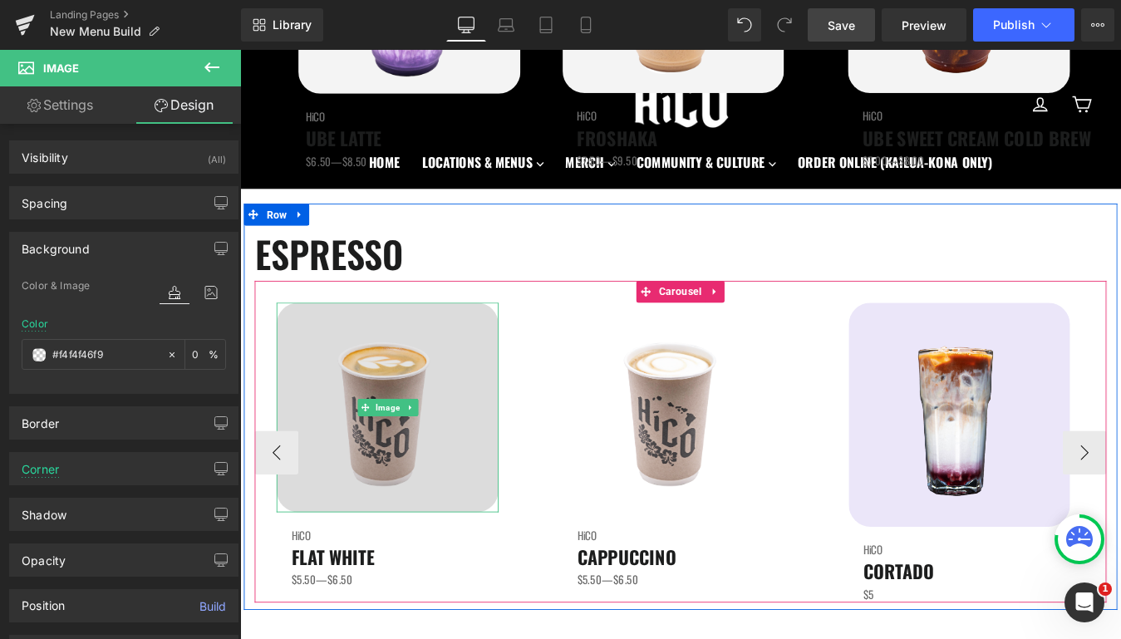
paste input "text"
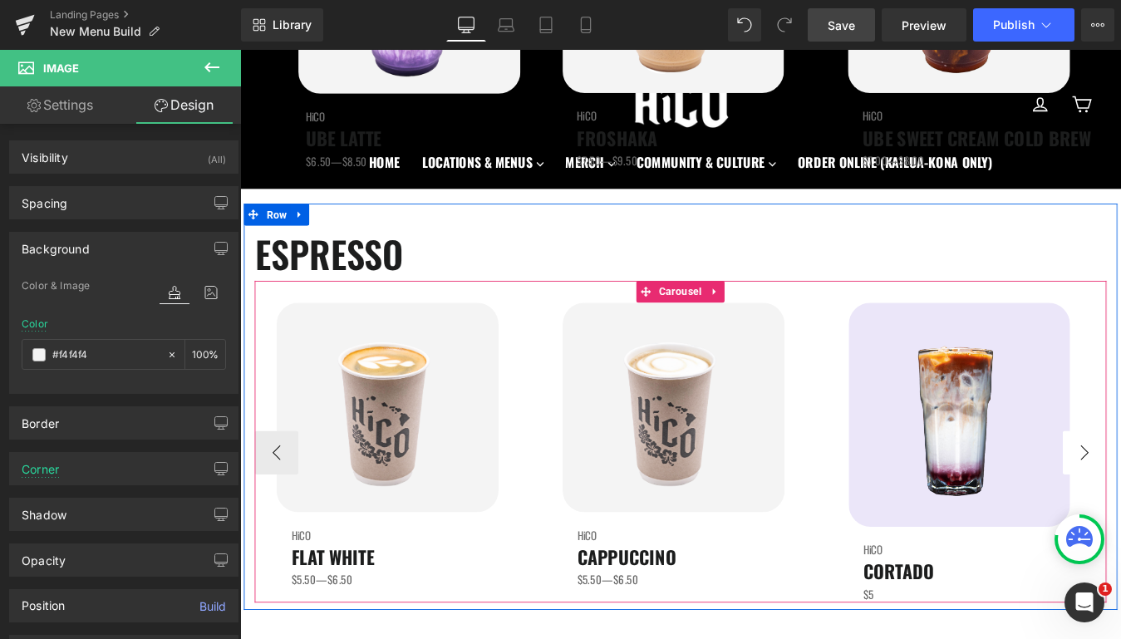
type input "#f4f4f4"
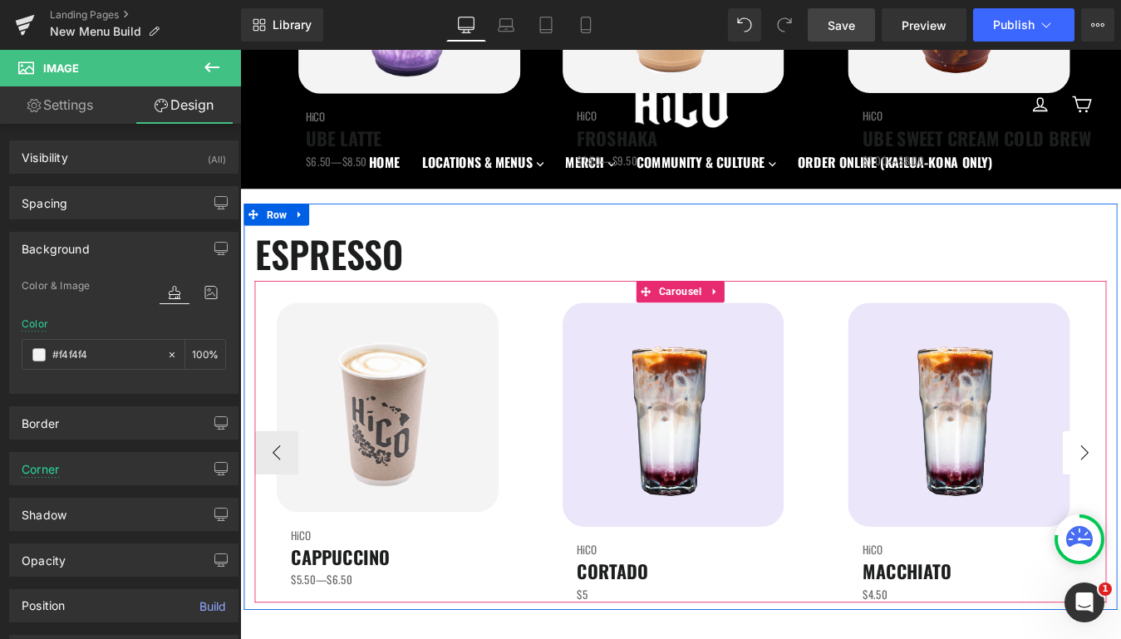
click at [732, 469] on span "Image" at bounding box center [734, 467] width 34 height 20
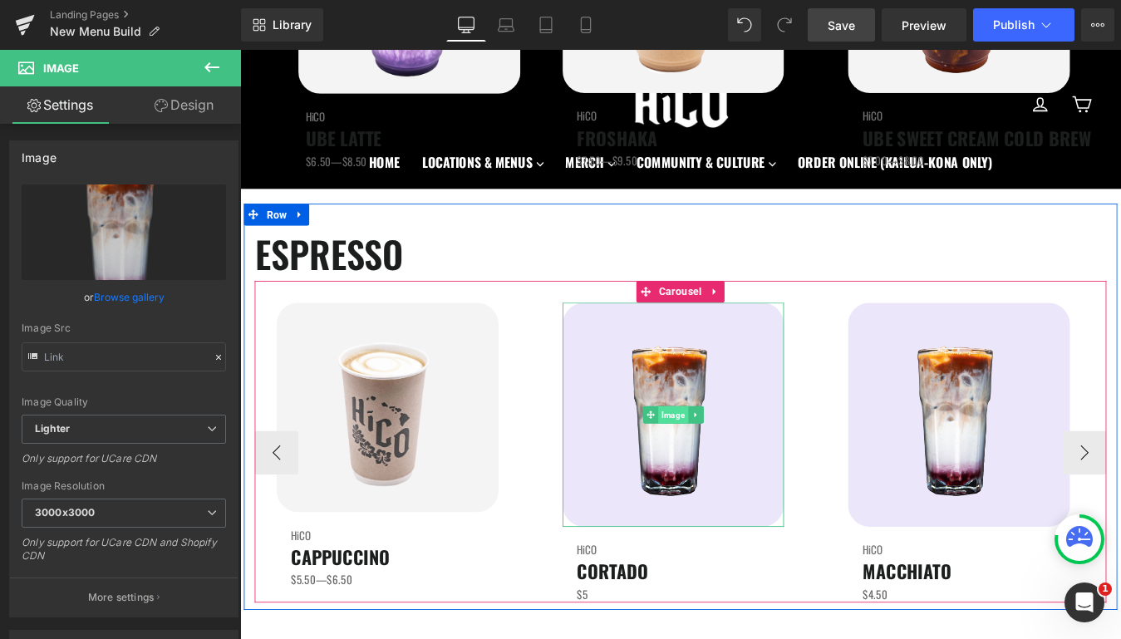
click at [739, 464] on span "Image" at bounding box center [734, 466] width 34 height 20
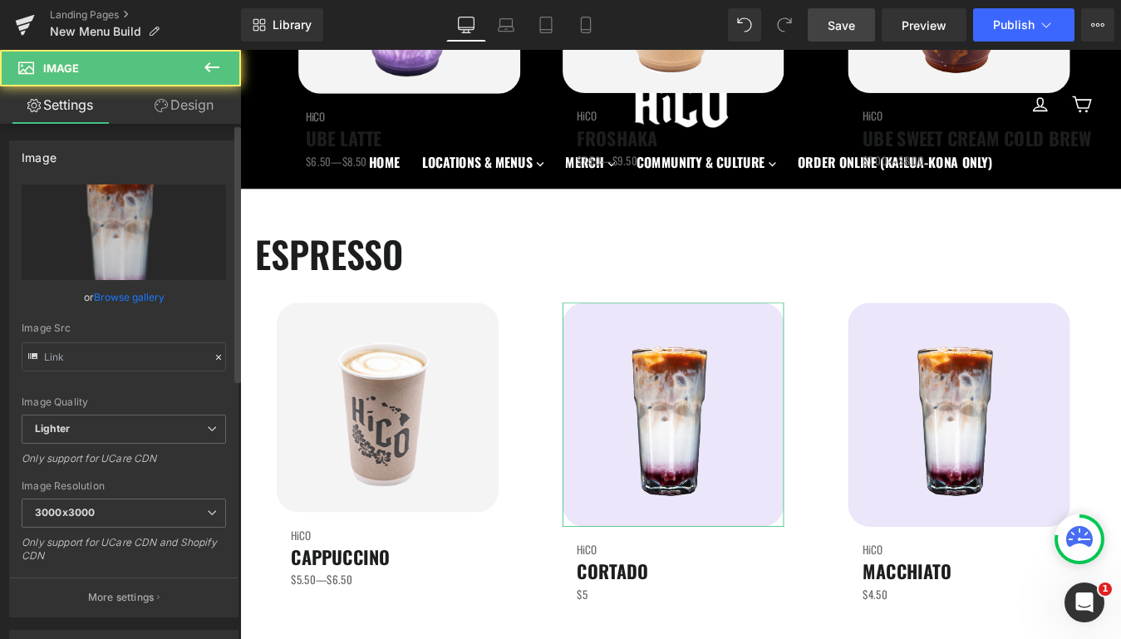
click at [122, 301] on link "Browse gallery" at bounding box center [129, 297] width 71 height 29
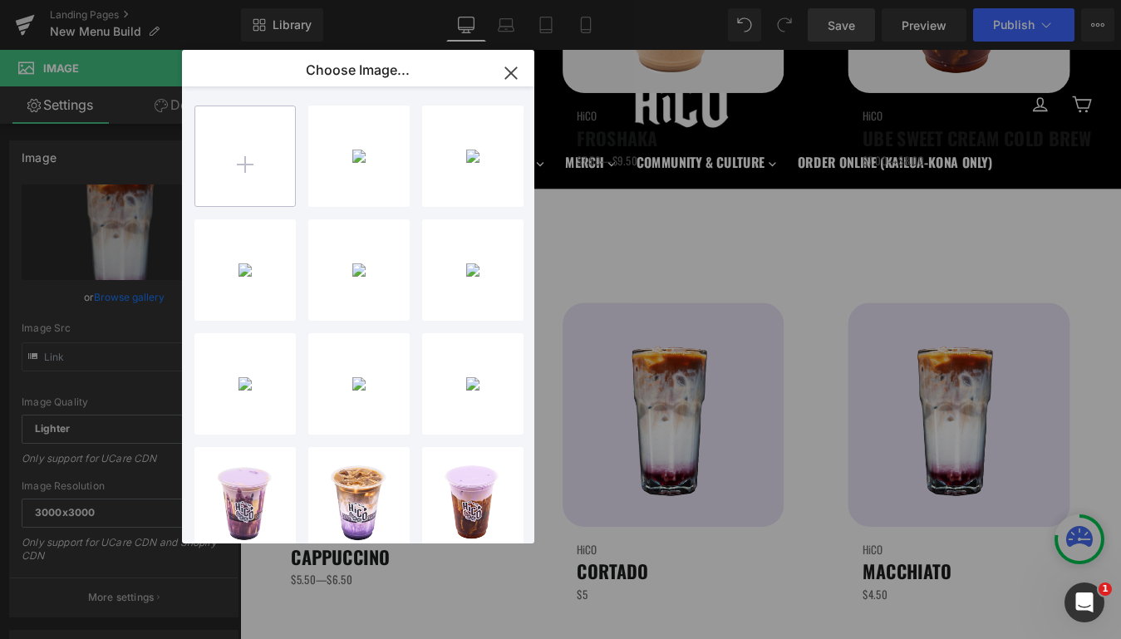
click at [254, 155] on input "file" at bounding box center [245, 156] width 100 height 100
type input "C:\fakepath\Cortado.png"
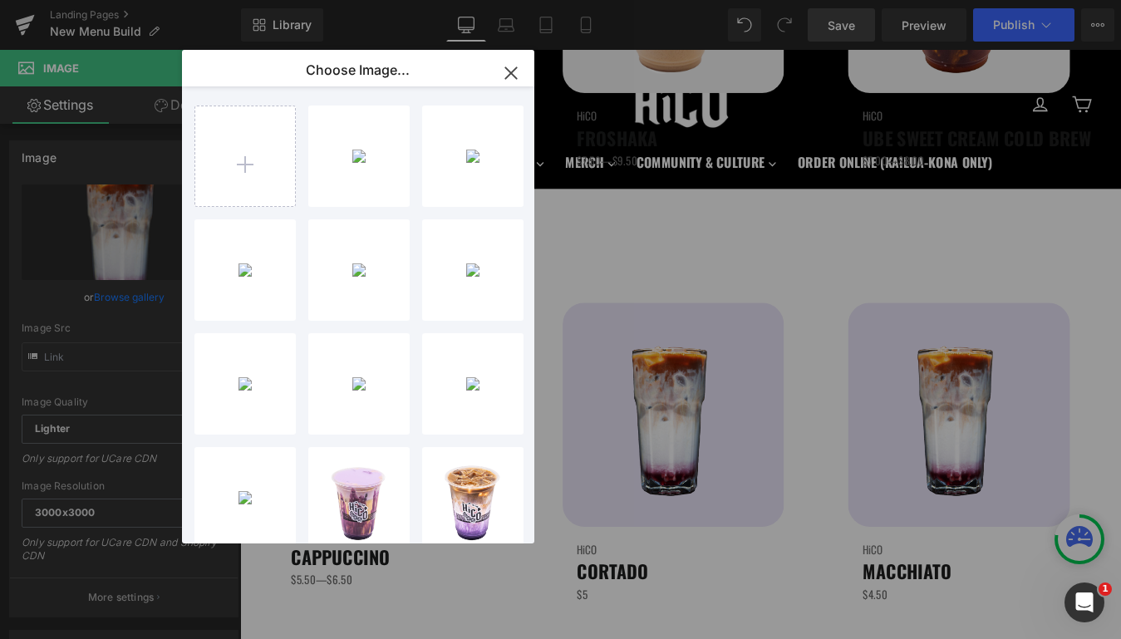
click at [515, 71] on icon "button" at bounding box center [511, 73] width 27 height 27
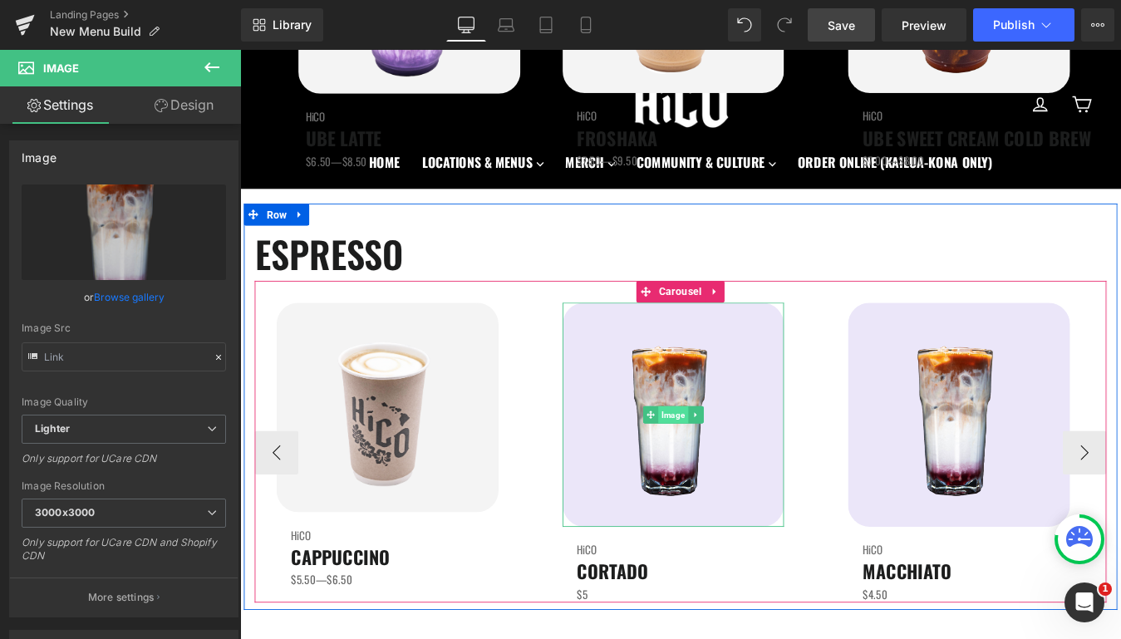
click at [736, 466] on span "Image" at bounding box center [734, 466] width 34 height 20
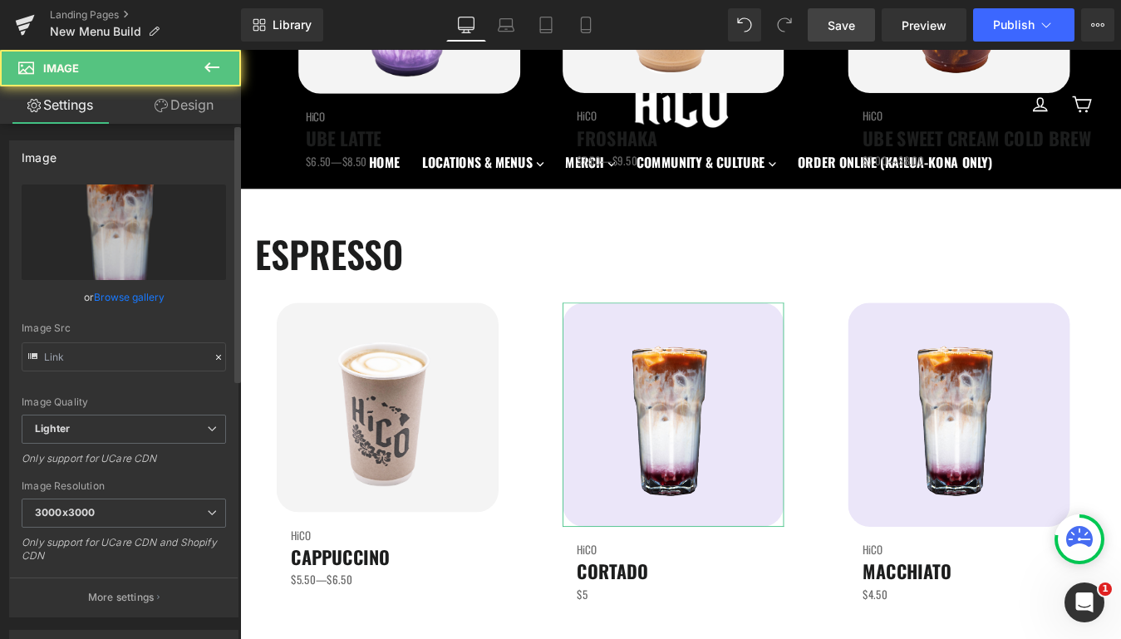
click at [124, 295] on link "Browse gallery" at bounding box center [129, 297] width 71 height 29
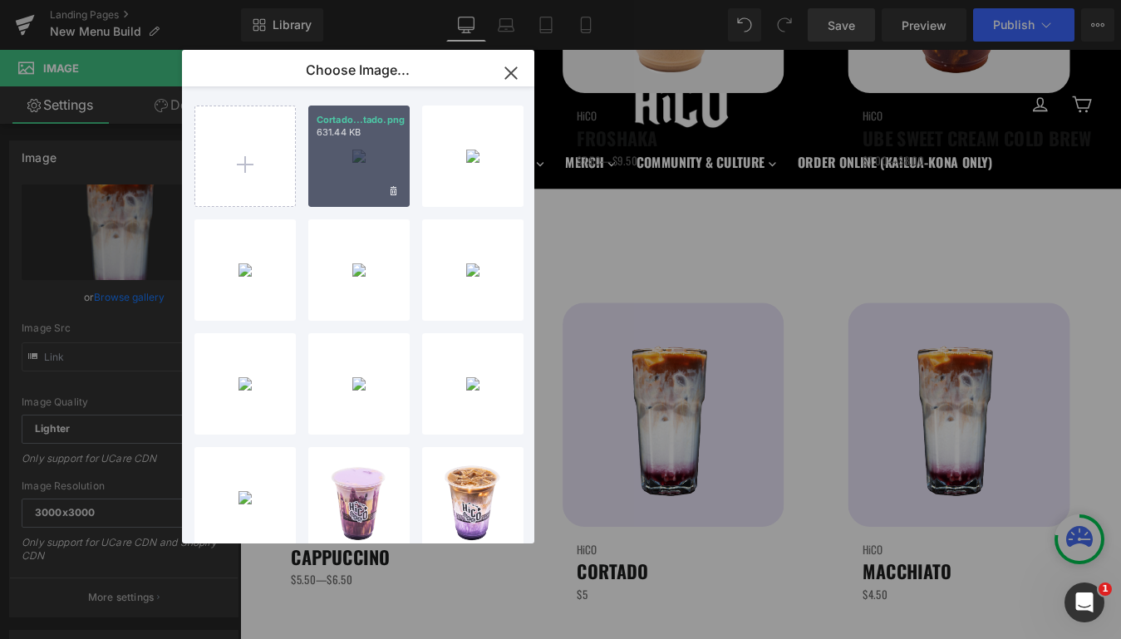
click at [338, 176] on div "Cortado...tado.png 631.44 KB" at bounding box center [358, 156] width 101 height 101
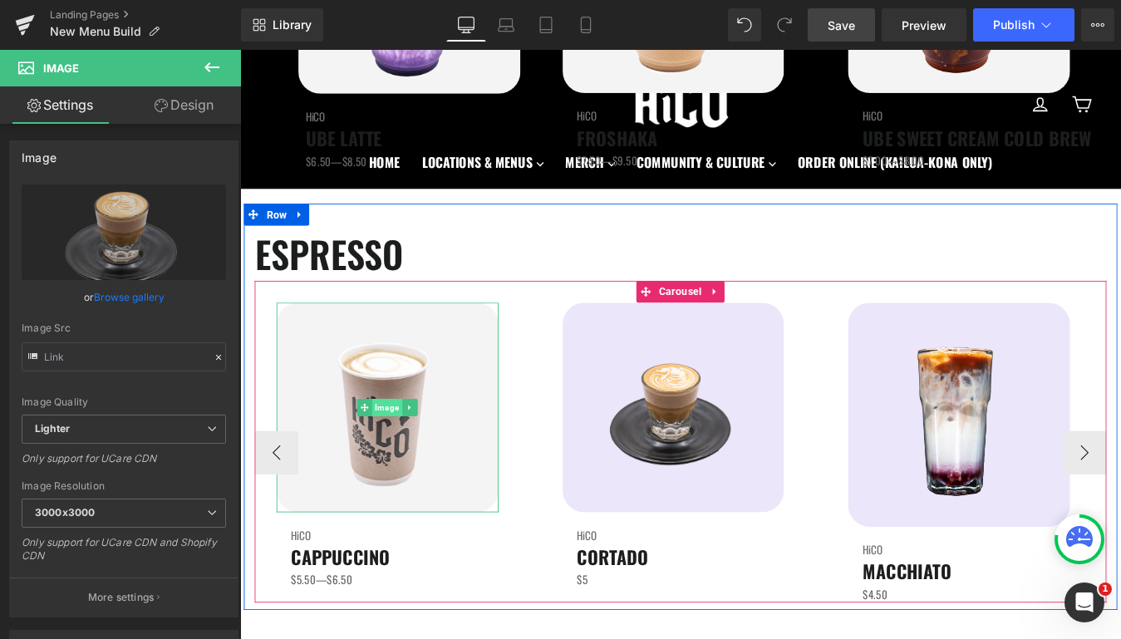
click at [403, 464] on span "Image" at bounding box center [409, 458] width 34 height 20
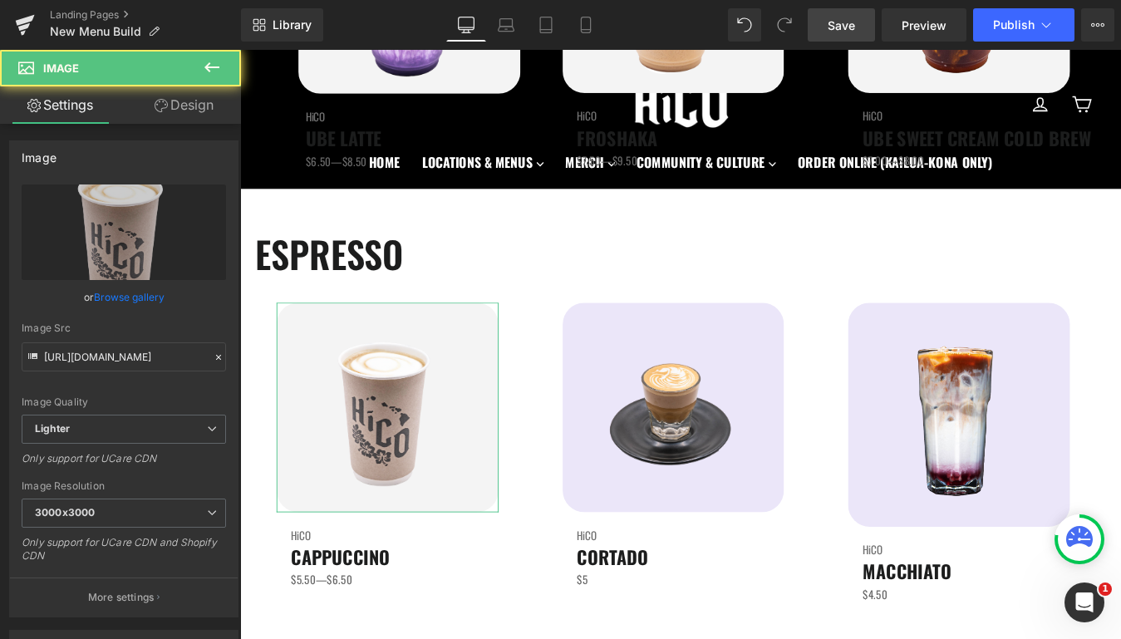
click at [195, 99] on link "Design" at bounding box center [184, 104] width 121 height 37
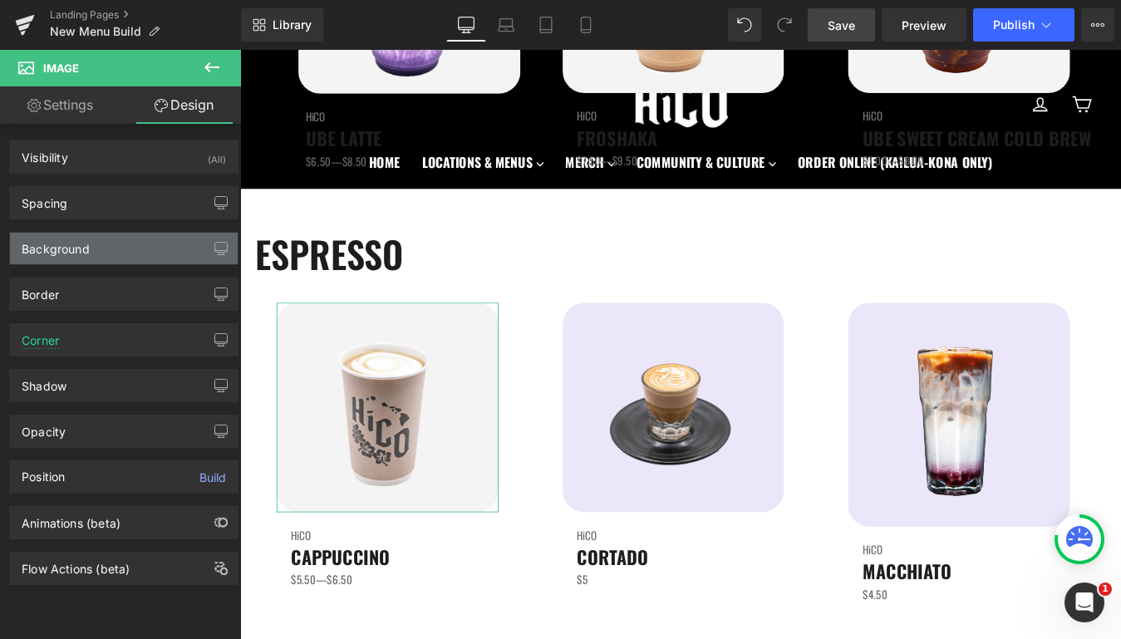
click at [73, 249] on div "Background" at bounding box center [56, 244] width 68 height 23
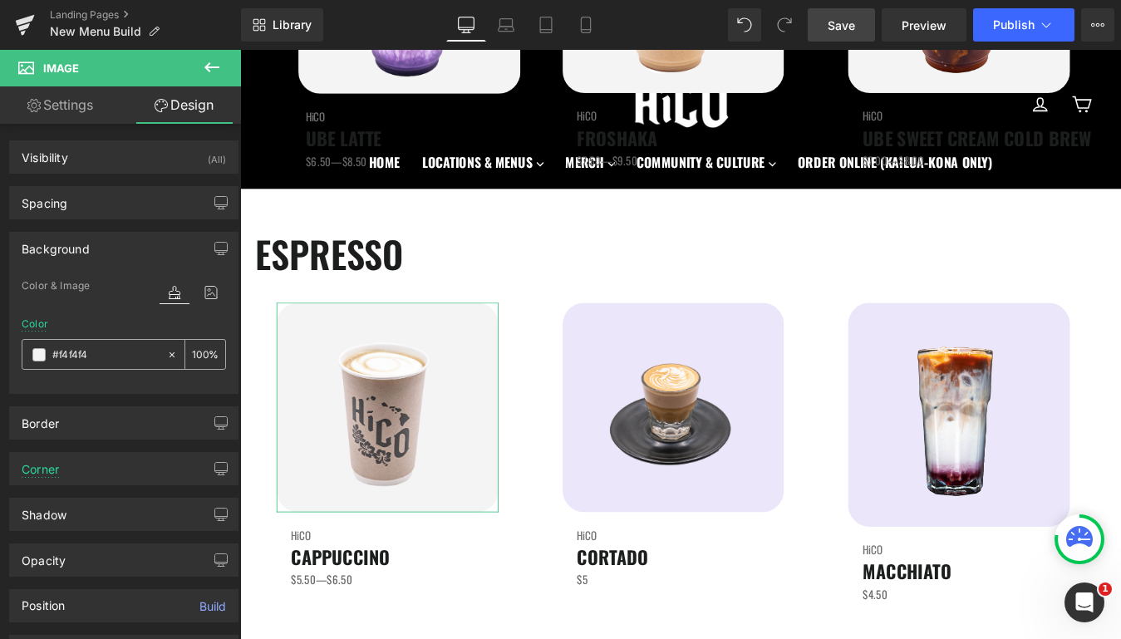
click at [97, 352] on input "#f4f4f4" at bounding box center [105, 355] width 106 height 18
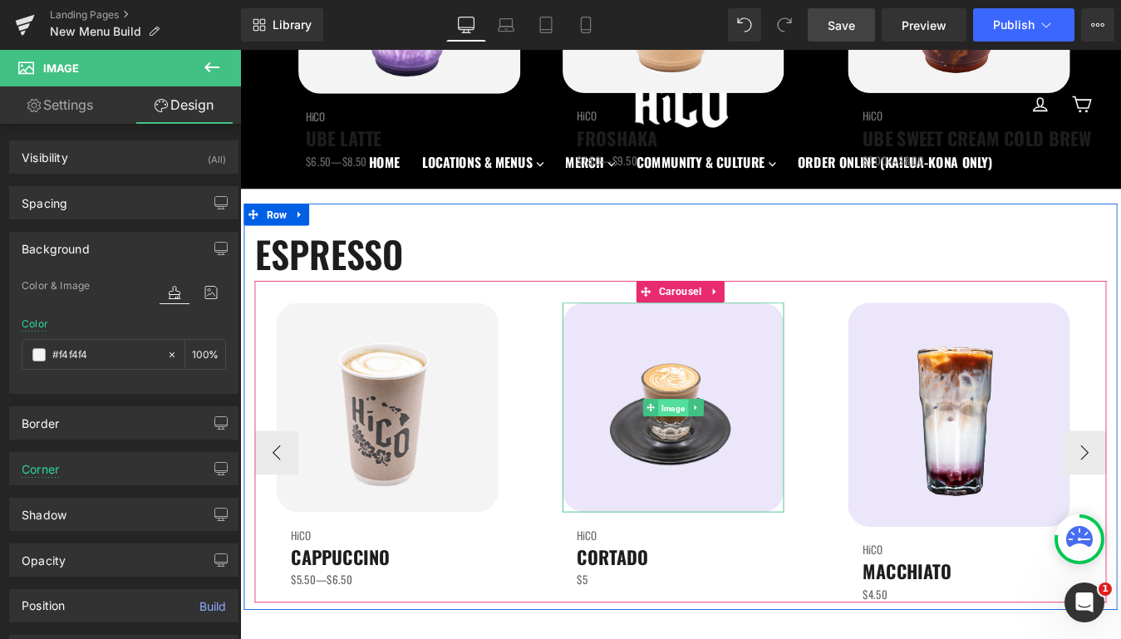
click at [740, 466] on span "Image" at bounding box center [734, 459] width 34 height 20
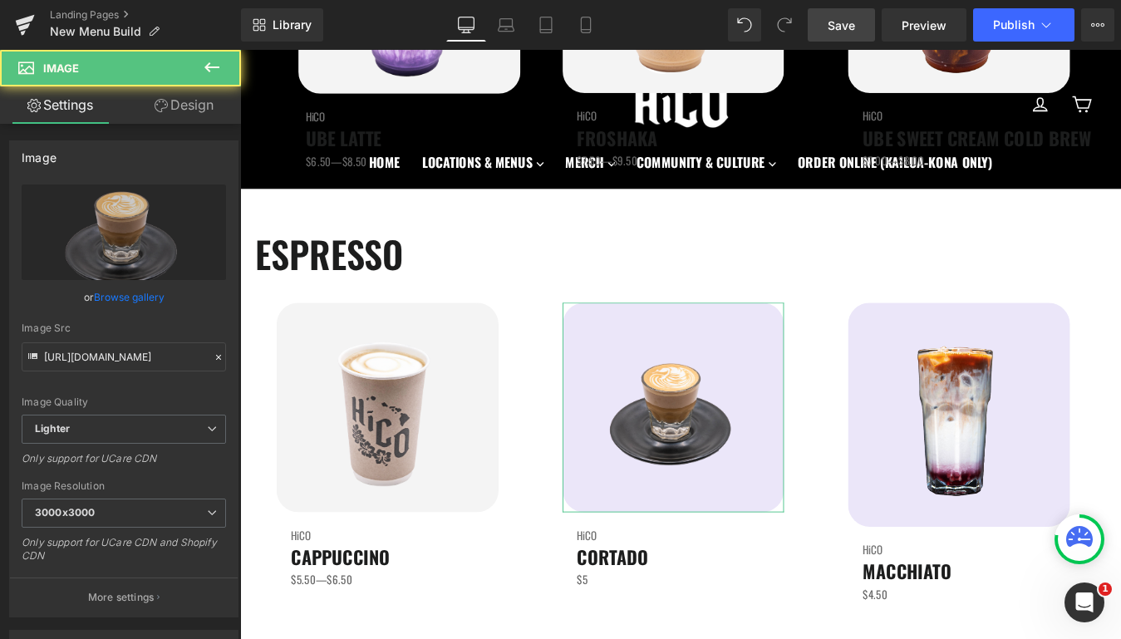
click at [195, 97] on link "Design" at bounding box center [184, 104] width 121 height 37
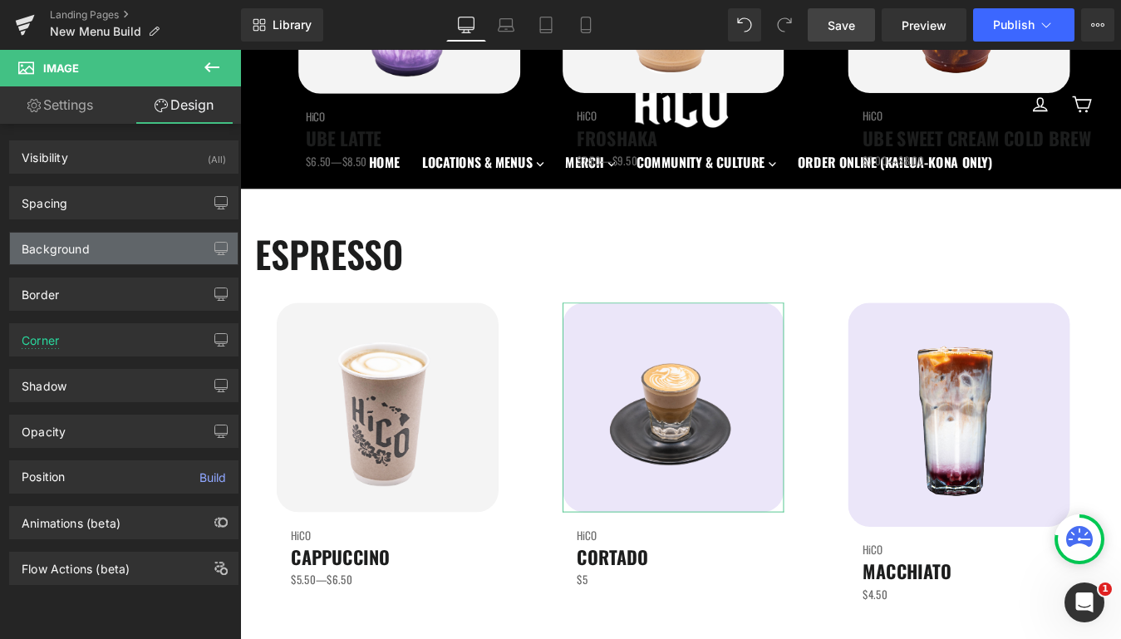
click at [67, 249] on div "Background" at bounding box center [56, 244] width 68 height 23
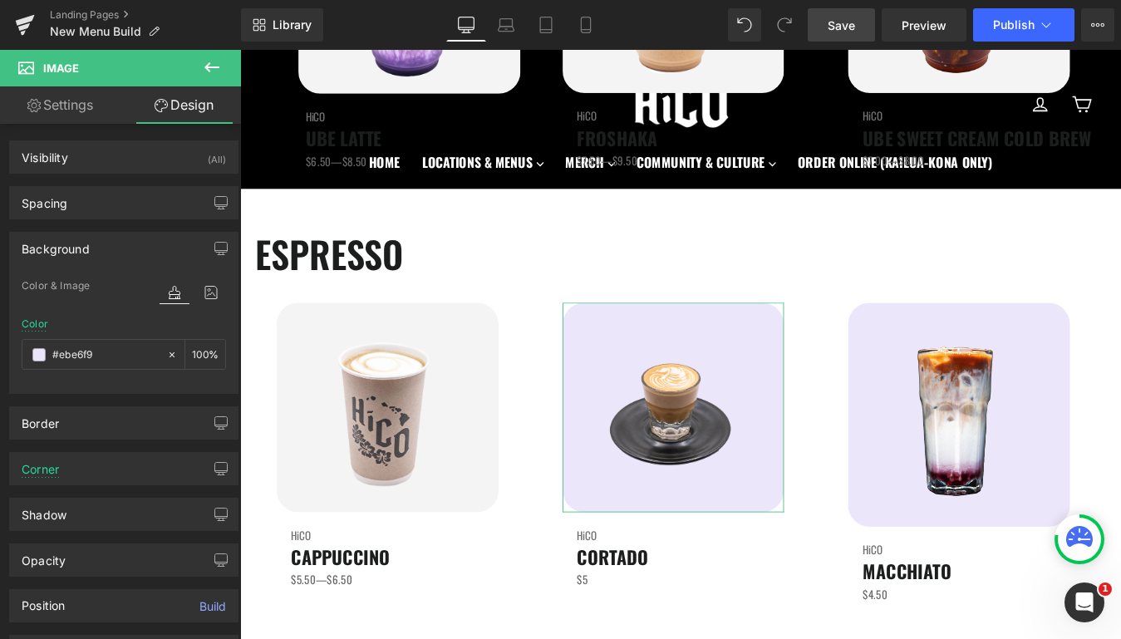
click at [66, 338] on div "Color #ebe6f9 100 %" at bounding box center [124, 353] width 205 height 71
click at [66, 348] on input "#ebe6f9" at bounding box center [105, 355] width 106 height 18
paste input "f4f4f4"
type input "#f4f4f4"
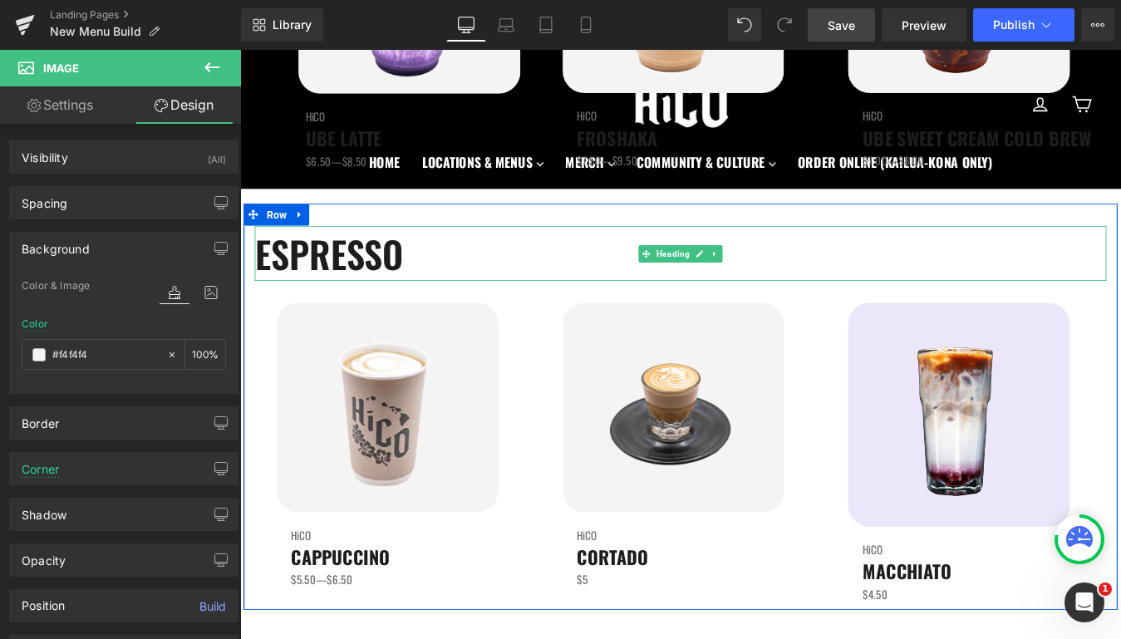
click at [661, 294] on h1 "ESPRESSO" at bounding box center [743, 282] width 973 height 62
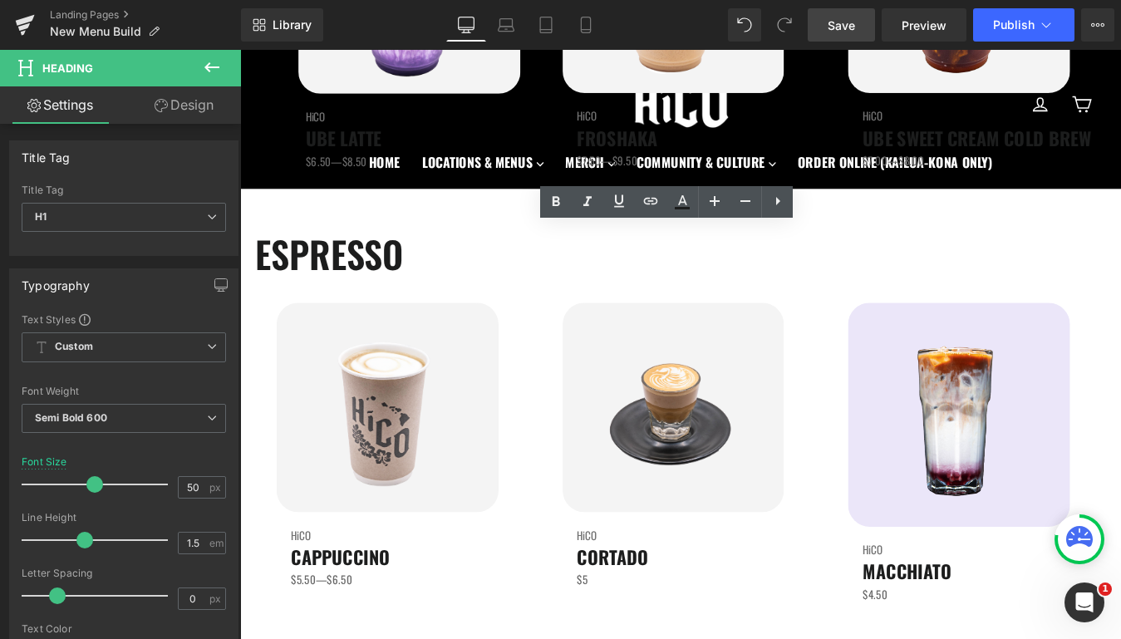
drag, startPoint x: 846, startPoint y: 22, endPoint x: 641, endPoint y: 462, distance: 486.1
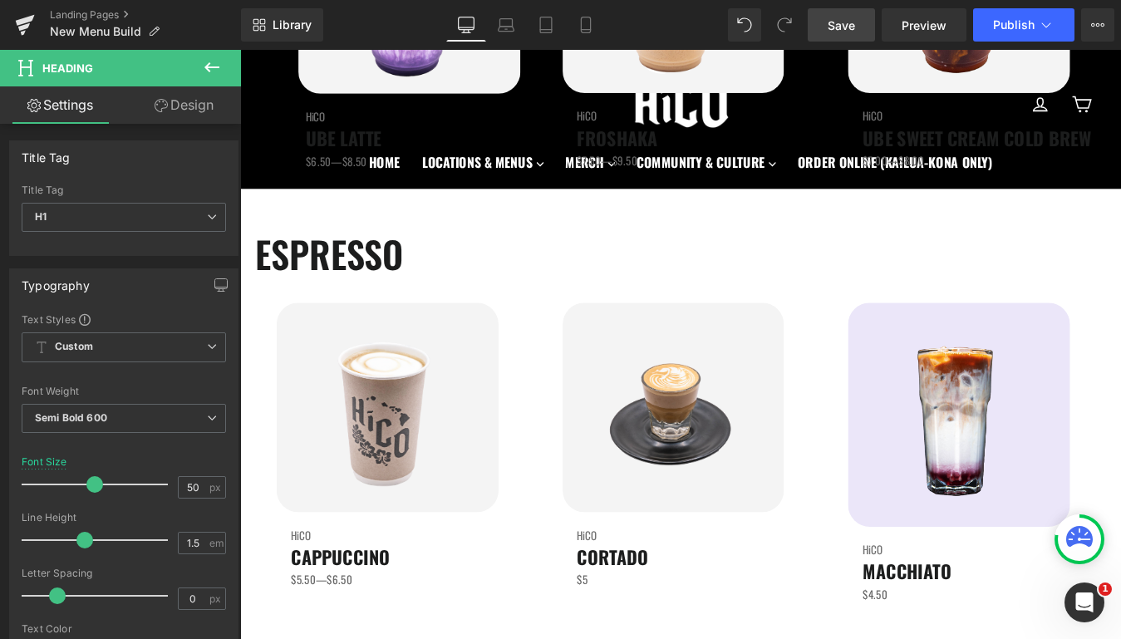
click at [846, 22] on span "Save" at bounding box center [841, 25] width 27 height 17
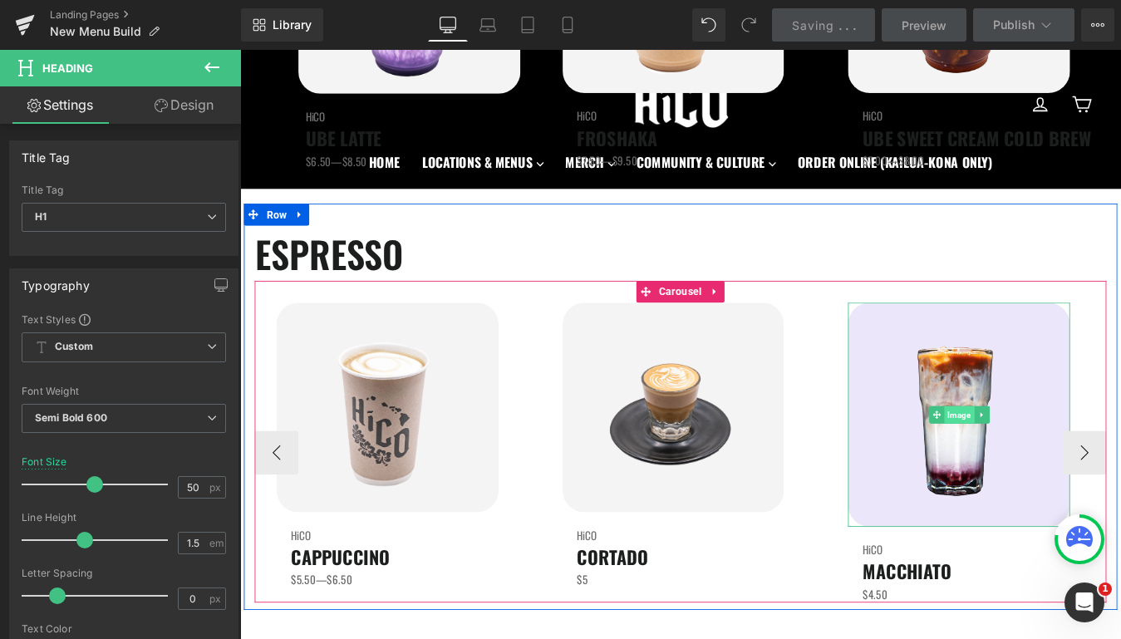
click at [1061, 457] on span "Image" at bounding box center [1061, 466] width 34 height 20
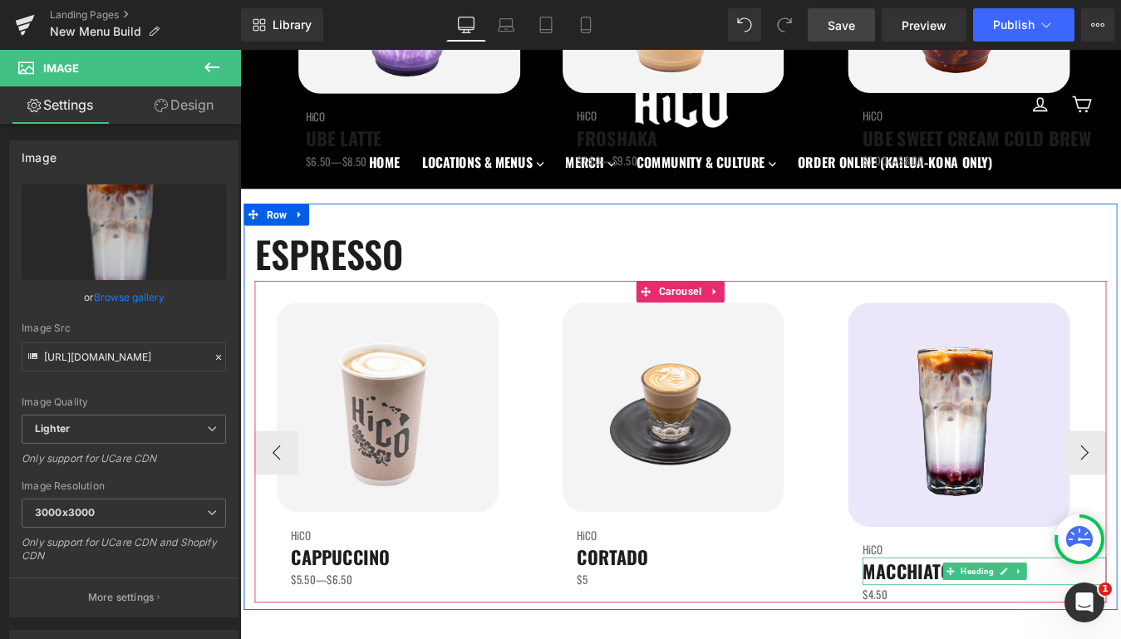
click at [997, 638] on span "MACCHIATO" at bounding box center [1001, 644] width 101 height 31
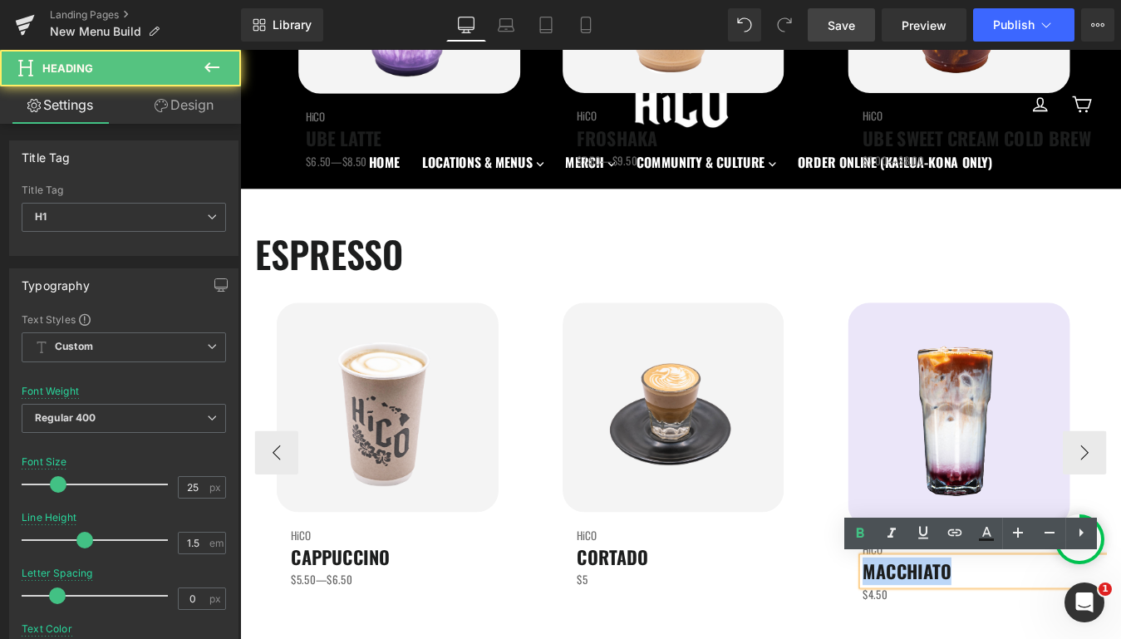
click at [997, 638] on span "MACCHIATO" at bounding box center [1001, 644] width 101 height 31
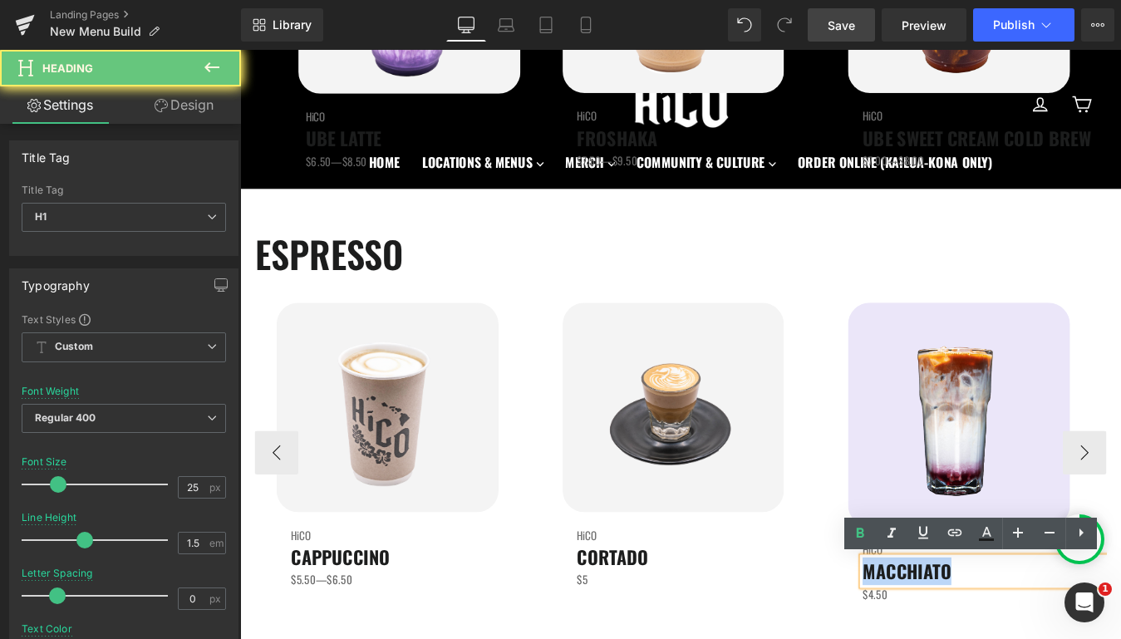
click at [997, 638] on span "MACCHIATO" at bounding box center [1001, 644] width 101 height 31
copy span "MACCHIATO"
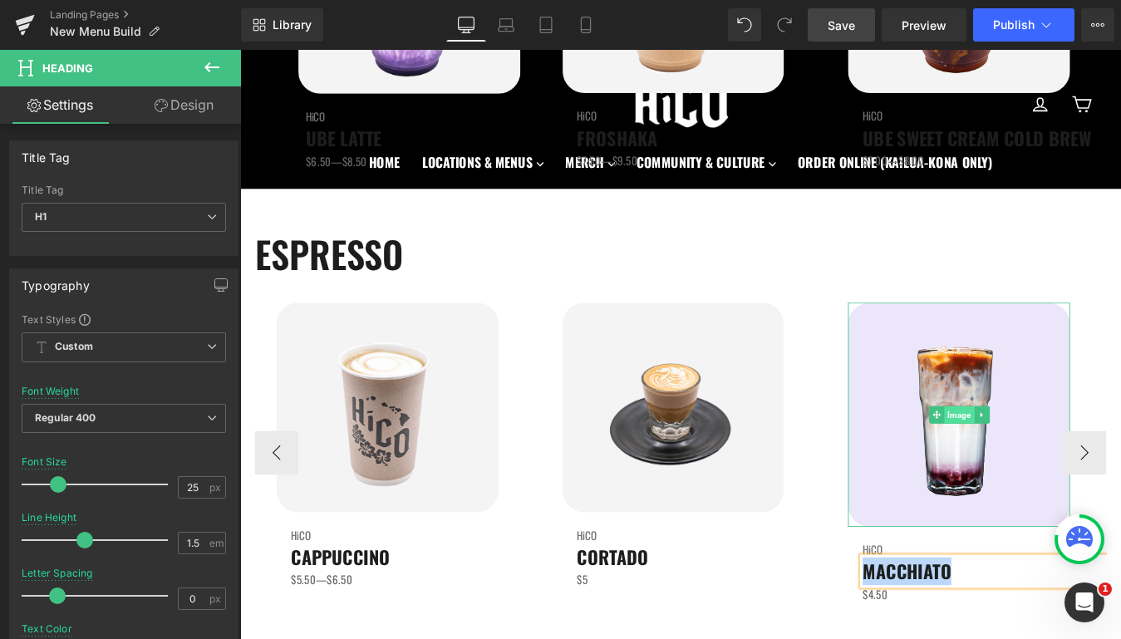
click at [1052, 465] on span "Image" at bounding box center [1061, 466] width 34 height 20
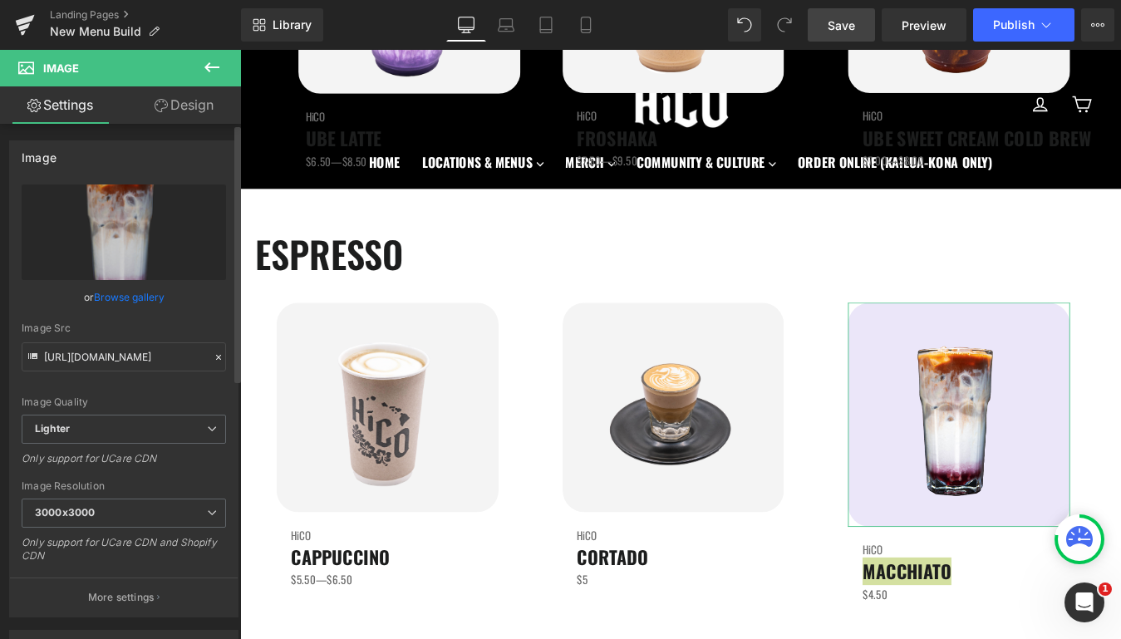
click at [138, 297] on link "Browse gallery" at bounding box center [129, 297] width 71 height 29
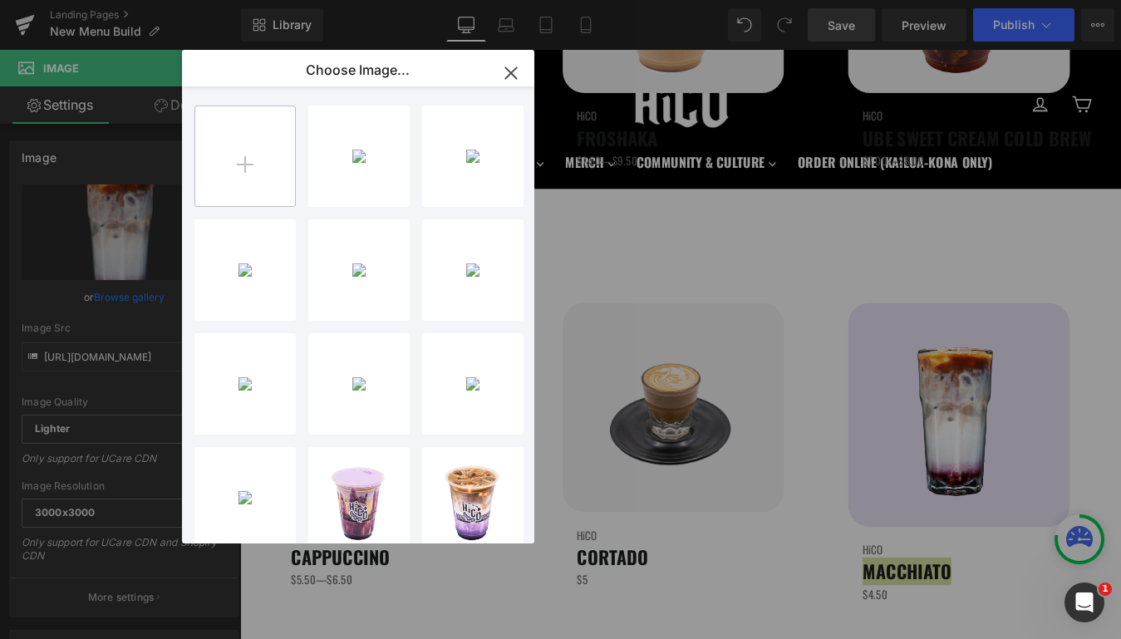
click at [238, 178] on input "file" at bounding box center [245, 156] width 100 height 100
type input "C:\fakepath\MACCHIATO.png"
click at [509, 71] on icon "button" at bounding box center [510, 72] width 11 height 11
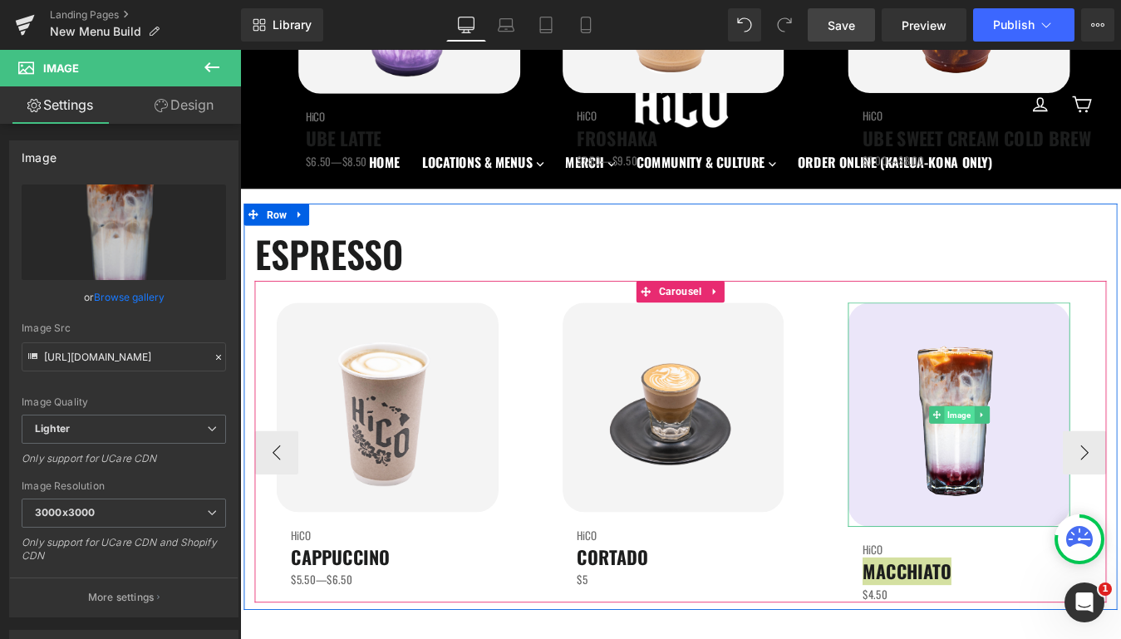
click at [1063, 468] on span "Image" at bounding box center [1061, 466] width 34 height 20
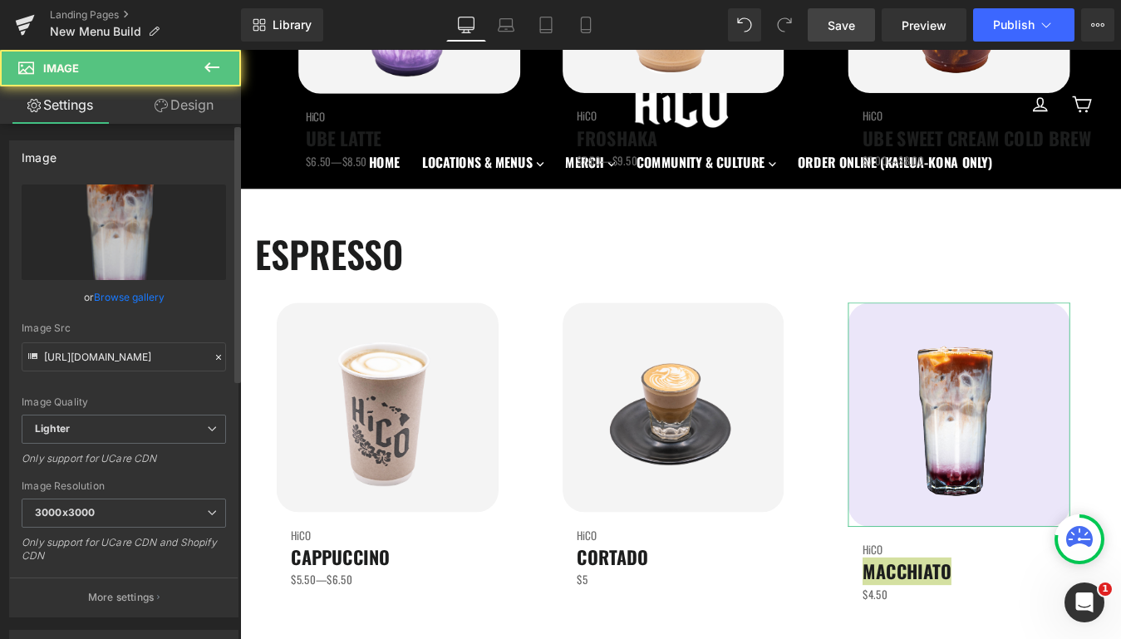
click at [118, 302] on link "Browse gallery" at bounding box center [129, 297] width 71 height 29
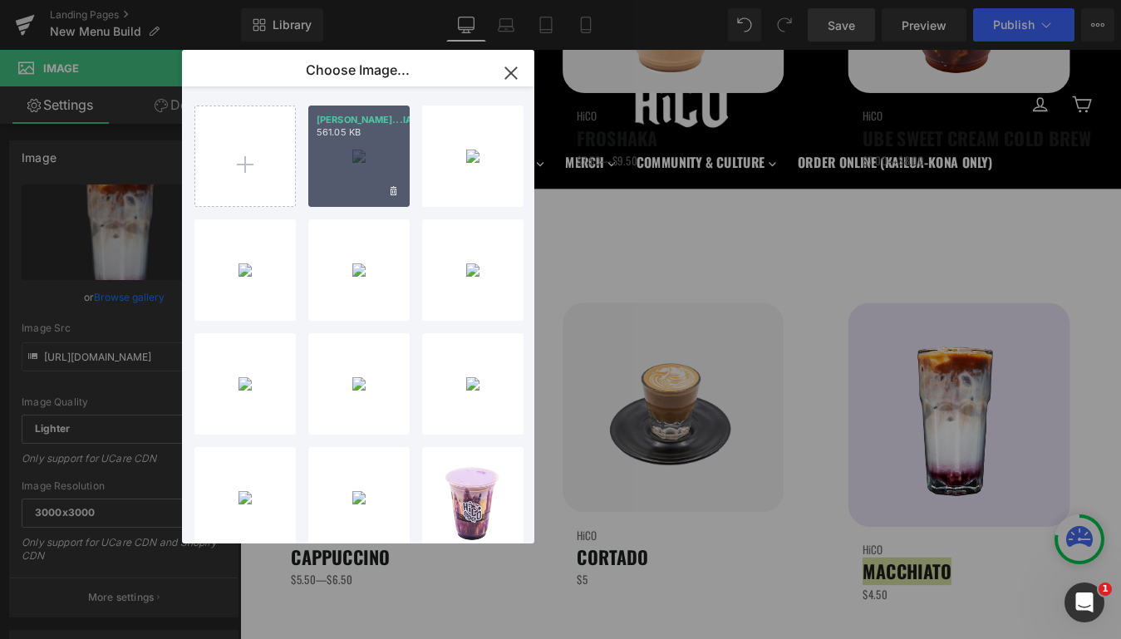
click at [337, 181] on div "[PERSON_NAME]...IATO.png 561.05 KB" at bounding box center [358, 156] width 101 height 101
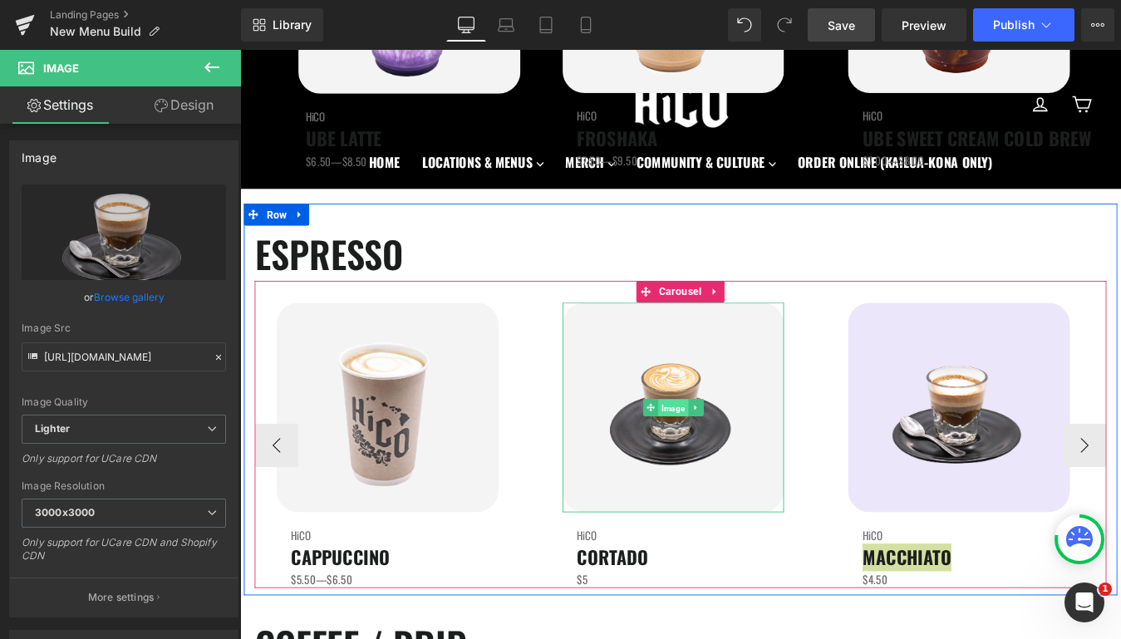
click at [727, 461] on span "Image" at bounding box center [734, 459] width 34 height 20
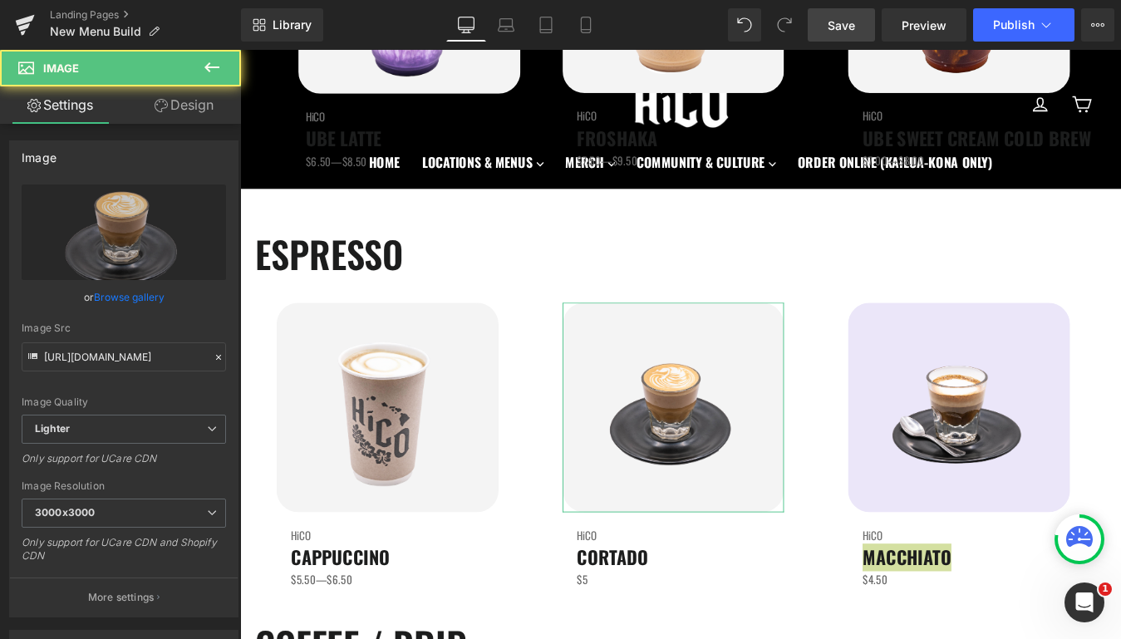
click at [190, 111] on link "Design" at bounding box center [184, 104] width 121 height 37
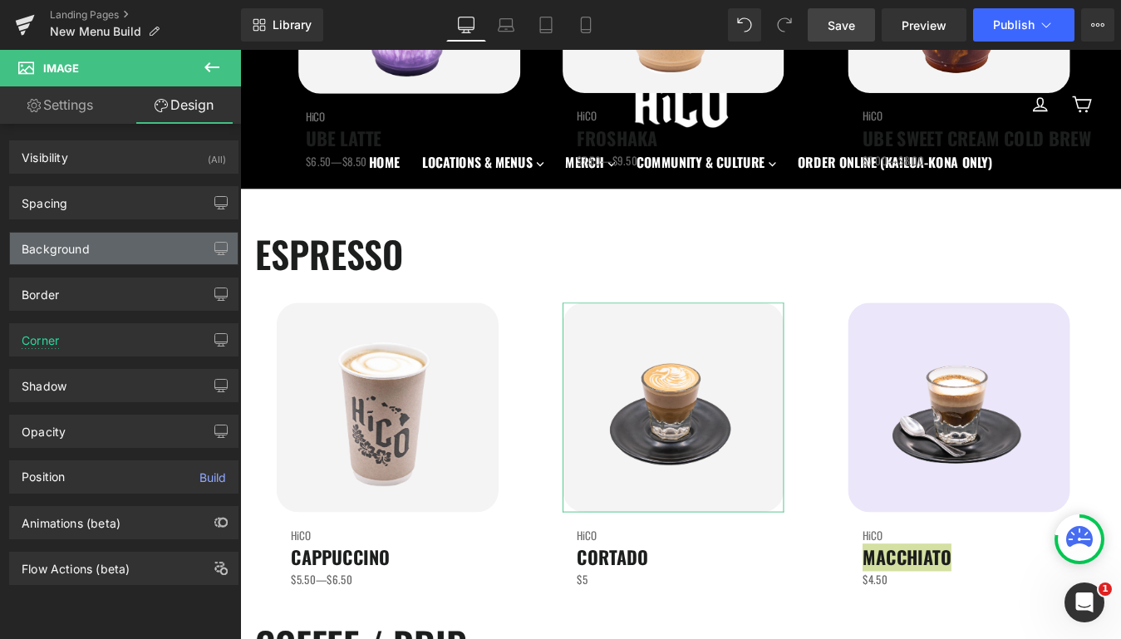
click at [110, 243] on div "Background" at bounding box center [124, 249] width 228 height 32
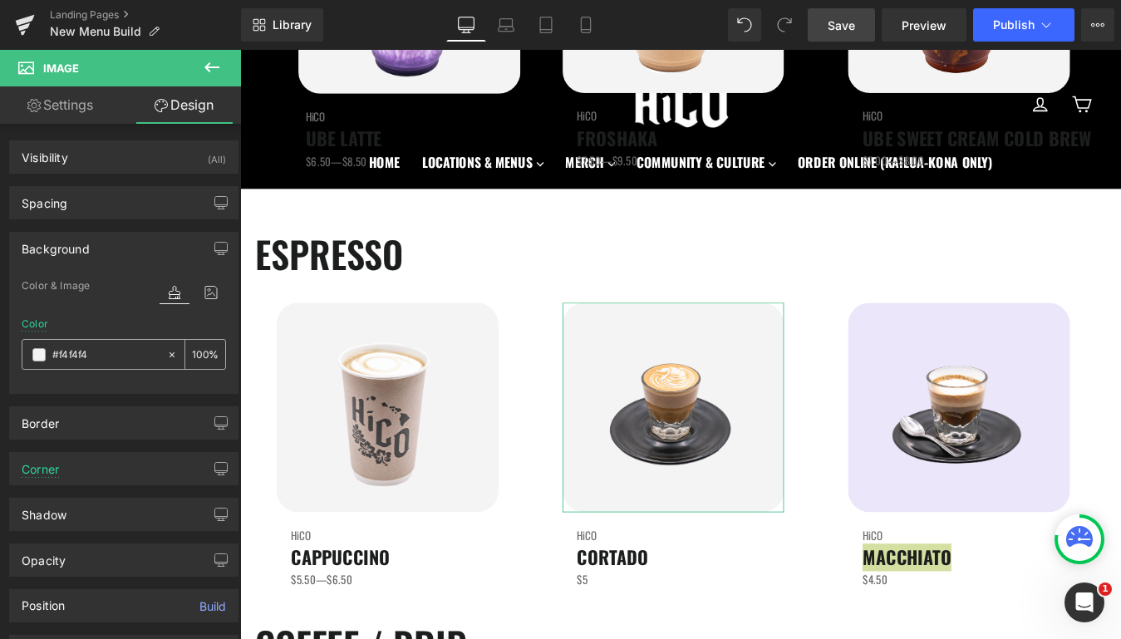
click at [78, 351] on input "#f4f4f4" at bounding box center [105, 355] width 106 height 18
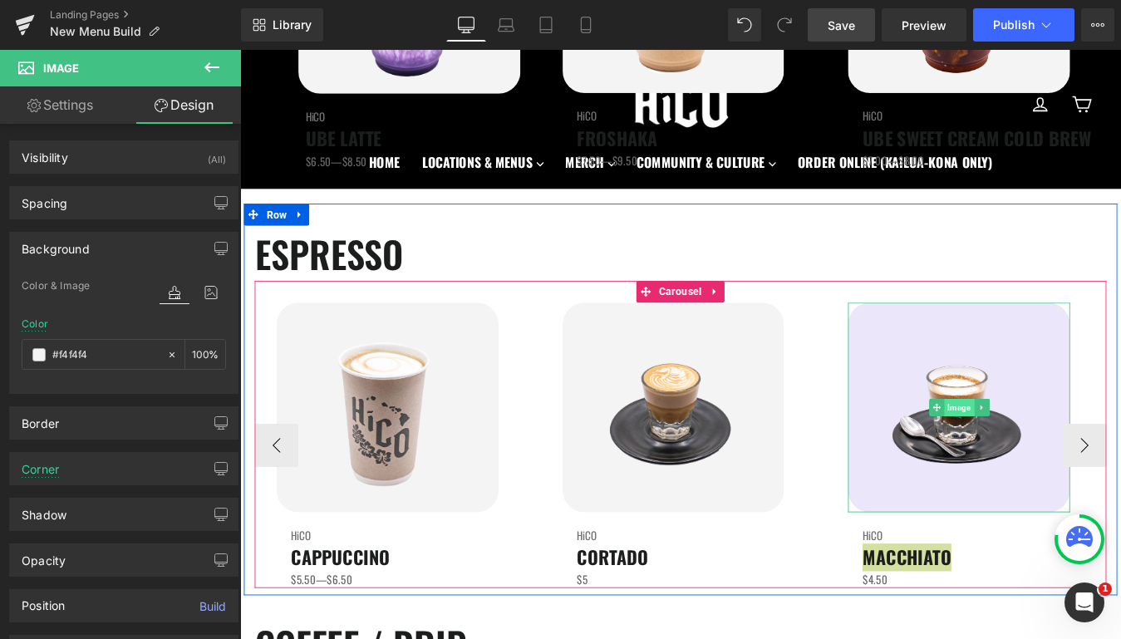
click at [1050, 457] on span "Image" at bounding box center [1061, 458] width 34 height 20
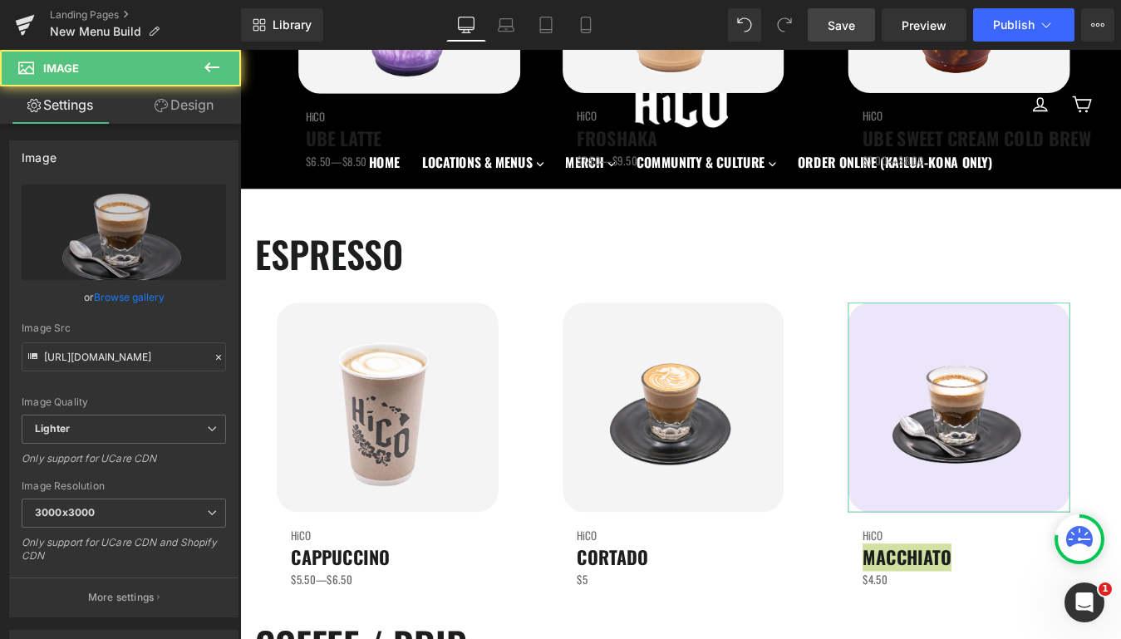
click at [188, 107] on link "Design" at bounding box center [184, 104] width 121 height 37
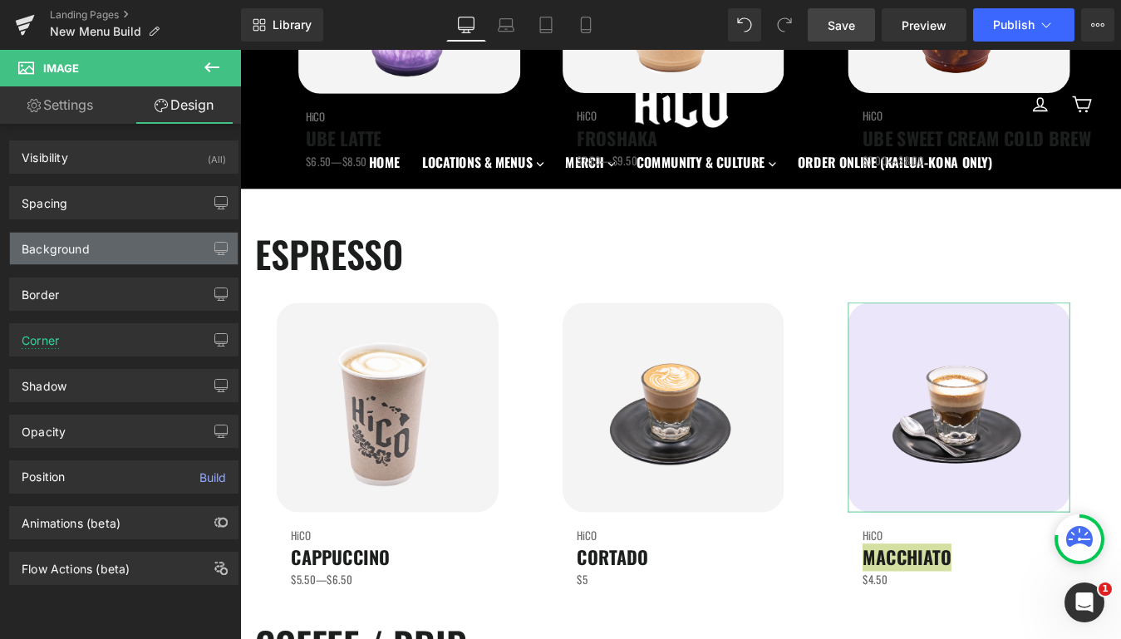
click at [66, 251] on div "Background" at bounding box center [56, 244] width 68 height 23
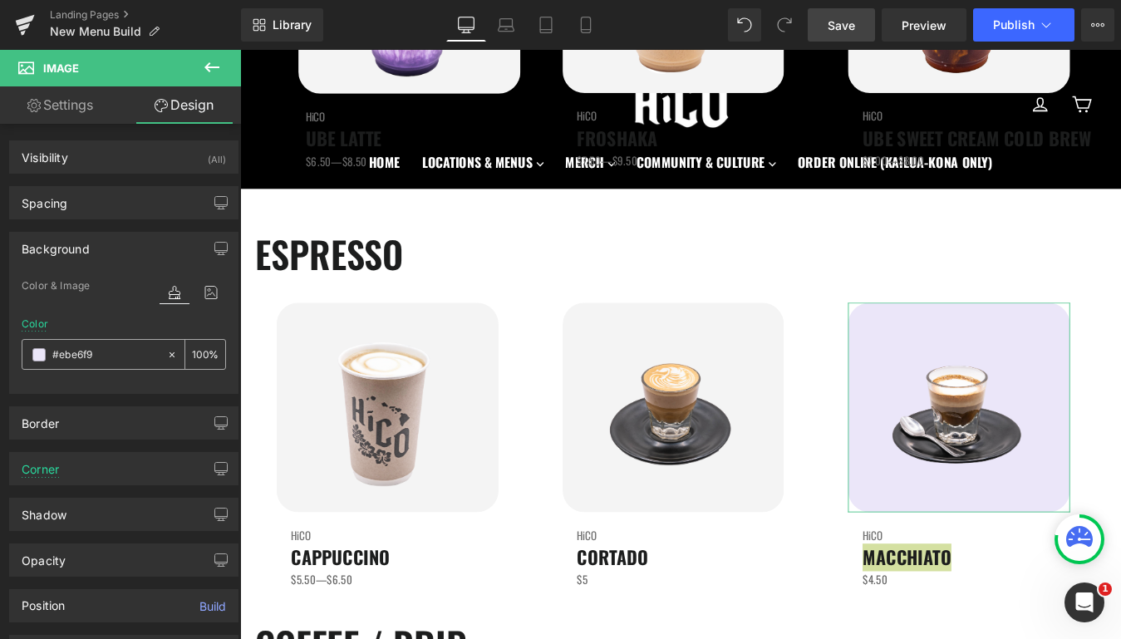
click at [86, 356] on input "text" at bounding box center [105, 355] width 106 height 18
paste input "f4f4f4"
type input "#f4f4f4"
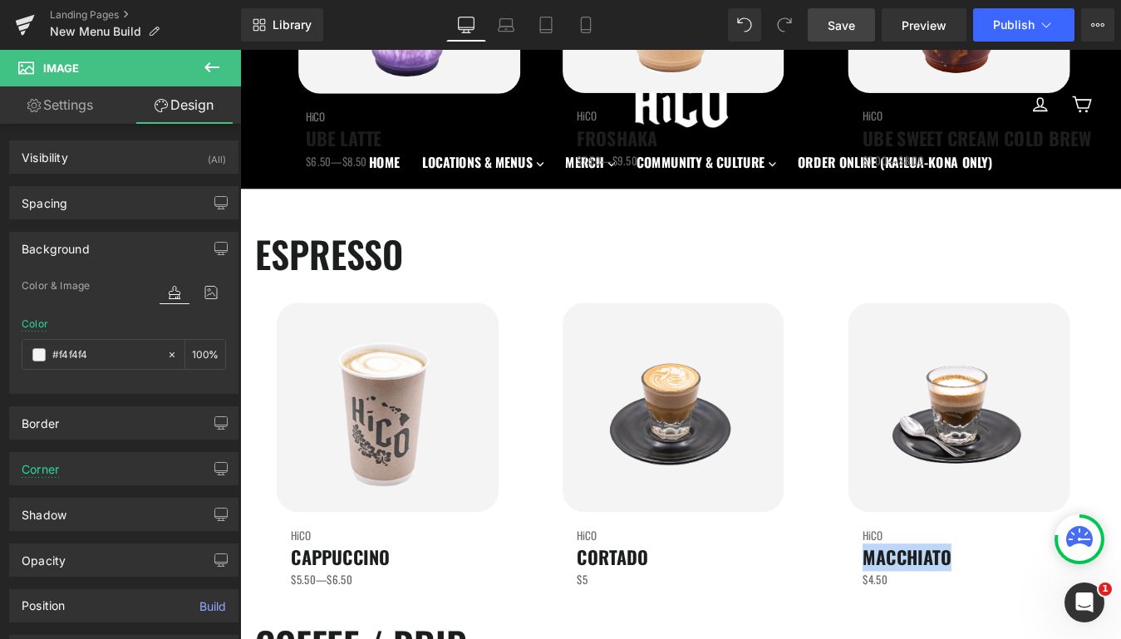
click at [793, 266] on h1 "ESPRESSO" at bounding box center [743, 282] width 973 height 62
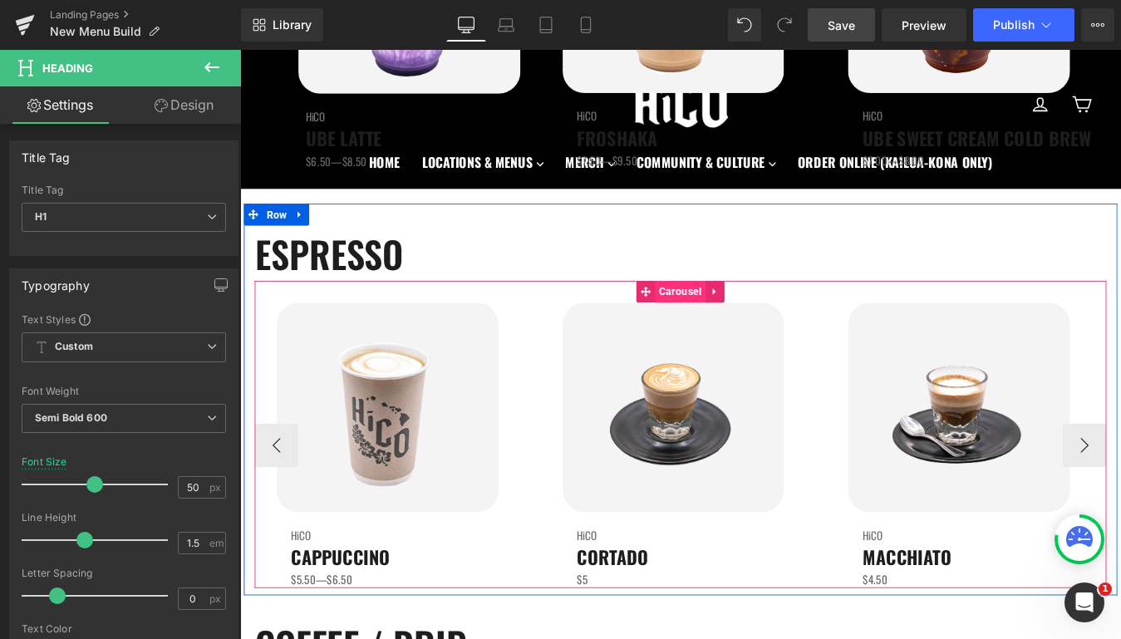
click at [736, 320] on span "Carousel" at bounding box center [742, 325] width 57 height 25
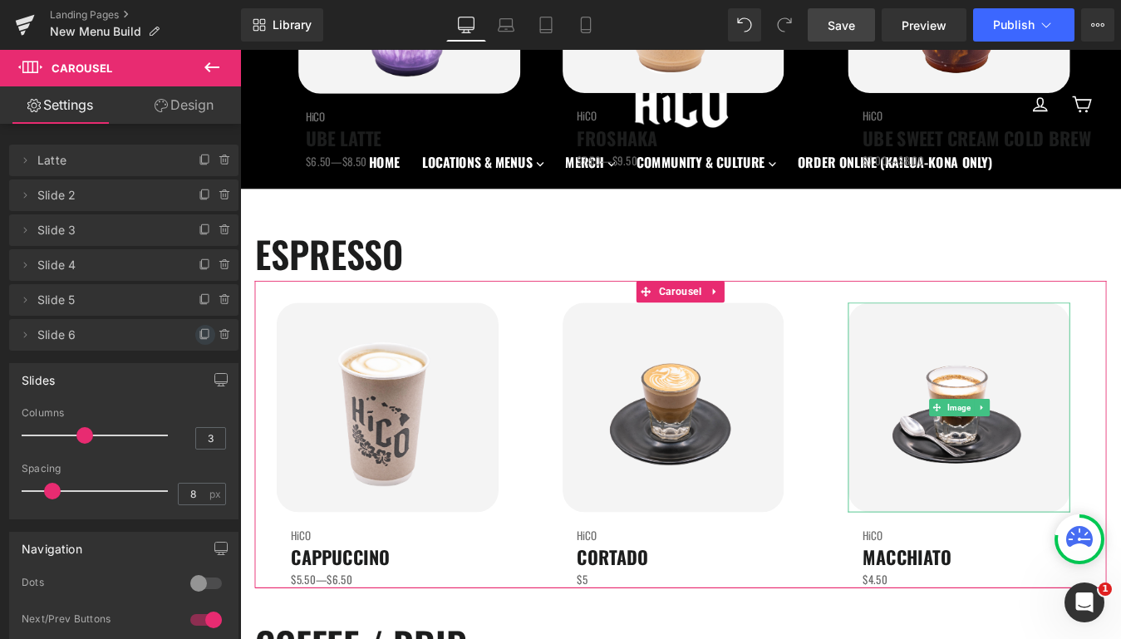
click at [200, 338] on icon at bounding box center [203, 335] width 7 height 7
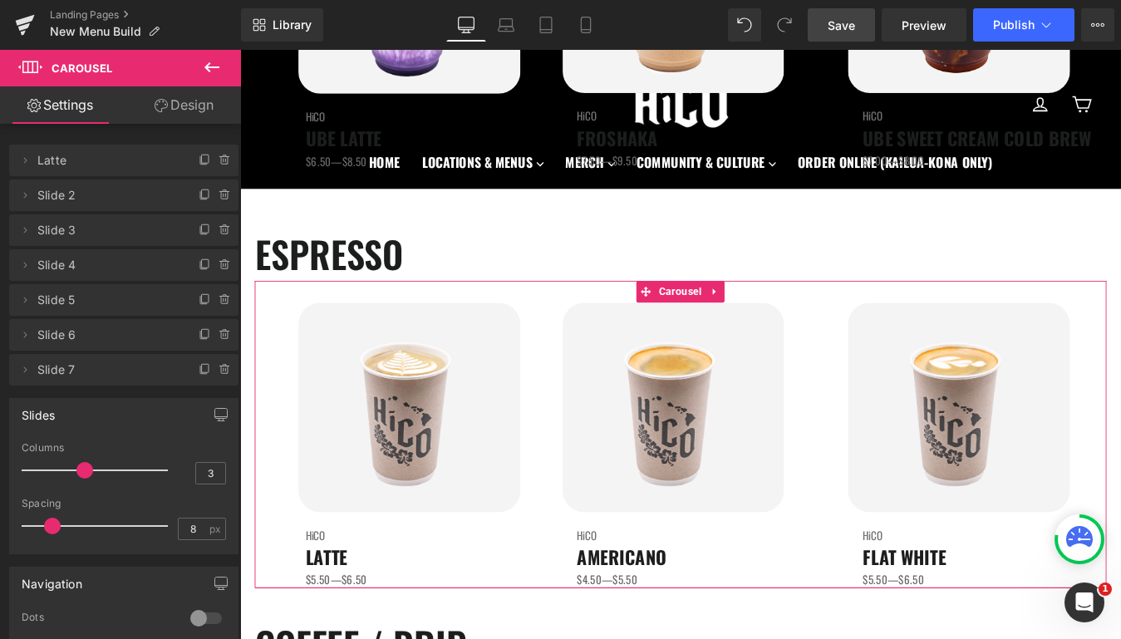
scroll to position [533, 0]
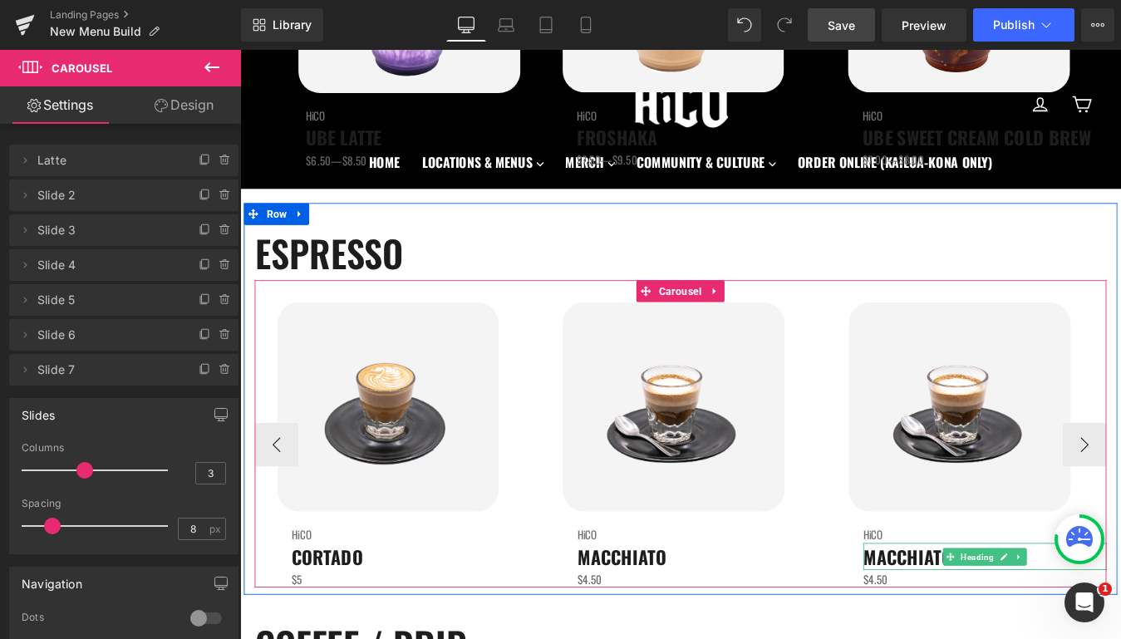
click at [987, 633] on span "MACCHIATO" at bounding box center [1002, 629] width 101 height 31
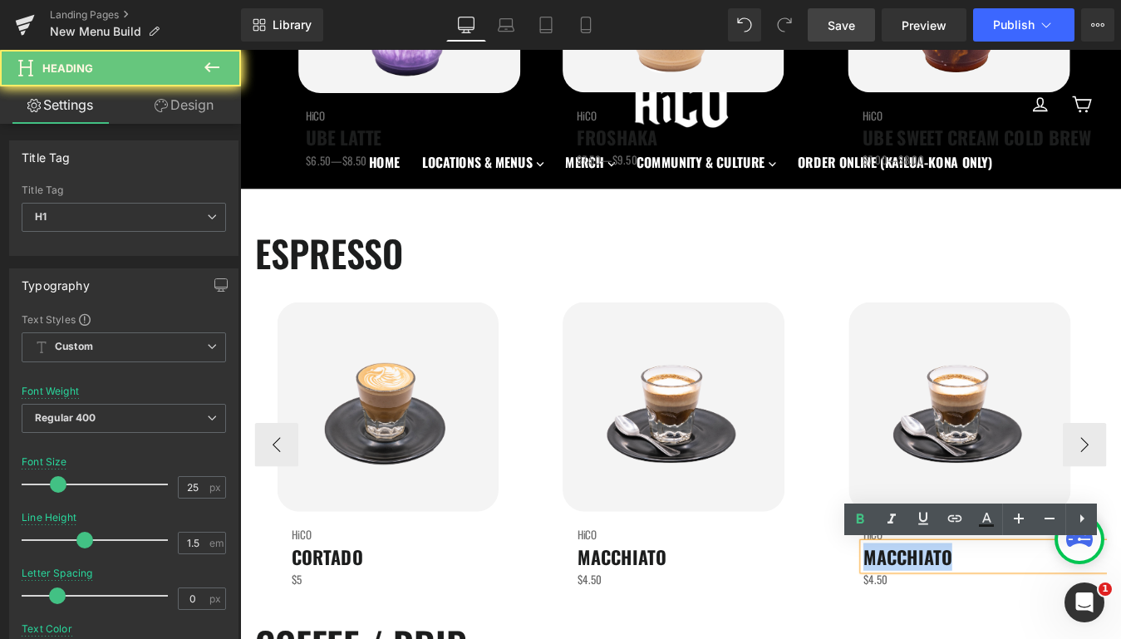
click at [987, 633] on span "MACCHIATO" at bounding box center [1002, 629] width 101 height 31
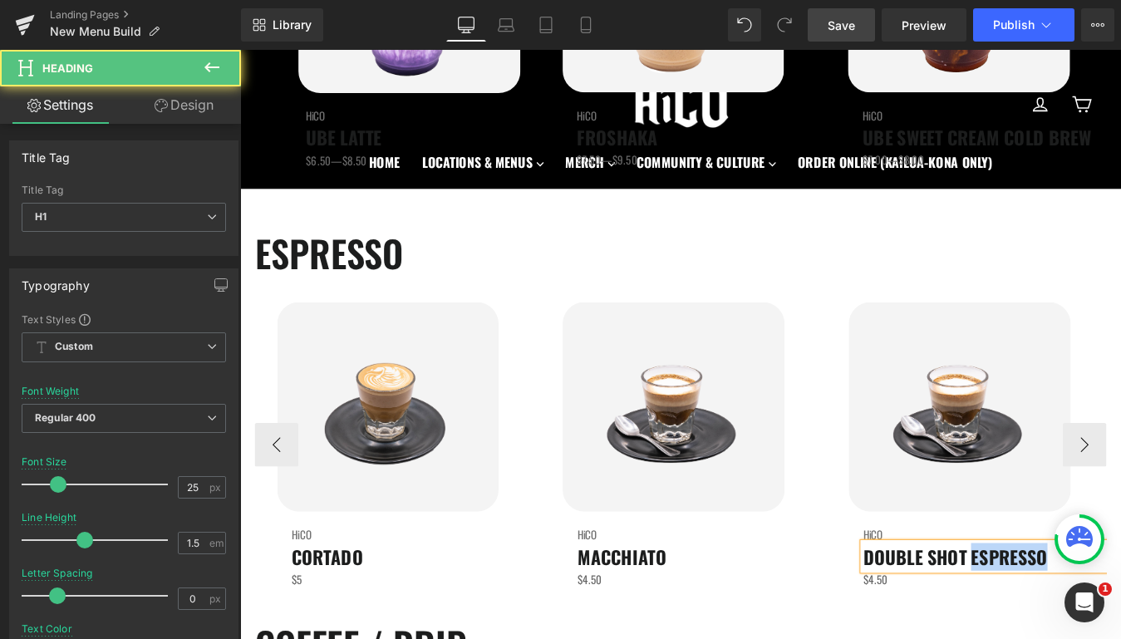
drag, startPoint x: 1072, startPoint y: 632, endPoint x: 1195, endPoint y: 631, distance: 122.2
click at [1121, 631] on h1 "DOUBLE SHOT ESPRESSO" at bounding box center [1091, 630] width 278 height 32
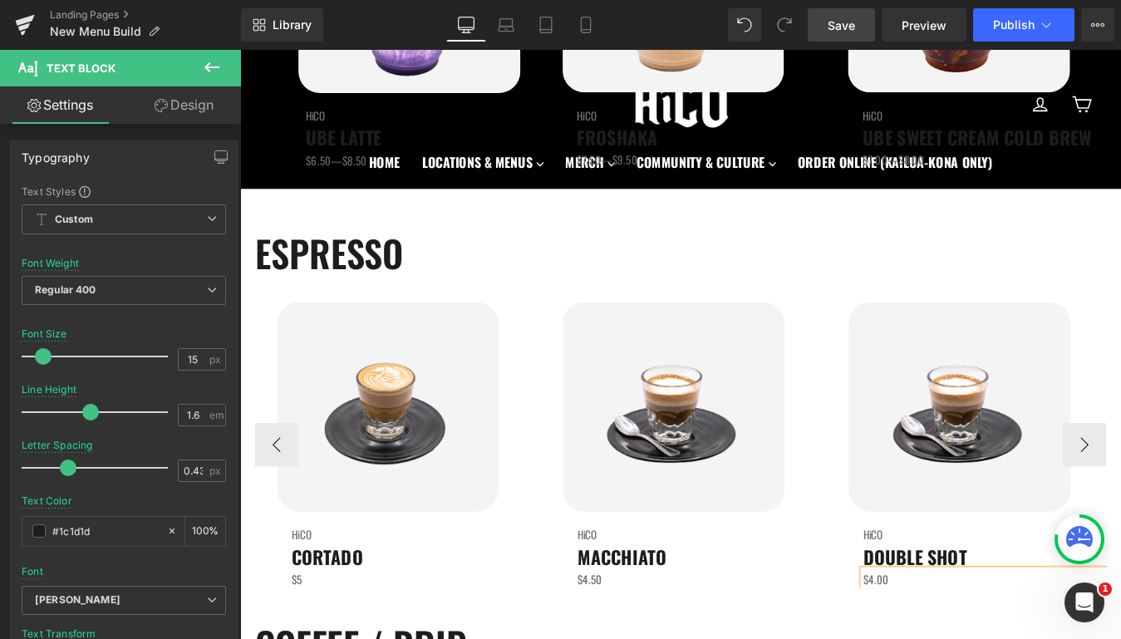
click at [844, 630] on h1 "MACCHIATO" at bounding box center [764, 630] width 278 height 32
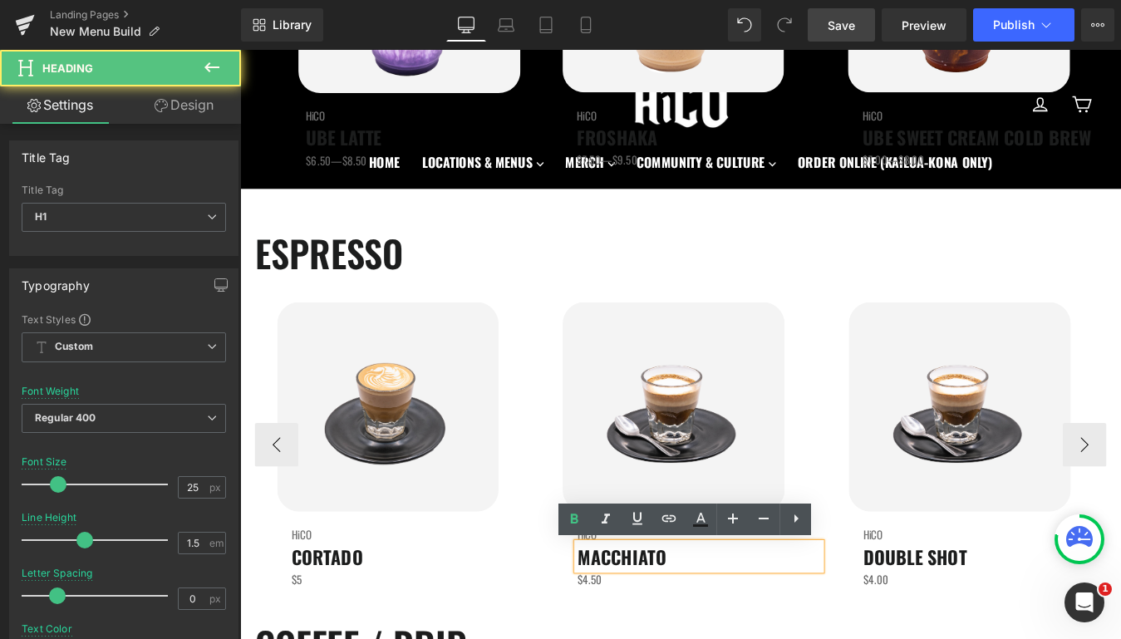
click at [886, 526] on div "Image HiCO Heading MACCHIATO Heading $4.50 Text Block" at bounding box center [744, 501] width 320 height 326
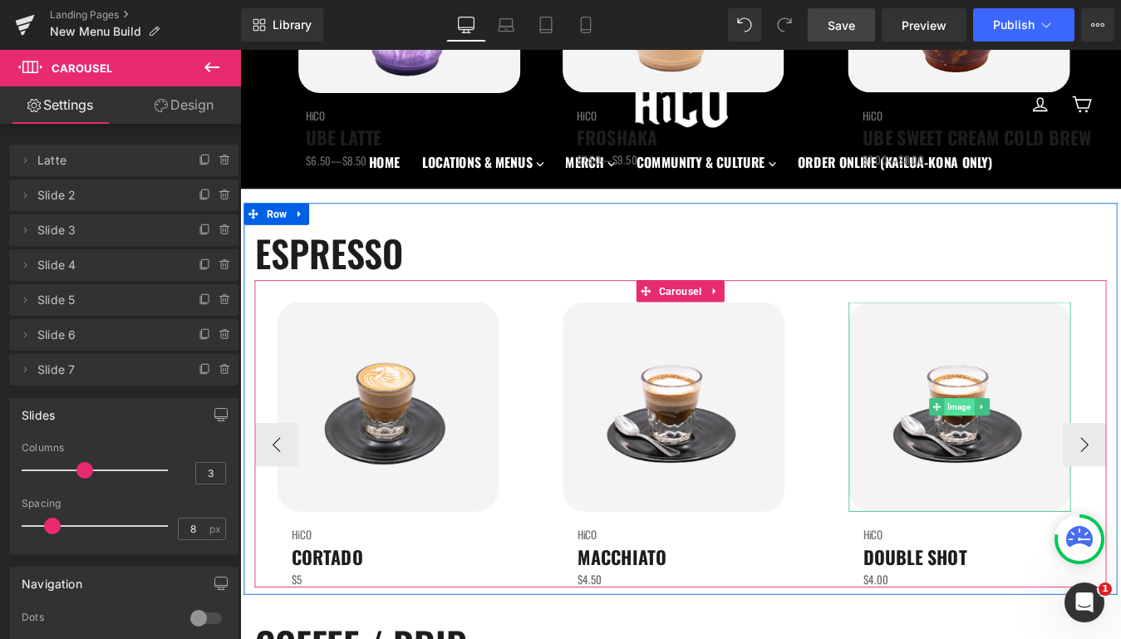
click at [1055, 456] on span "Image" at bounding box center [1062, 458] width 34 height 20
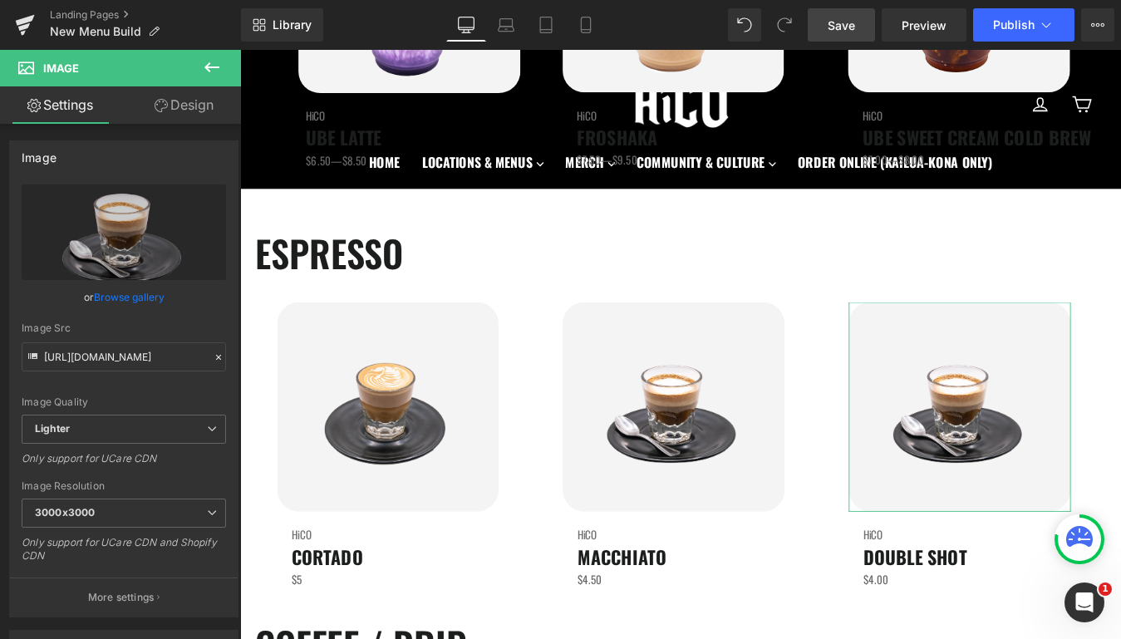
click at [198, 111] on link "Design" at bounding box center [184, 104] width 121 height 37
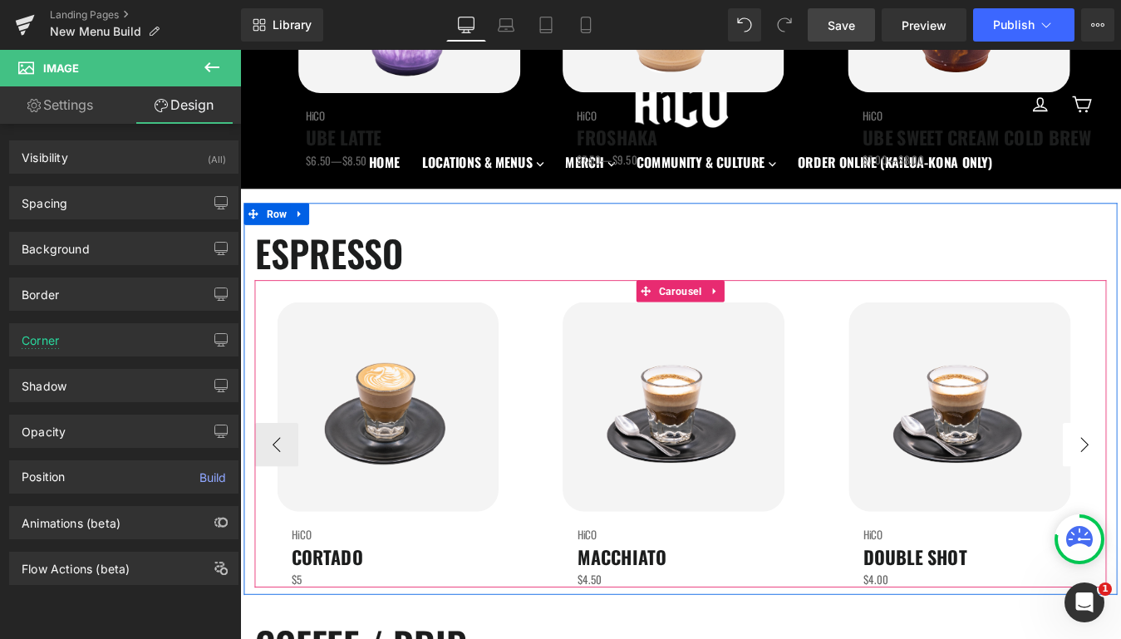
click at [1068, 461] on span "Image" at bounding box center [1062, 458] width 34 height 20
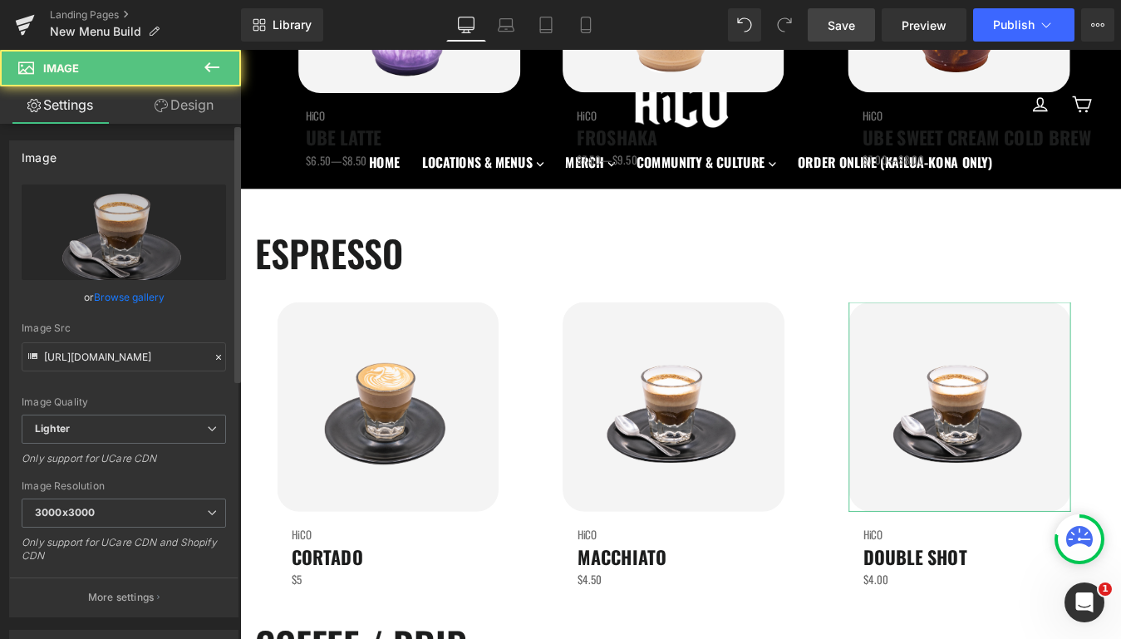
click at [110, 295] on link "Browse gallery" at bounding box center [129, 297] width 71 height 29
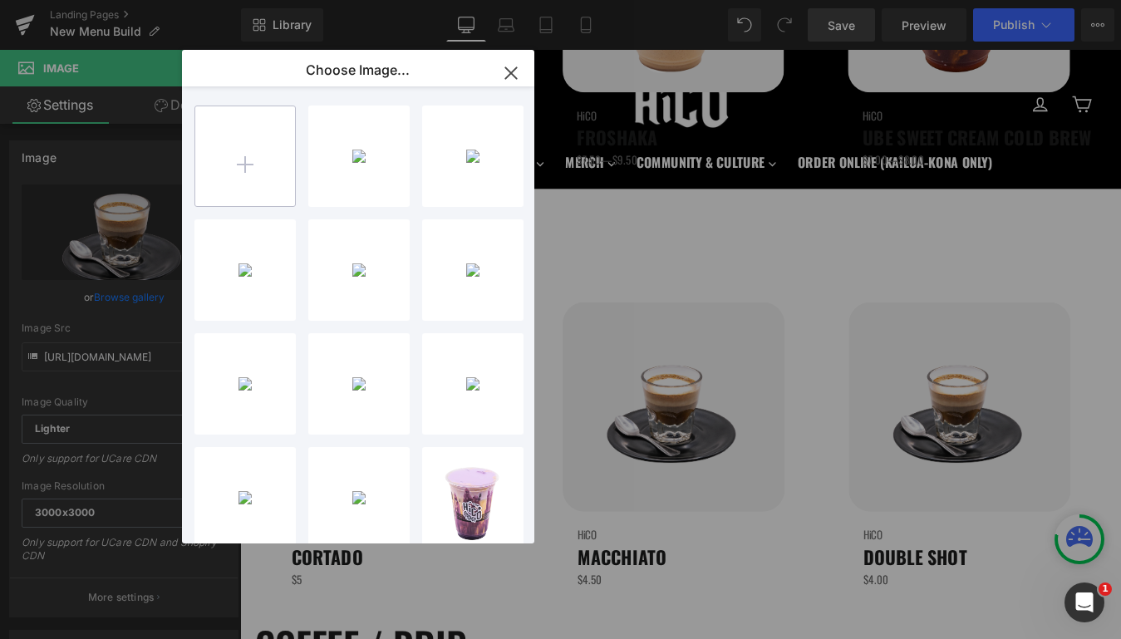
click at [209, 199] on input "file" at bounding box center [245, 156] width 100 height 100
type input "C:\fakepath\Espresso.png"
click at [511, 75] on icon "button" at bounding box center [511, 73] width 27 height 27
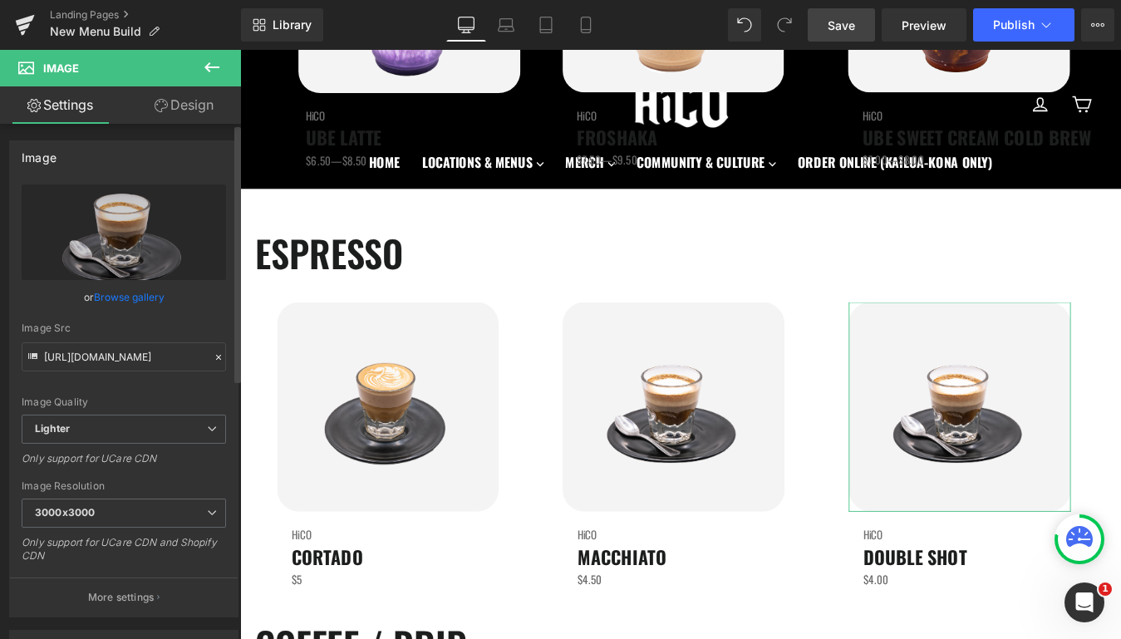
click at [111, 299] on link "Browse gallery" at bounding box center [129, 297] width 71 height 29
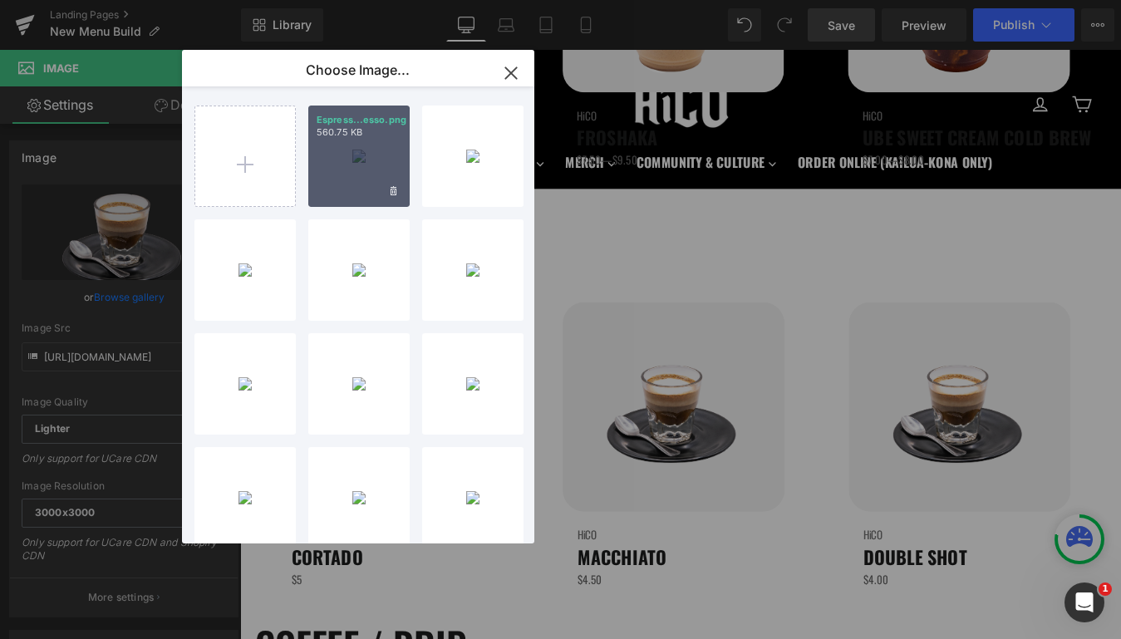
click at [362, 173] on div "Espress...esso.png 560.75 KB" at bounding box center [358, 156] width 101 height 101
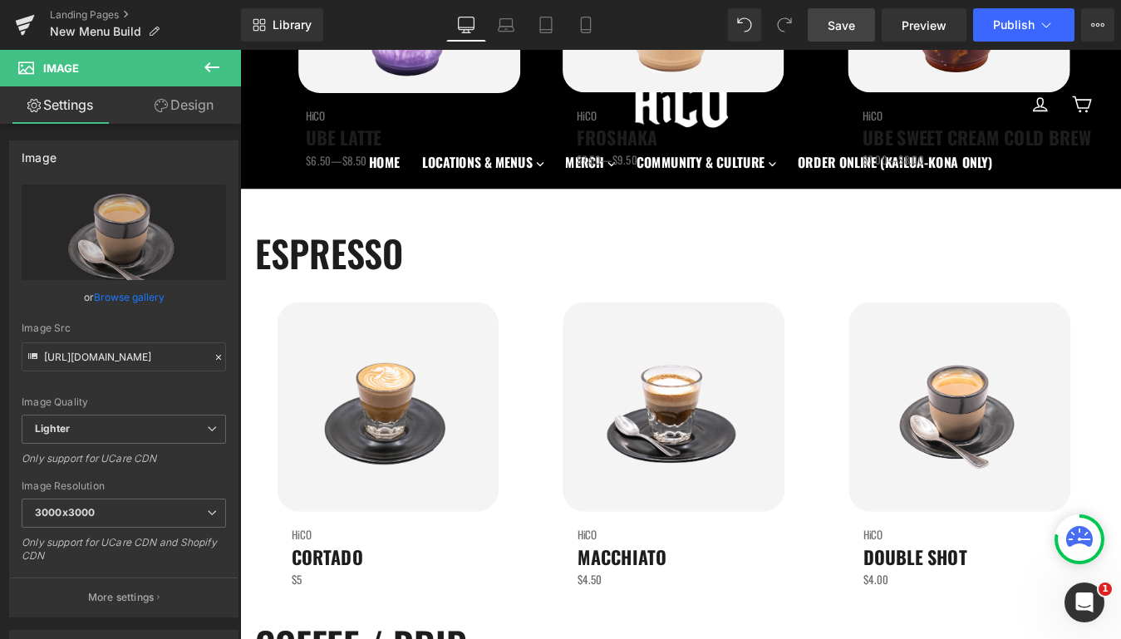
click at [845, 18] on span "Save" at bounding box center [841, 25] width 27 height 17
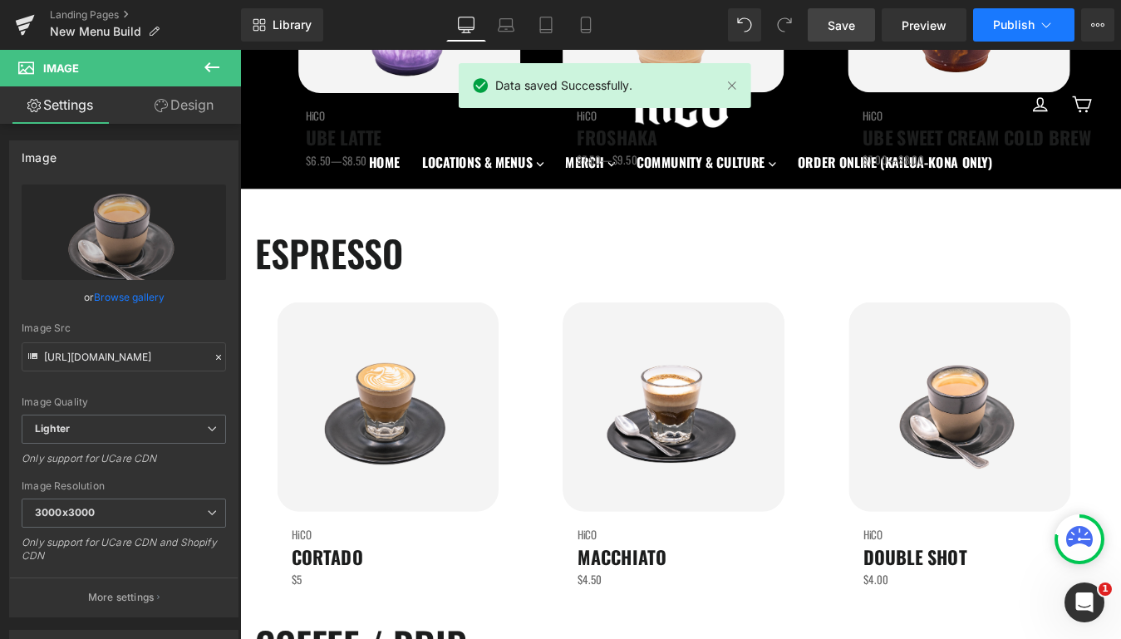
click at [1032, 27] on span "Publish" at bounding box center [1014, 24] width 42 height 13
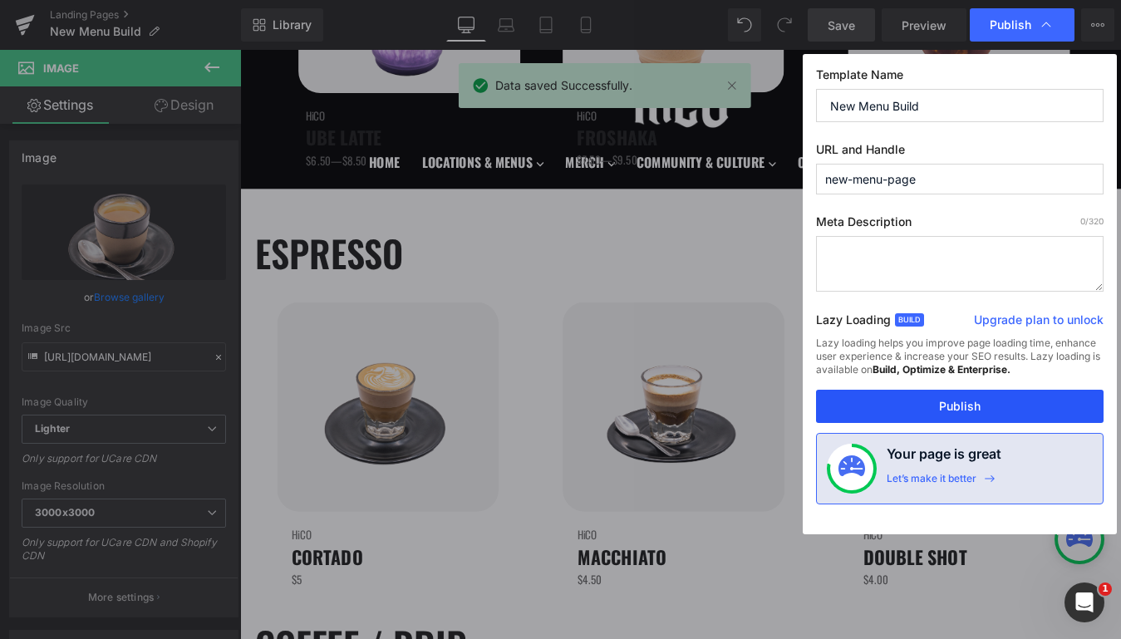
click at [897, 409] on button "Publish" at bounding box center [960, 406] width 288 height 33
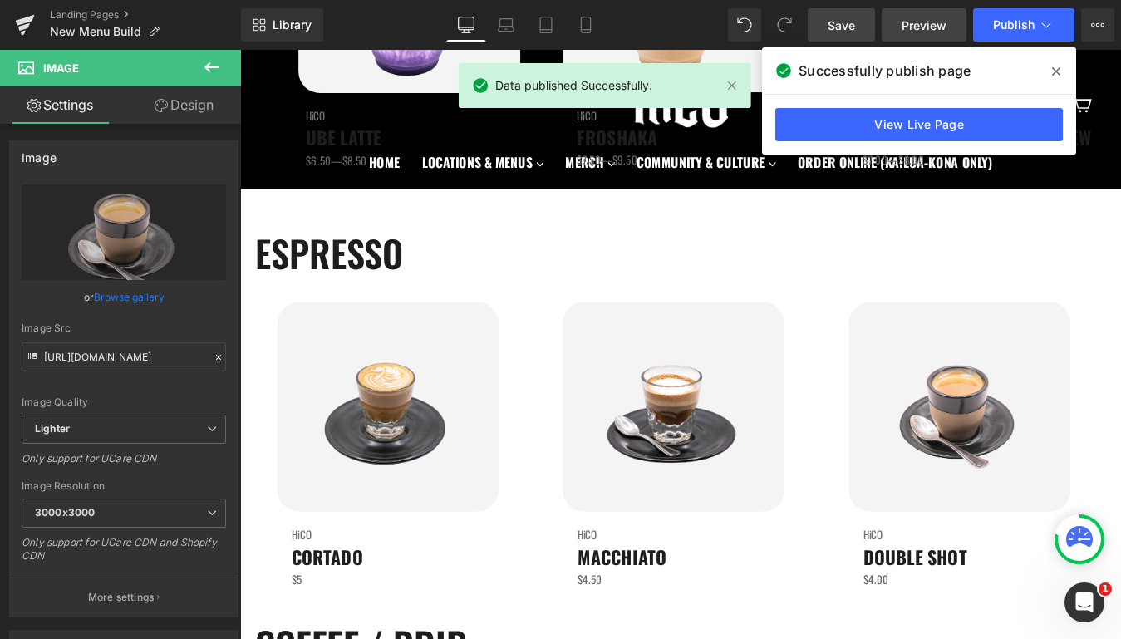
click at [914, 37] on link "Preview" at bounding box center [924, 24] width 85 height 33
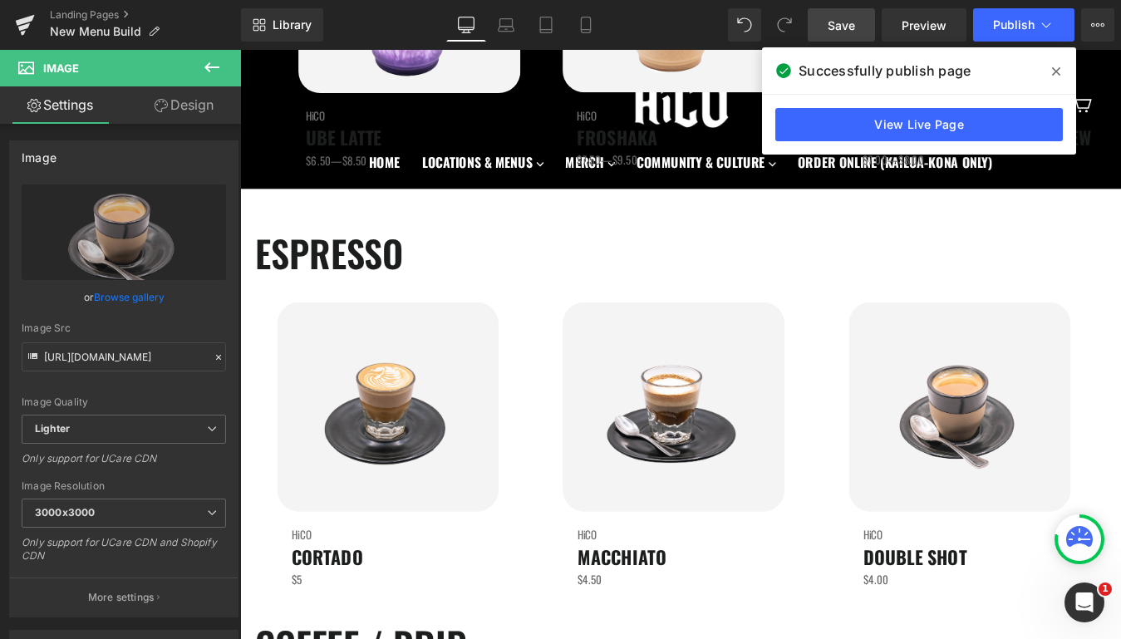
drag, startPoint x: 1055, startPoint y: 71, endPoint x: 862, endPoint y: 128, distance: 201.2
click at [1055, 71] on icon at bounding box center [1056, 71] width 8 height 13
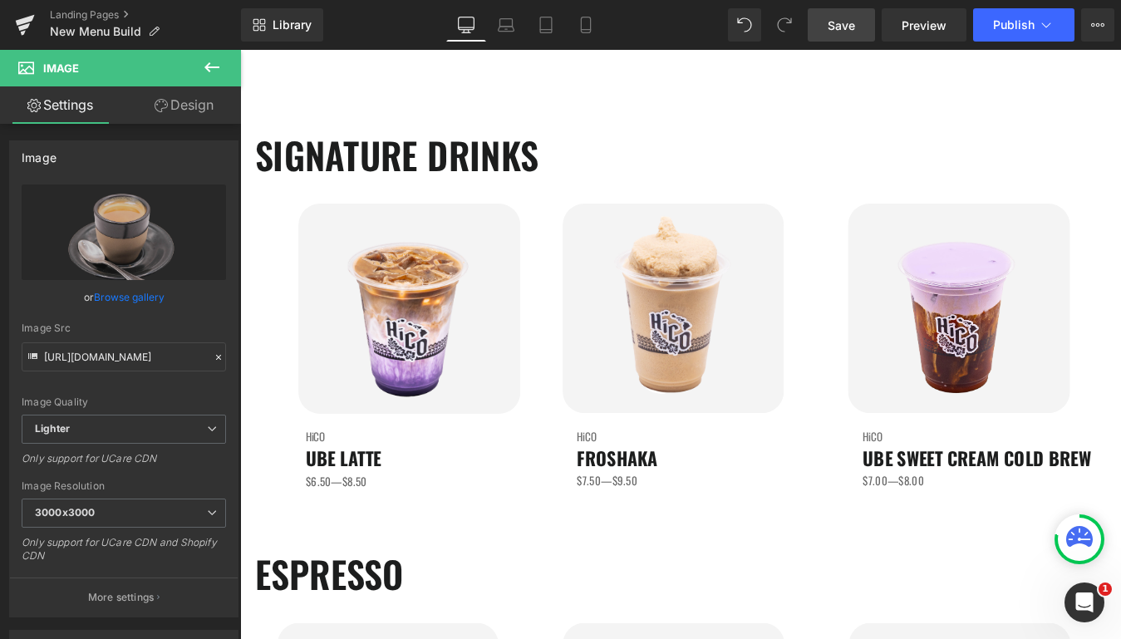
scroll to position [0, 0]
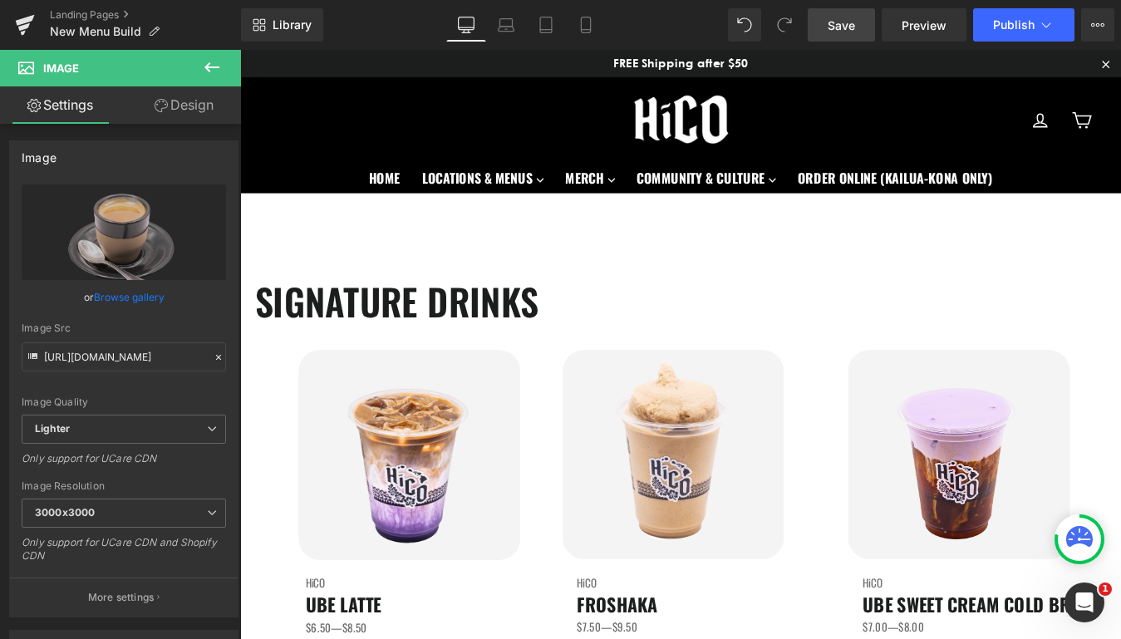
click at [837, 13] on link "Save" at bounding box center [841, 24] width 67 height 33
